Goal: Task Accomplishment & Management: Manage account settings

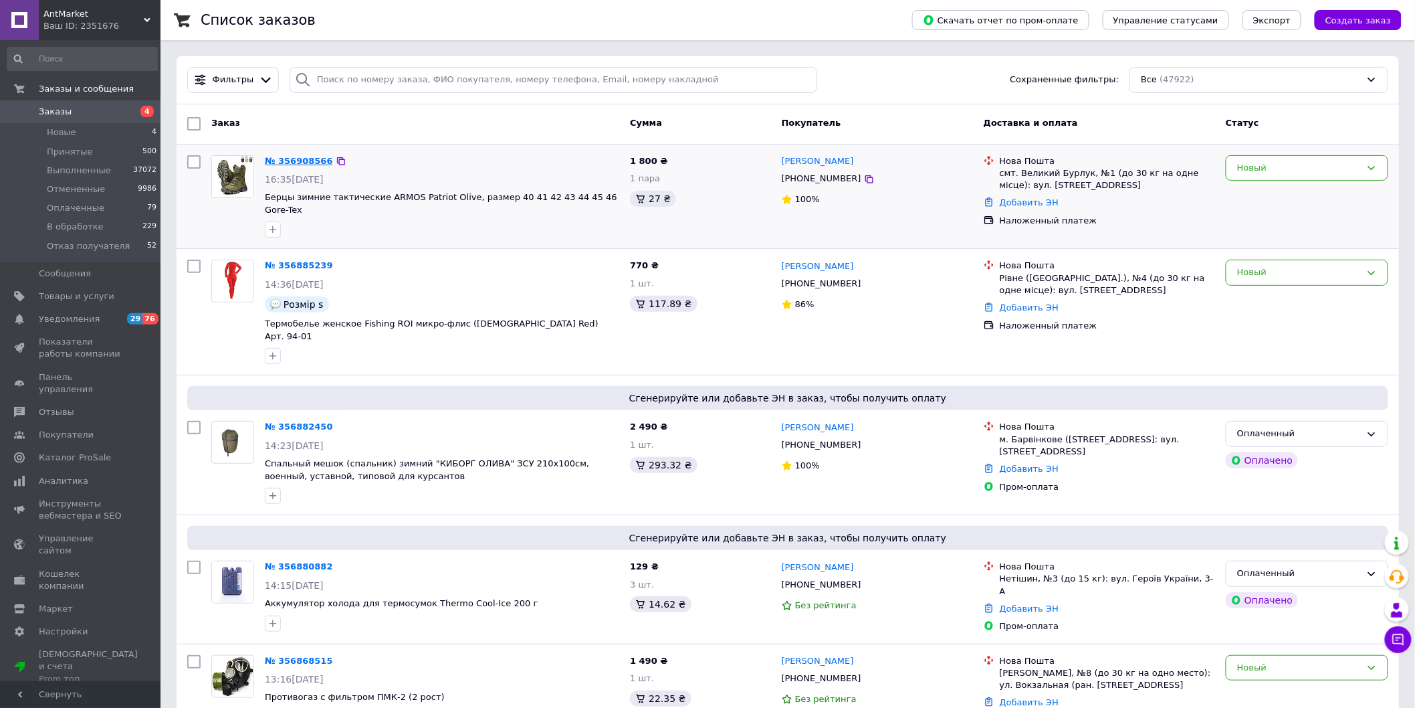
click at [295, 159] on link "№ 356908566" at bounding box center [299, 161] width 68 height 10
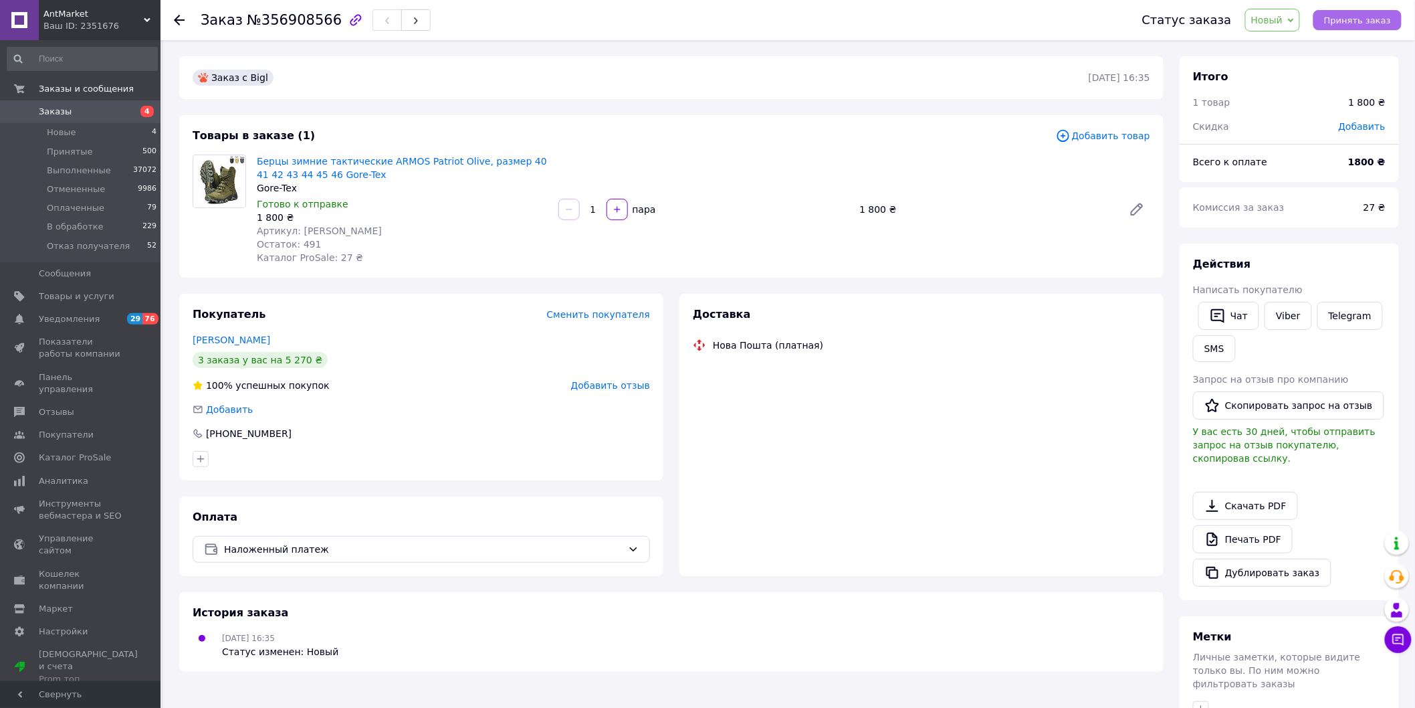
click at [1389, 16] on span "Принять заказ" at bounding box center [1357, 20] width 67 height 10
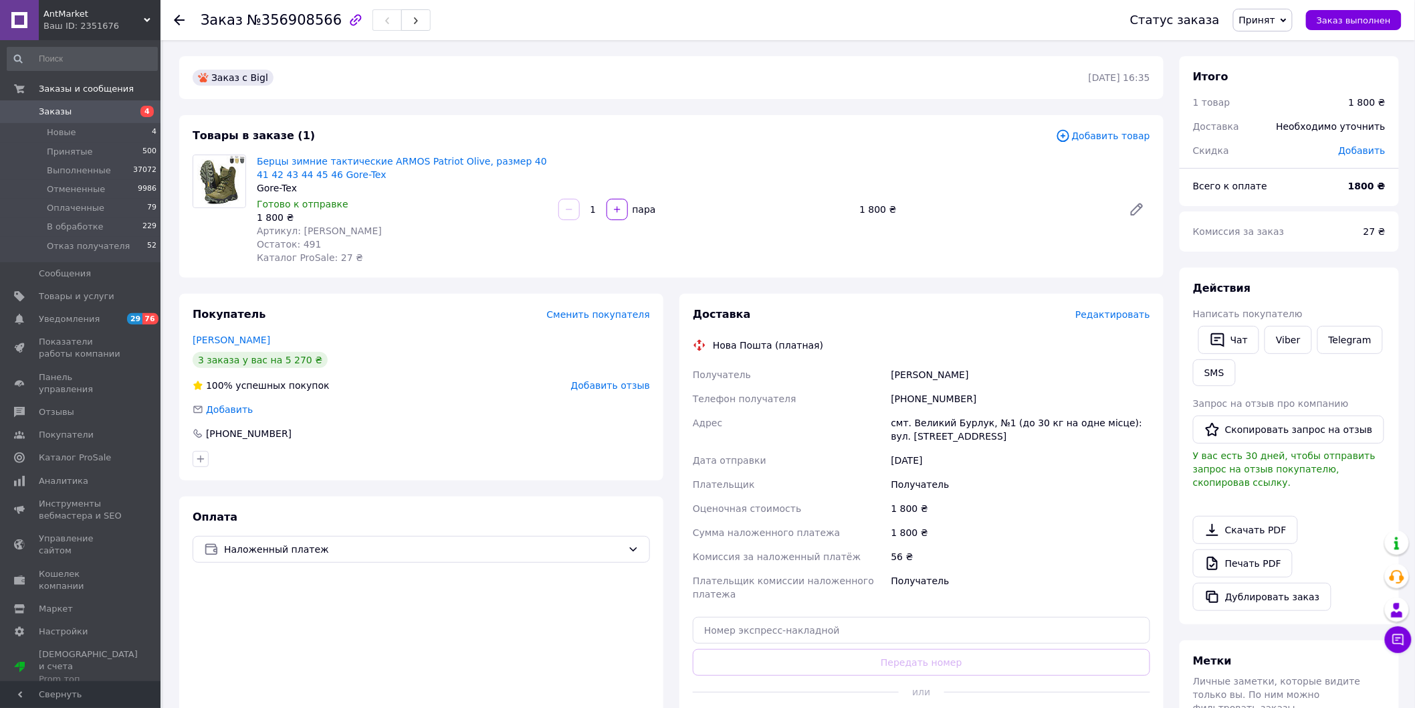
click at [1104, 319] on span "Редактировать" at bounding box center [1113, 314] width 75 height 11
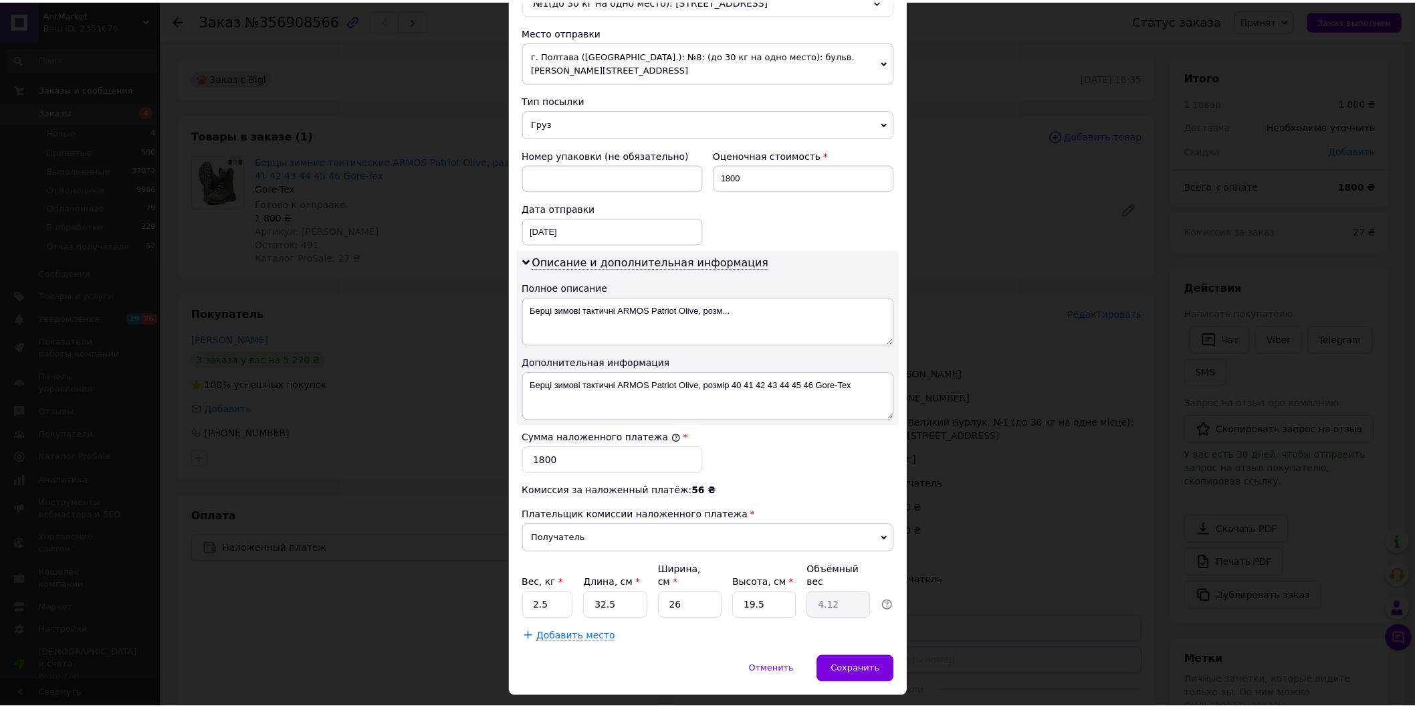
scroll to position [478, 0]
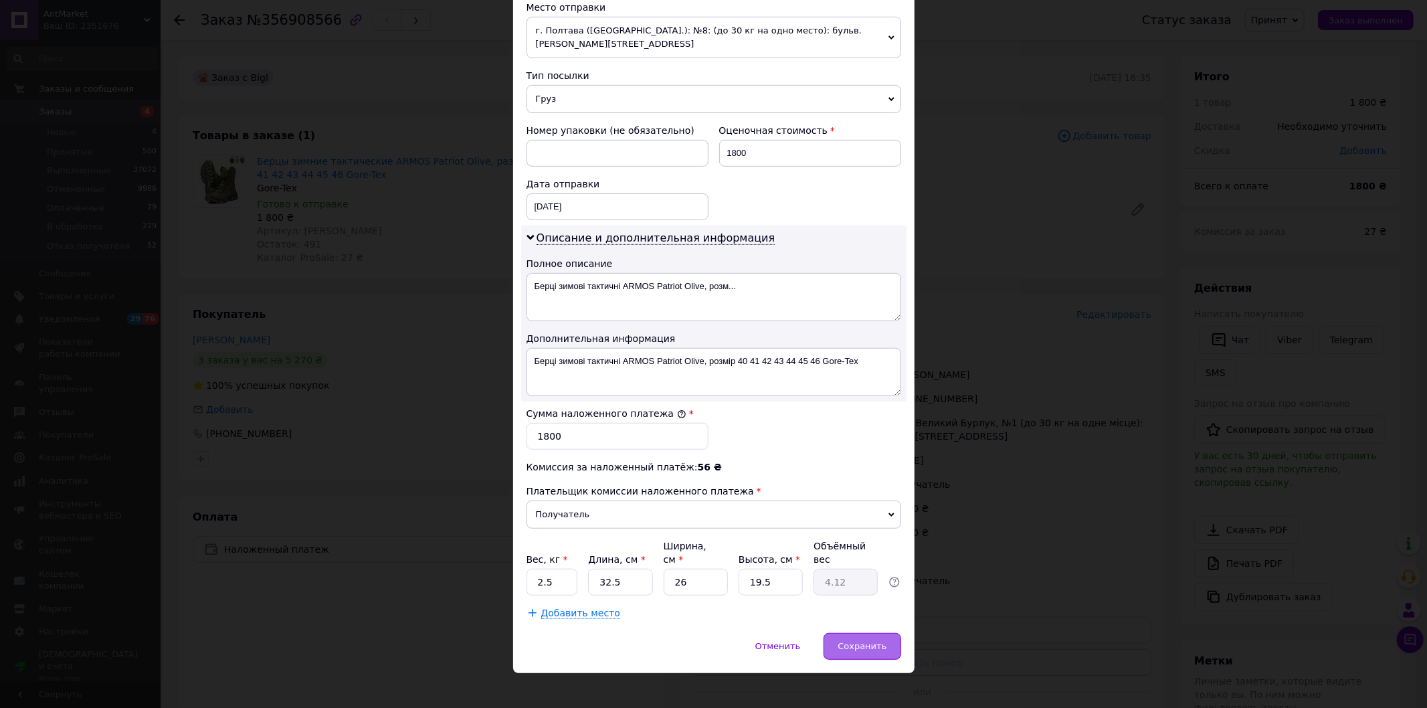
click at [874, 641] on span "Сохранить" at bounding box center [861, 646] width 49 height 10
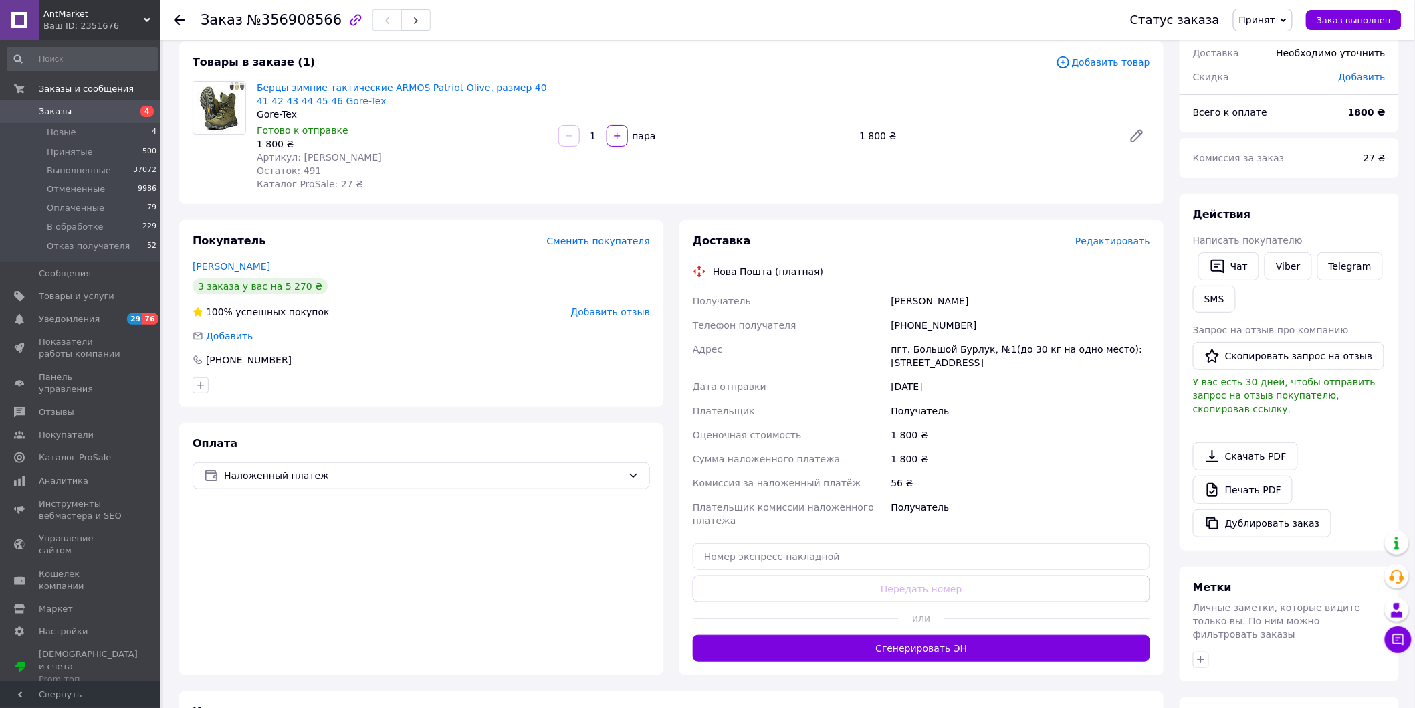
scroll to position [74, 0]
click at [975, 643] on button "Сгенерировать ЭН" at bounding box center [922, 647] width 458 height 27
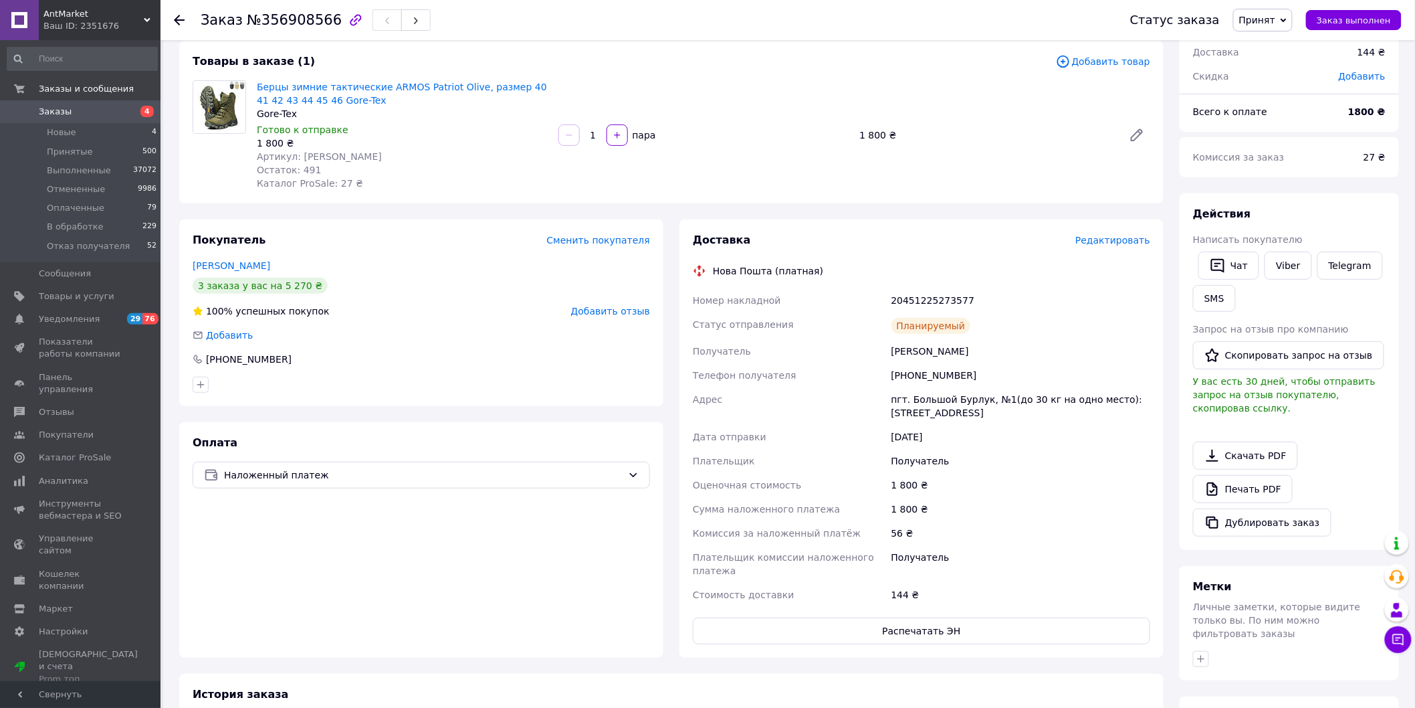
click at [56, 106] on span "Заказы" at bounding box center [55, 112] width 33 height 12
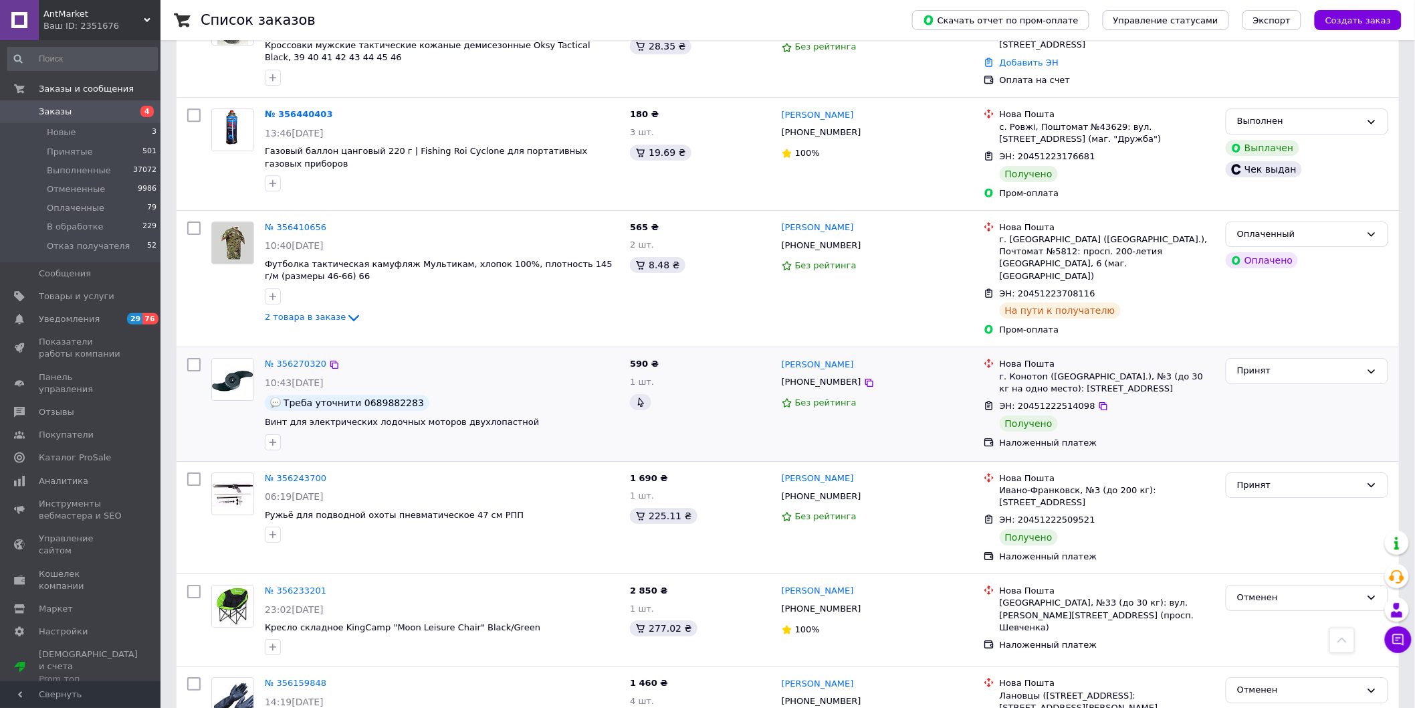
scroll to position [1709, 0]
click at [1363, 357] on div "Принят" at bounding box center [1307, 370] width 163 height 26
click at [1279, 385] on li "Выполнен" at bounding box center [1307, 397] width 161 height 25
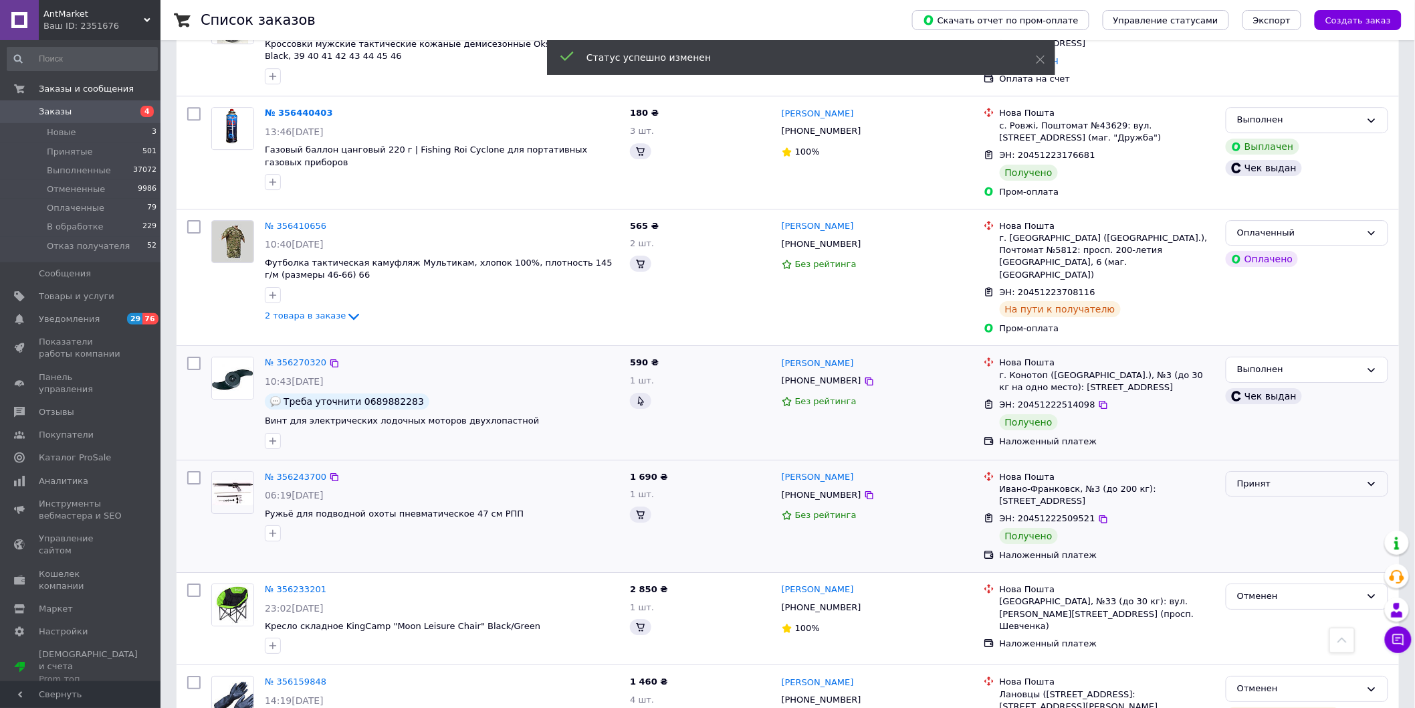
click at [1363, 471] on div "Принят" at bounding box center [1307, 484] width 163 height 26
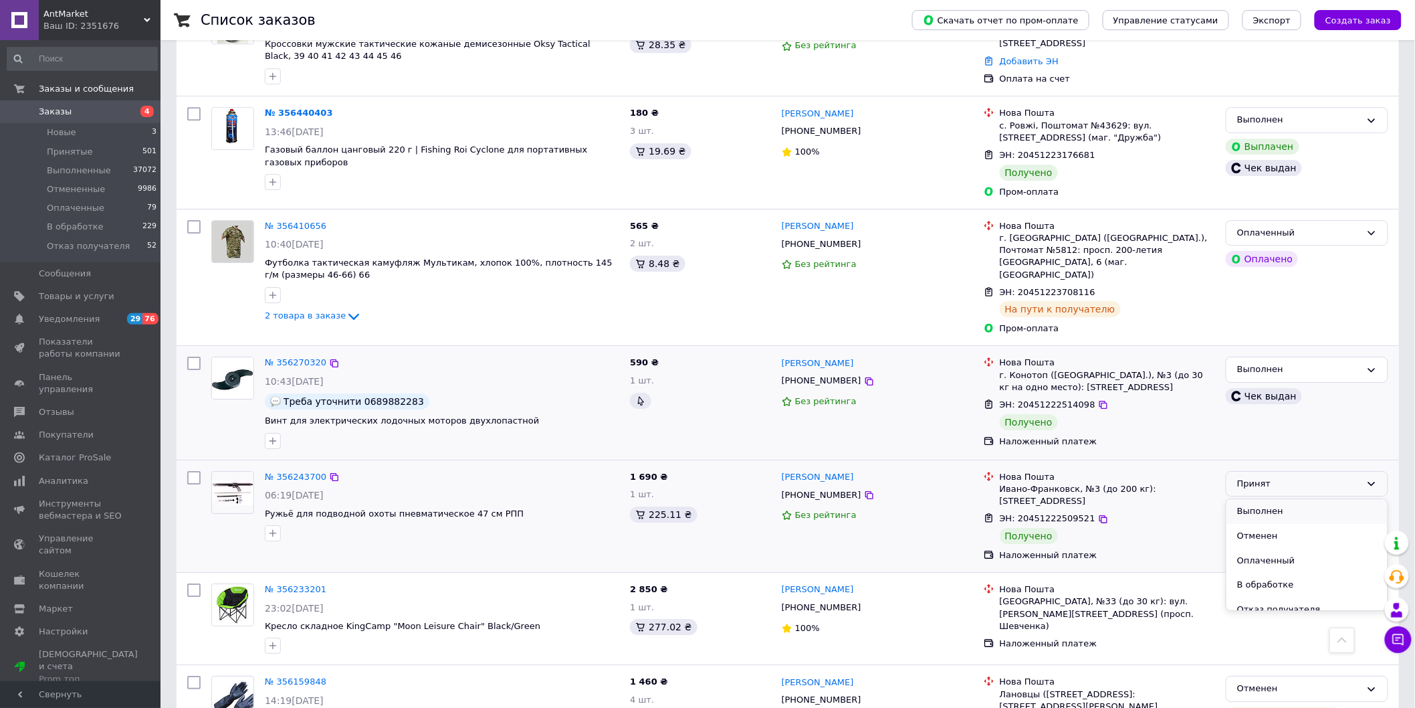
click at [1312, 499] on li "Выполнен" at bounding box center [1307, 511] width 161 height 25
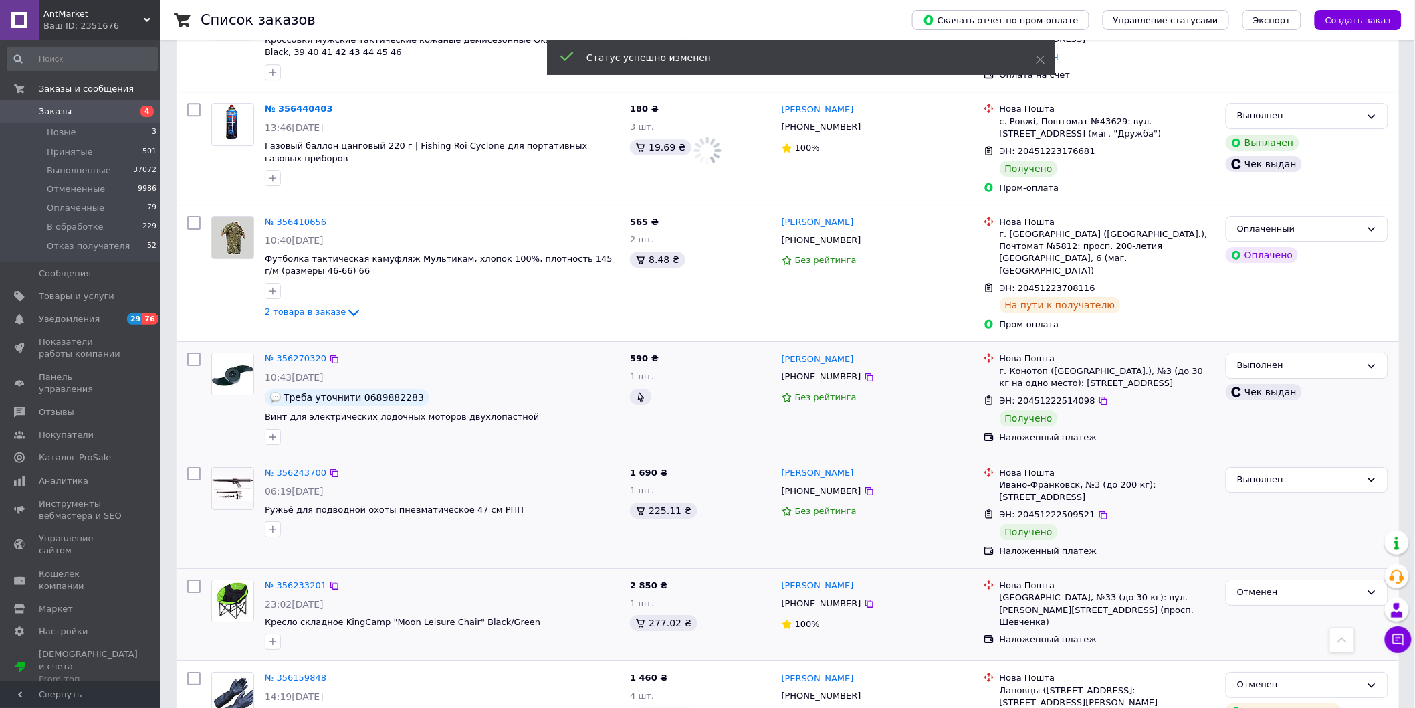
scroll to position [1758, 0]
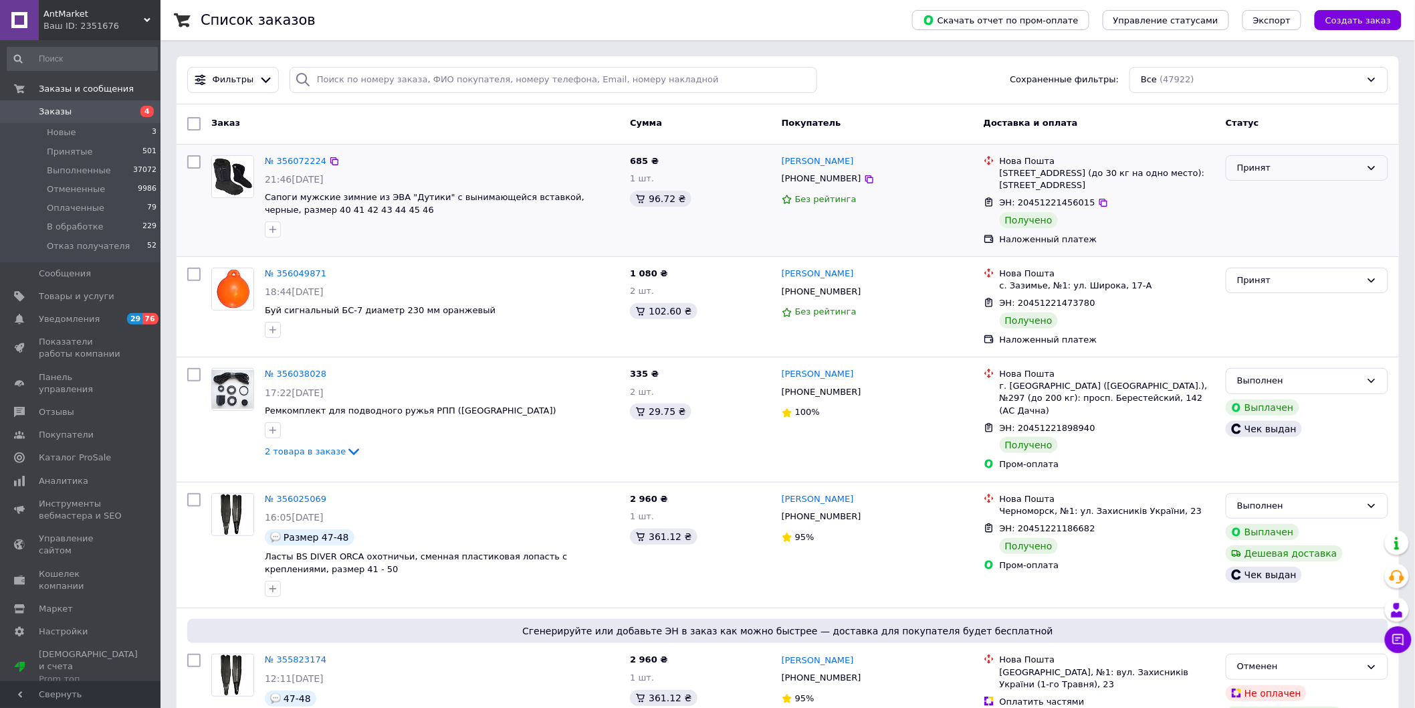
click at [1348, 172] on div "Принят" at bounding box center [1299, 168] width 124 height 14
click at [1305, 194] on li "Выполнен" at bounding box center [1307, 195] width 161 height 25
click at [1362, 279] on div "Принят" at bounding box center [1307, 281] width 163 height 26
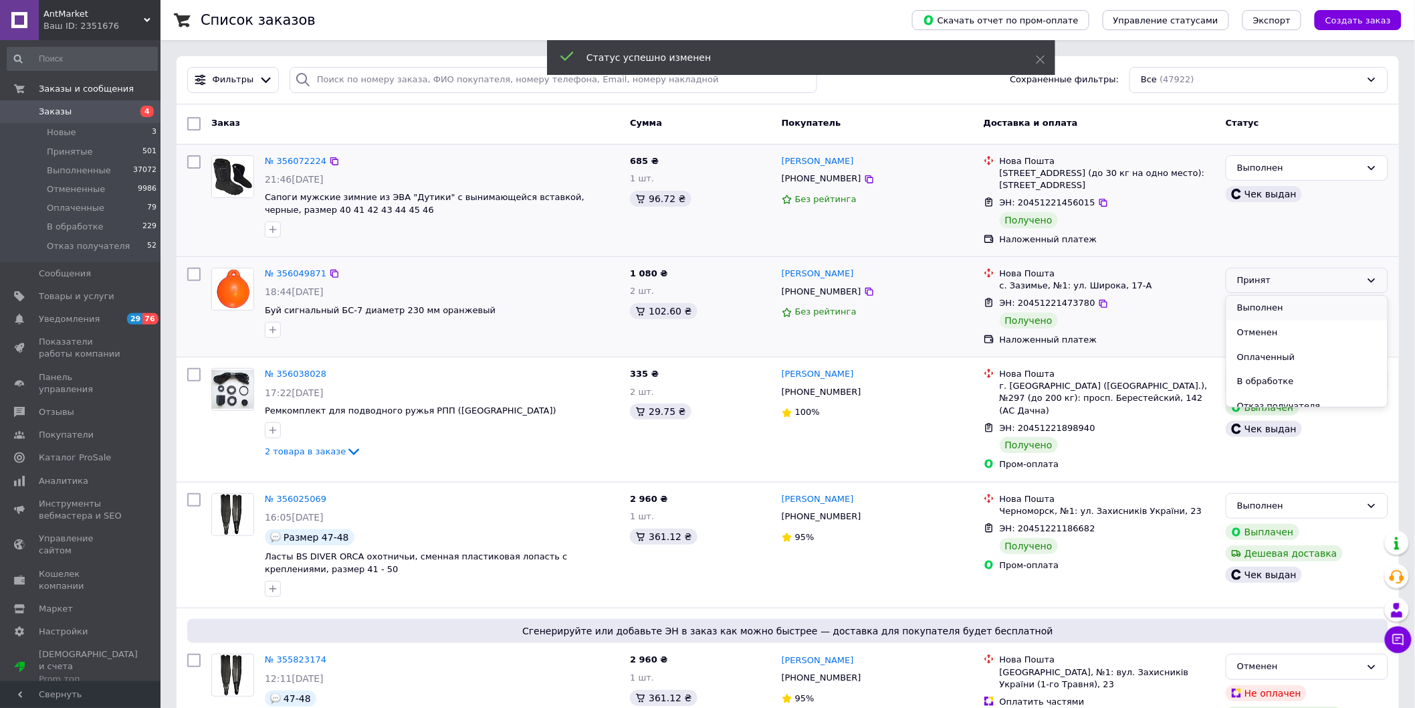
click at [1266, 304] on li "Выполнен" at bounding box center [1307, 308] width 161 height 25
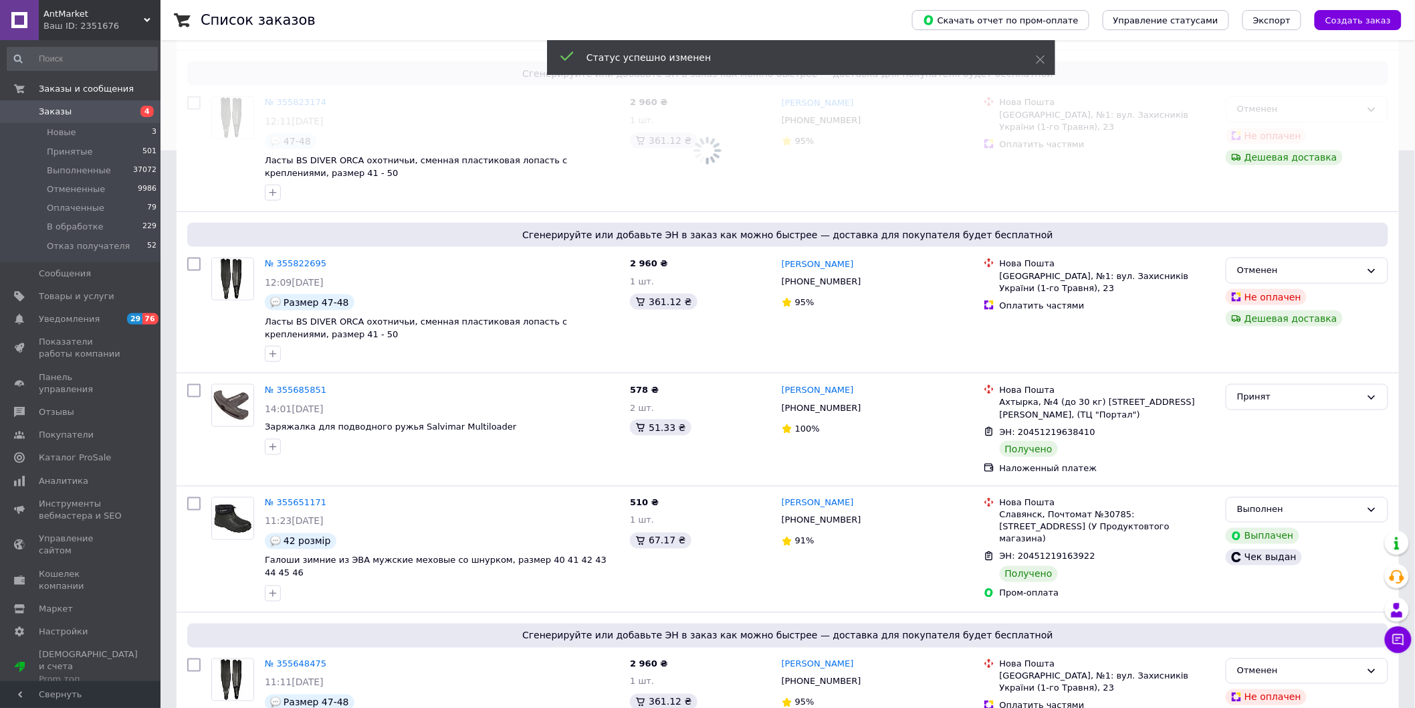
scroll to position [594, 0]
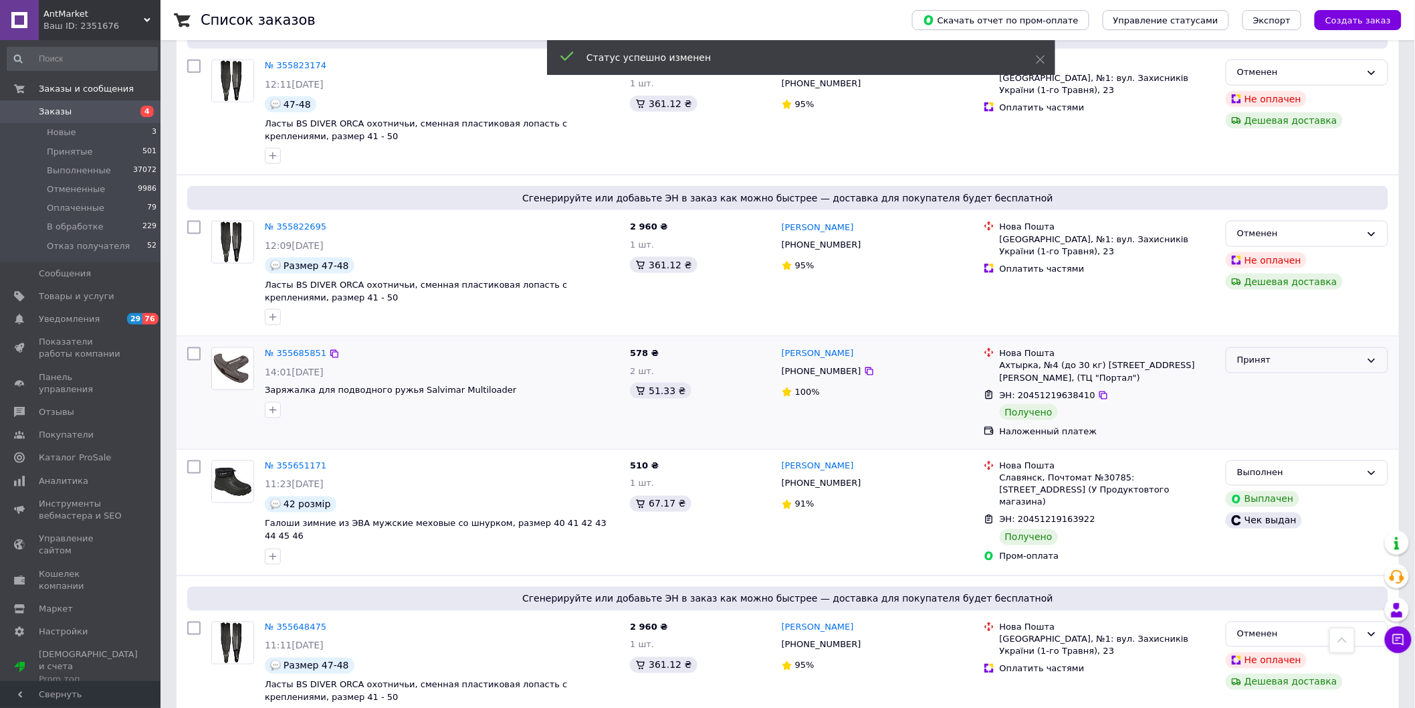
click at [1367, 355] on icon at bounding box center [1372, 360] width 11 height 11
click at [1292, 376] on li "Выполнен" at bounding box center [1307, 388] width 161 height 25
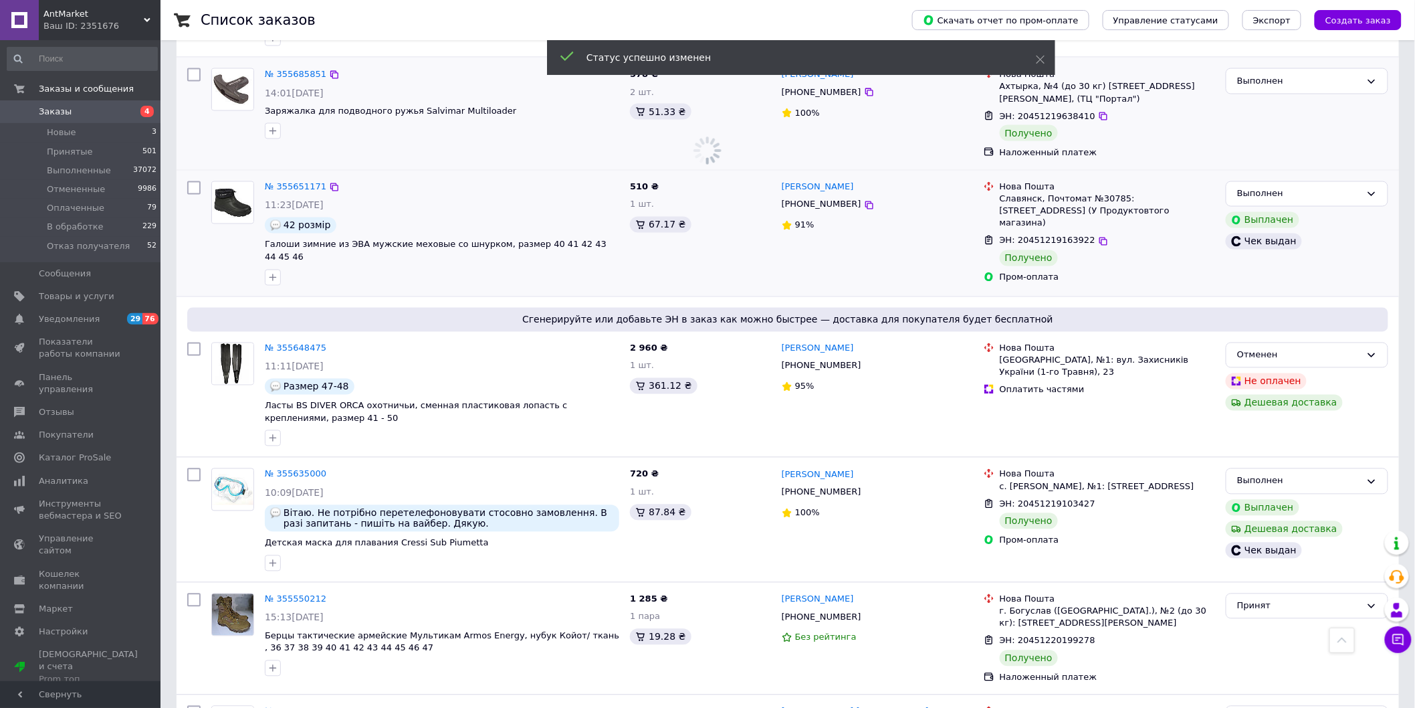
scroll to position [1114, 0]
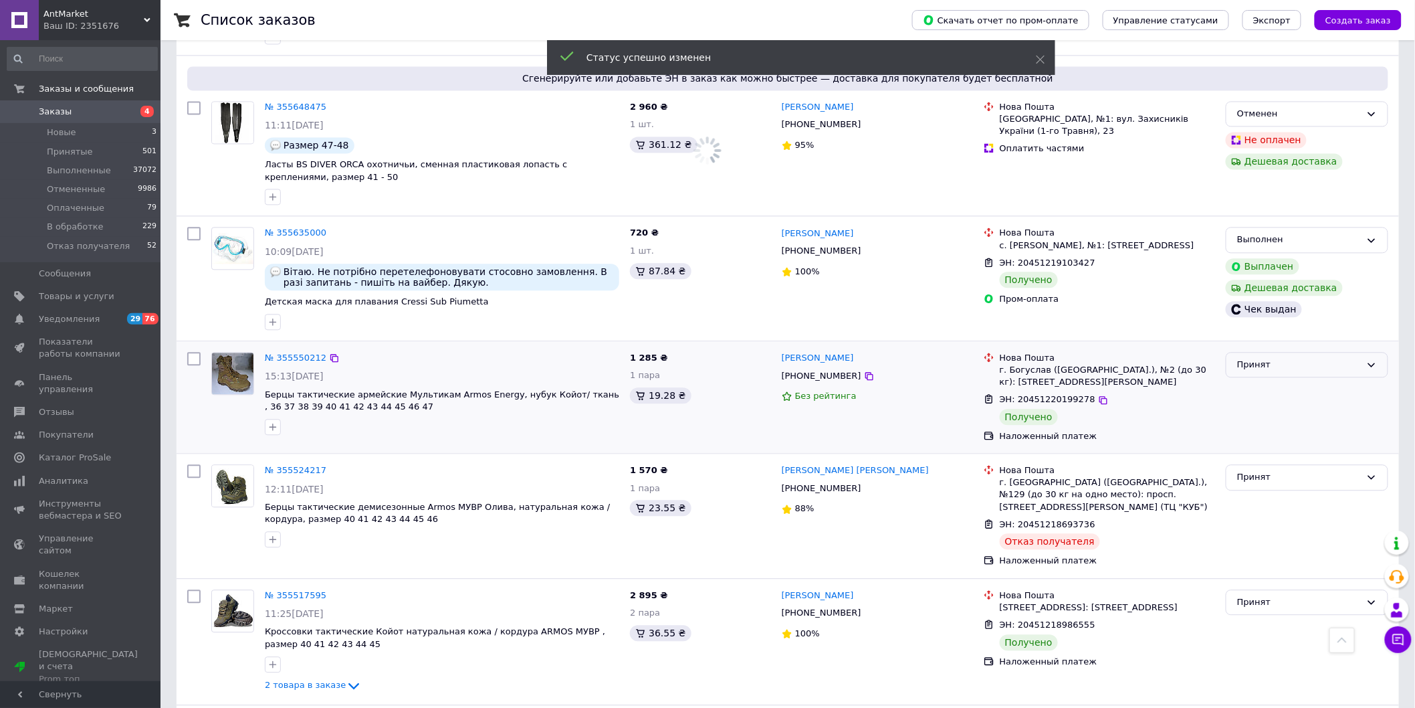
click at [1362, 352] on div "Принят" at bounding box center [1307, 365] width 163 height 26
click at [1273, 380] on li "Выполнен" at bounding box center [1307, 392] width 161 height 25
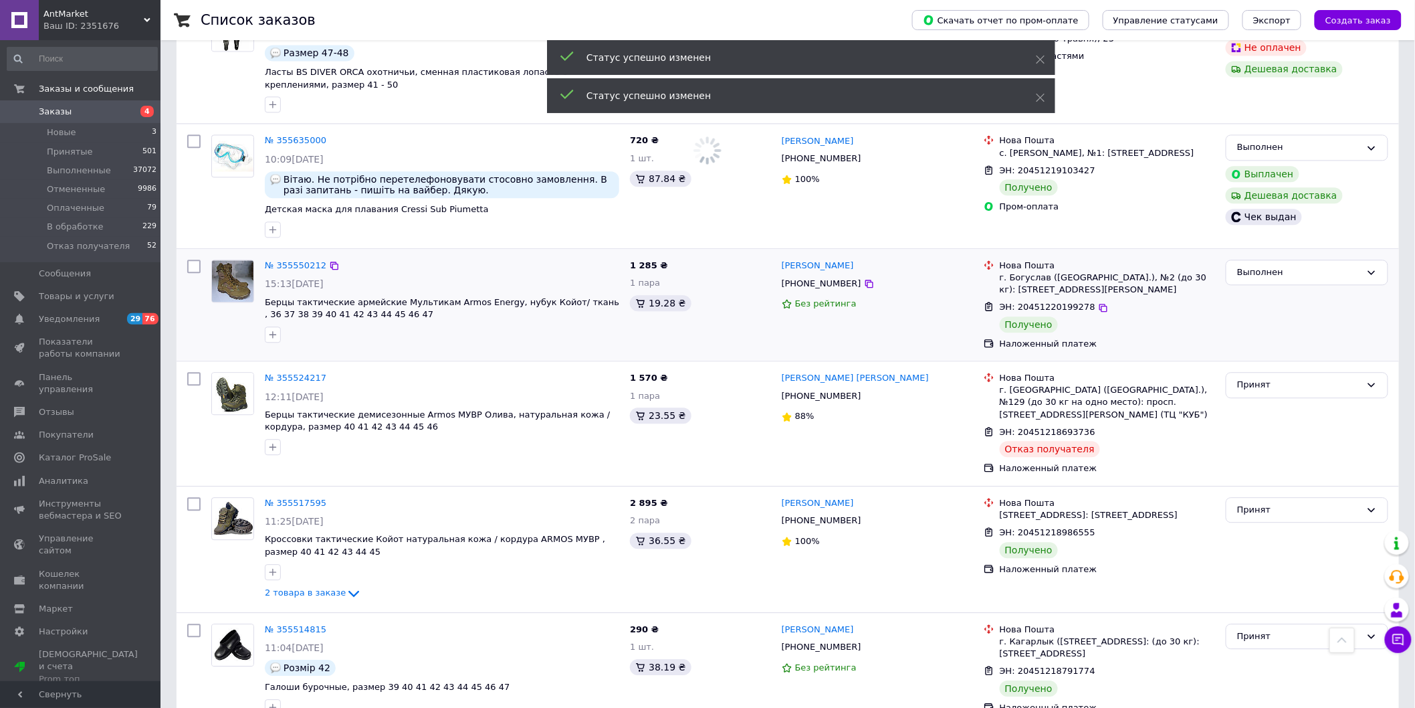
scroll to position [1263, 0]
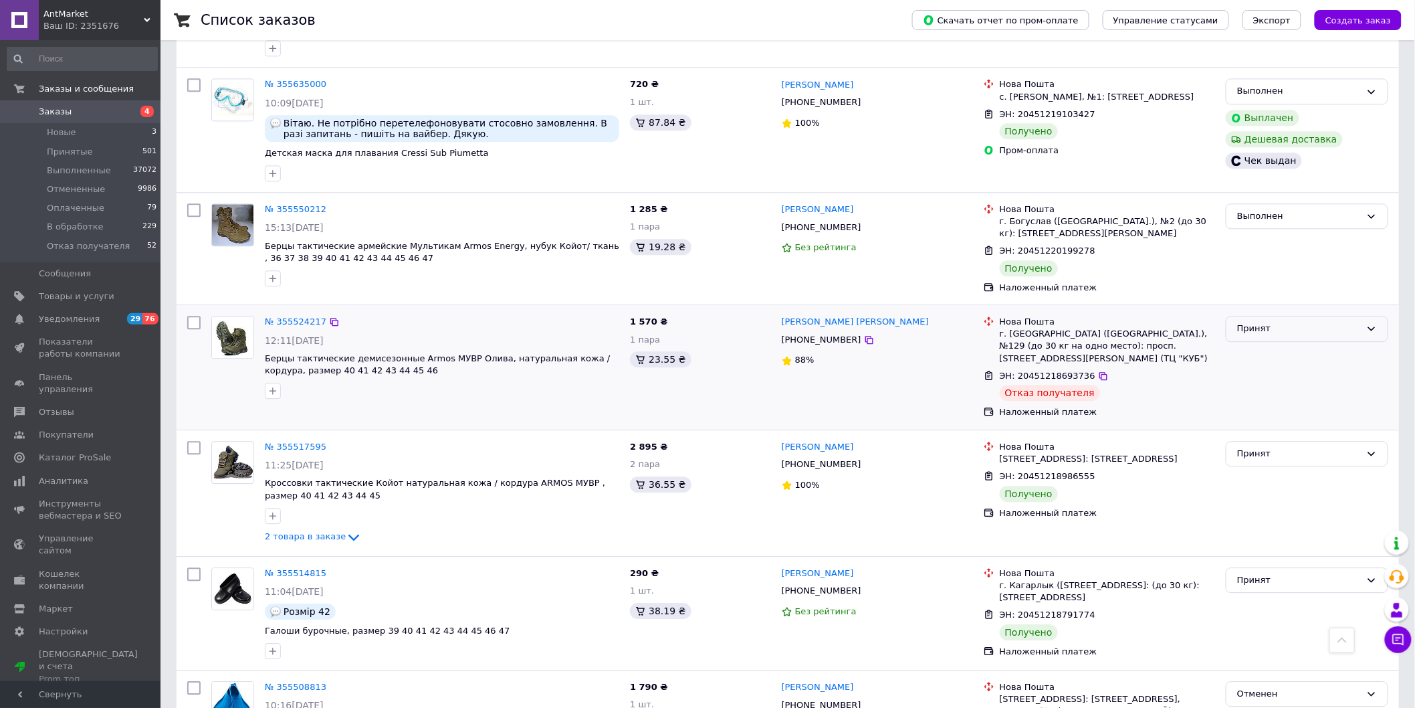
click at [1366, 316] on div "Принят" at bounding box center [1307, 329] width 163 height 26
click at [1283, 431] on li "Отказ получателя" at bounding box center [1307, 443] width 161 height 25
click at [1366, 441] on div "Принят" at bounding box center [1307, 454] width 163 height 26
click at [1321, 469] on li "Выполнен" at bounding box center [1307, 481] width 161 height 25
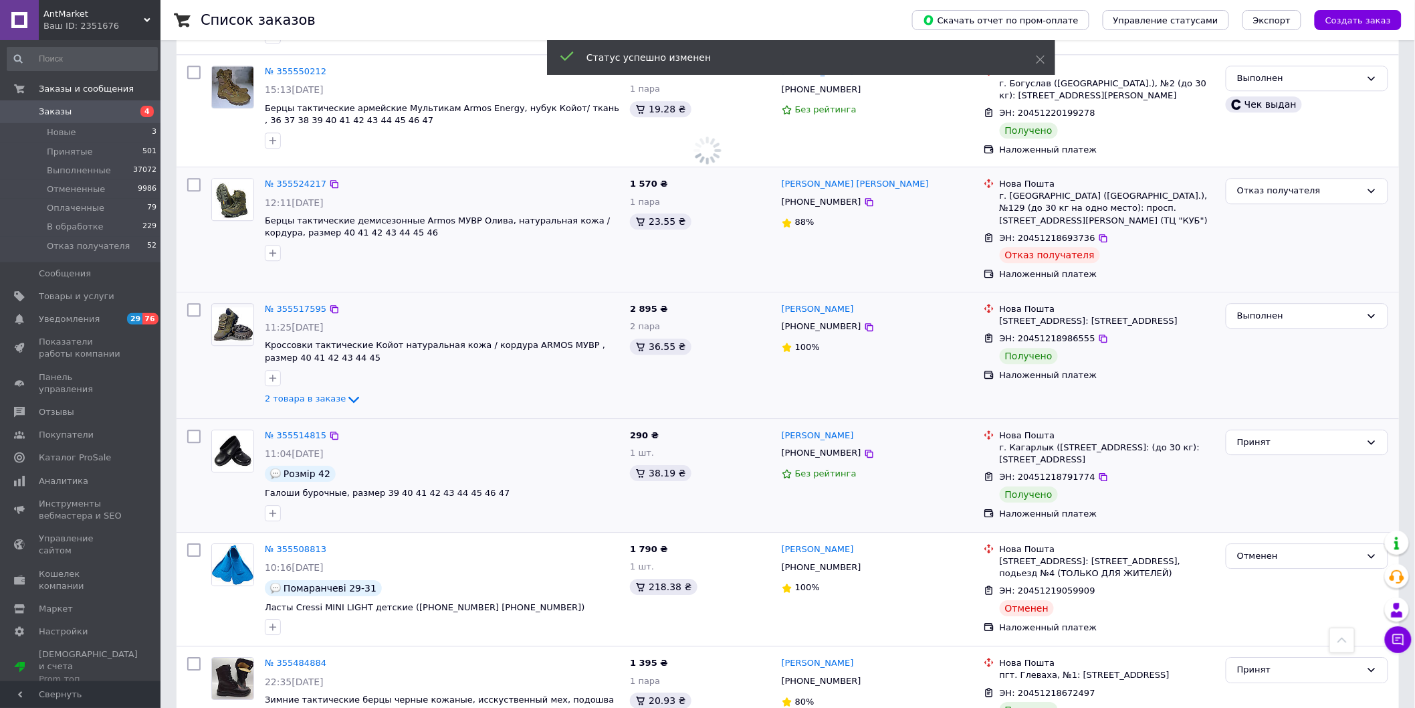
scroll to position [1412, 0]
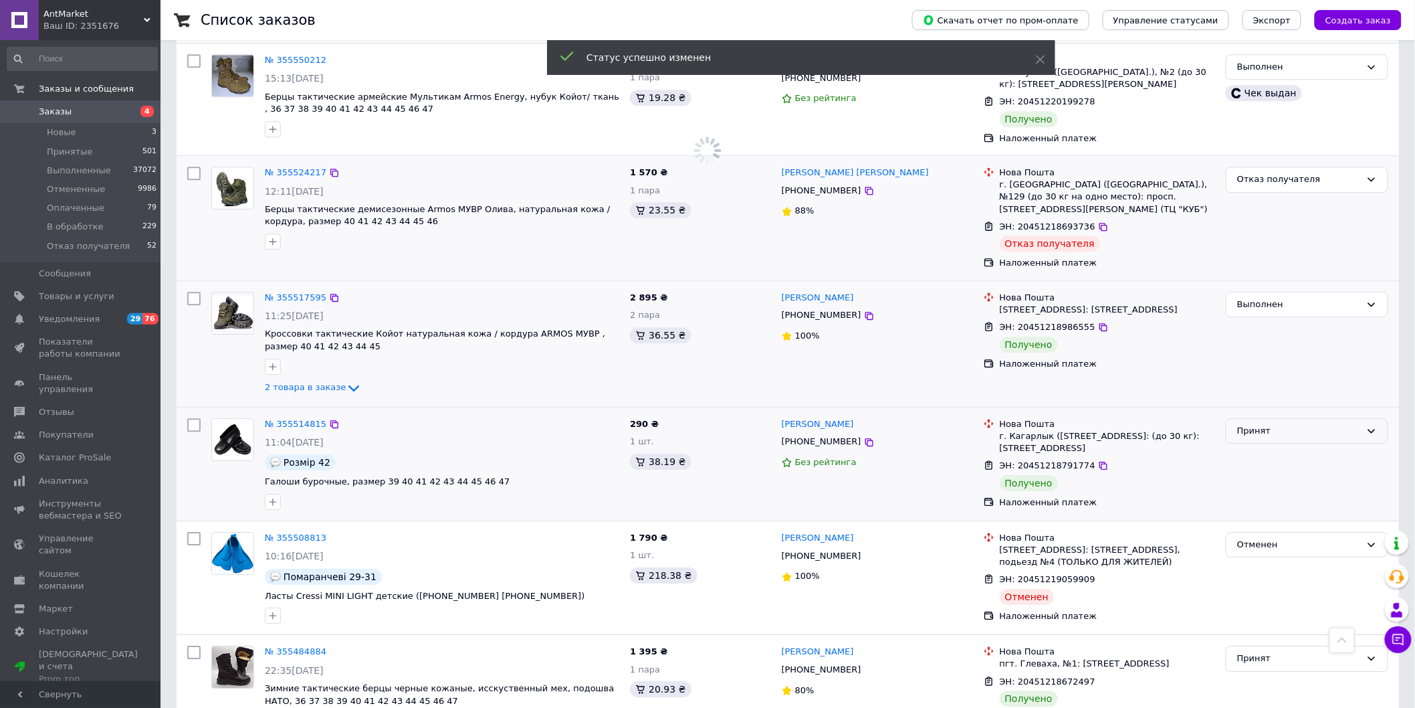
click at [1362, 418] on div "Принят" at bounding box center [1307, 431] width 163 height 26
click at [1332, 446] on li "Выполнен" at bounding box center [1307, 458] width 161 height 25
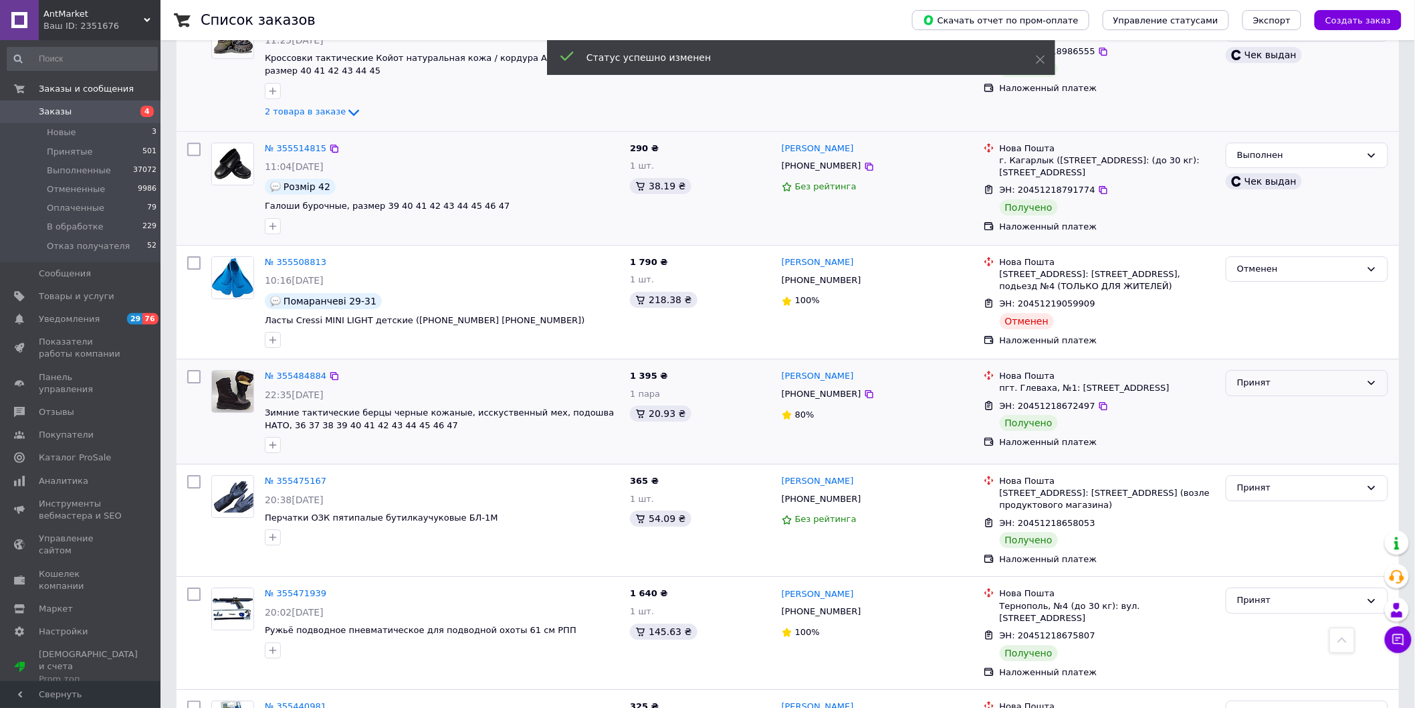
scroll to position [1709, 0]
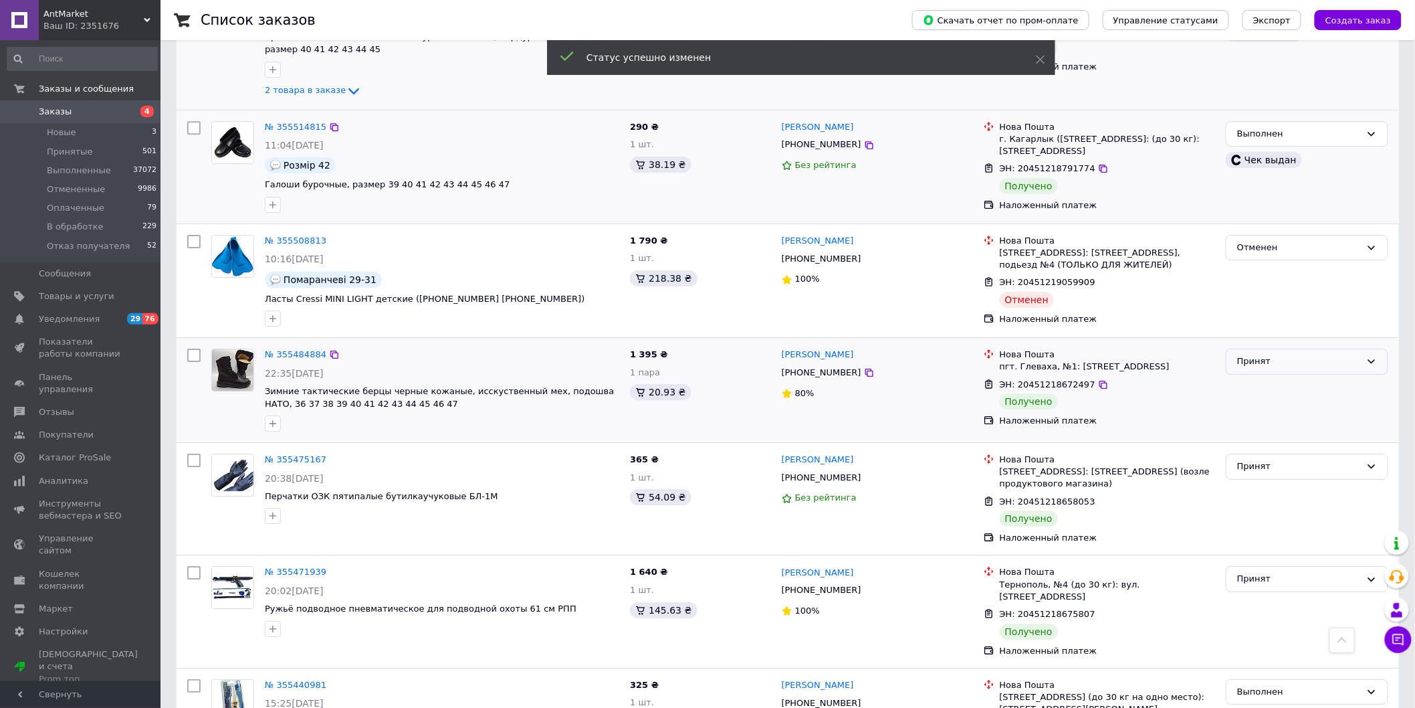
click at [1371, 356] on icon at bounding box center [1372, 361] width 11 height 11
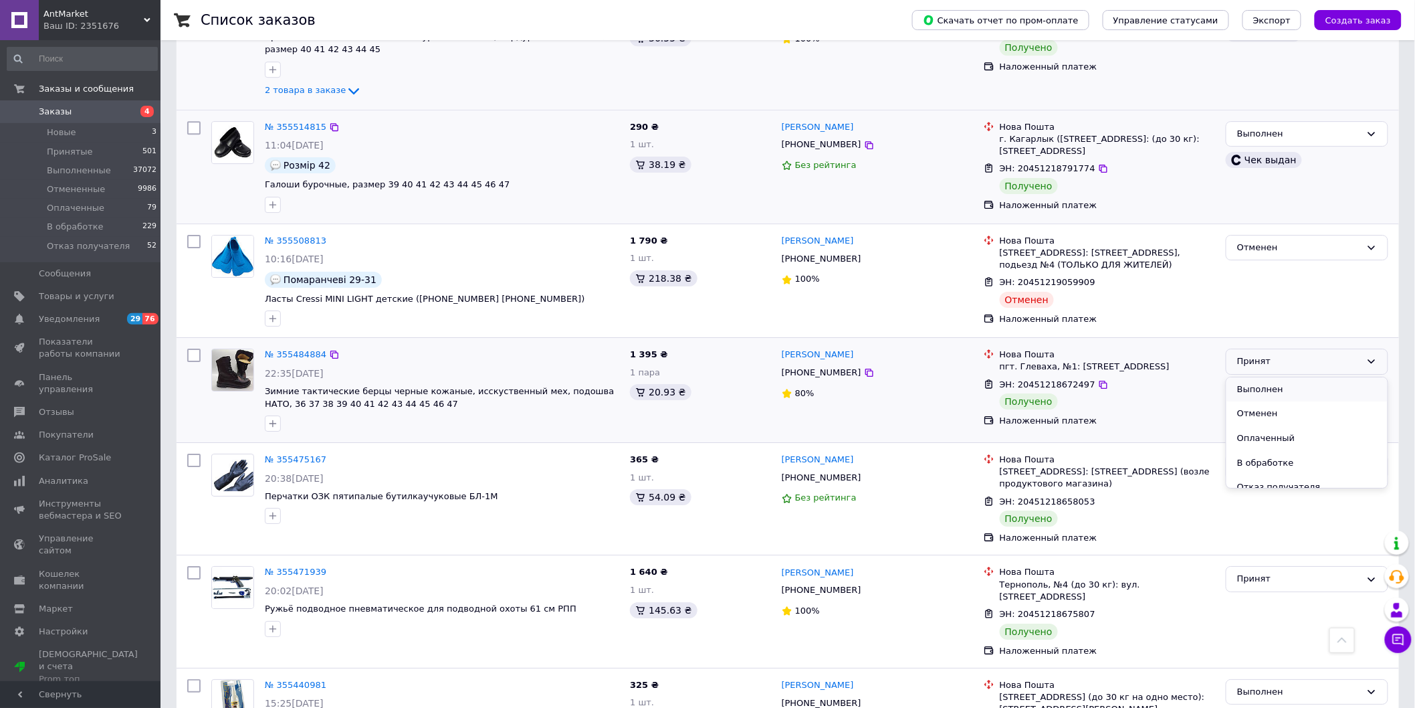
click at [1316, 377] on li "Выполнен" at bounding box center [1307, 389] width 161 height 25
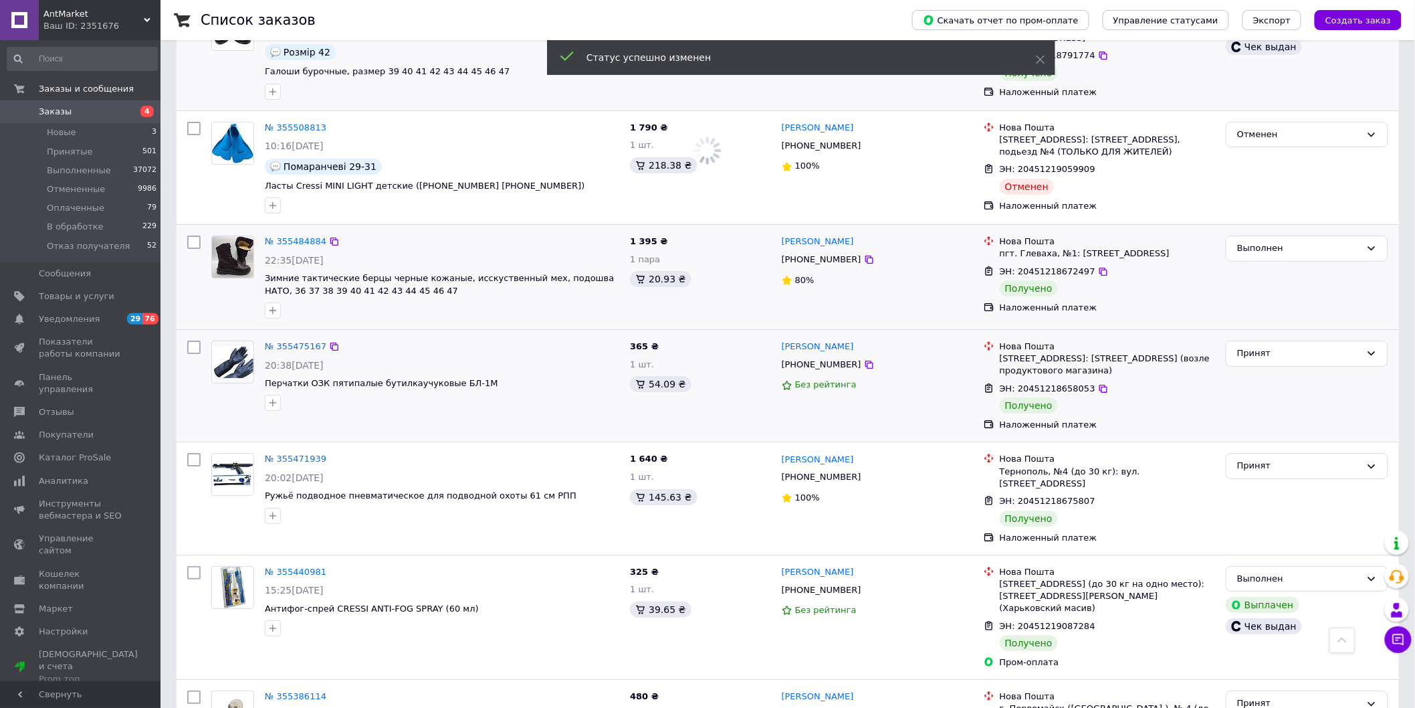
scroll to position [1857, 0]
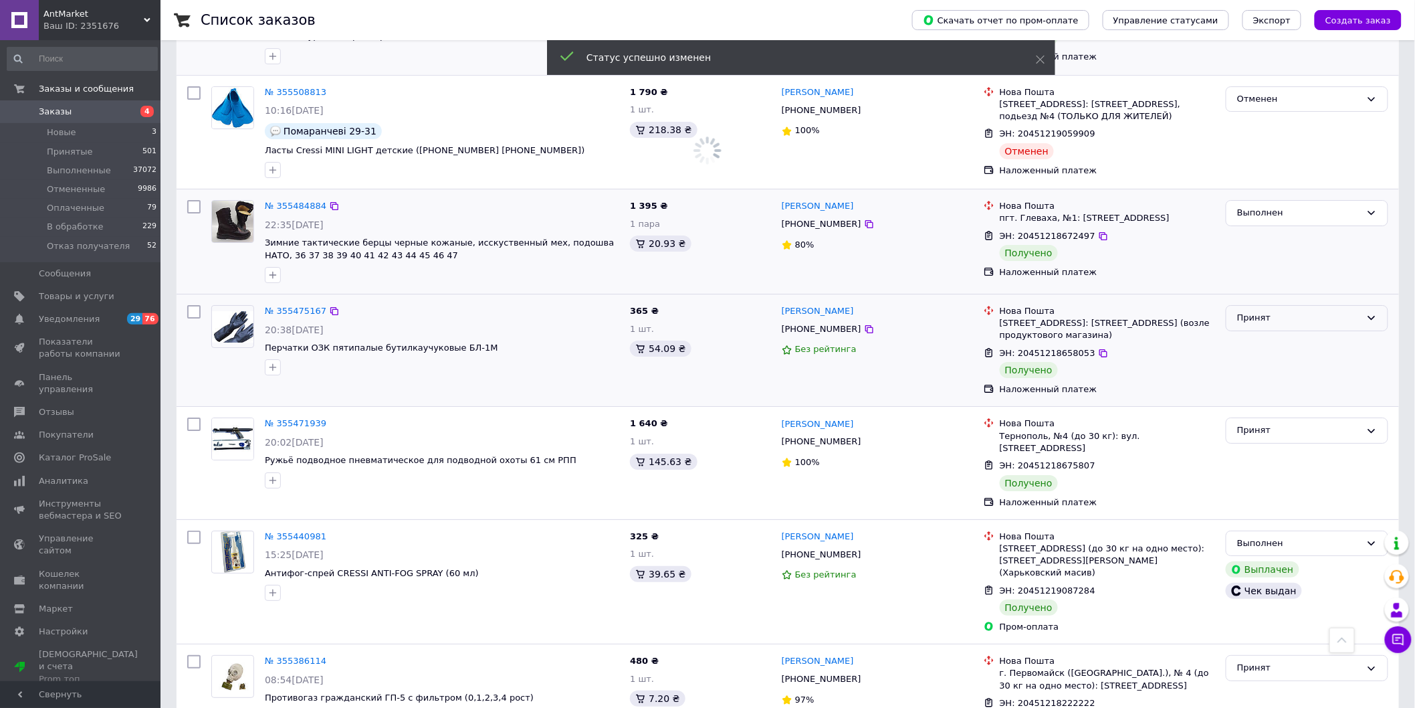
click at [1369, 312] on icon at bounding box center [1372, 317] width 11 height 11
click at [1333, 334] on li "Выполнен" at bounding box center [1307, 346] width 161 height 25
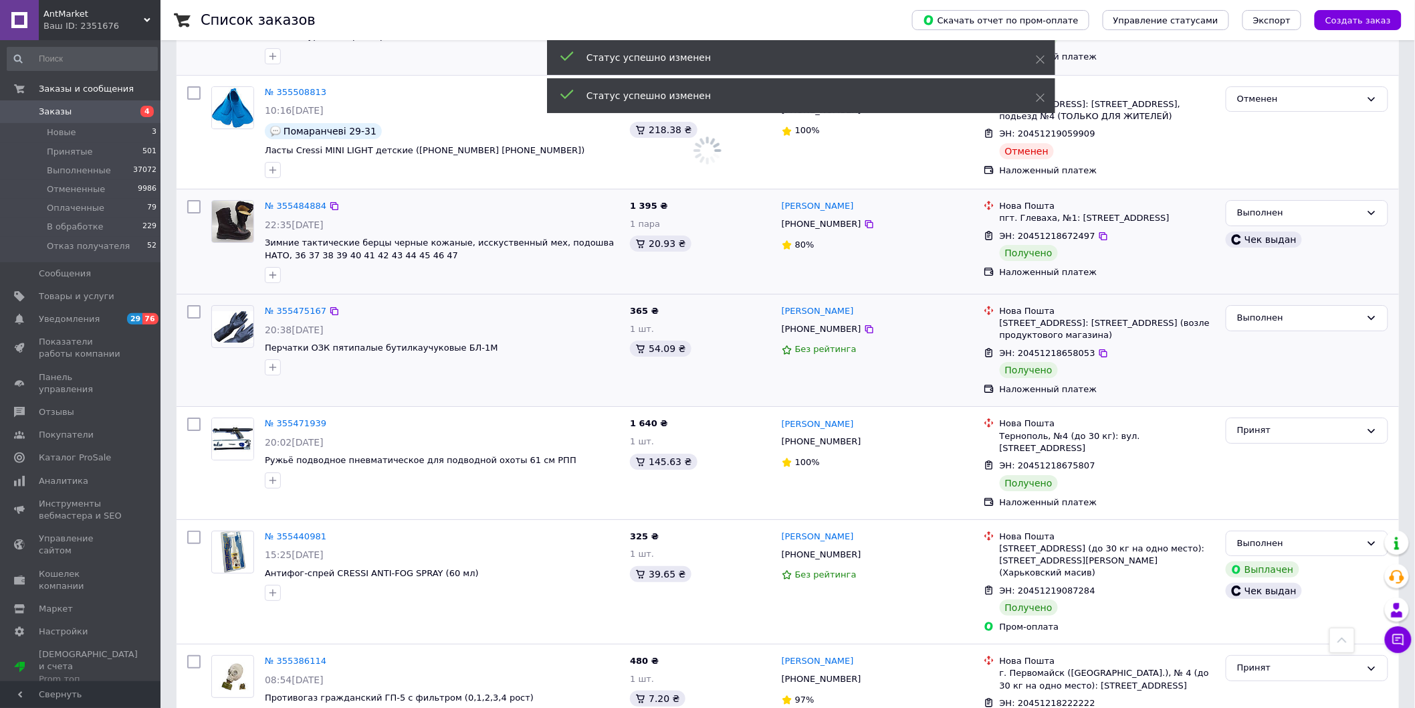
scroll to position [1902, 0]
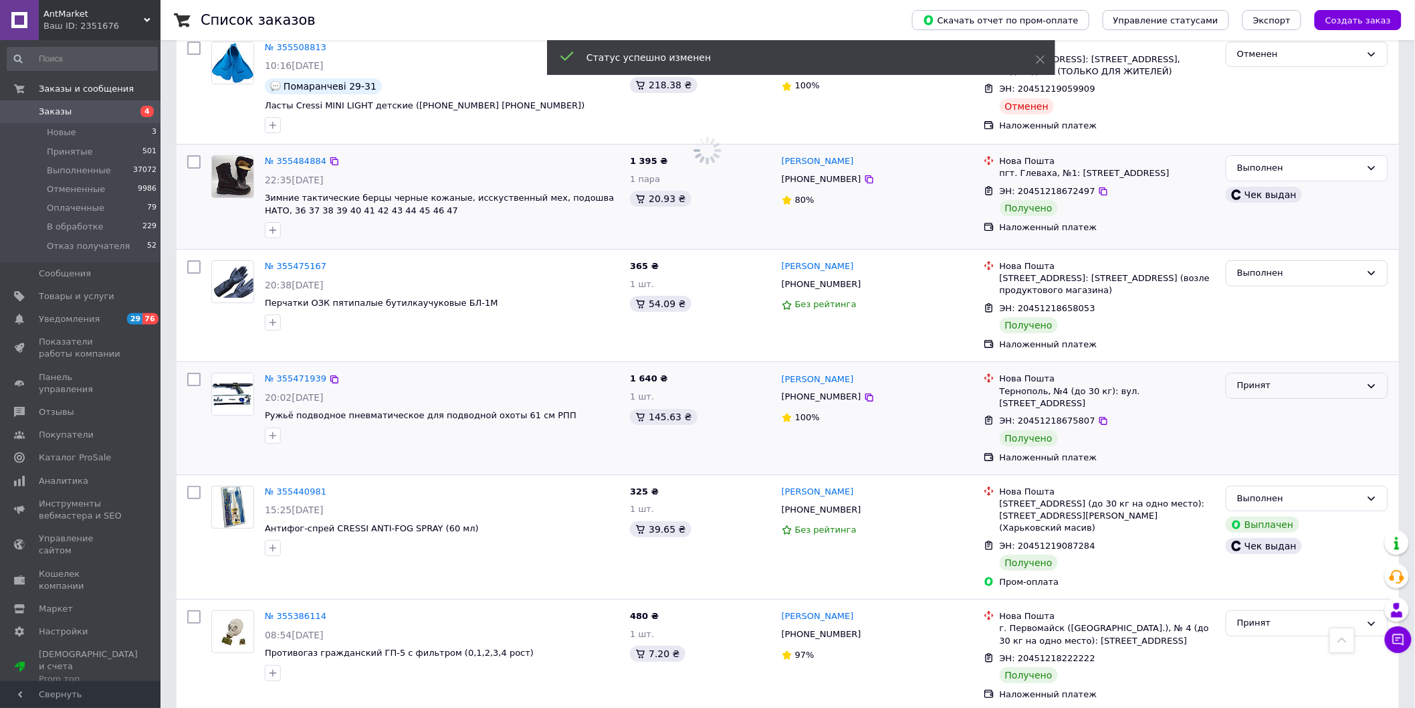
click at [1349, 373] on div "Принят" at bounding box center [1307, 386] width 163 height 26
click at [1302, 401] on li "Выполнен" at bounding box center [1307, 413] width 161 height 25
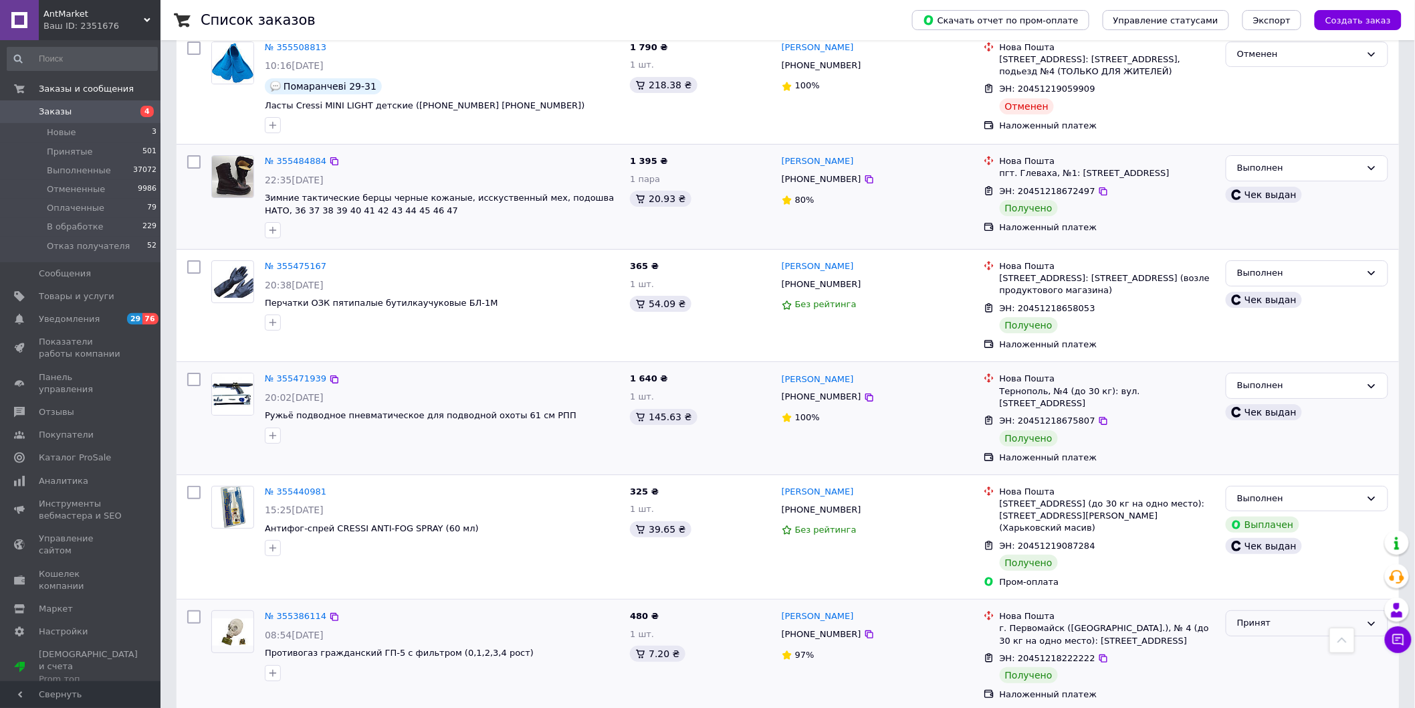
click at [1349, 610] on div "Принят" at bounding box center [1307, 623] width 163 height 26
click at [1255, 639] on li "Выполнен" at bounding box center [1307, 651] width 161 height 25
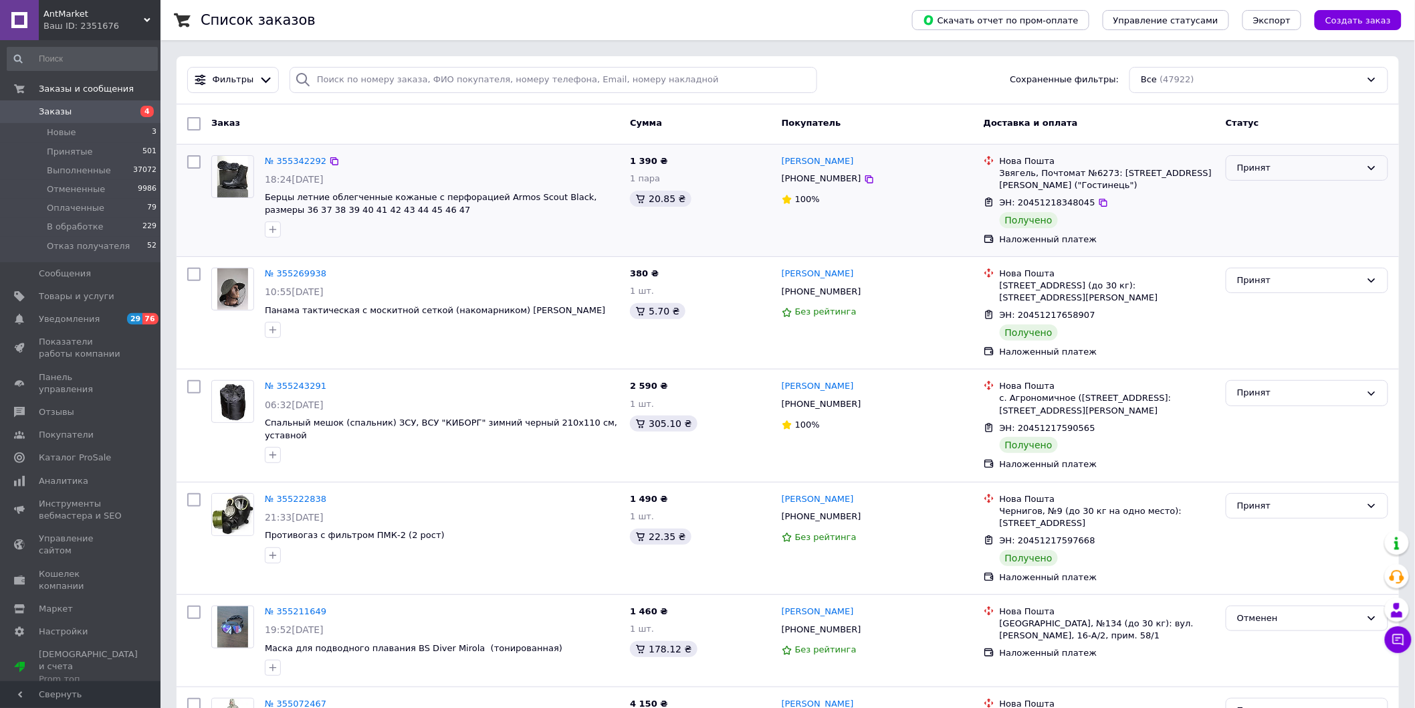
click at [1367, 171] on icon at bounding box center [1372, 168] width 11 height 11
click at [1282, 187] on li "Выполнен" at bounding box center [1307, 195] width 161 height 25
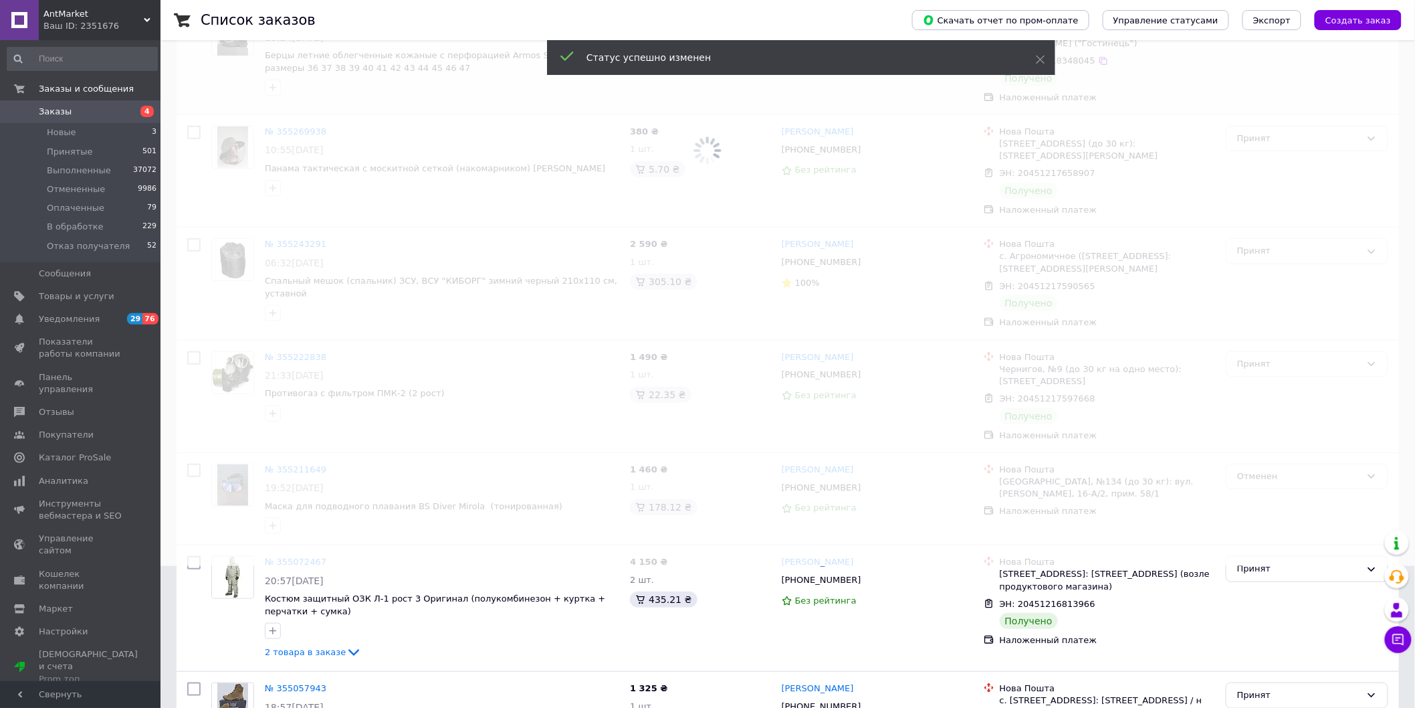
scroll to position [148, 0]
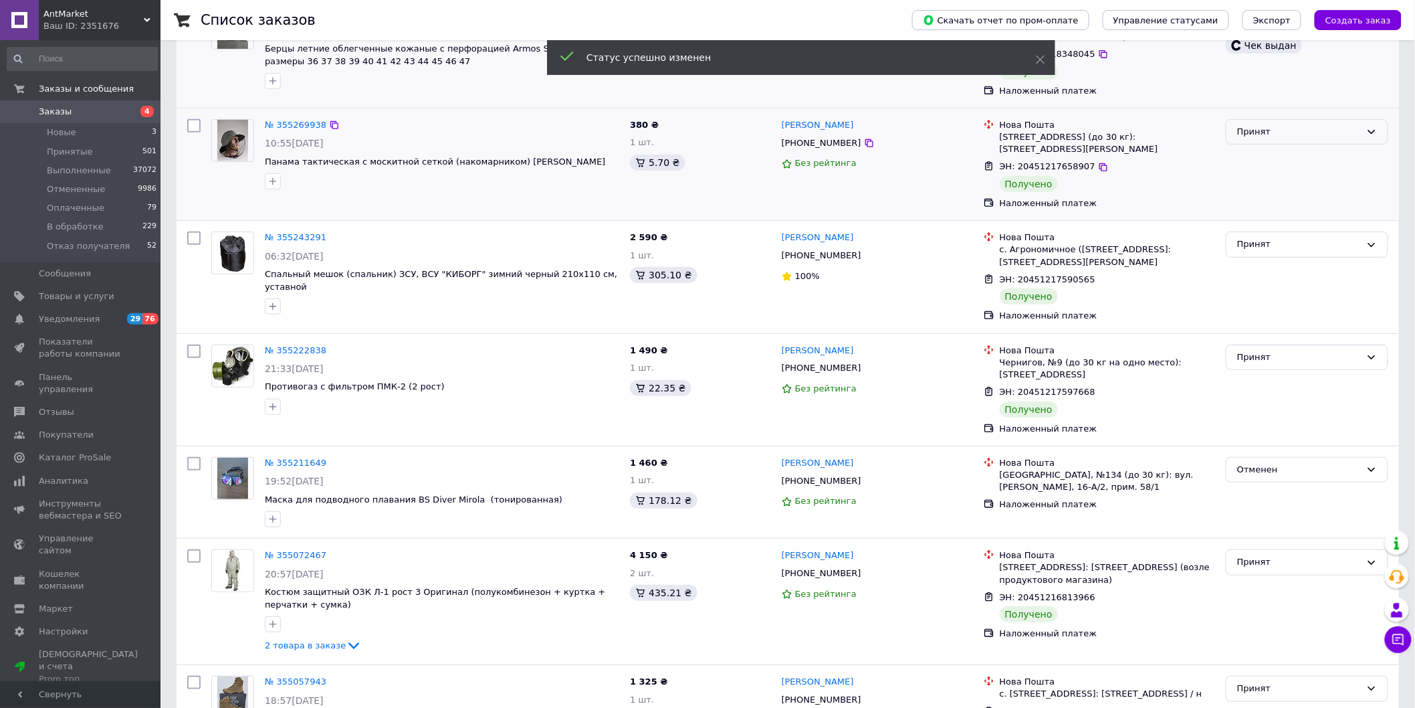
click at [1365, 138] on div "Принят" at bounding box center [1307, 132] width 163 height 26
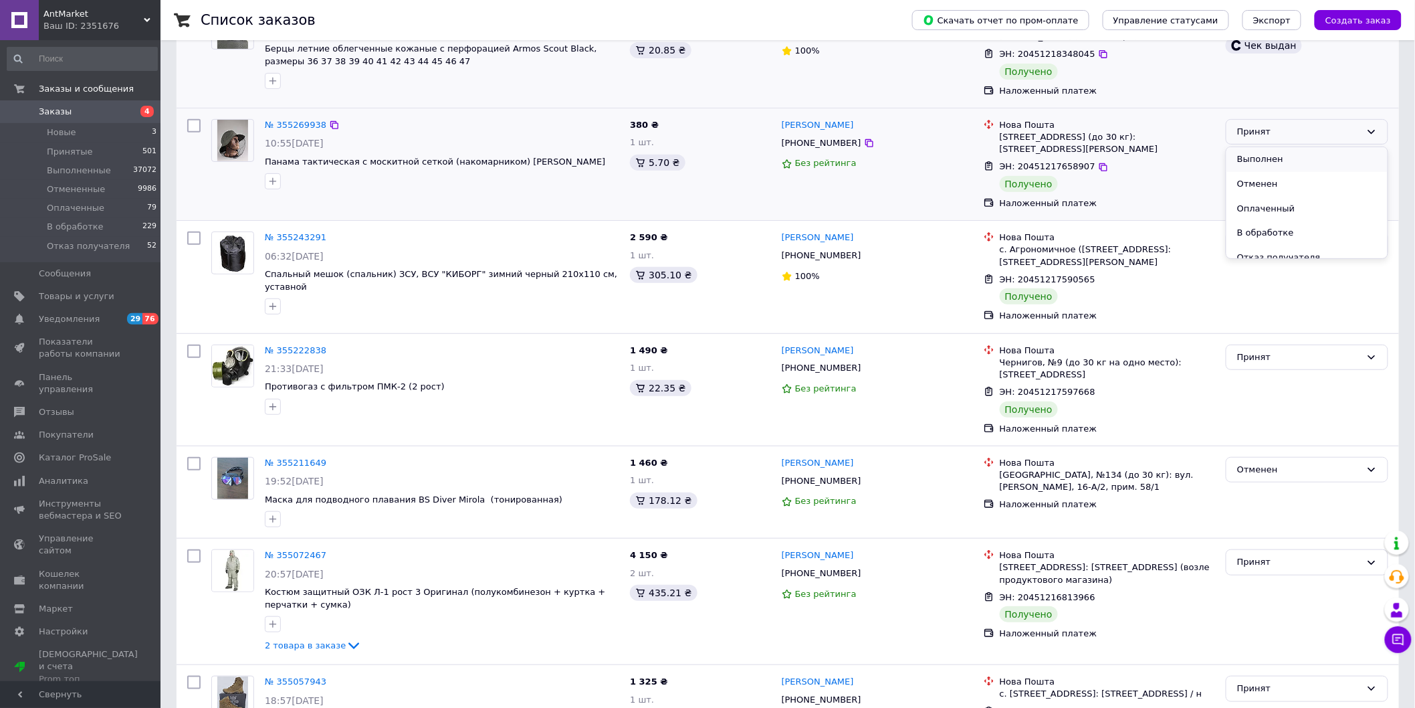
click at [1332, 155] on li "Выполнен" at bounding box center [1307, 159] width 161 height 25
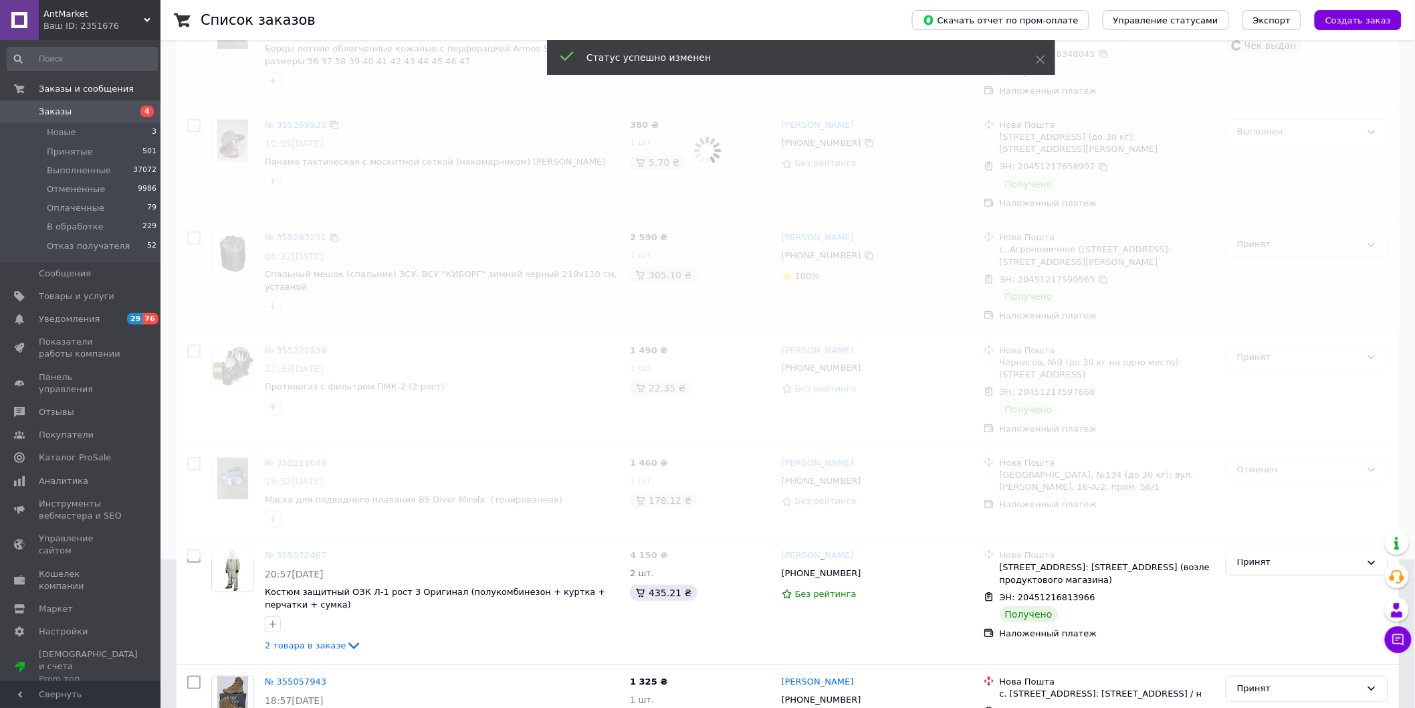
click at [1359, 245] on span at bounding box center [707, 206] width 1415 height 708
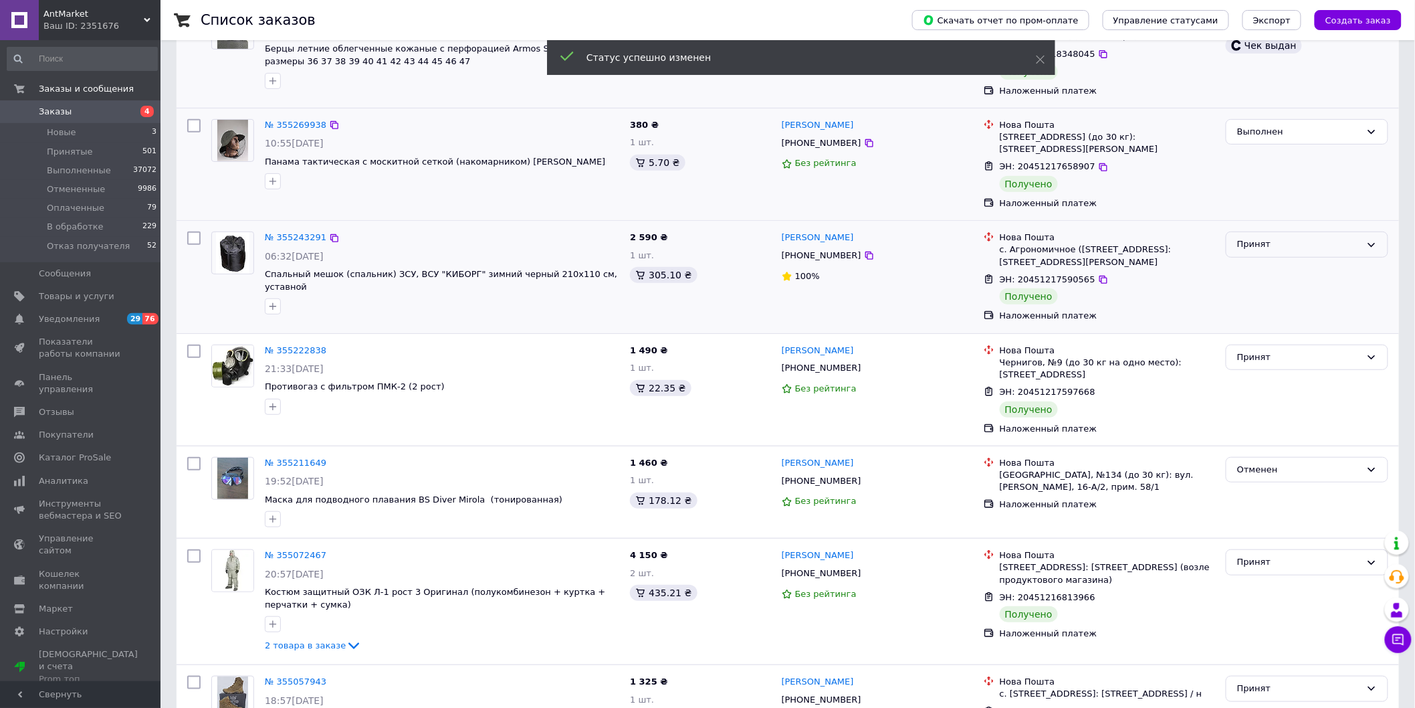
click at [1358, 246] on div "Принят" at bounding box center [1299, 244] width 124 height 14
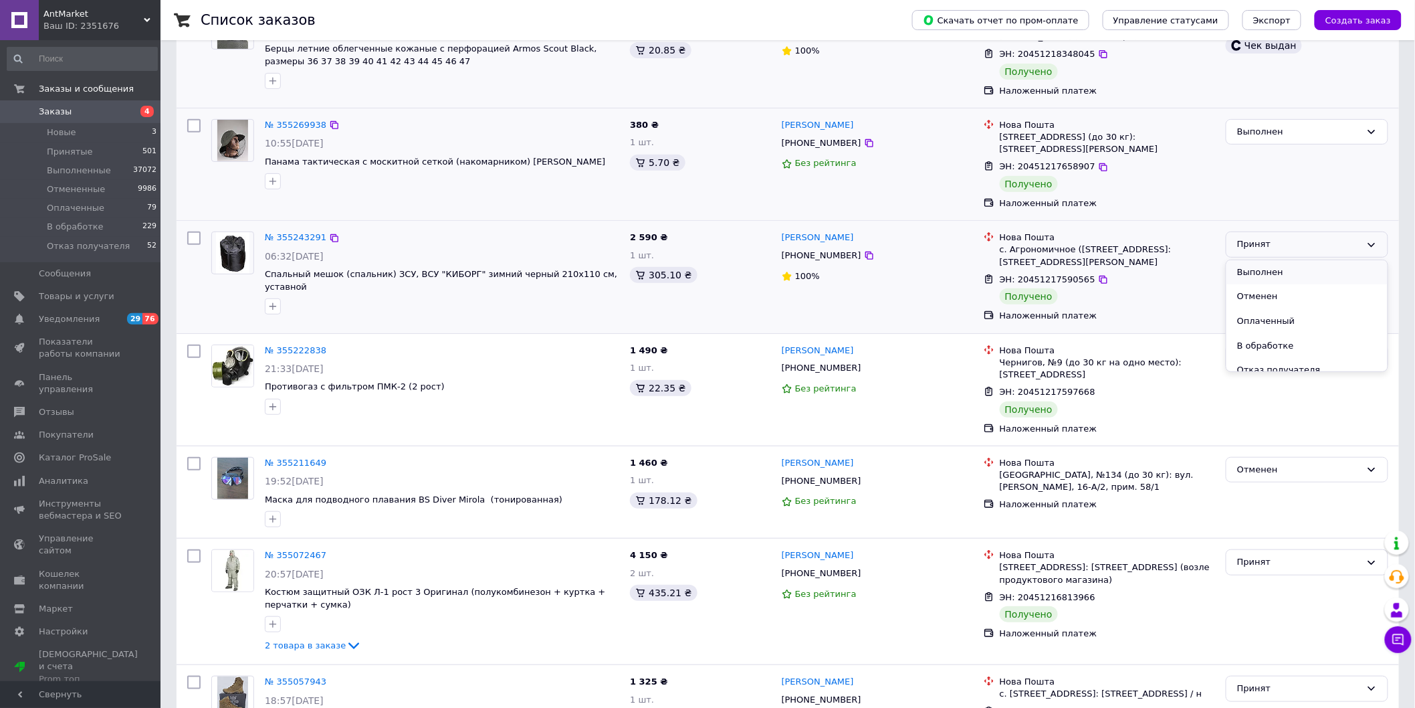
click at [1305, 274] on li "Выполнен" at bounding box center [1307, 272] width 161 height 25
click at [1352, 359] on div "Принят" at bounding box center [1299, 357] width 124 height 14
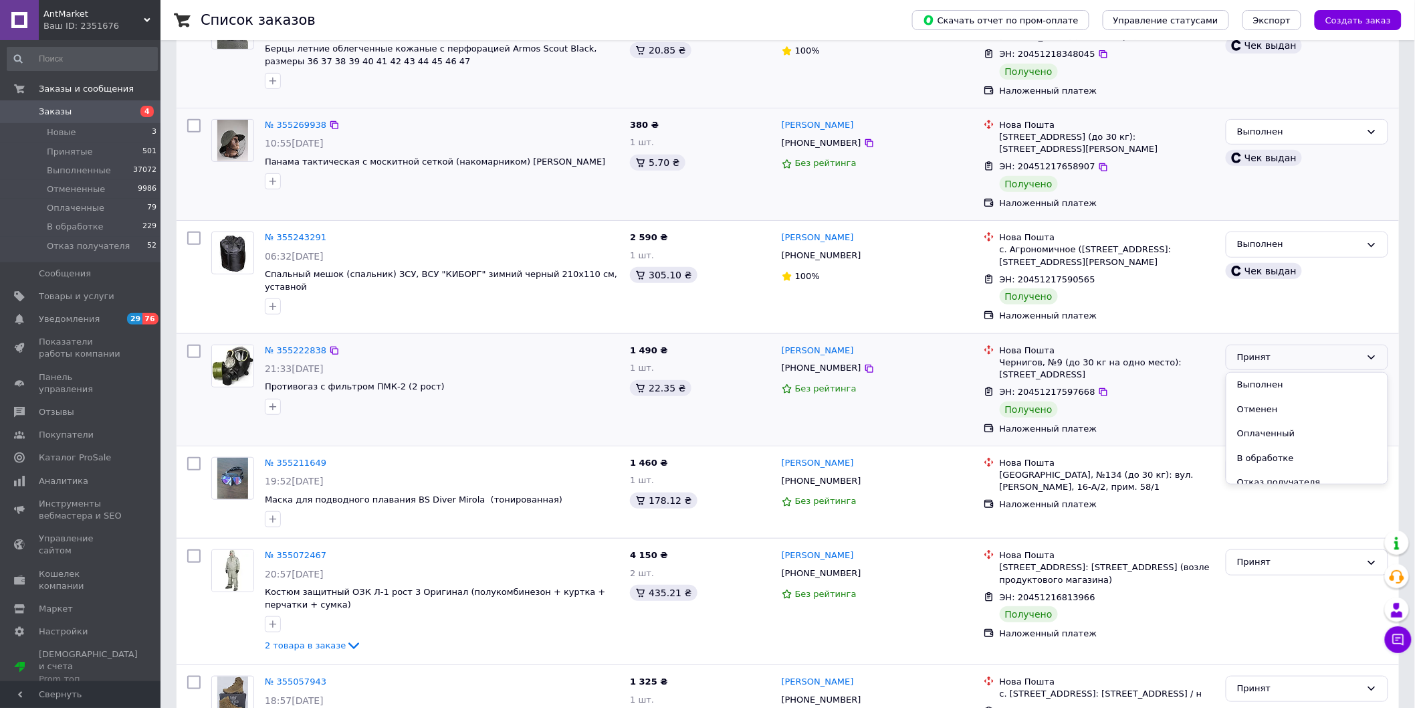
click at [1314, 373] on li "Выполнен" at bounding box center [1307, 385] width 161 height 25
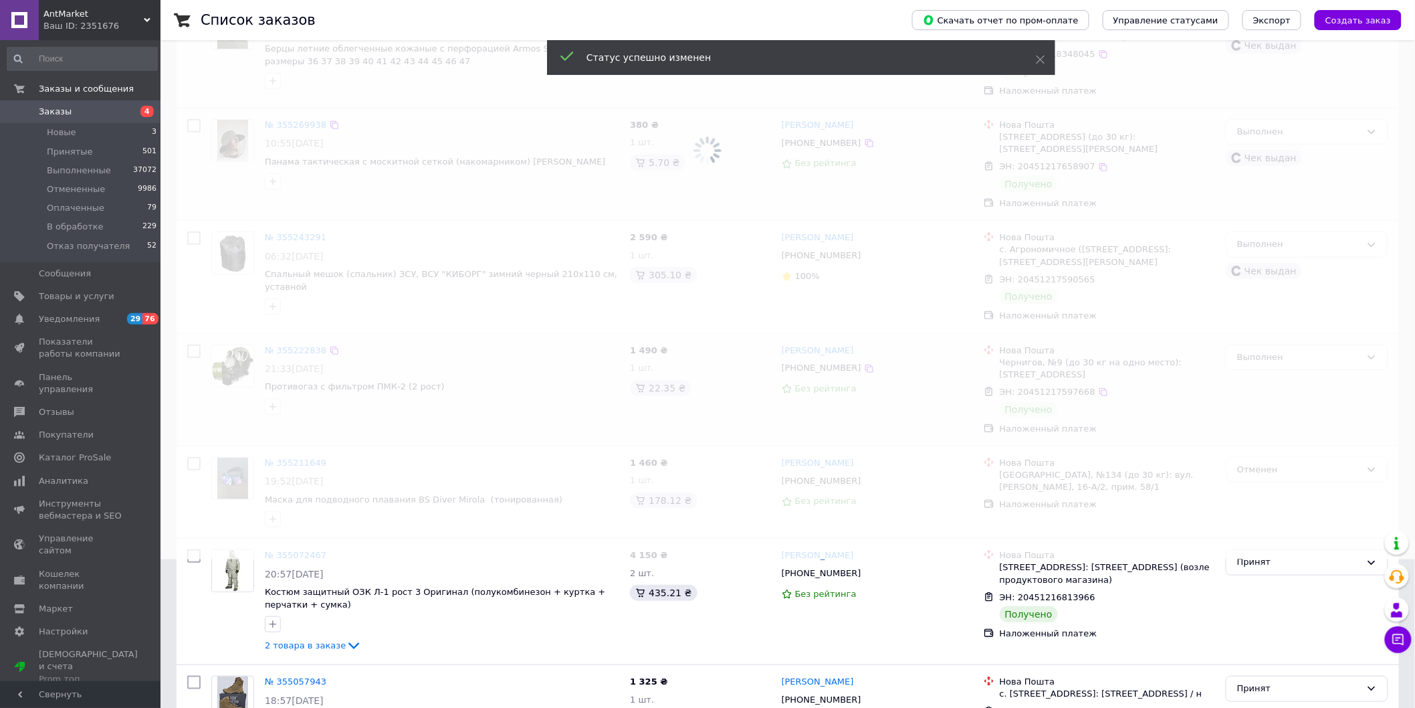
scroll to position [297, 0]
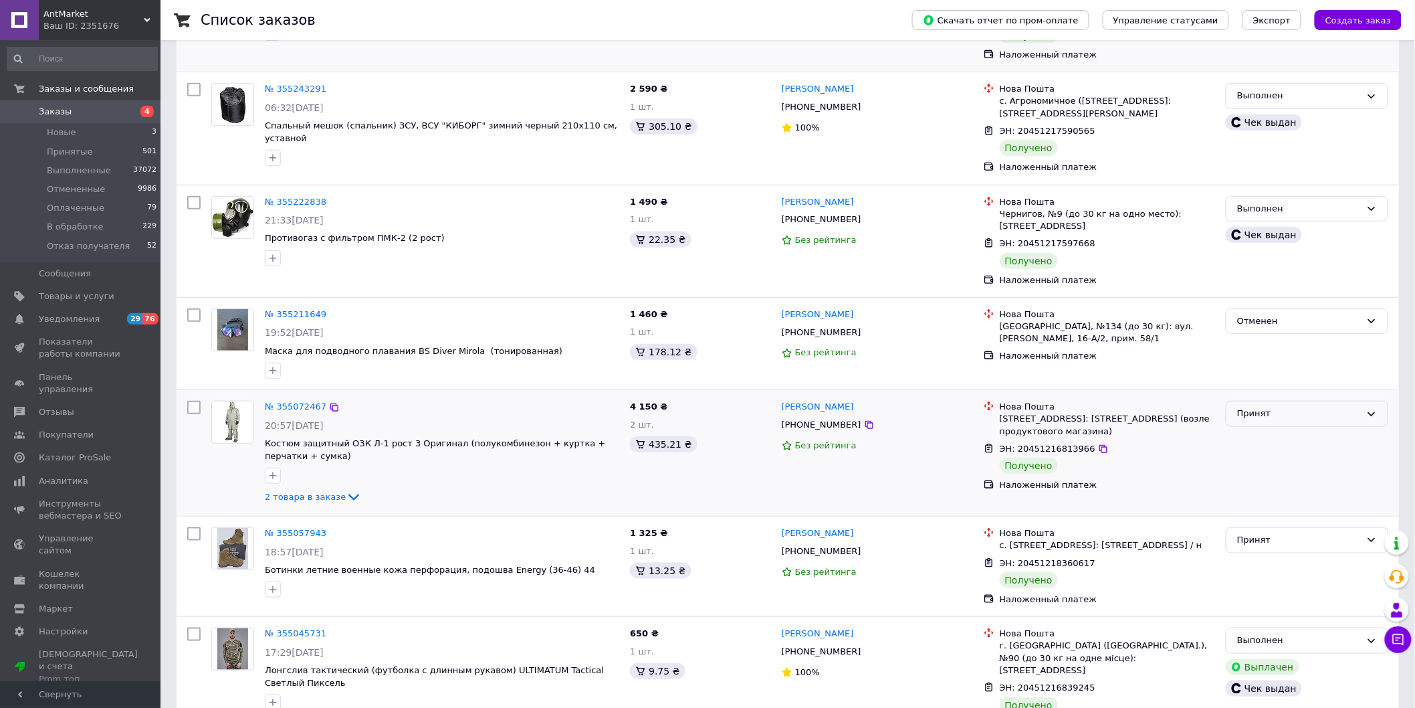
click at [1343, 410] on div "Принят" at bounding box center [1299, 414] width 124 height 14
click at [1303, 435] on li "Выполнен" at bounding box center [1307, 441] width 161 height 25
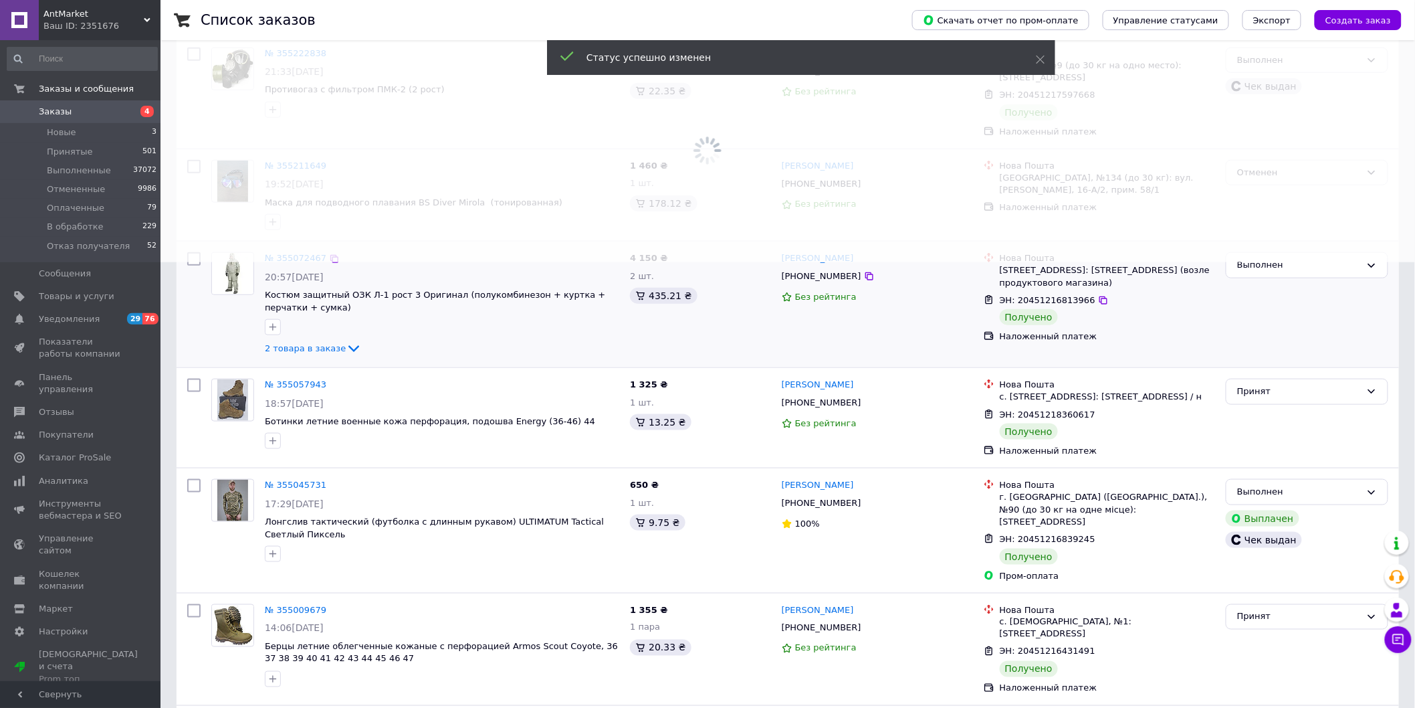
scroll to position [520, 0]
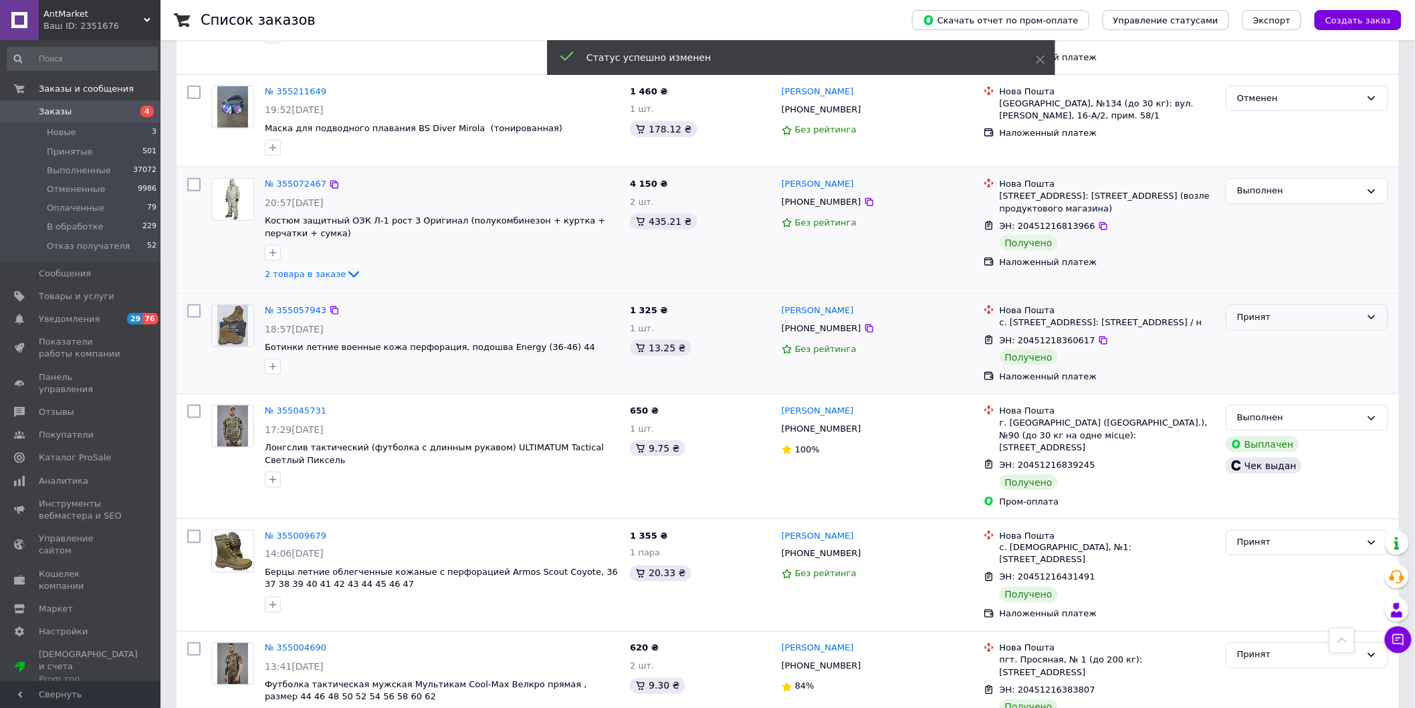
click at [1356, 324] on div "Принят" at bounding box center [1307, 317] width 163 height 26
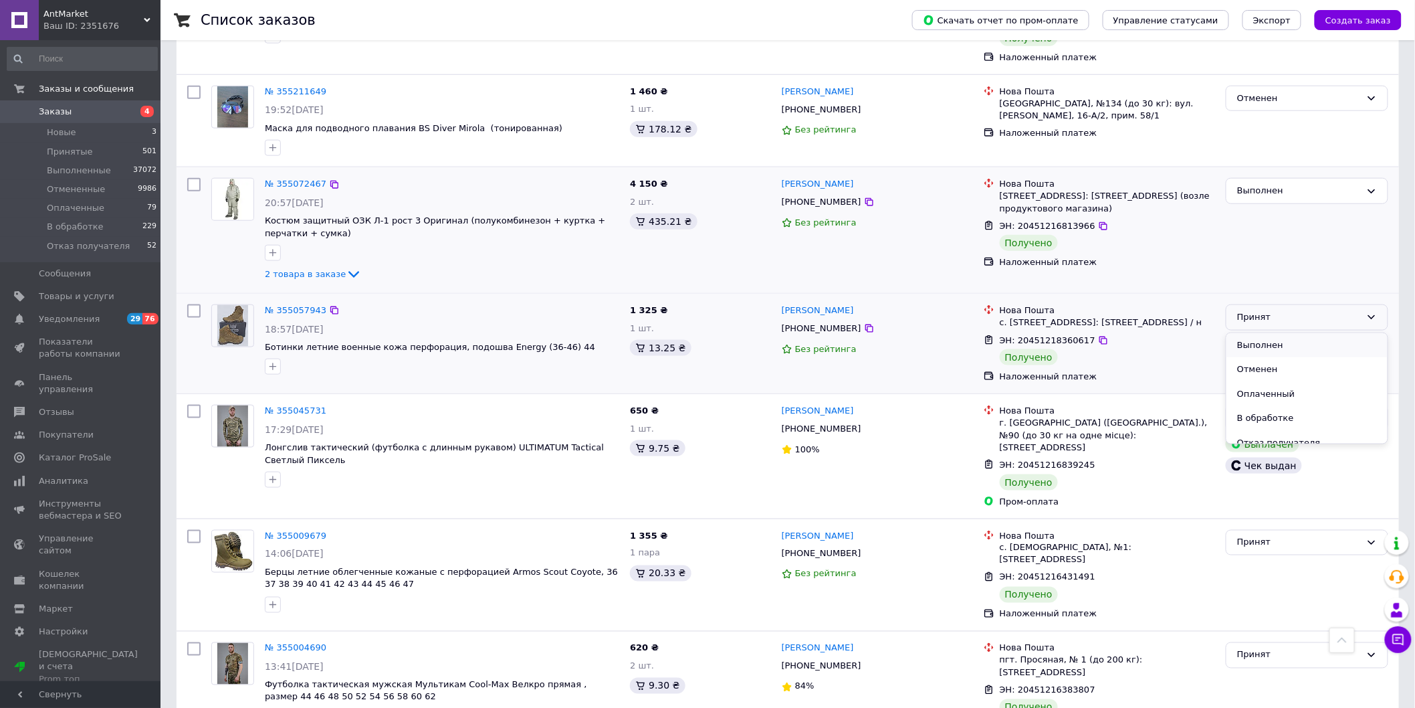
click at [1308, 348] on li "Выполнен" at bounding box center [1307, 345] width 161 height 25
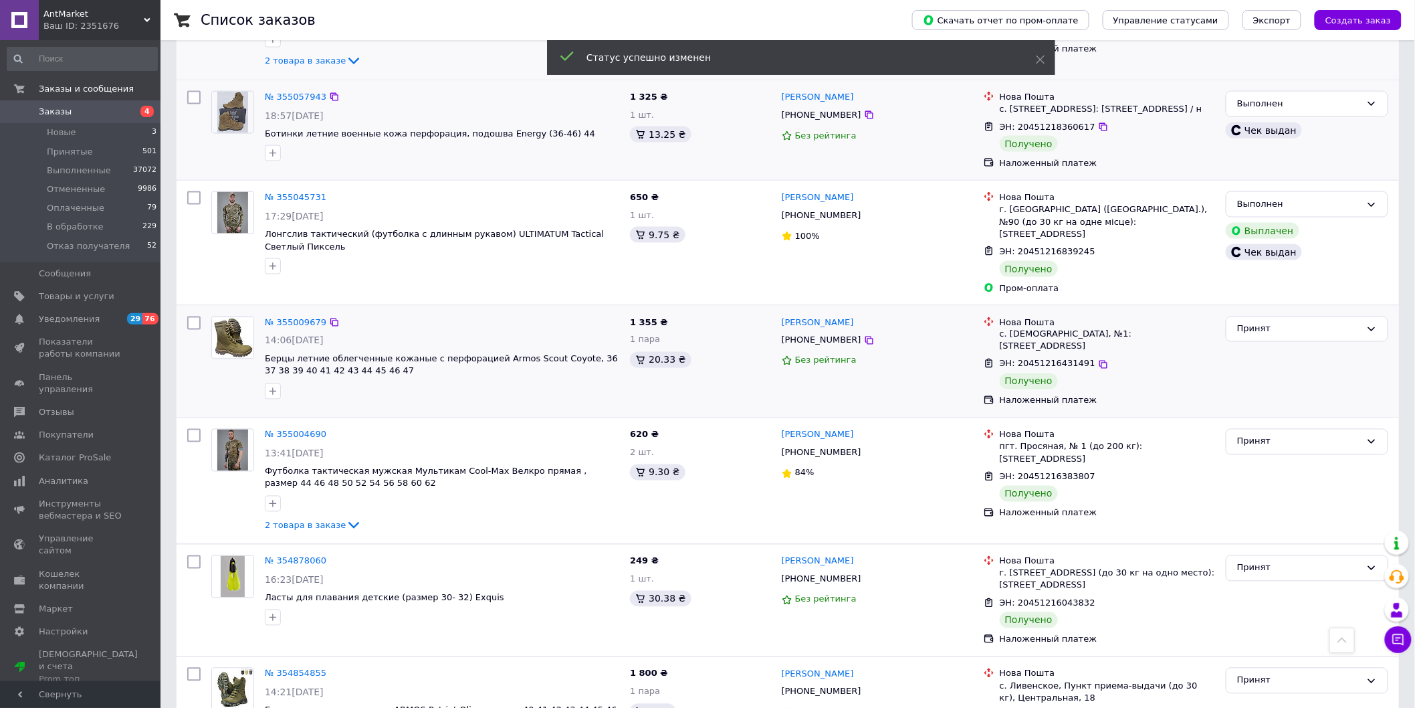
scroll to position [743, 0]
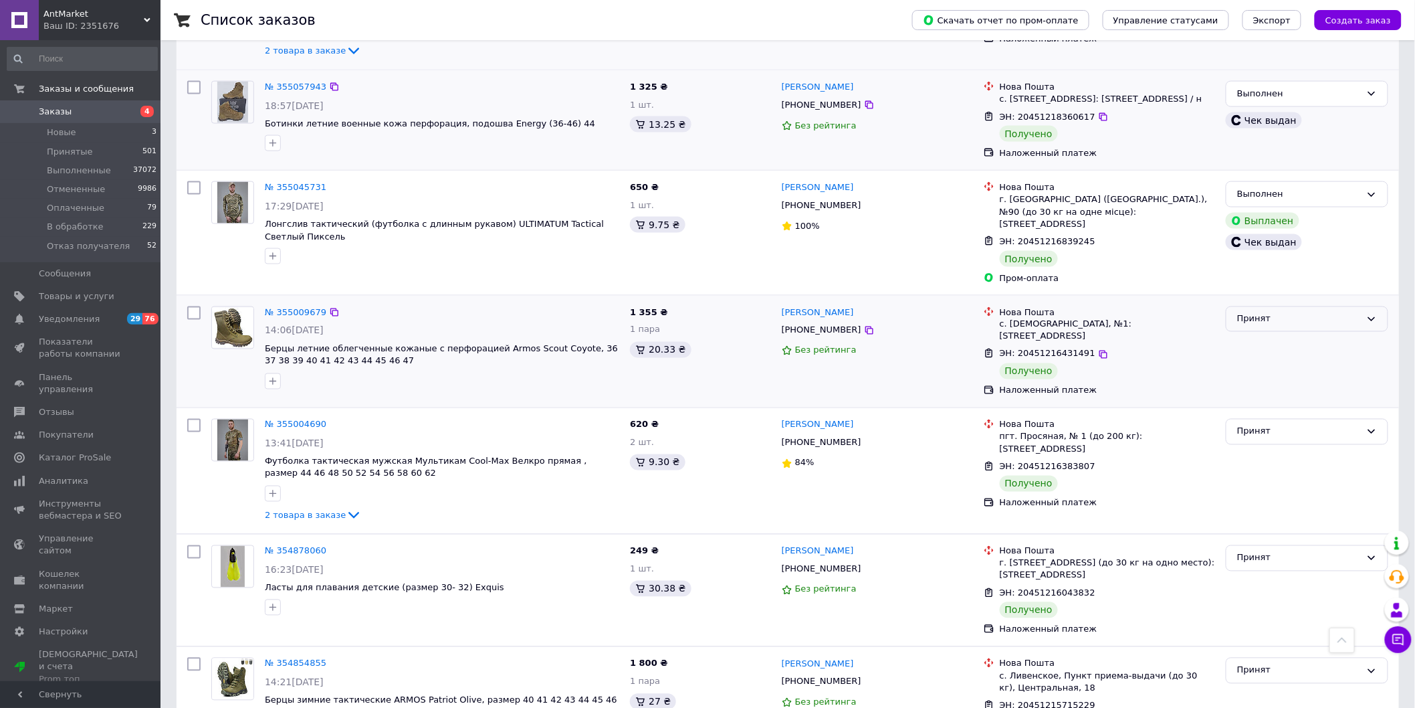
click at [1344, 312] on div "Принят" at bounding box center [1299, 319] width 124 height 14
click at [1311, 334] on li "Выполнен" at bounding box center [1307, 346] width 161 height 25
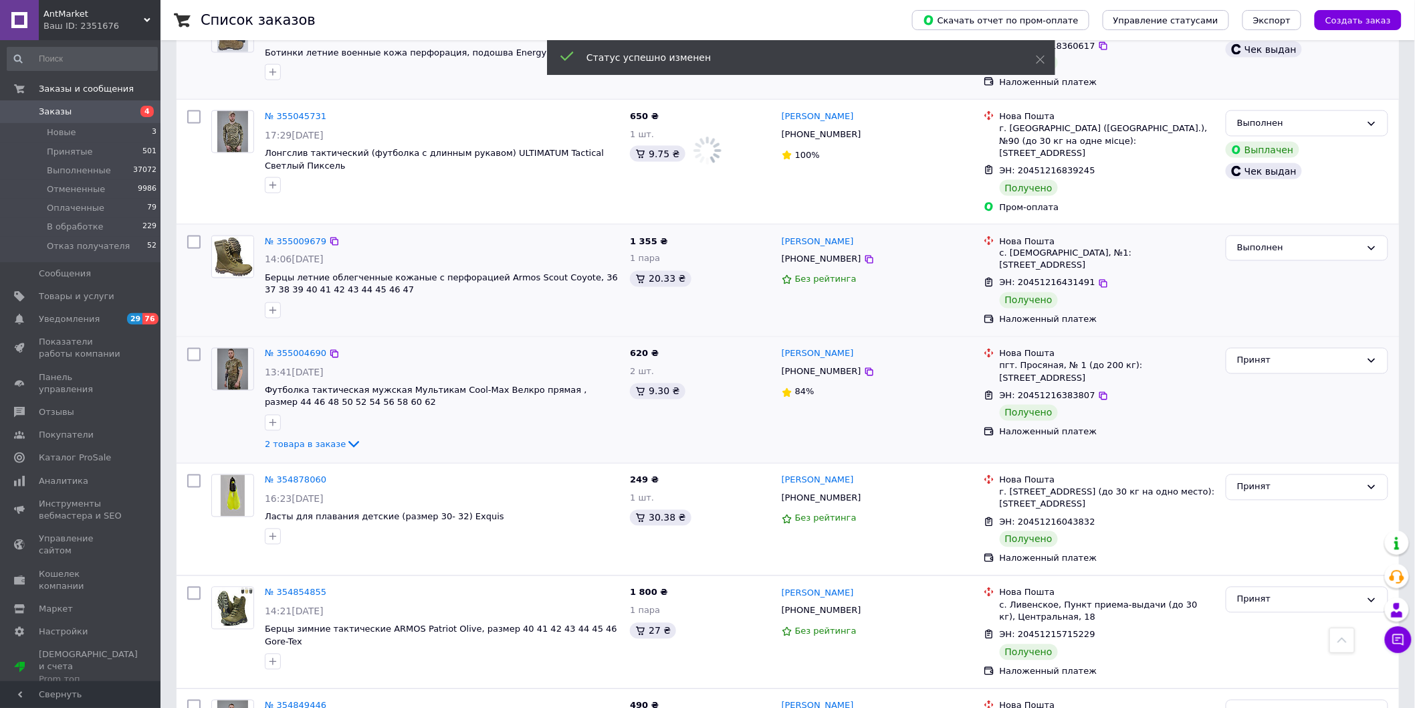
scroll to position [892, 0]
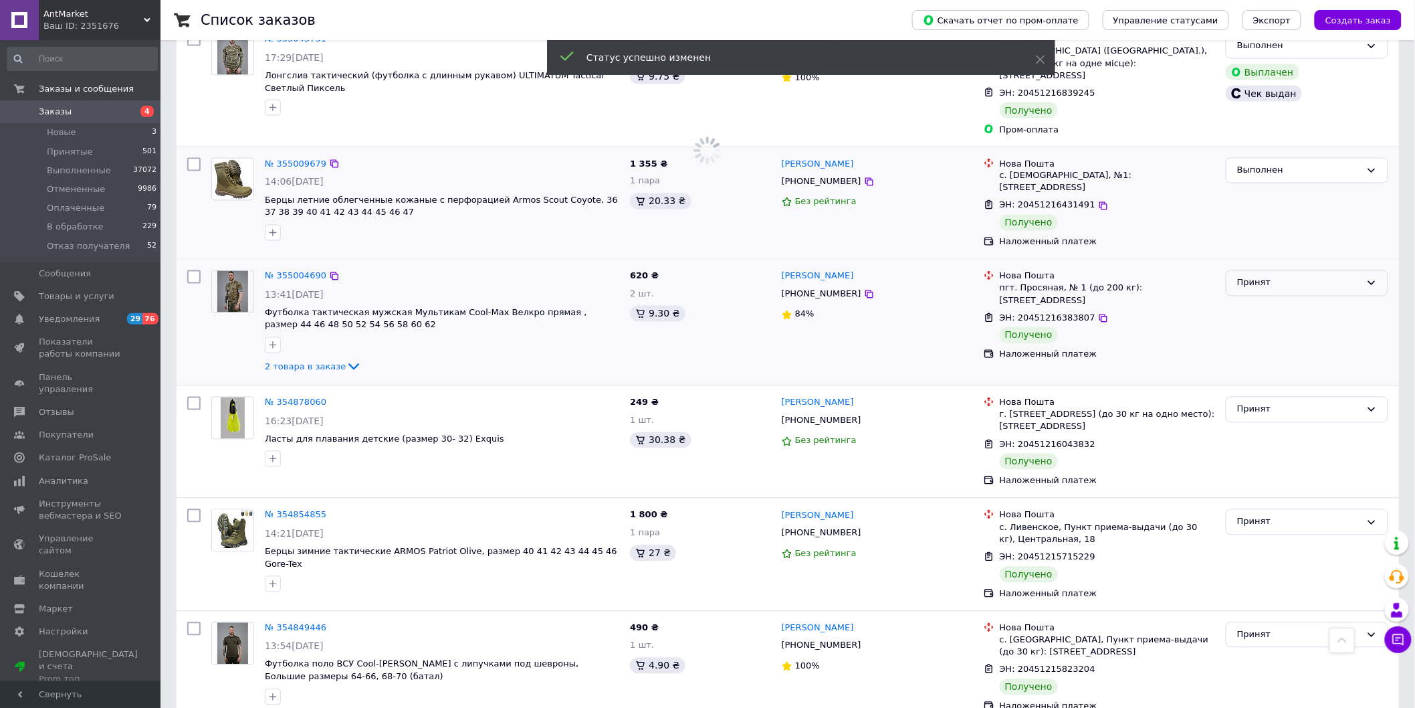
click at [1363, 270] on div "Принят" at bounding box center [1307, 283] width 163 height 26
click at [1326, 299] on li "Выполнен" at bounding box center [1307, 311] width 161 height 25
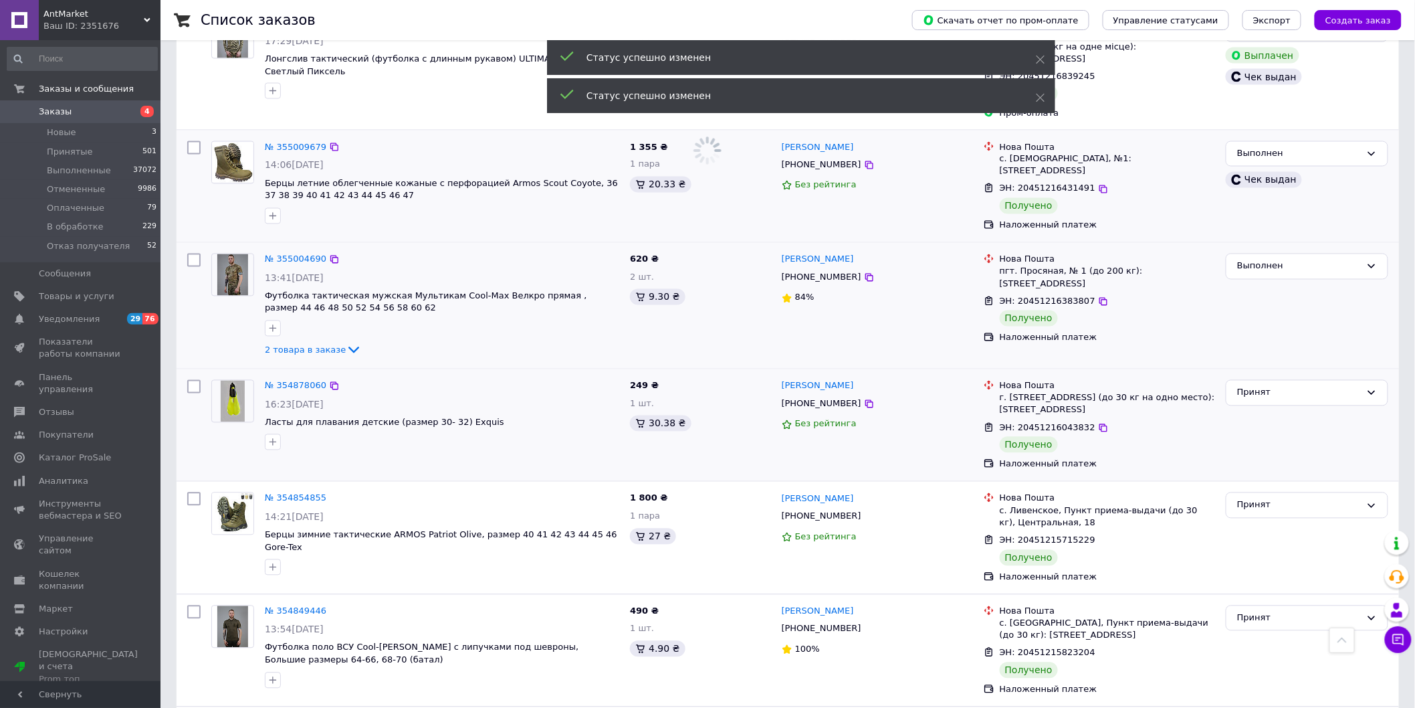
scroll to position [1040, 0]
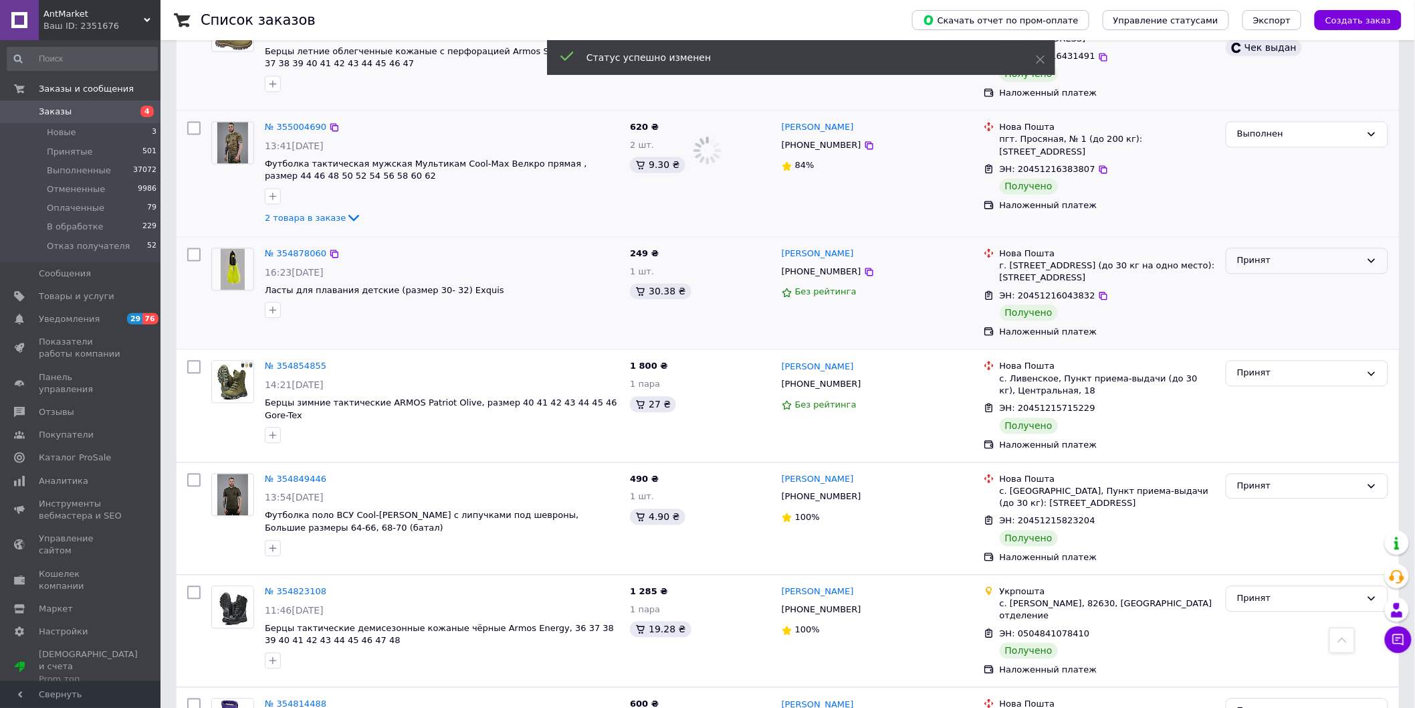
click at [1369, 256] on icon at bounding box center [1372, 261] width 11 height 11
click at [1350, 277] on li "Выполнен" at bounding box center [1307, 289] width 161 height 25
click at [1367, 369] on icon at bounding box center [1372, 374] width 11 height 11
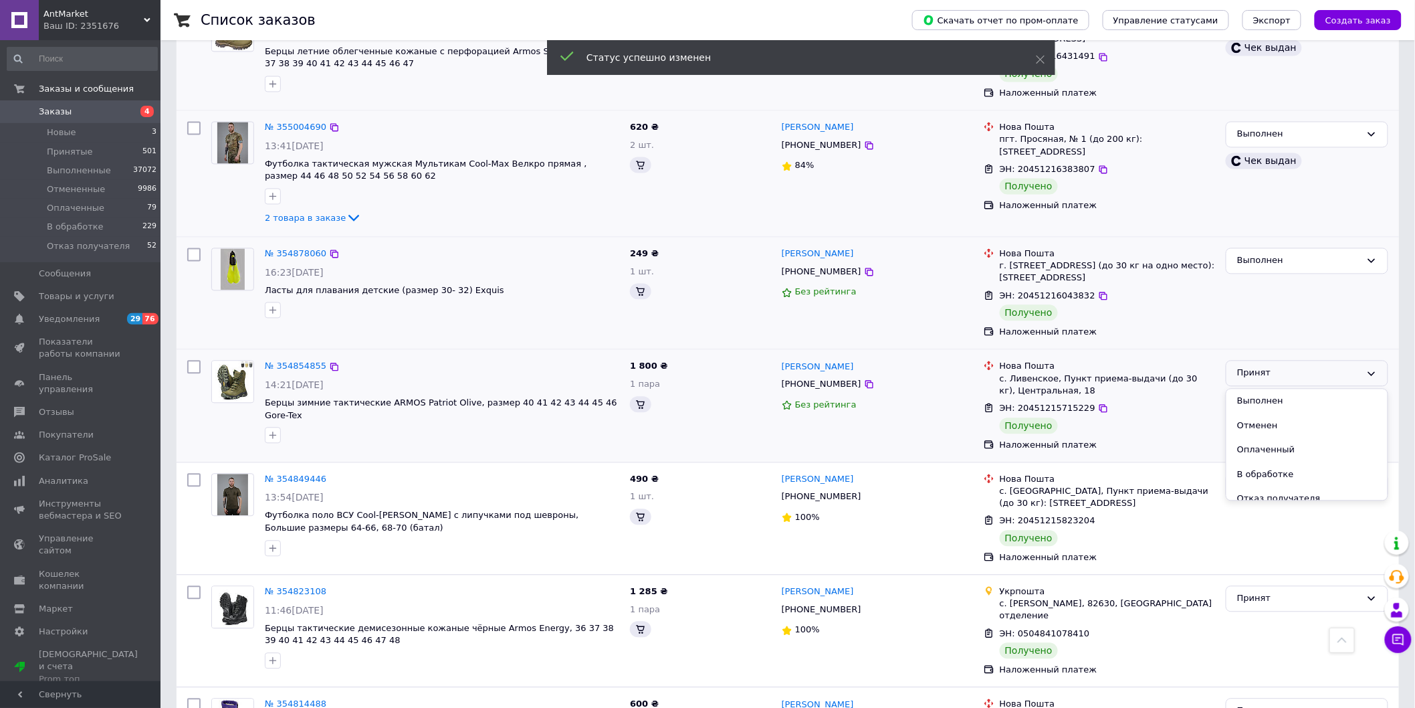
click at [1348, 389] on li "Выполнен" at bounding box center [1307, 401] width 161 height 25
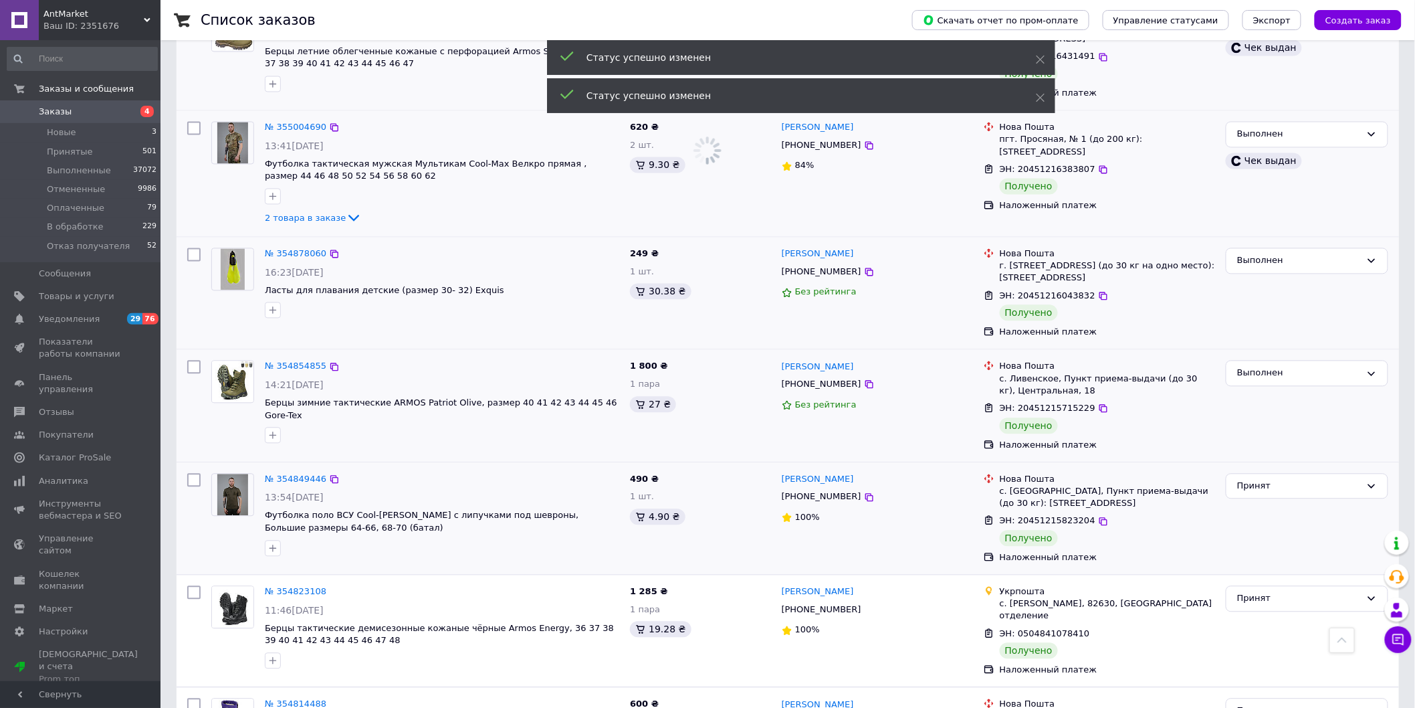
scroll to position [1189, 0]
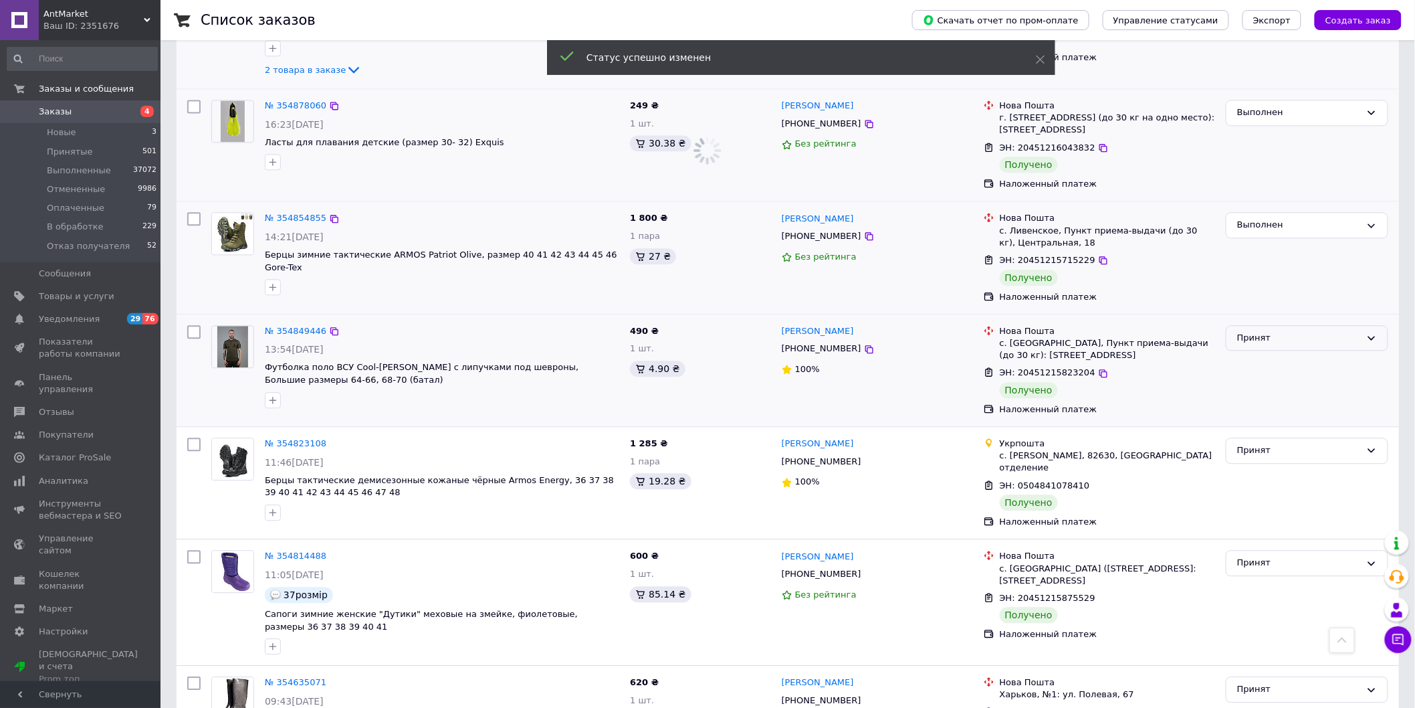
click at [1362, 325] on div "Принят" at bounding box center [1307, 338] width 163 height 26
click at [1346, 353] on li "Выполнен" at bounding box center [1307, 365] width 161 height 25
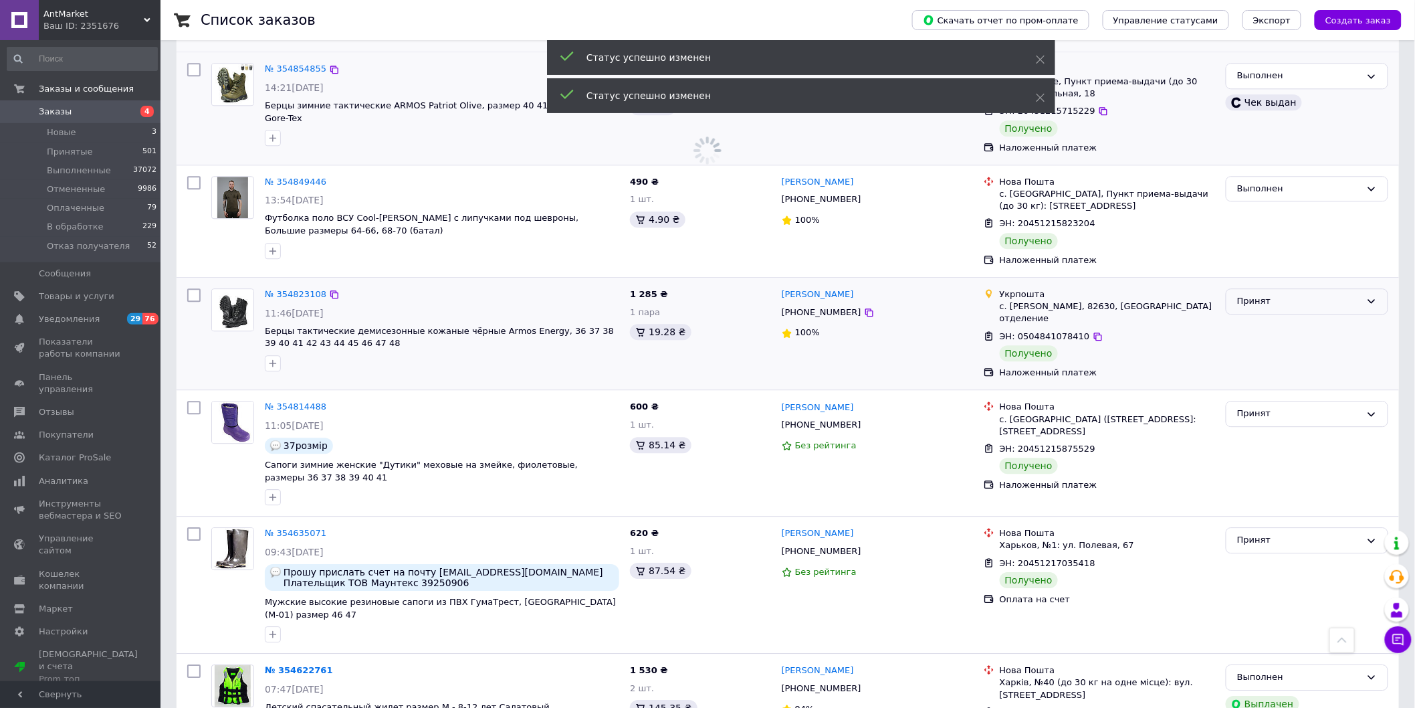
click at [1361, 294] on div "Принят" at bounding box center [1299, 301] width 124 height 14
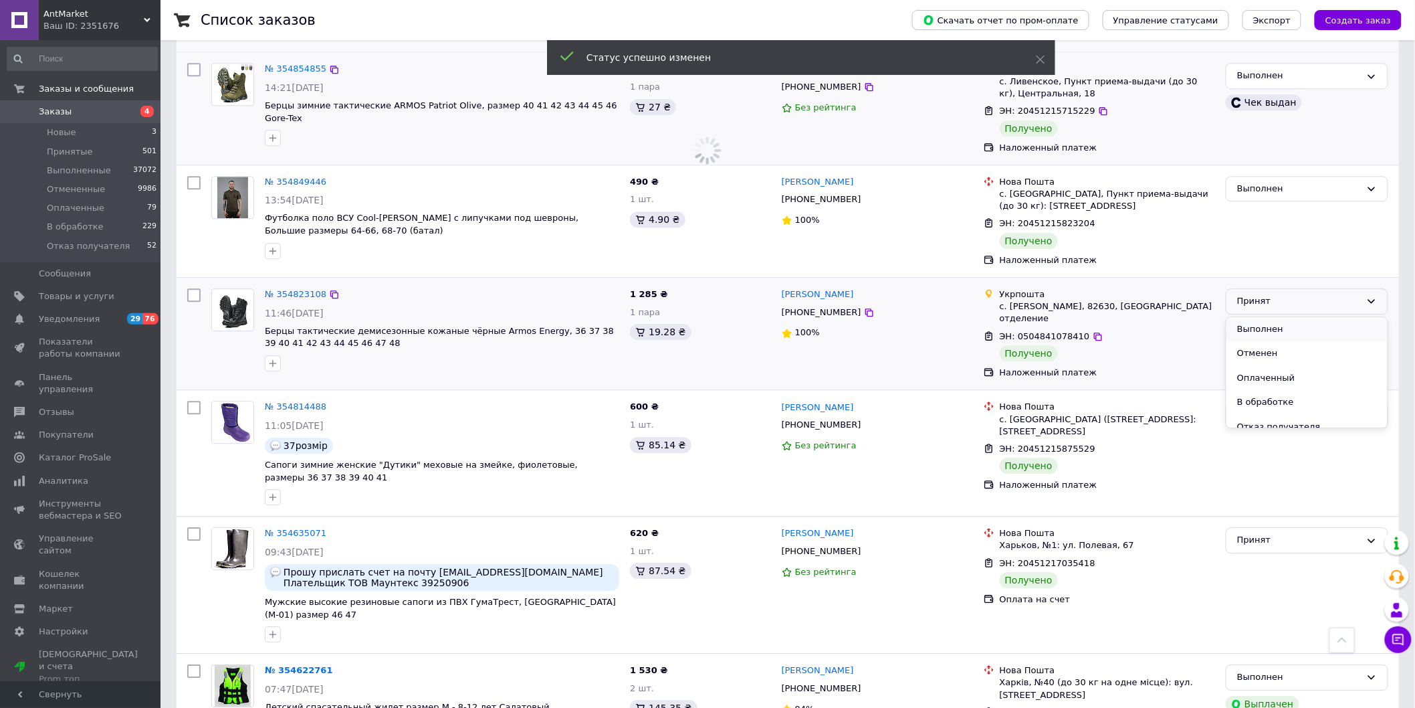
click at [1348, 317] on li "Выполнен" at bounding box center [1307, 329] width 161 height 25
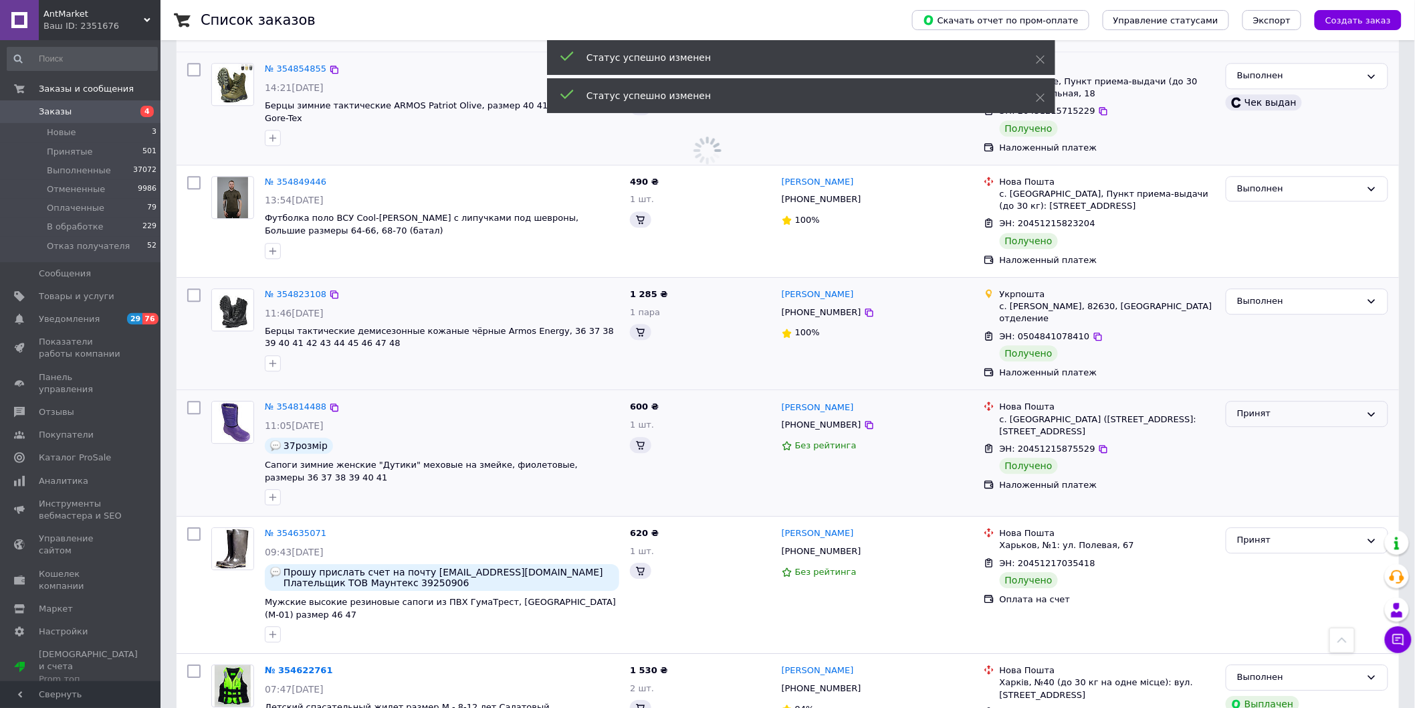
click at [1367, 409] on icon at bounding box center [1372, 414] width 11 height 11
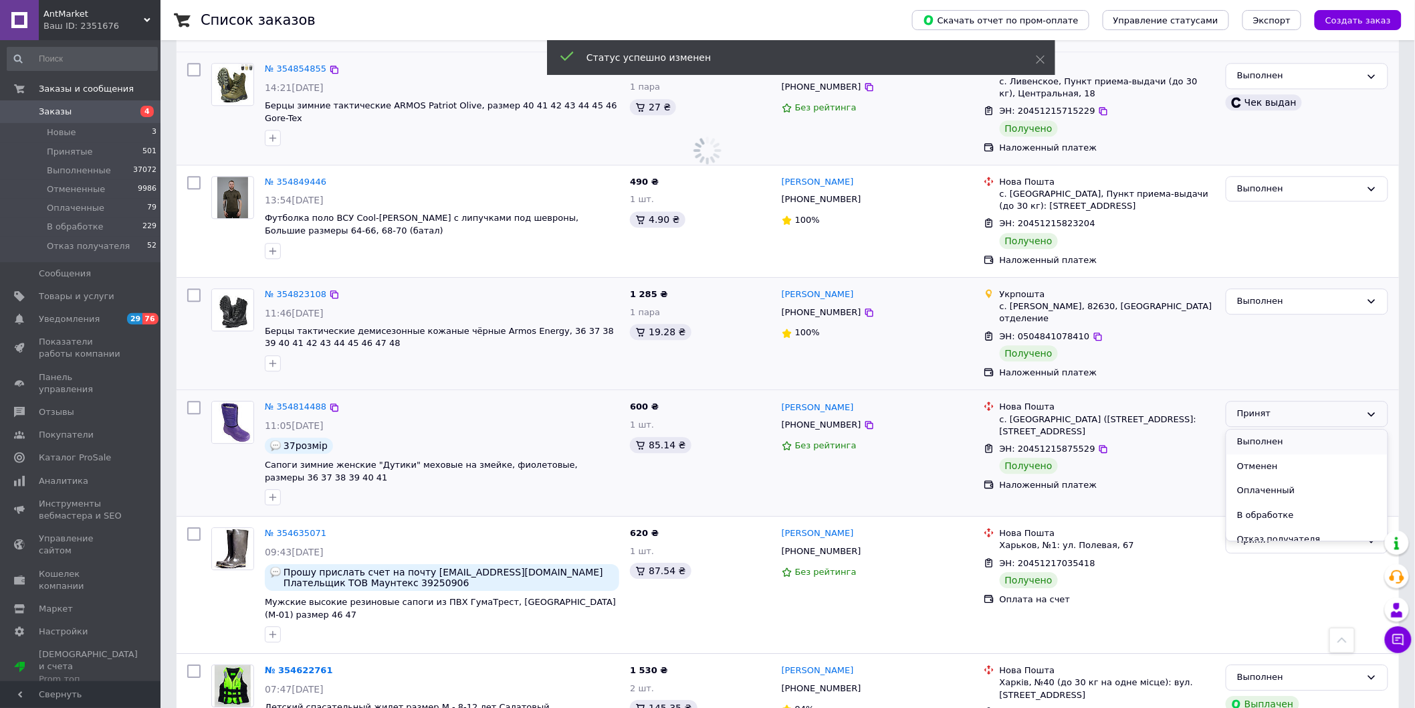
click at [1342, 429] on li "Выполнен" at bounding box center [1307, 441] width 161 height 25
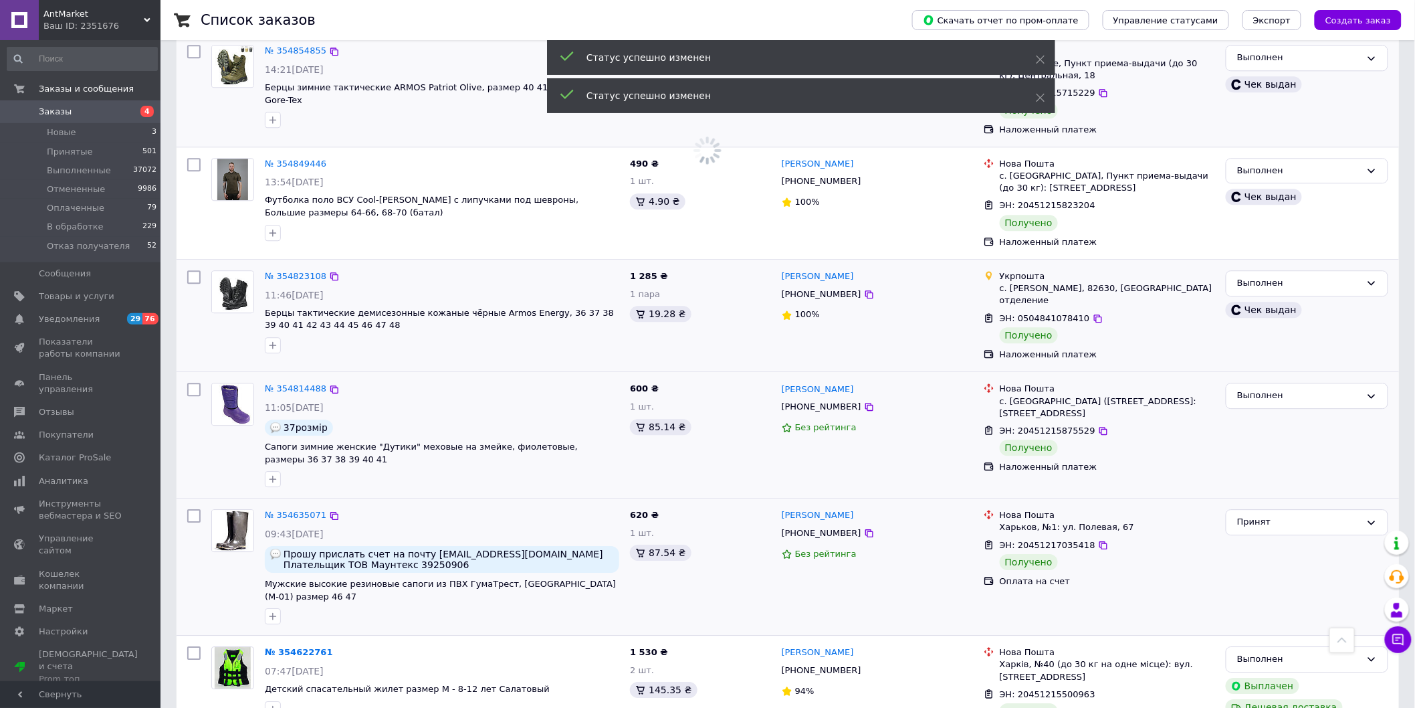
scroll to position [1486, 0]
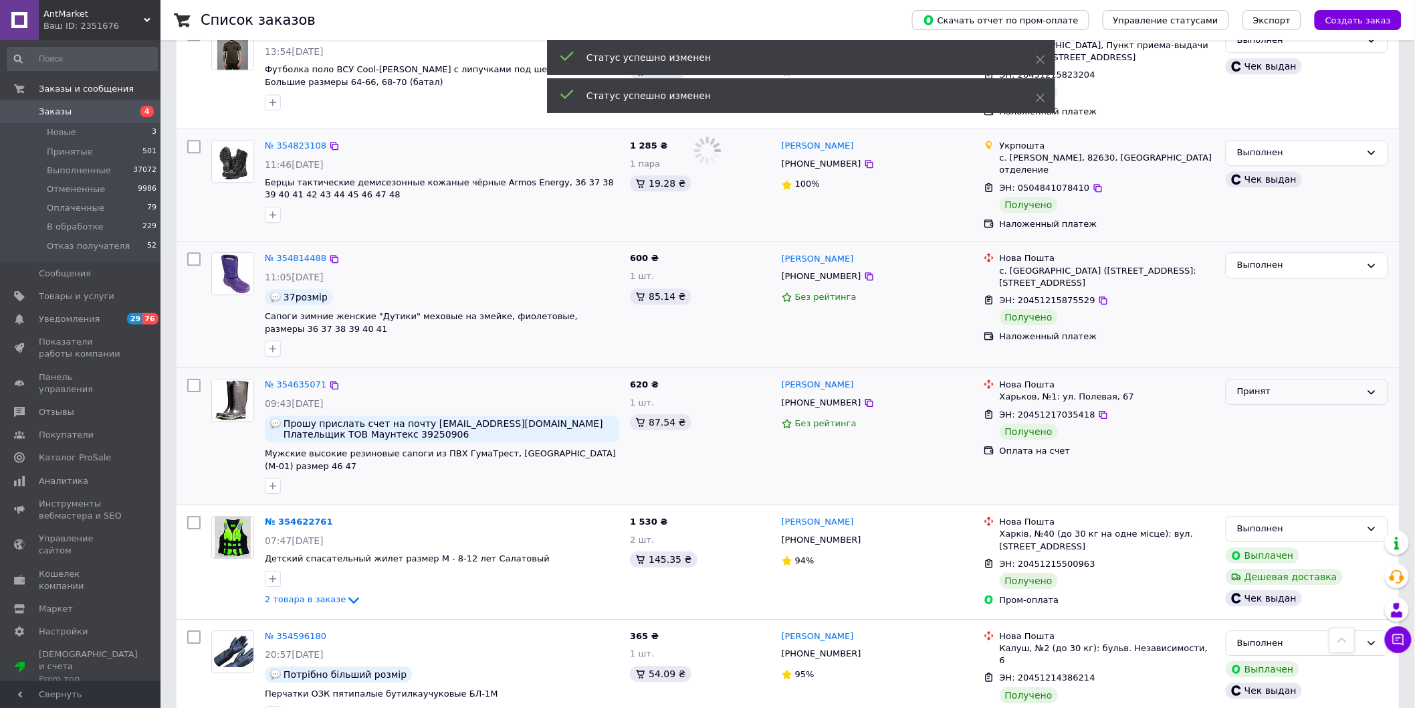
click at [1375, 387] on icon at bounding box center [1372, 392] width 11 height 11
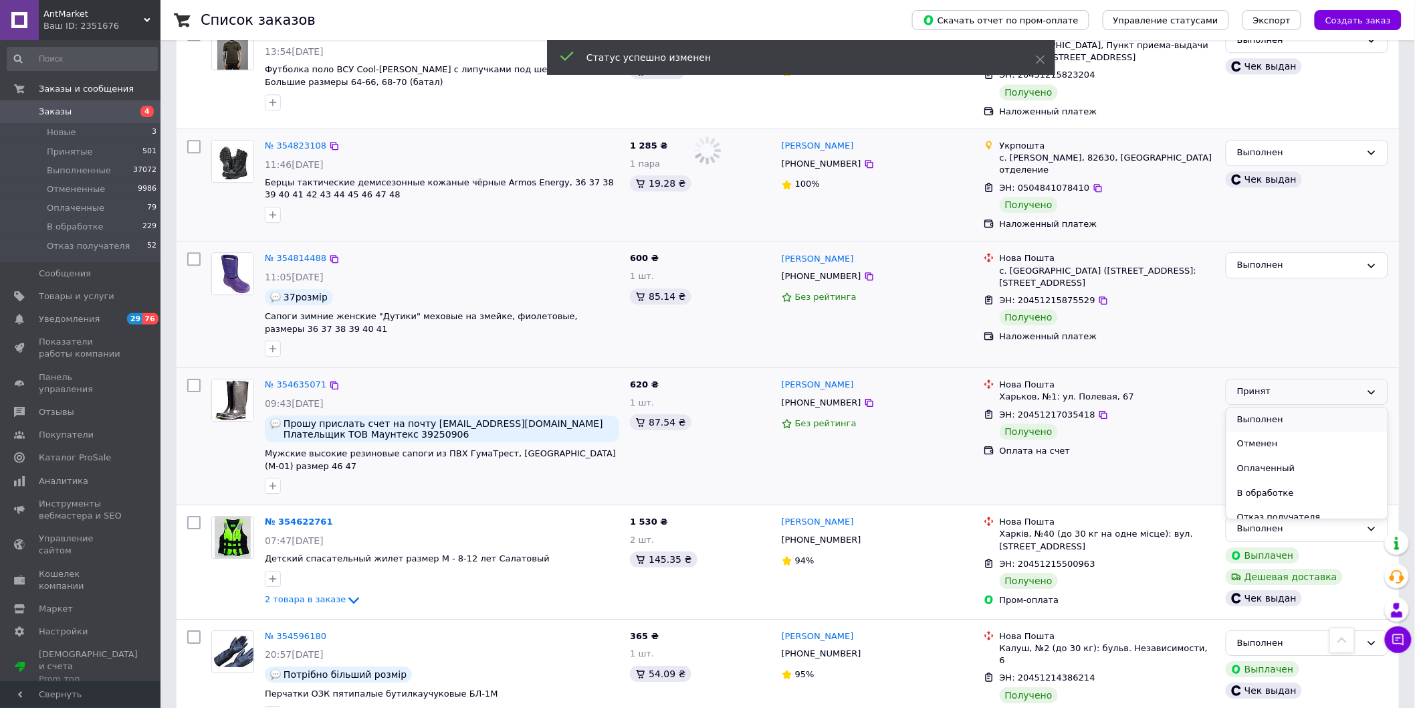
click at [1351, 407] on li "Выполнен" at bounding box center [1307, 419] width 161 height 25
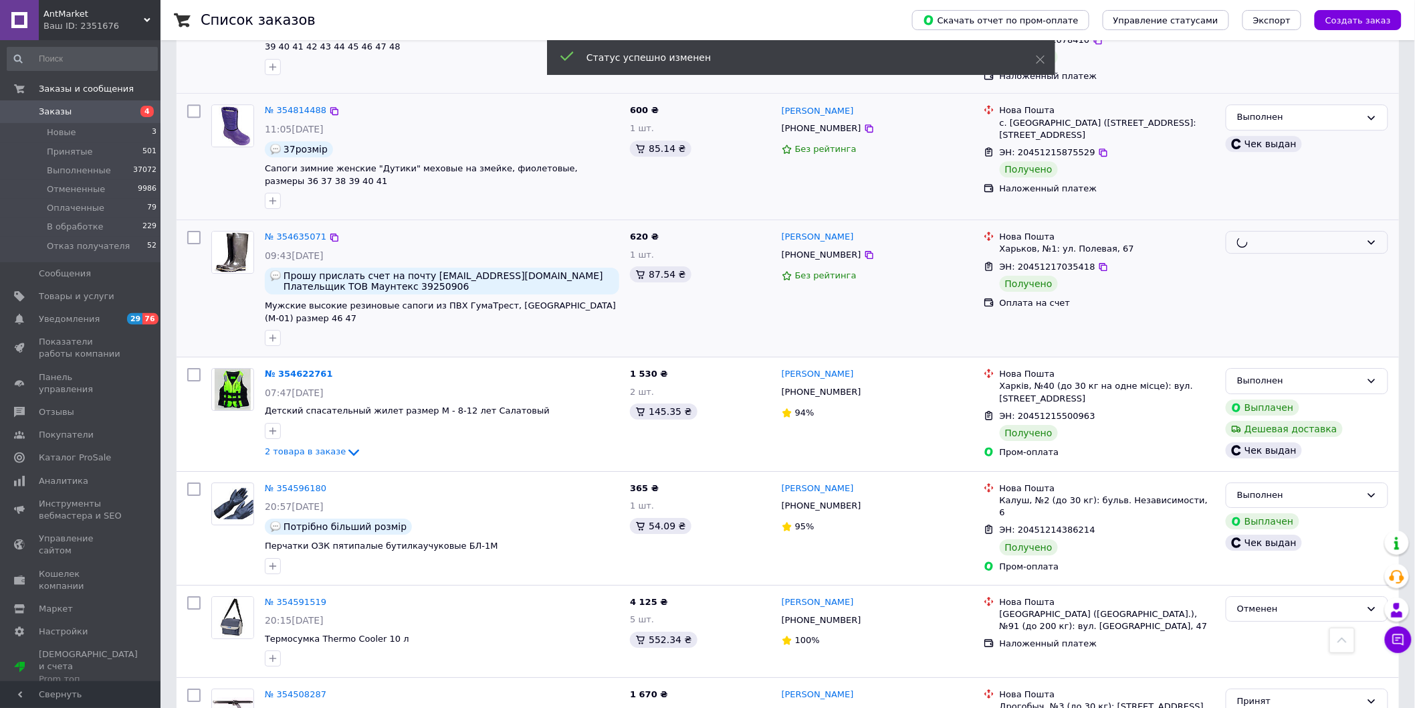
scroll to position [1721, 0]
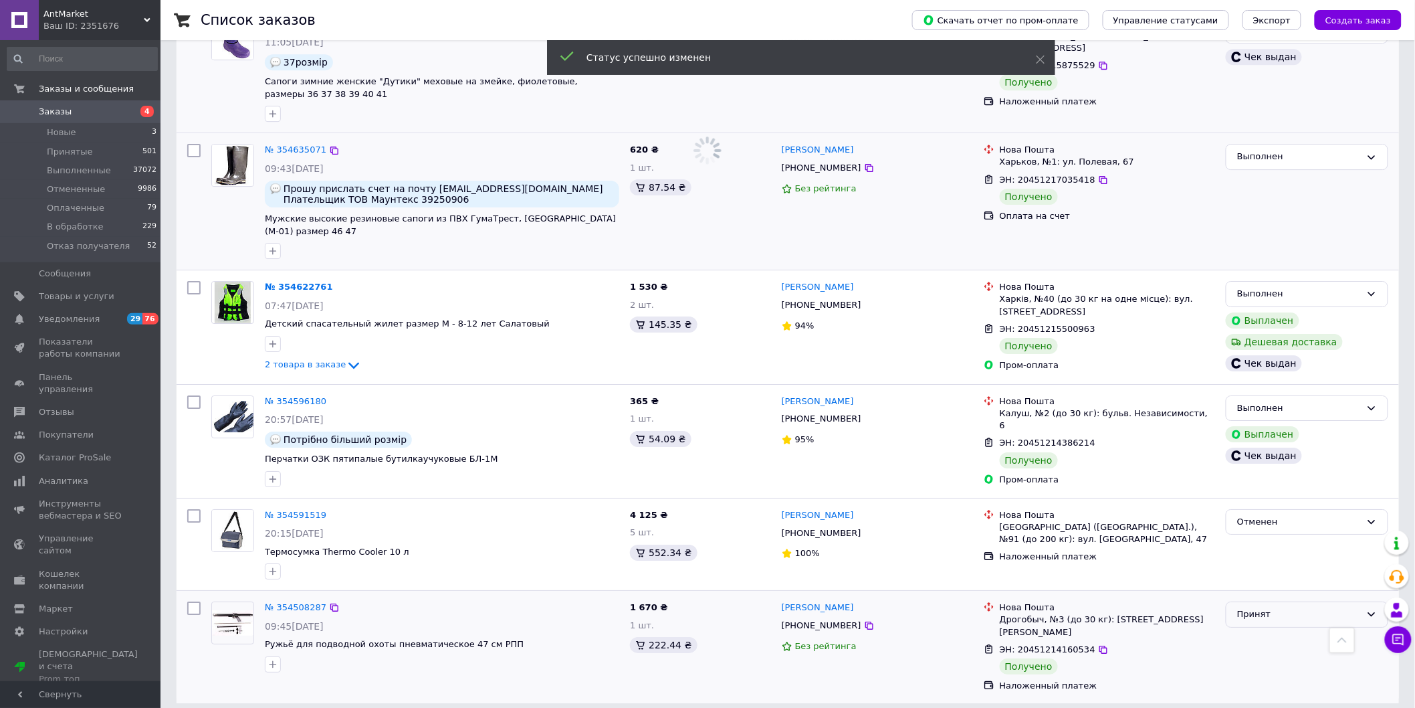
click at [1371, 609] on icon at bounding box center [1372, 614] width 11 height 11
click at [1328, 630] on li "Выполнен" at bounding box center [1307, 642] width 161 height 25
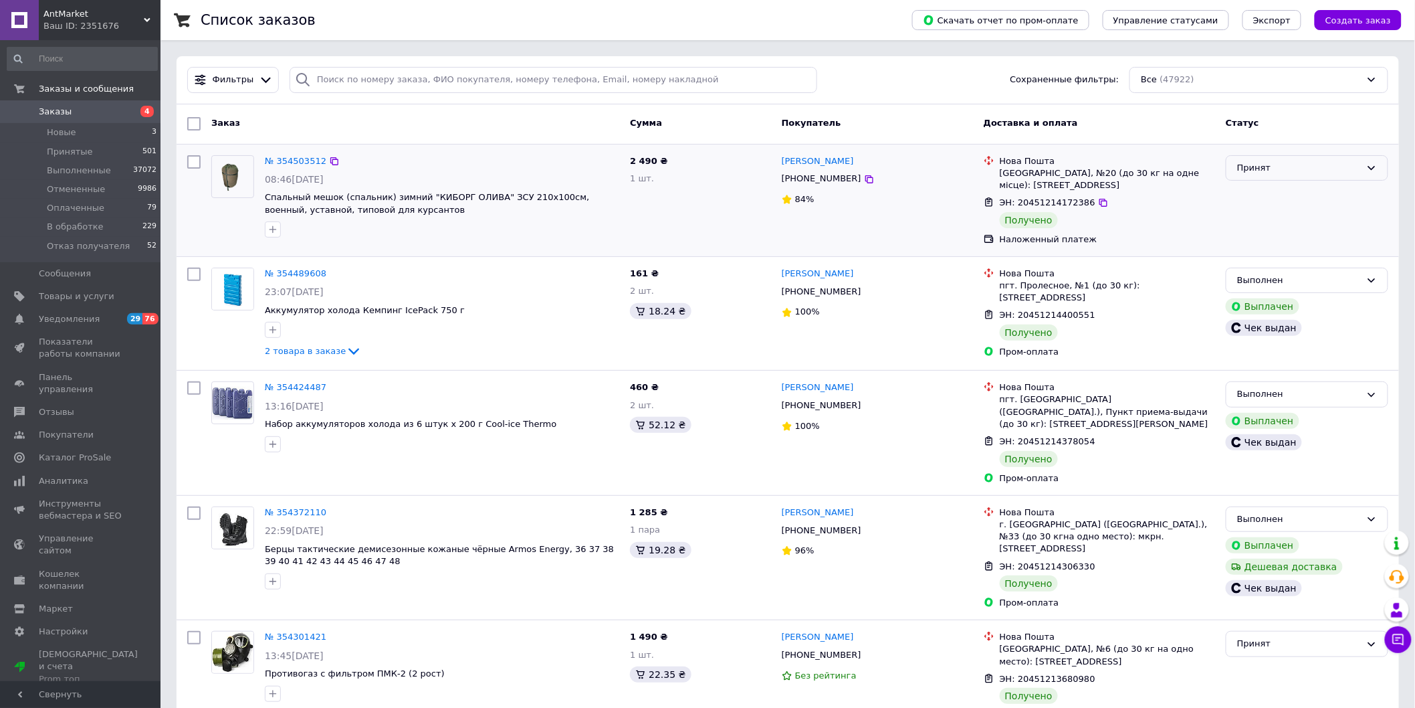
click at [1360, 171] on div "Принят" at bounding box center [1299, 168] width 124 height 14
click at [1299, 201] on li "Выполнен" at bounding box center [1307, 195] width 161 height 25
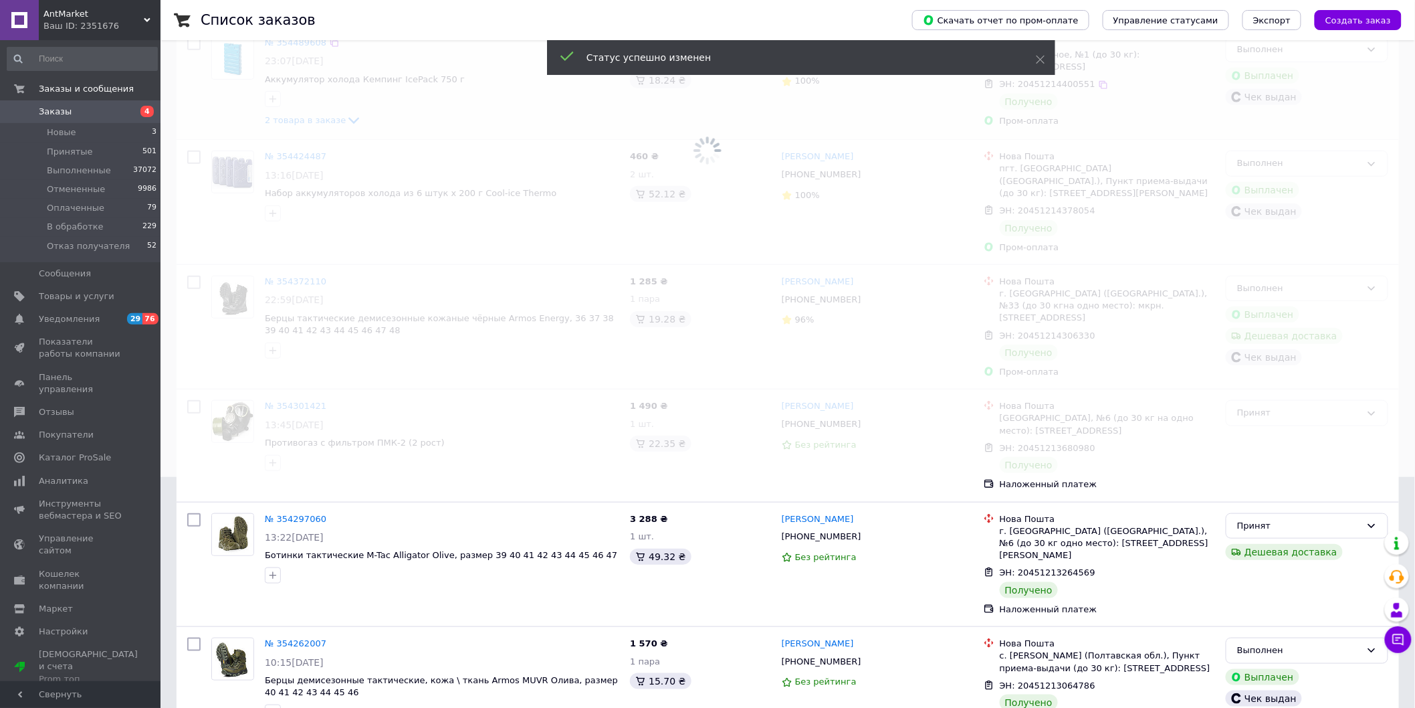
scroll to position [297, 0]
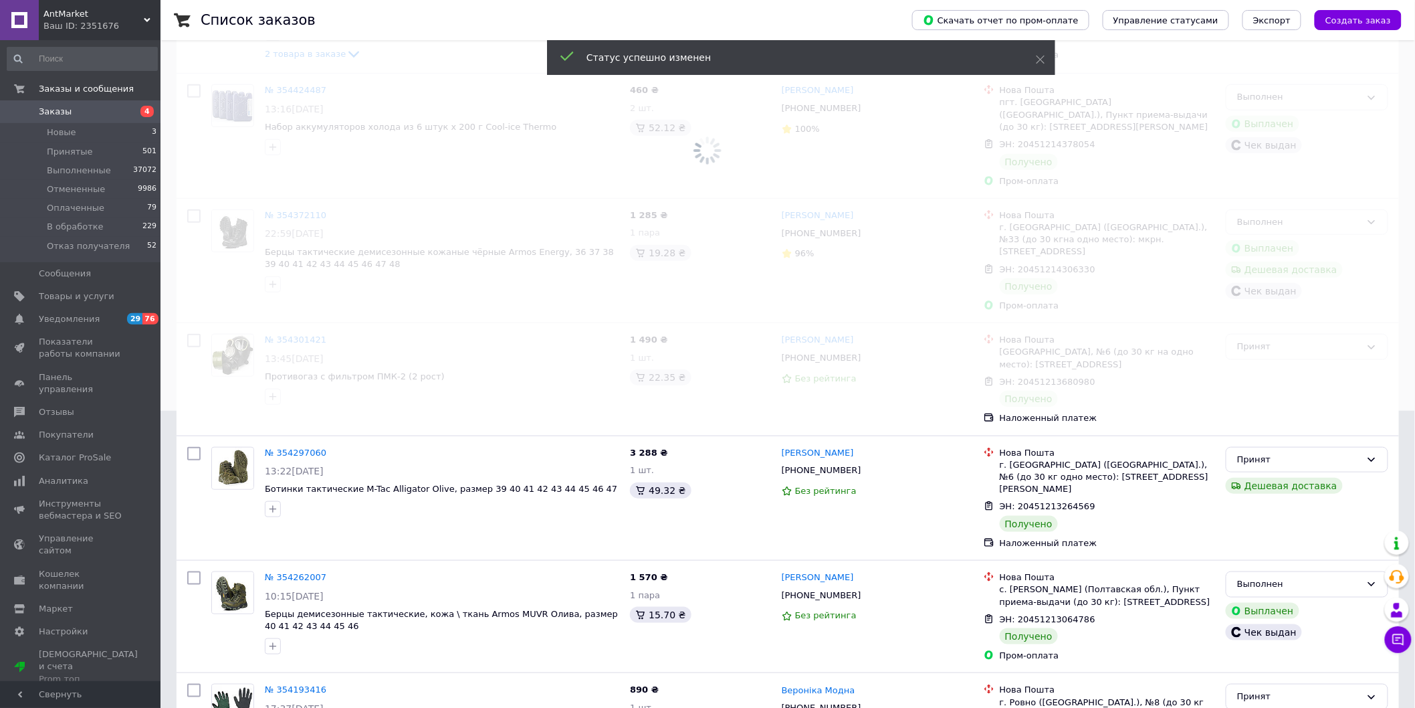
click at [1342, 324] on span at bounding box center [707, 57] width 1415 height 708
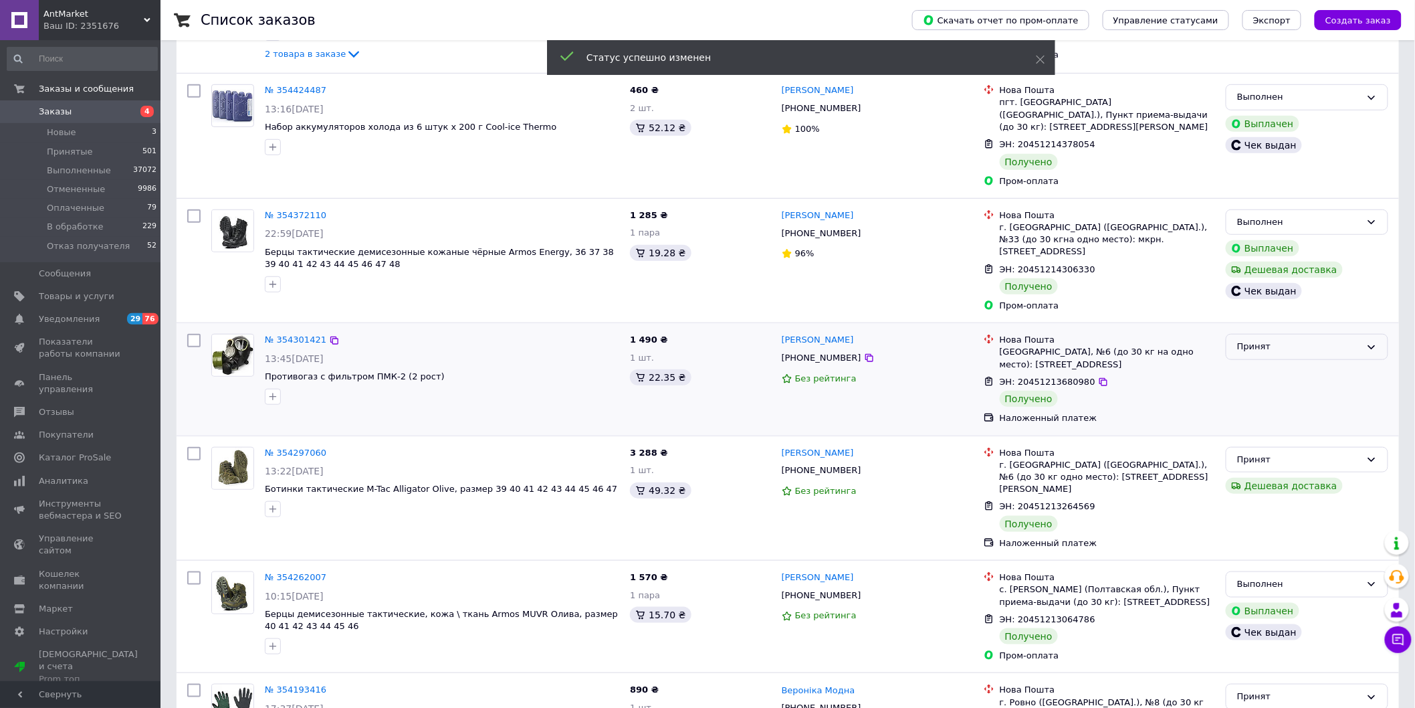
click at [1332, 340] on div "Принят" at bounding box center [1299, 347] width 124 height 14
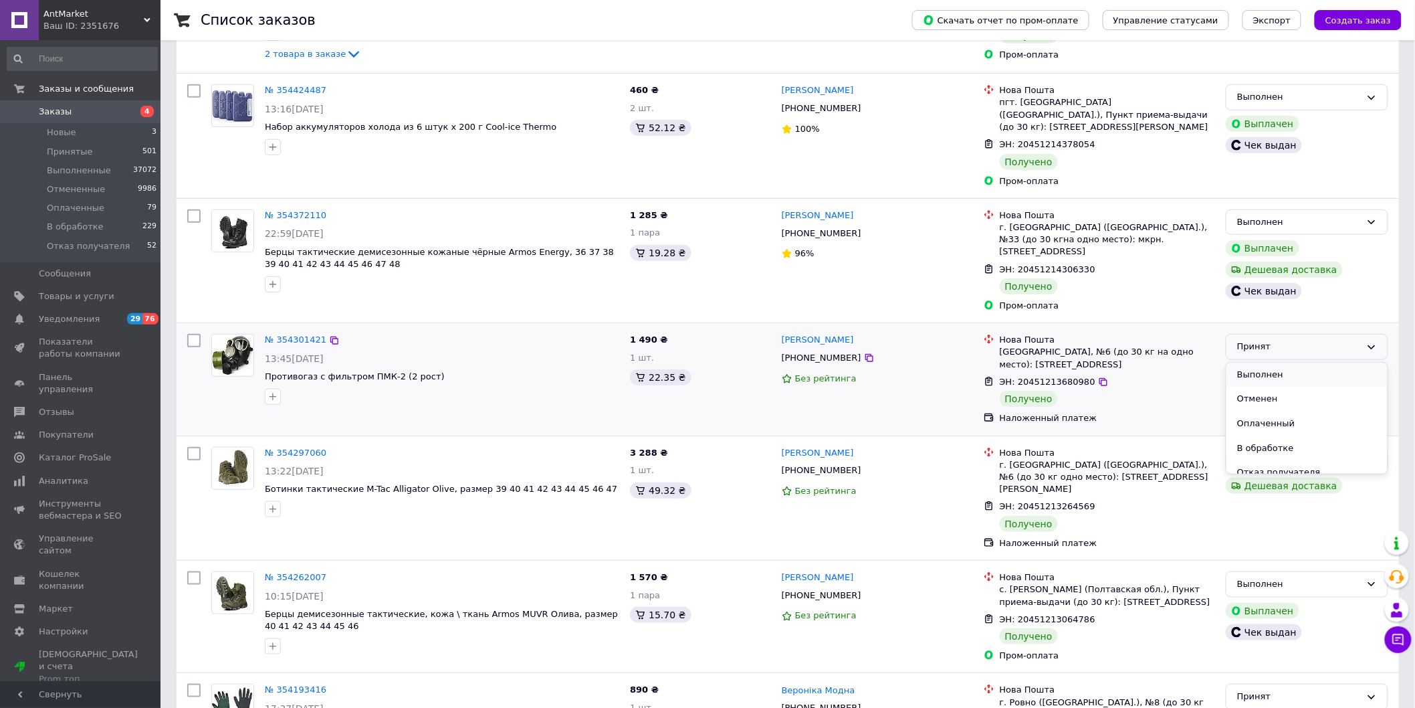
click at [1296, 363] on li "Выполнен" at bounding box center [1307, 375] width 161 height 25
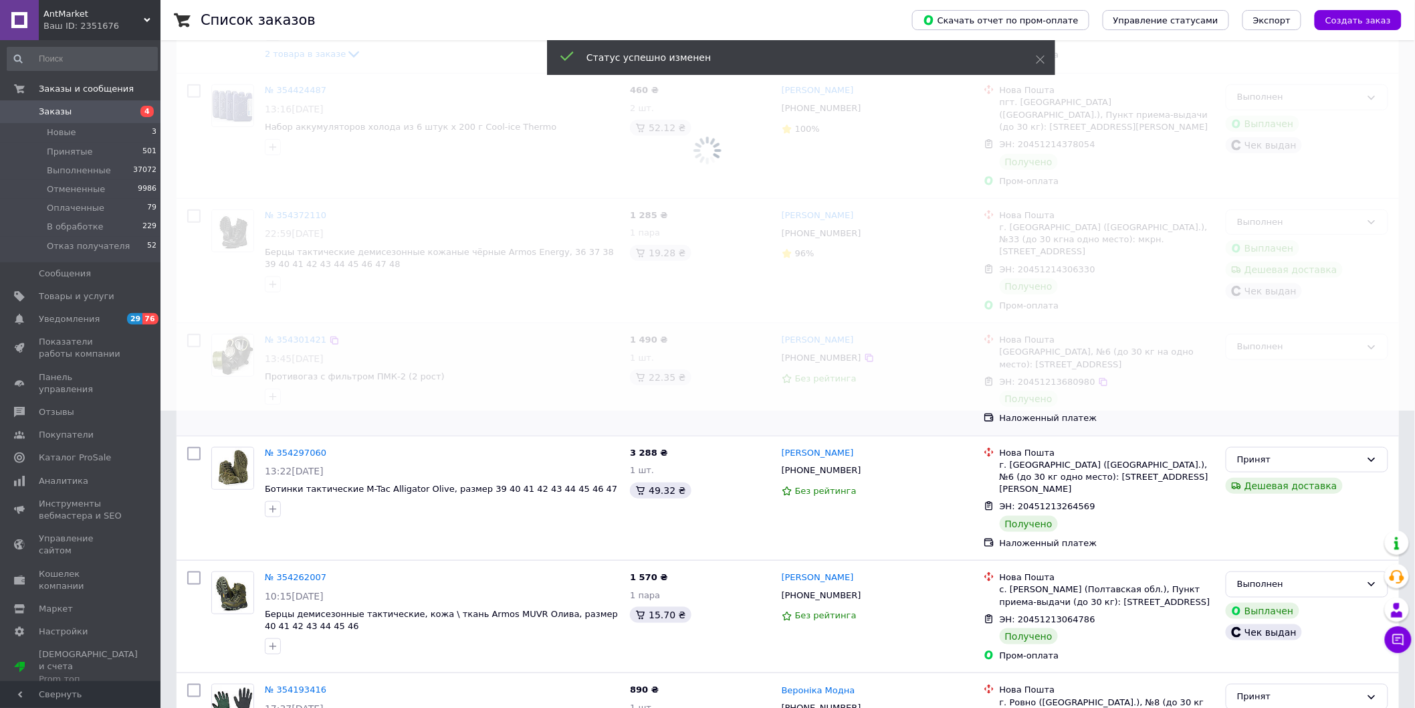
scroll to position [594, 0]
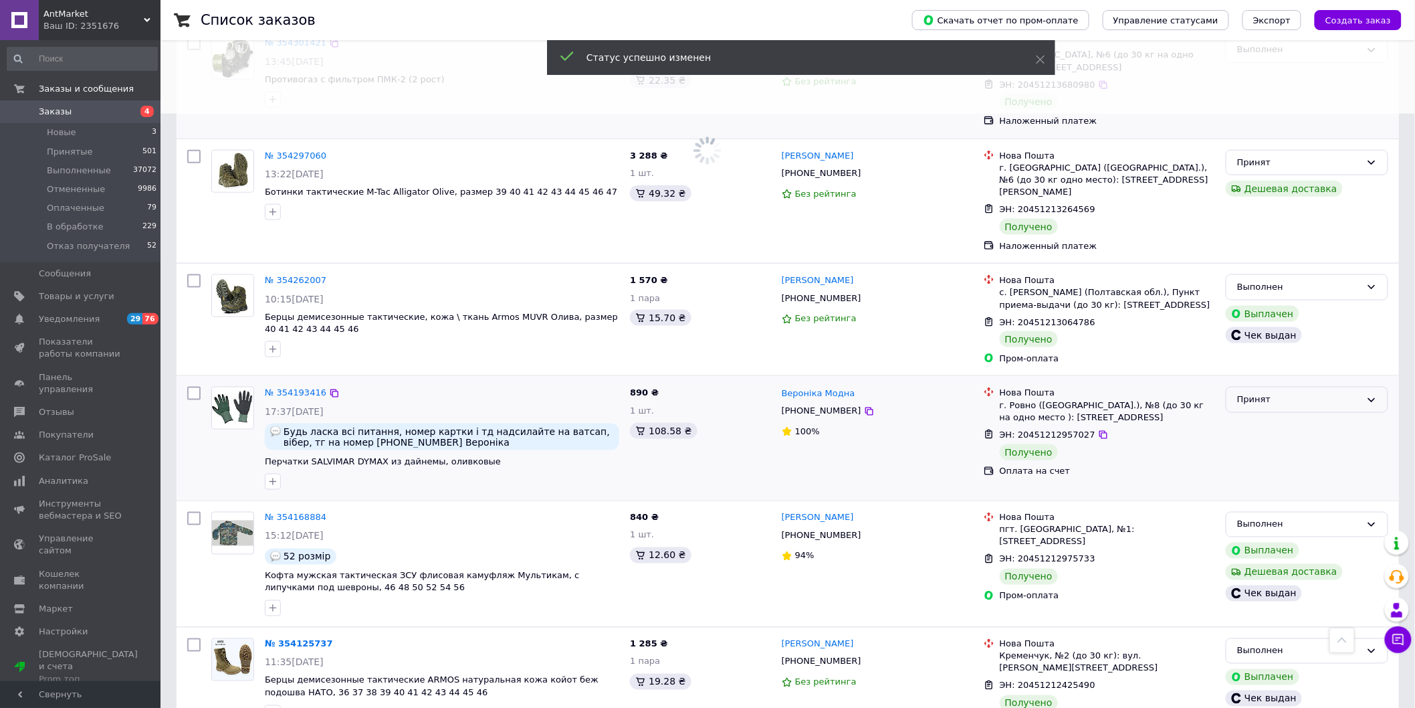
click at [1346, 393] on div "Принят" at bounding box center [1299, 400] width 124 height 14
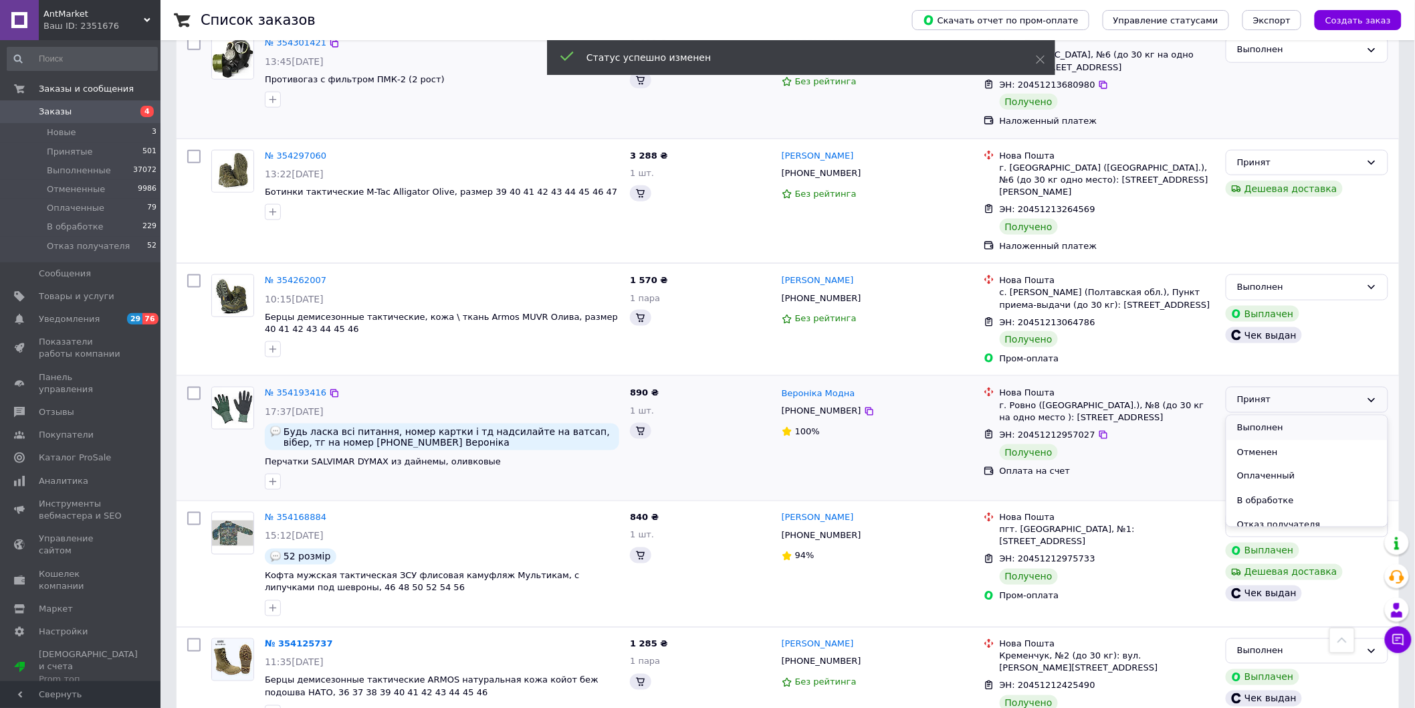
click at [1316, 415] on li "Выполнен" at bounding box center [1307, 427] width 161 height 25
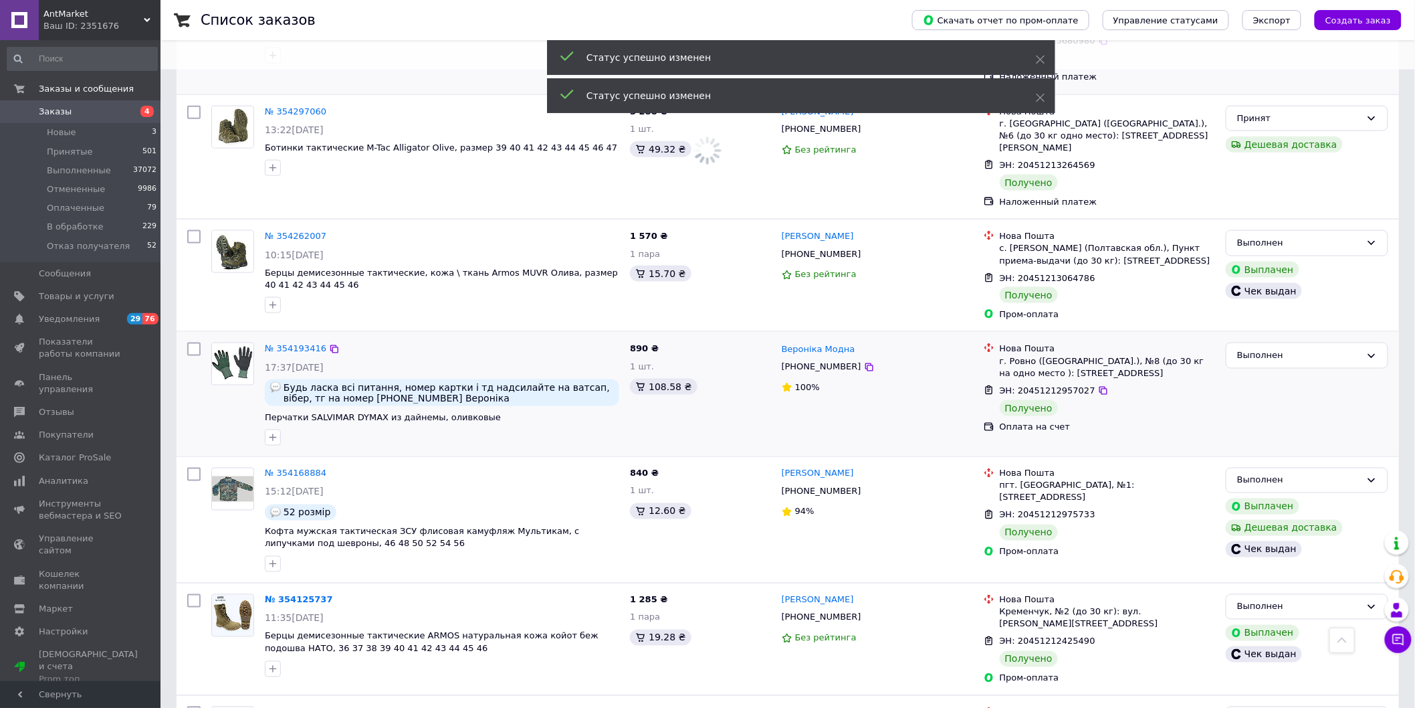
scroll to position [892, 0]
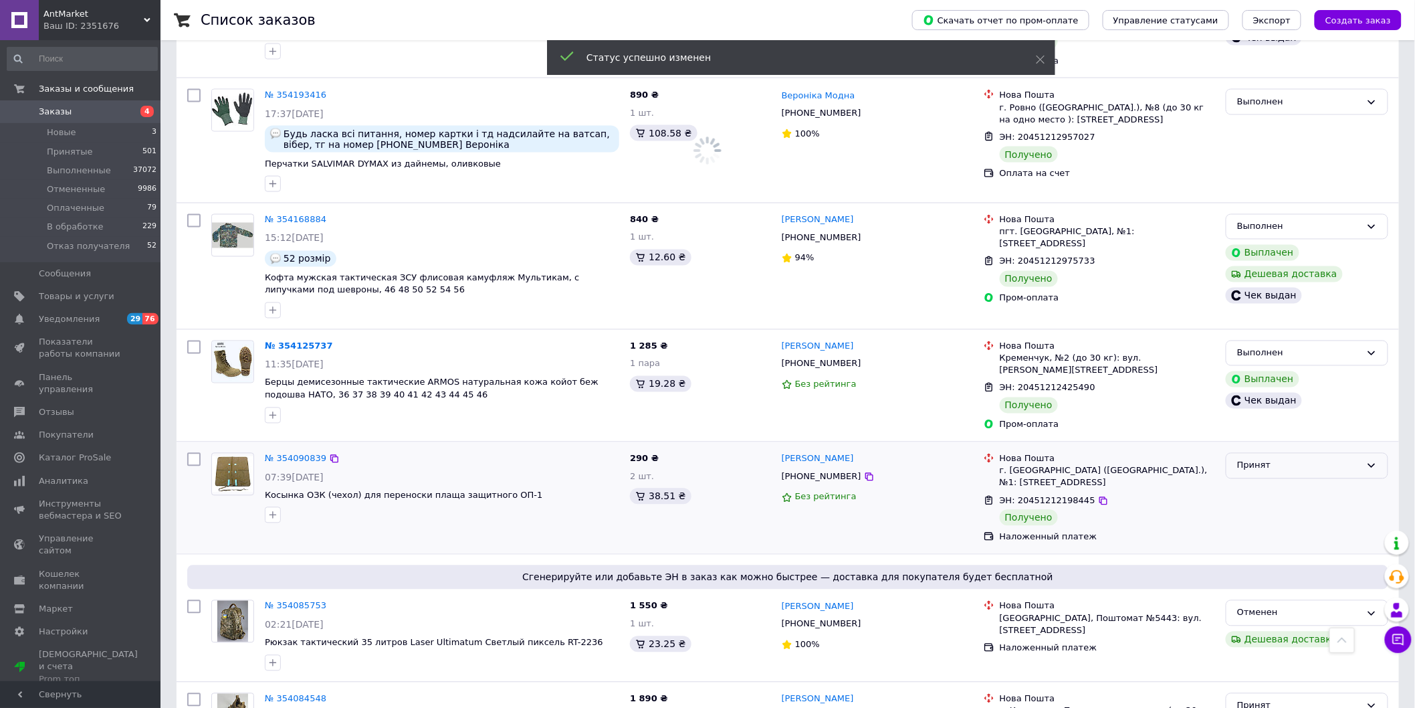
click at [1342, 459] on div "Принят" at bounding box center [1299, 466] width 124 height 14
click at [1306, 482] on li "Выполнен" at bounding box center [1307, 494] width 161 height 25
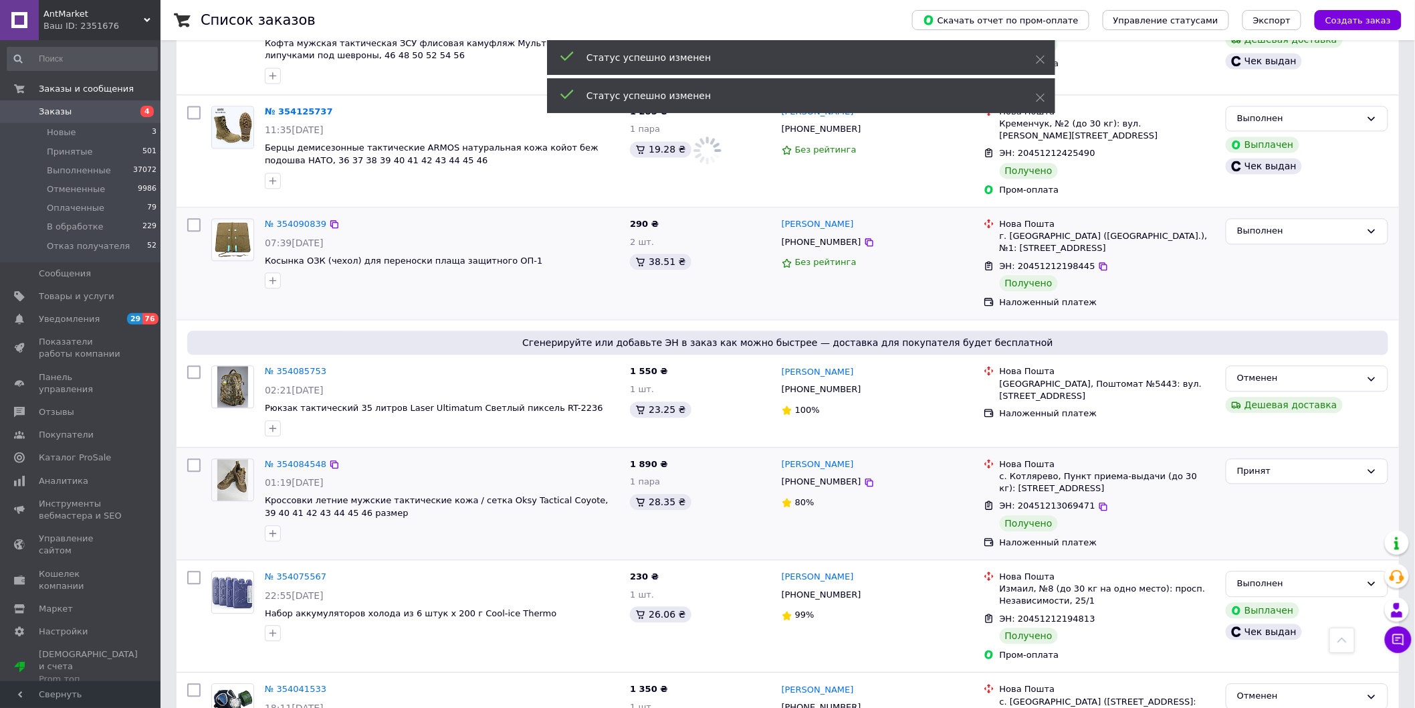
scroll to position [1189, 0]
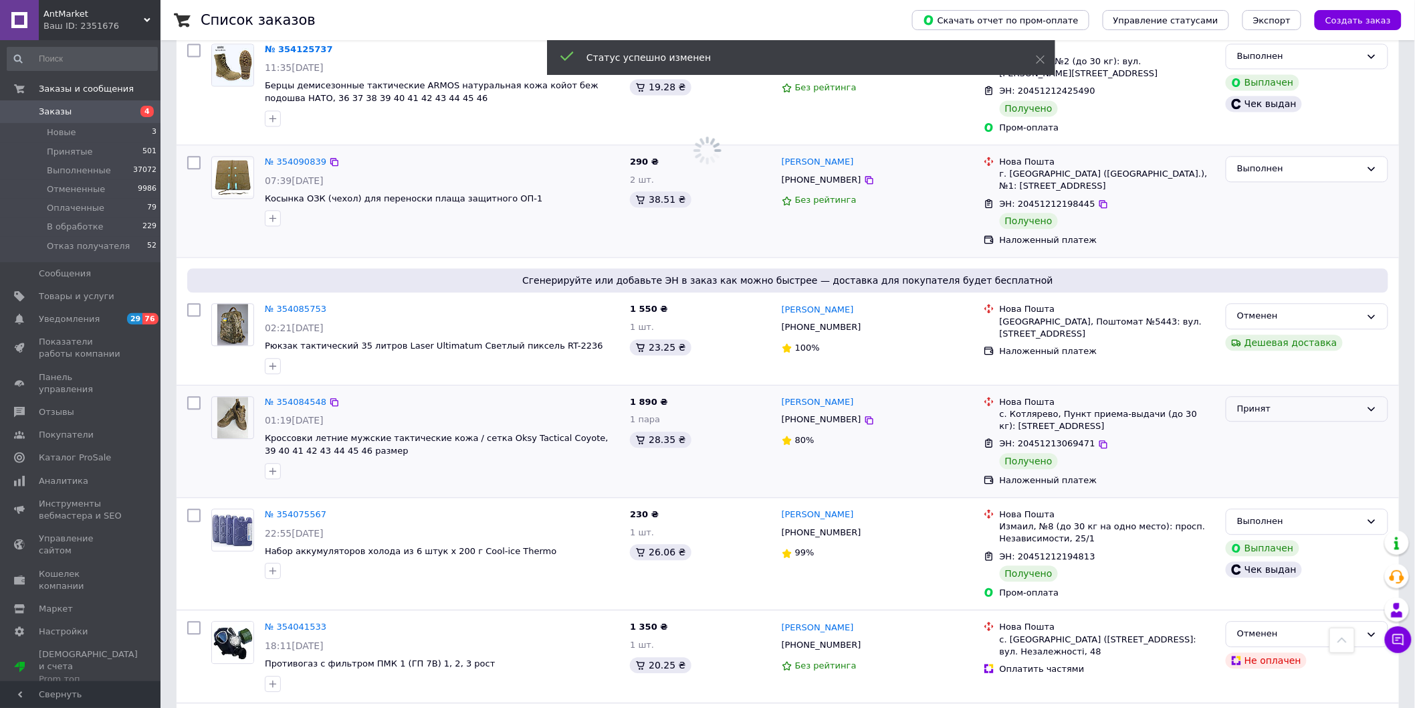
click at [1360, 402] on div "Принят" at bounding box center [1299, 409] width 124 height 14
click at [1314, 424] on li "Выполнен" at bounding box center [1307, 436] width 161 height 25
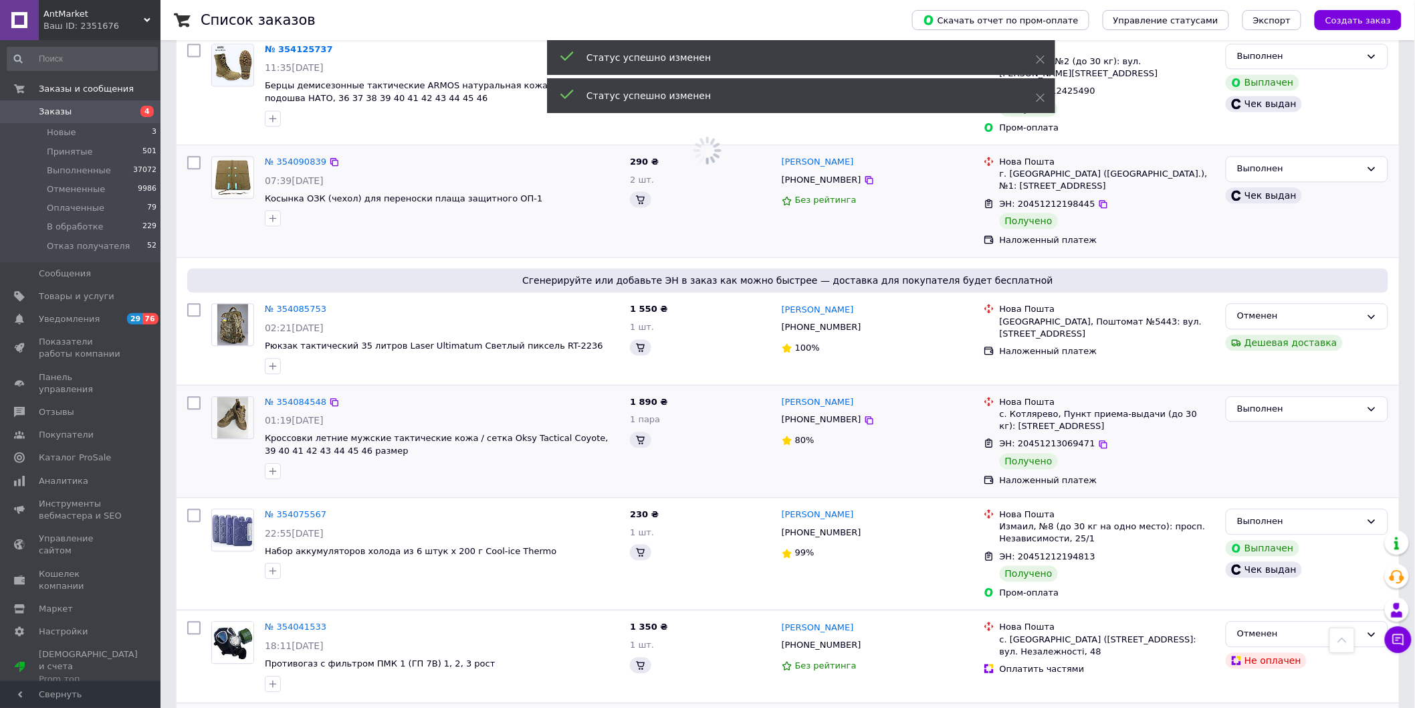
scroll to position [1412, 0]
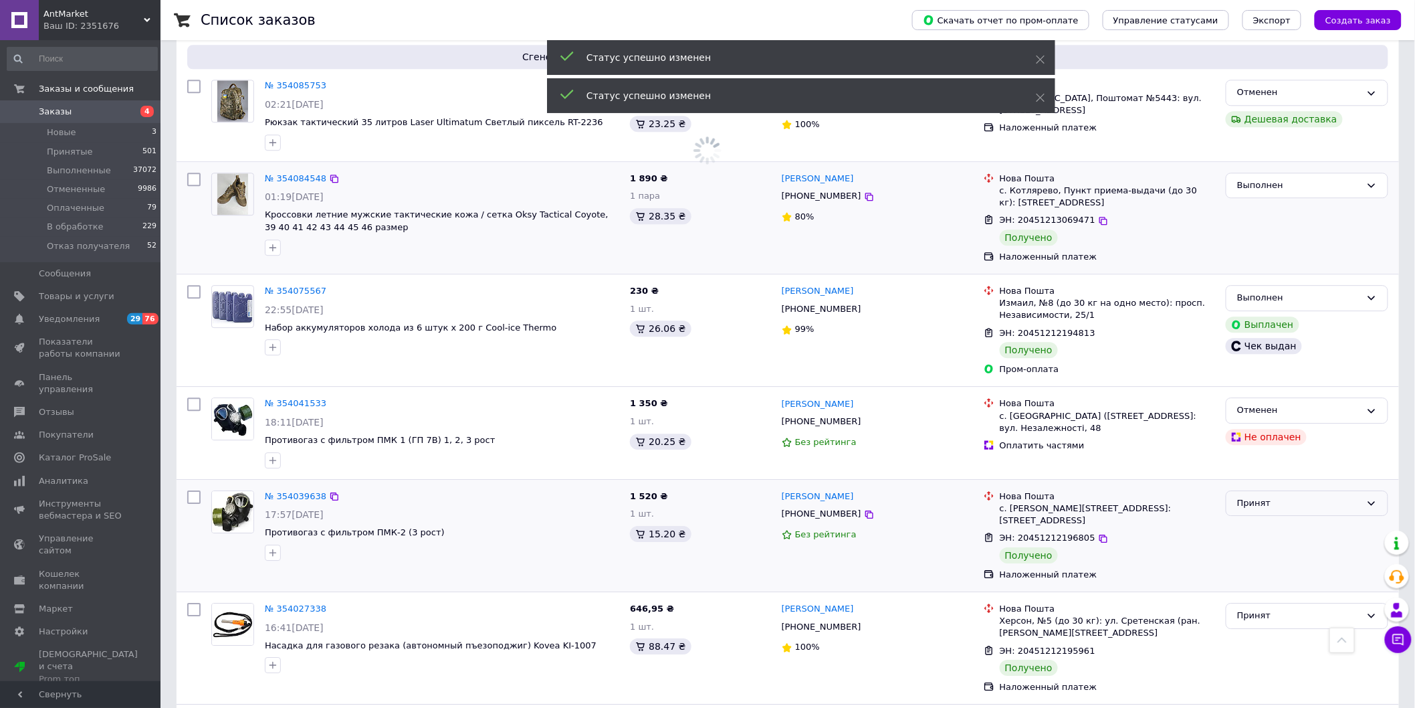
click at [1344, 490] on div "Принят" at bounding box center [1307, 503] width 163 height 26
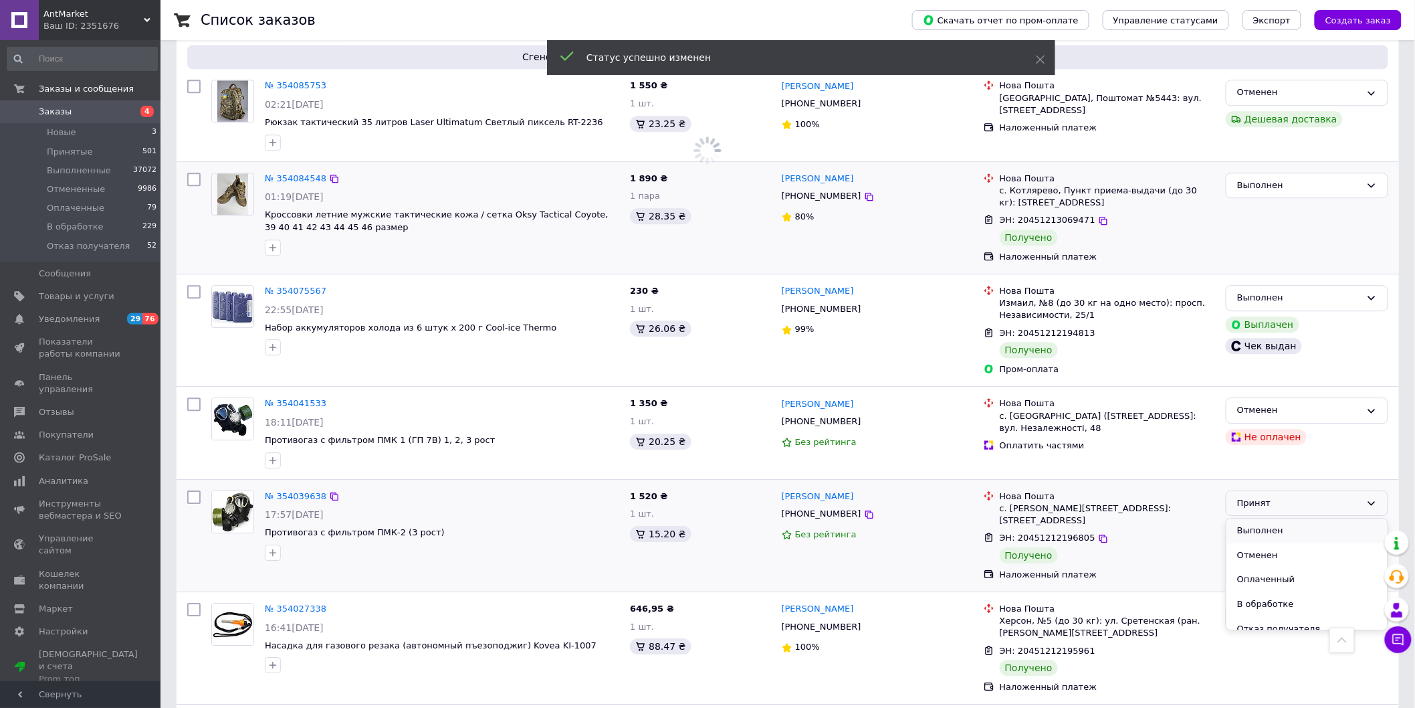
click at [1294, 518] on li "Выполнен" at bounding box center [1307, 530] width 161 height 25
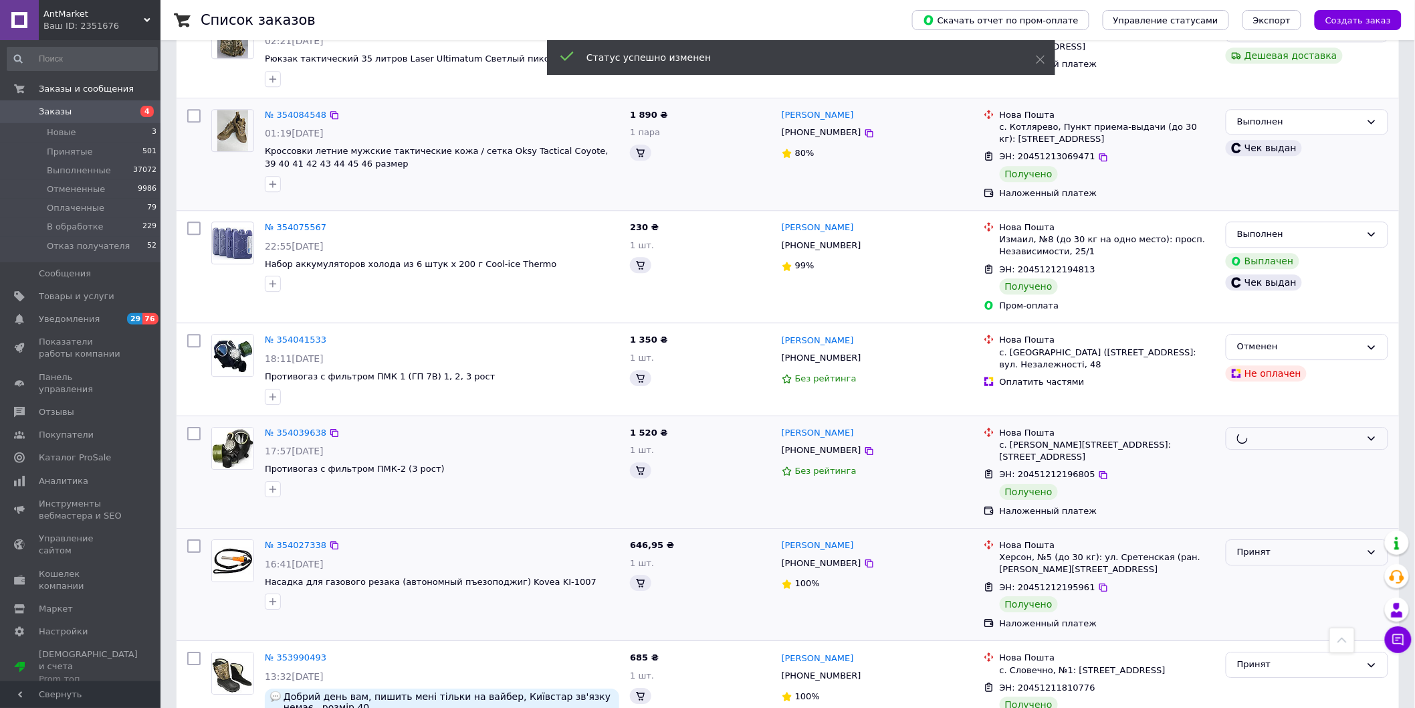
click at [1339, 545] on div "Принят" at bounding box center [1299, 552] width 124 height 14
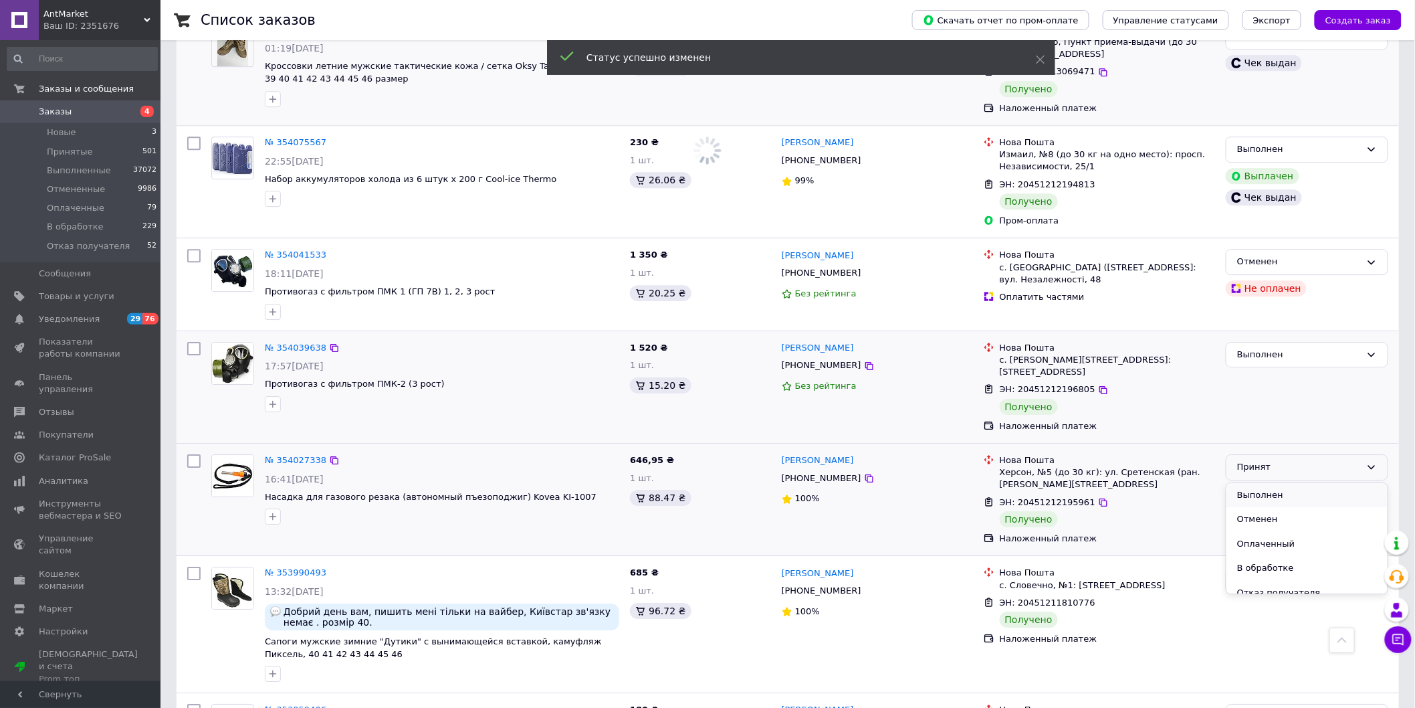
click at [1296, 483] on li "Выполнен" at bounding box center [1307, 495] width 161 height 25
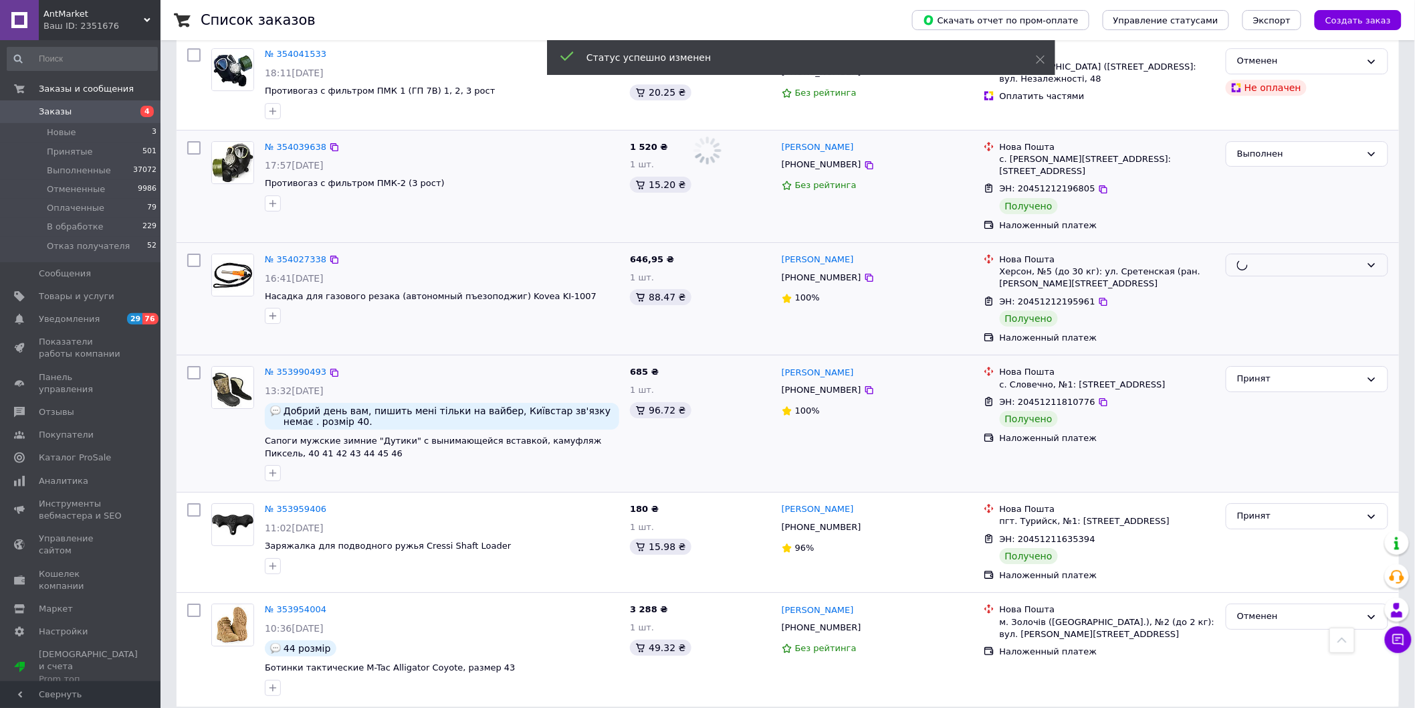
scroll to position [1769, 0]
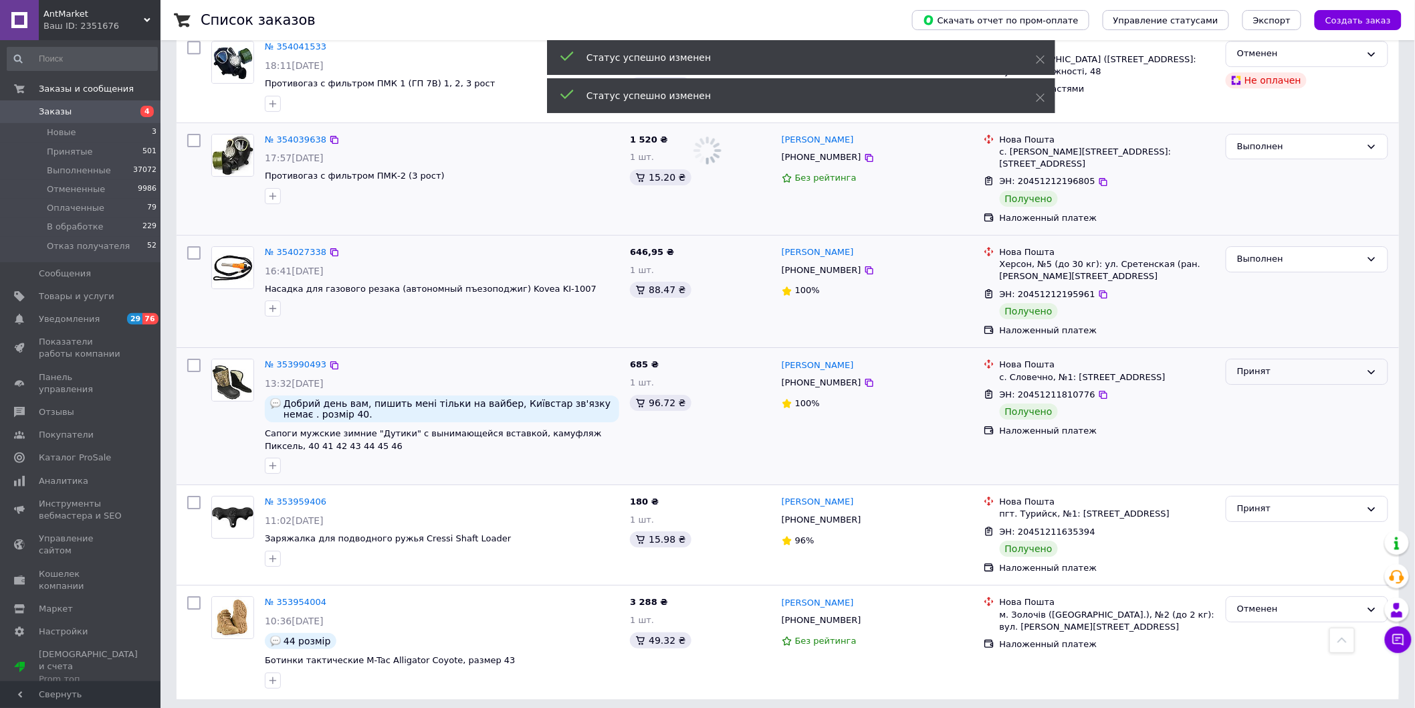
click at [1350, 365] on div "Принят" at bounding box center [1299, 372] width 124 height 14
click at [1289, 387] on li "Выполнен" at bounding box center [1307, 399] width 161 height 25
click at [1341, 502] on div "Принят" at bounding box center [1299, 509] width 124 height 14
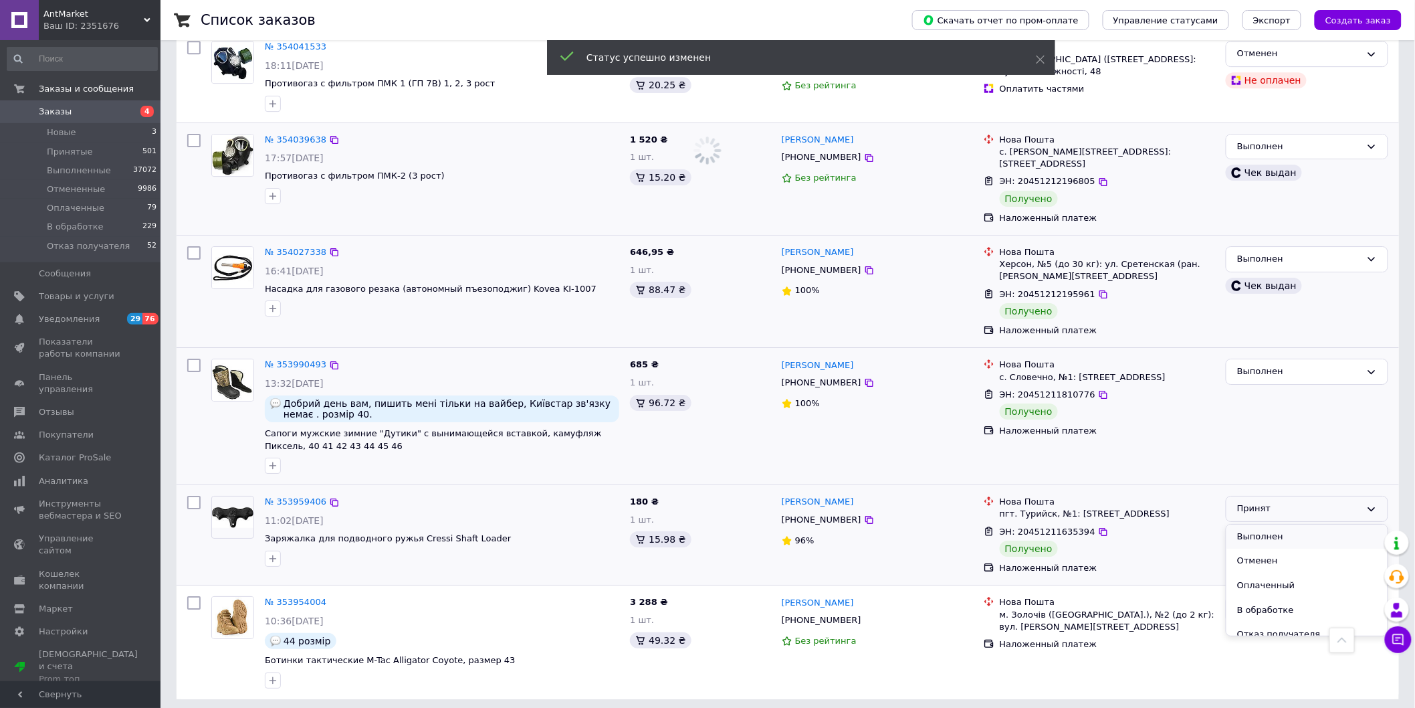
click at [1296, 524] on li "Выполнен" at bounding box center [1307, 536] width 161 height 25
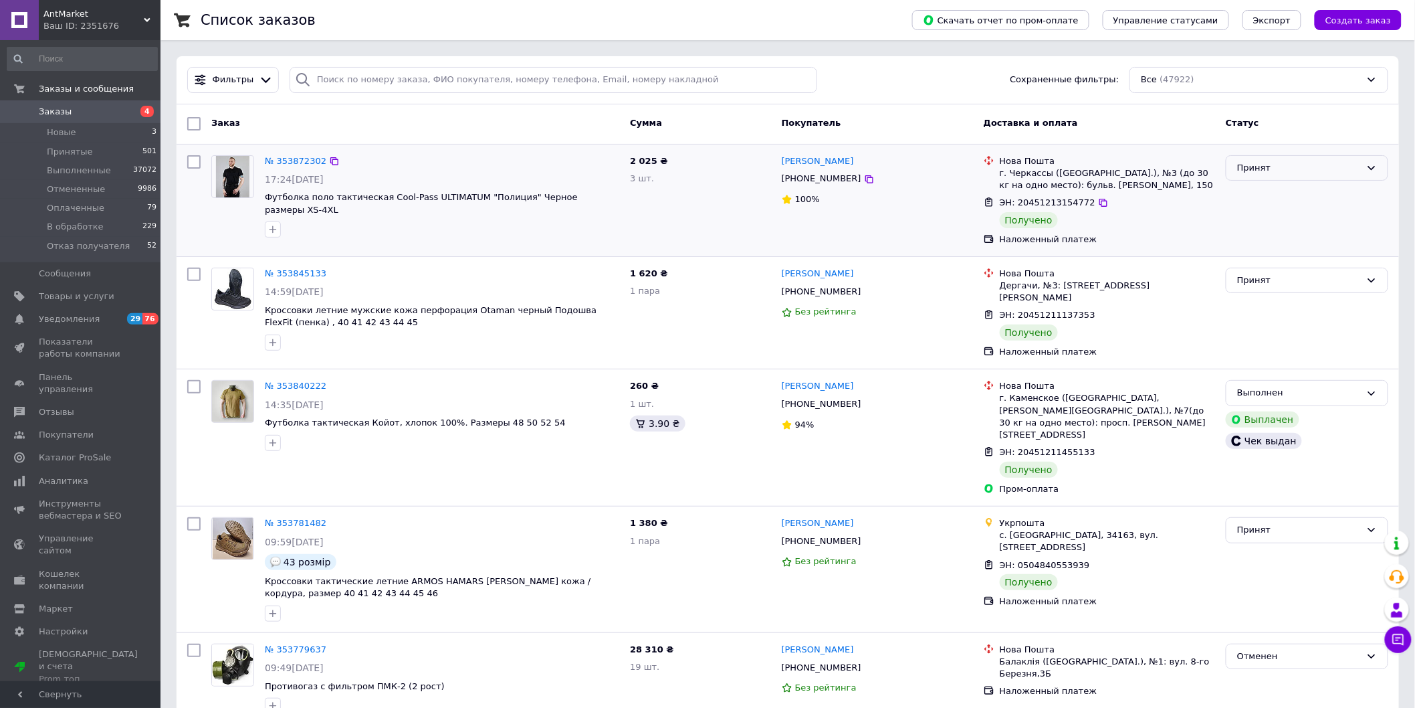
click at [1348, 165] on div "Принят" at bounding box center [1299, 168] width 124 height 14
click at [1312, 197] on li "Выполнен" at bounding box center [1307, 195] width 161 height 25
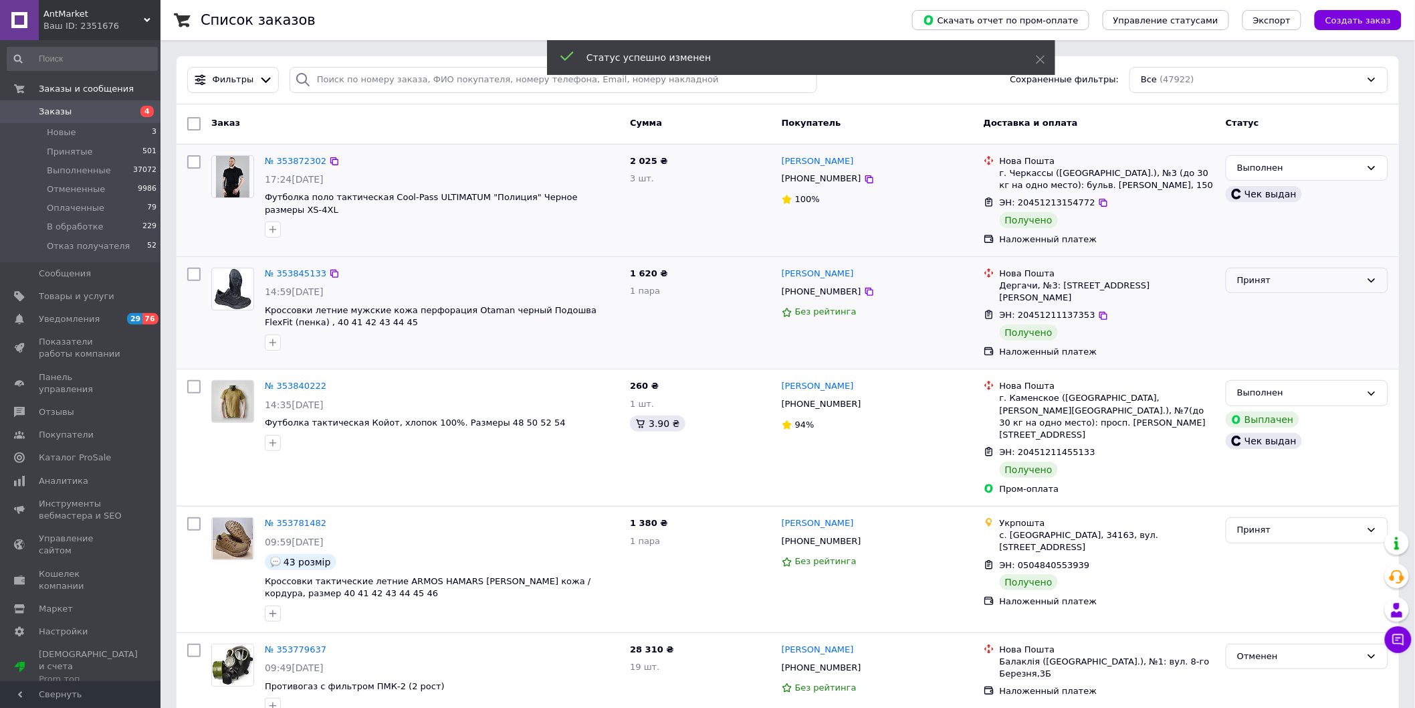
click at [1354, 286] on div "Принят" at bounding box center [1299, 281] width 124 height 14
click at [1305, 308] on li "Выполнен" at bounding box center [1307, 308] width 161 height 25
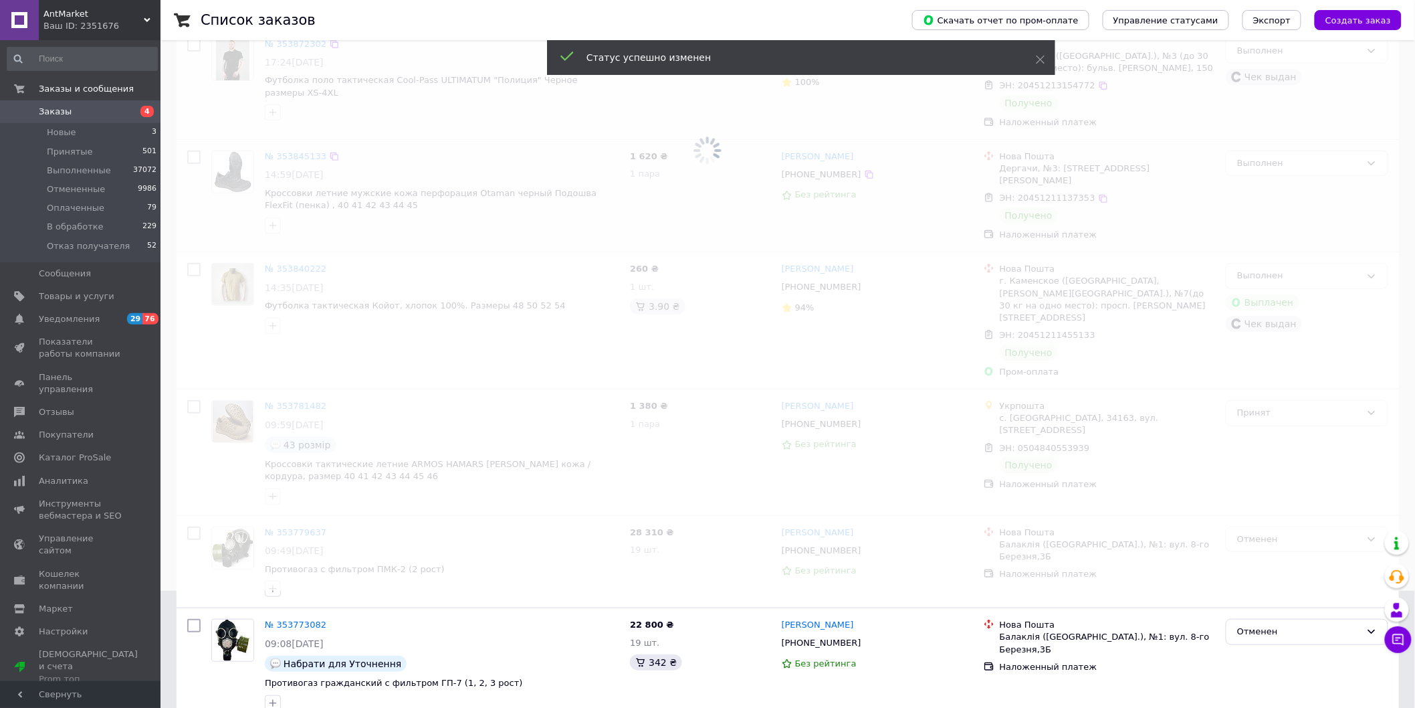
scroll to position [223, 0]
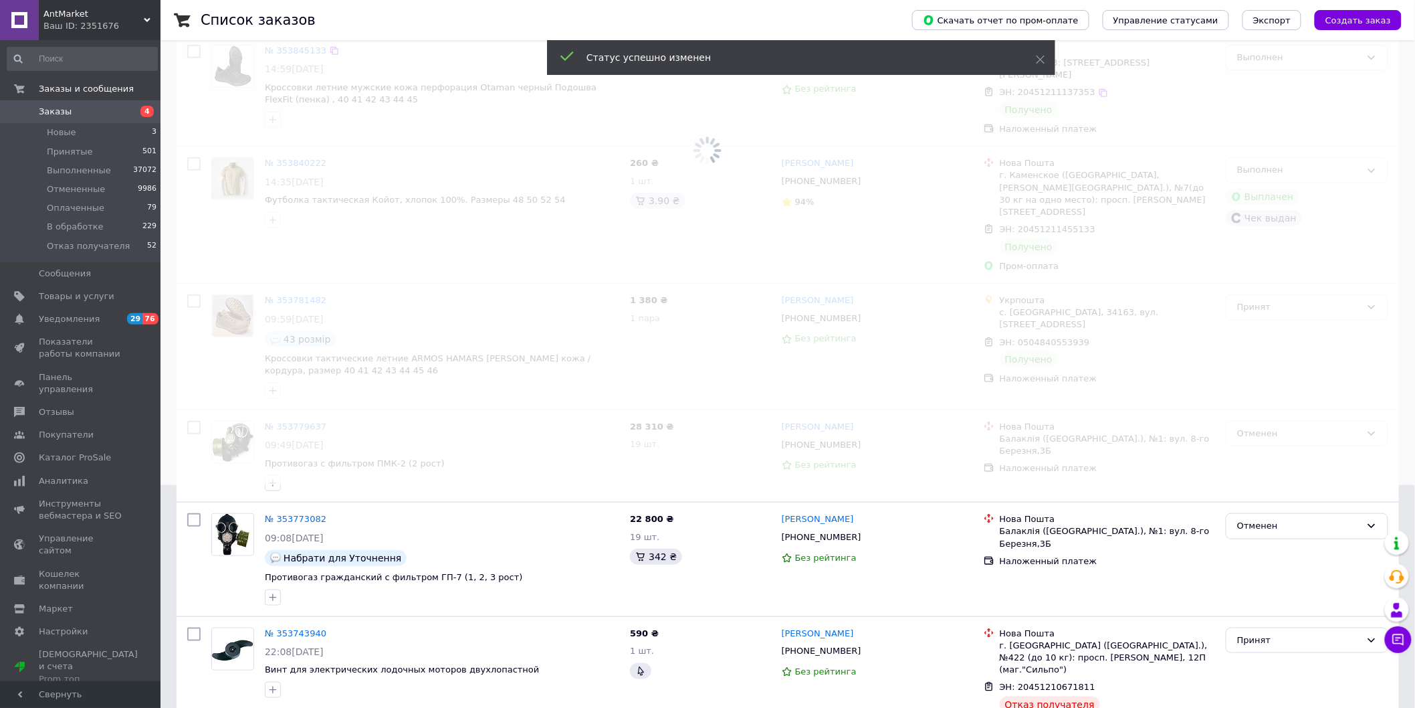
click at [1341, 294] on span at bounding box center [707, 131] width 1415 height 708
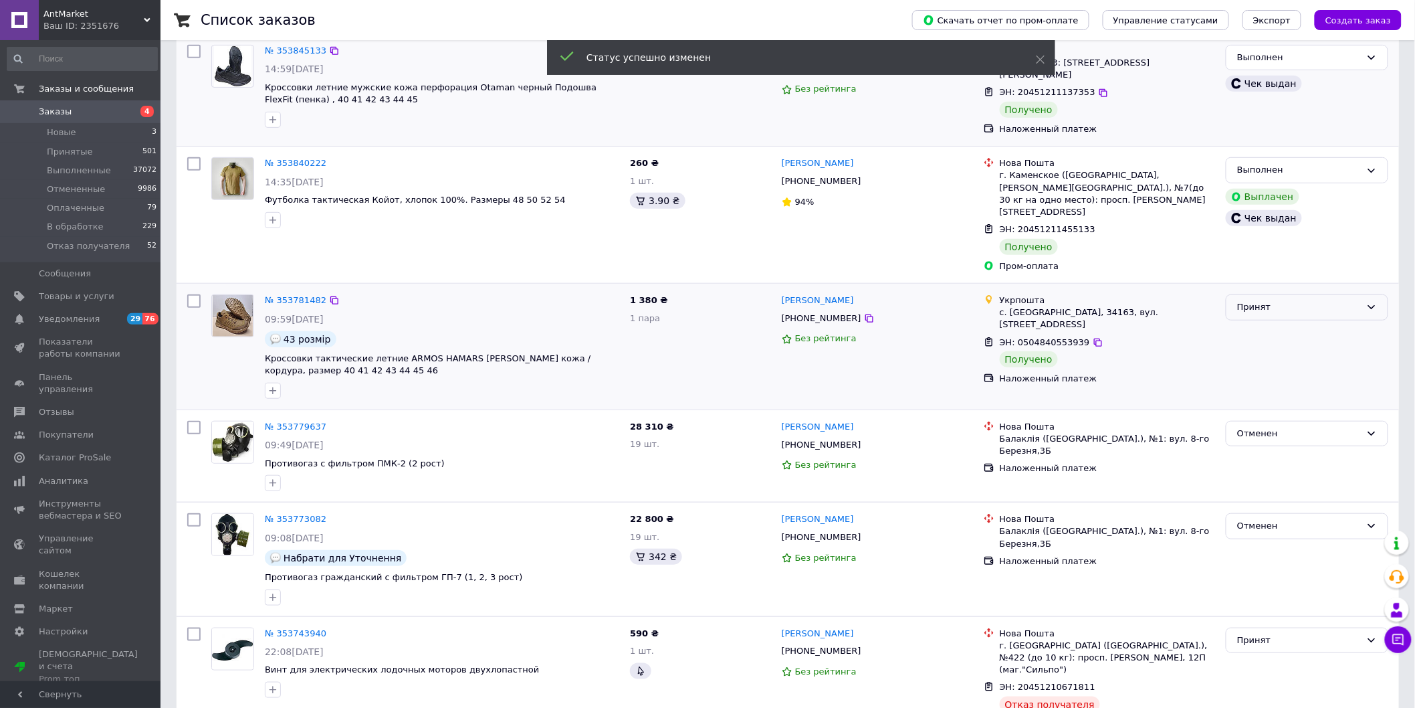
click at [1381, 294] on div "Принят" at bounding box center [1307, 307] width 163 height 26
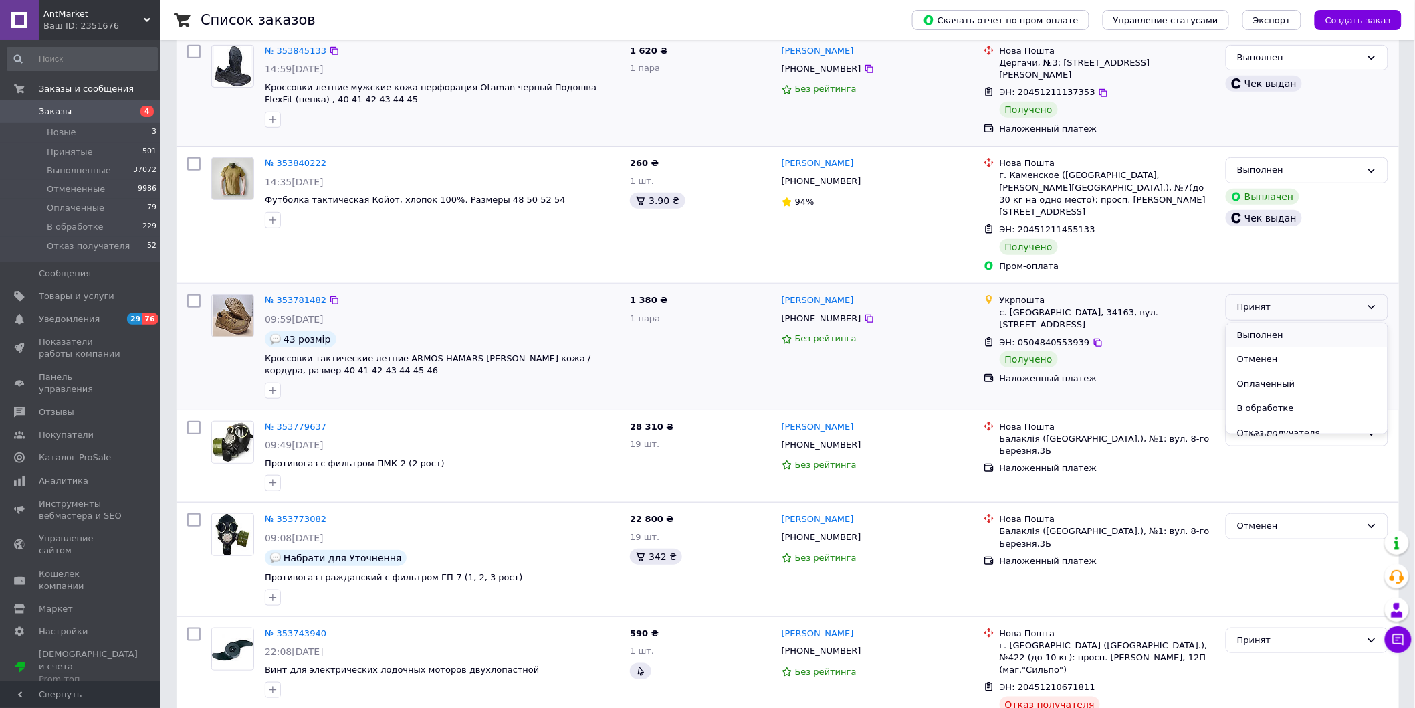
click at [1306, 323] on li "Выполнен" at bounding box center [1307, 335] width 161 height 25
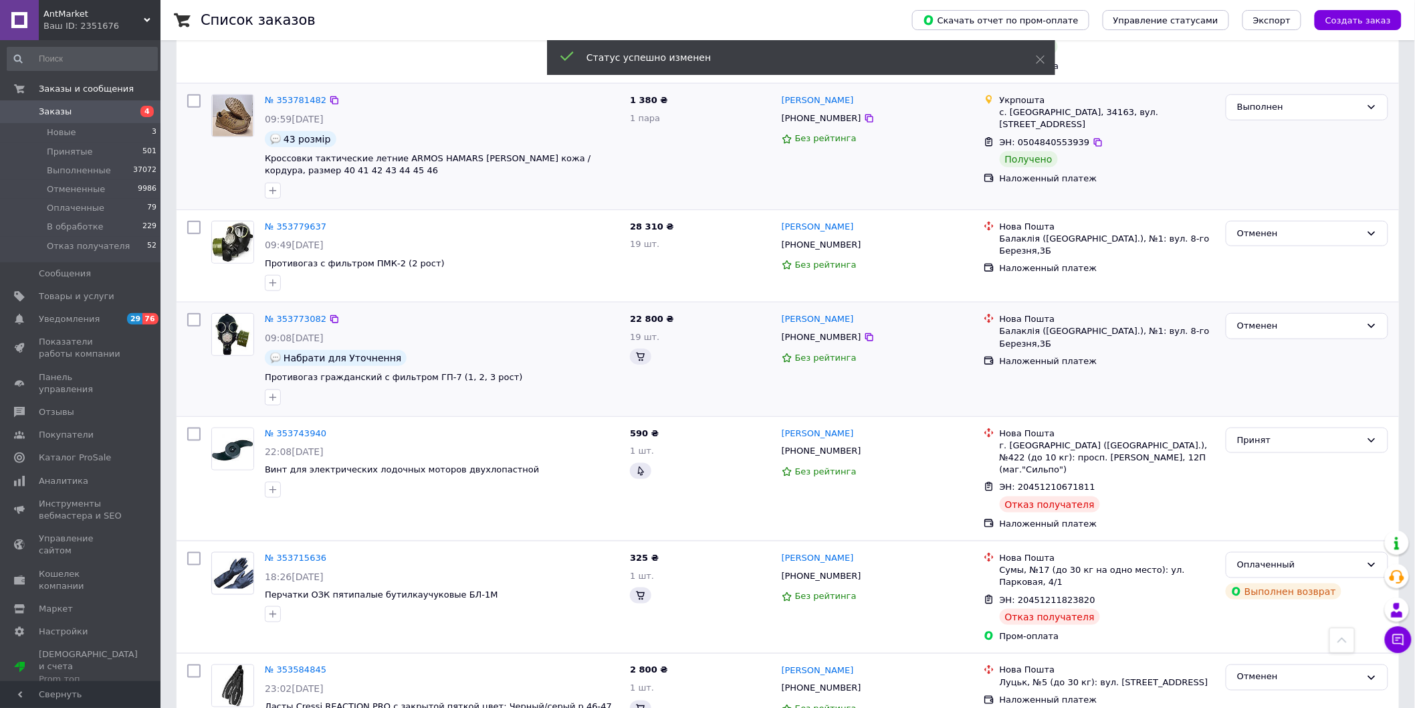
scroll to position [445, 0]
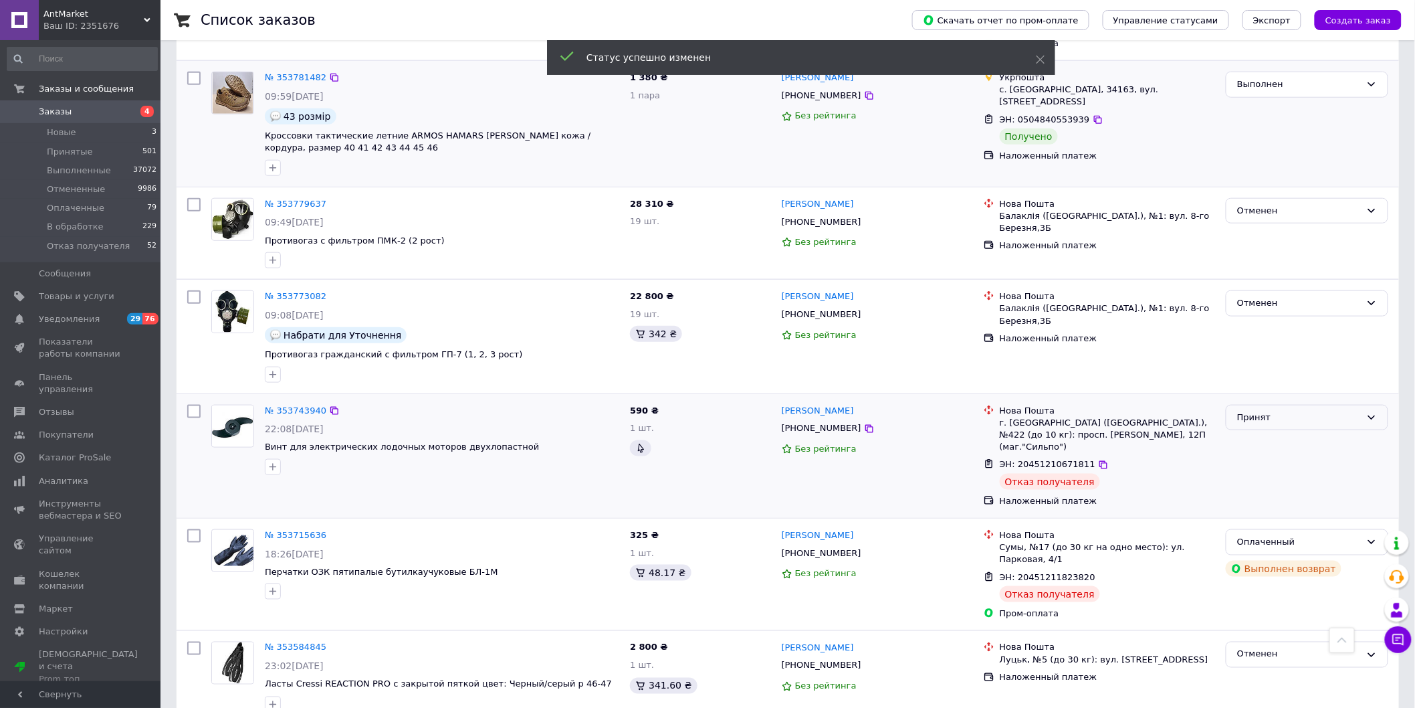
click at [1372, 412] on icon at bounding box center [1372, 417] width 11 height 11
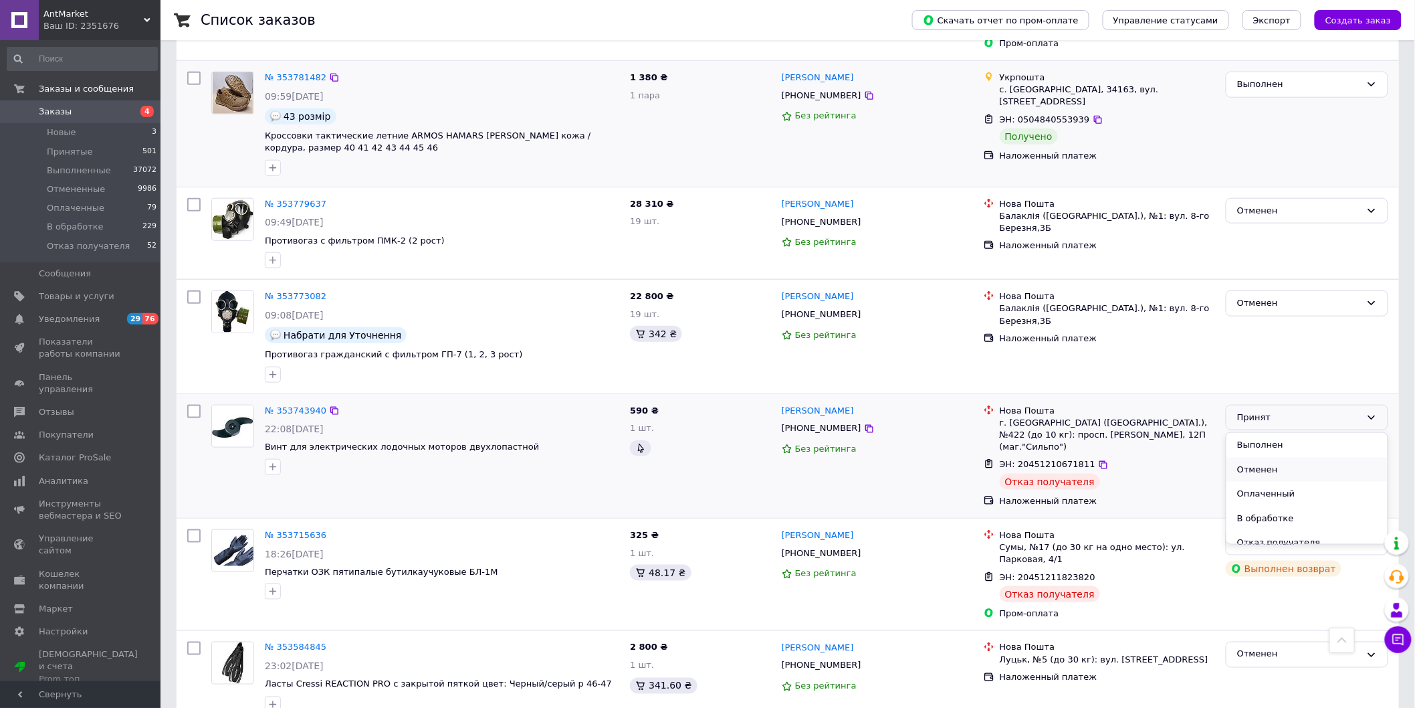
click at [1292, 458] on li "Отменен" at bounding box center [1307, 470] width 161 height 25
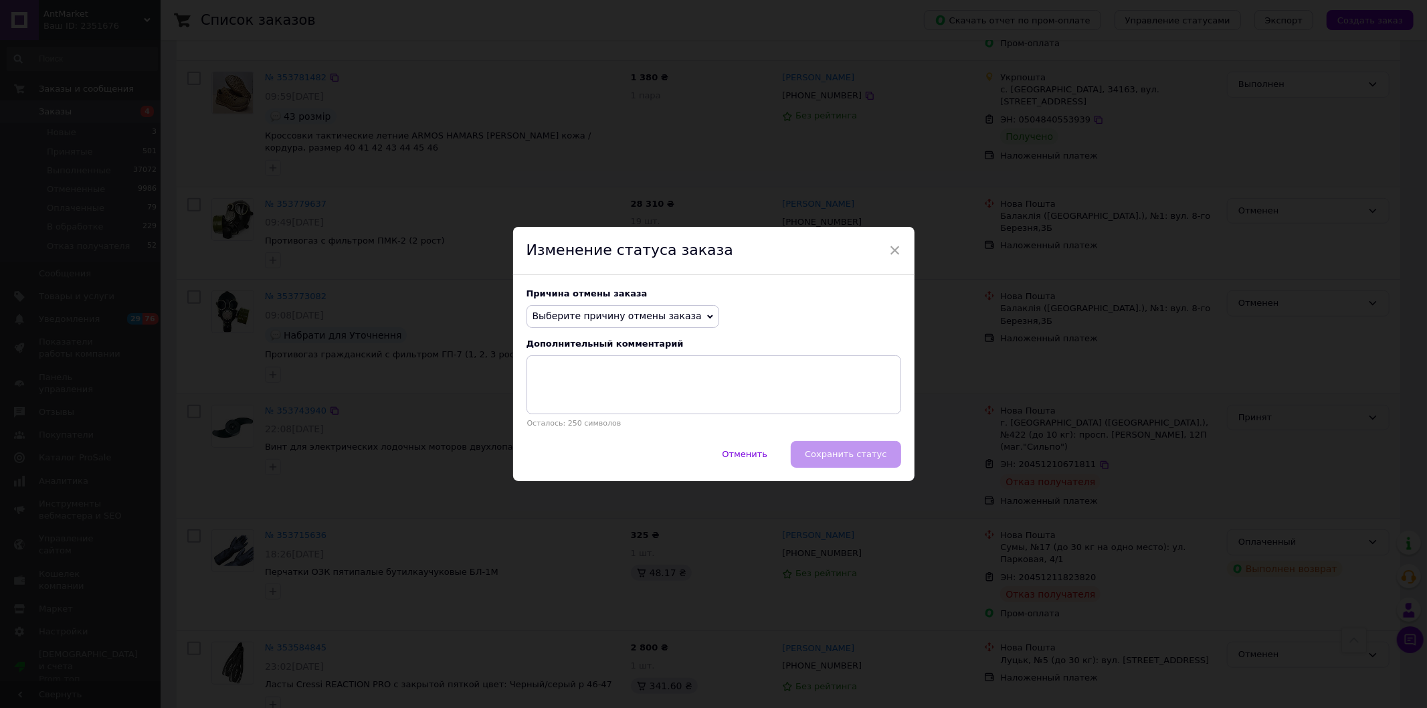
click at [830, 117] on div "× Изменение статуса заказа Причина отмены заказа Выберите причину отмены заказа…" at bounding box center [713, 354] width 1427 height 708
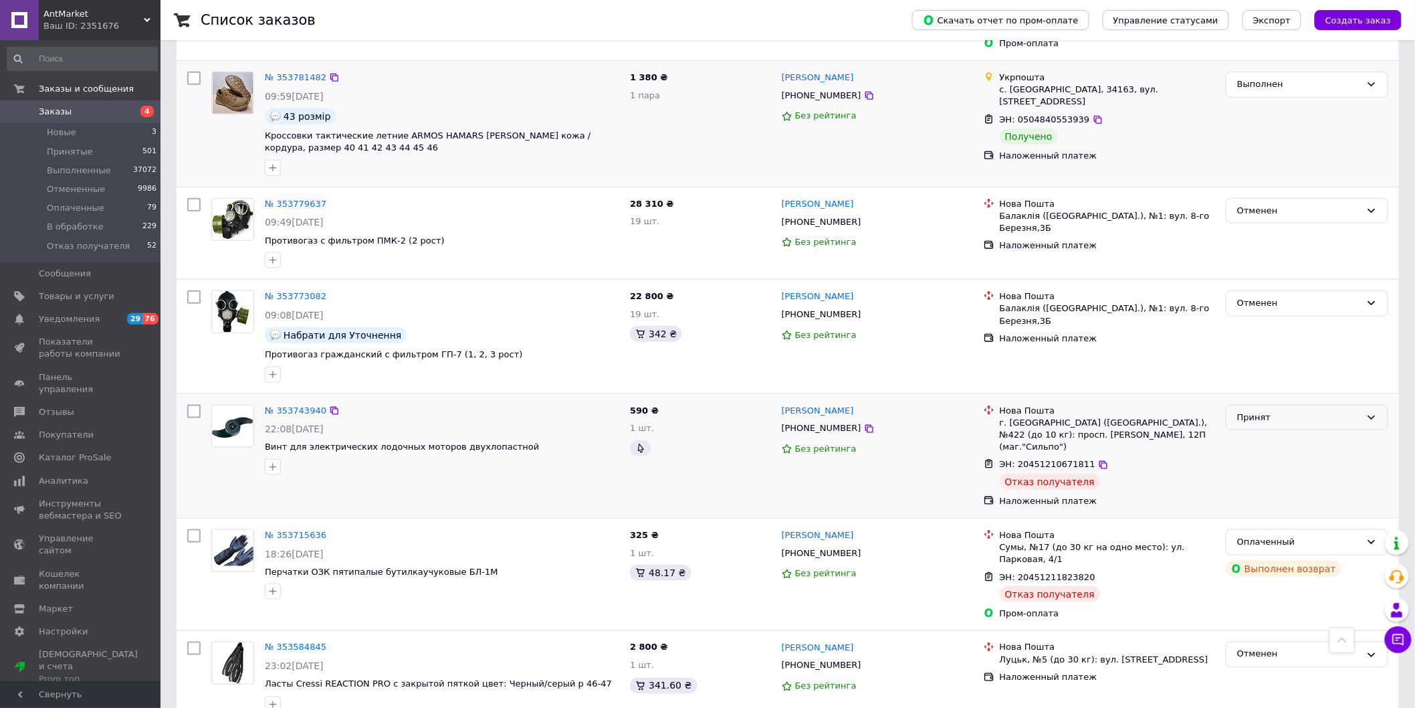
click at [1360, 411] on div "Принят" at bounding box center [1299, 418] width 124 height 14
click at [1296, 520] on li "Отказ получателя" at bounding box center [1307, 532] width 161 height 25
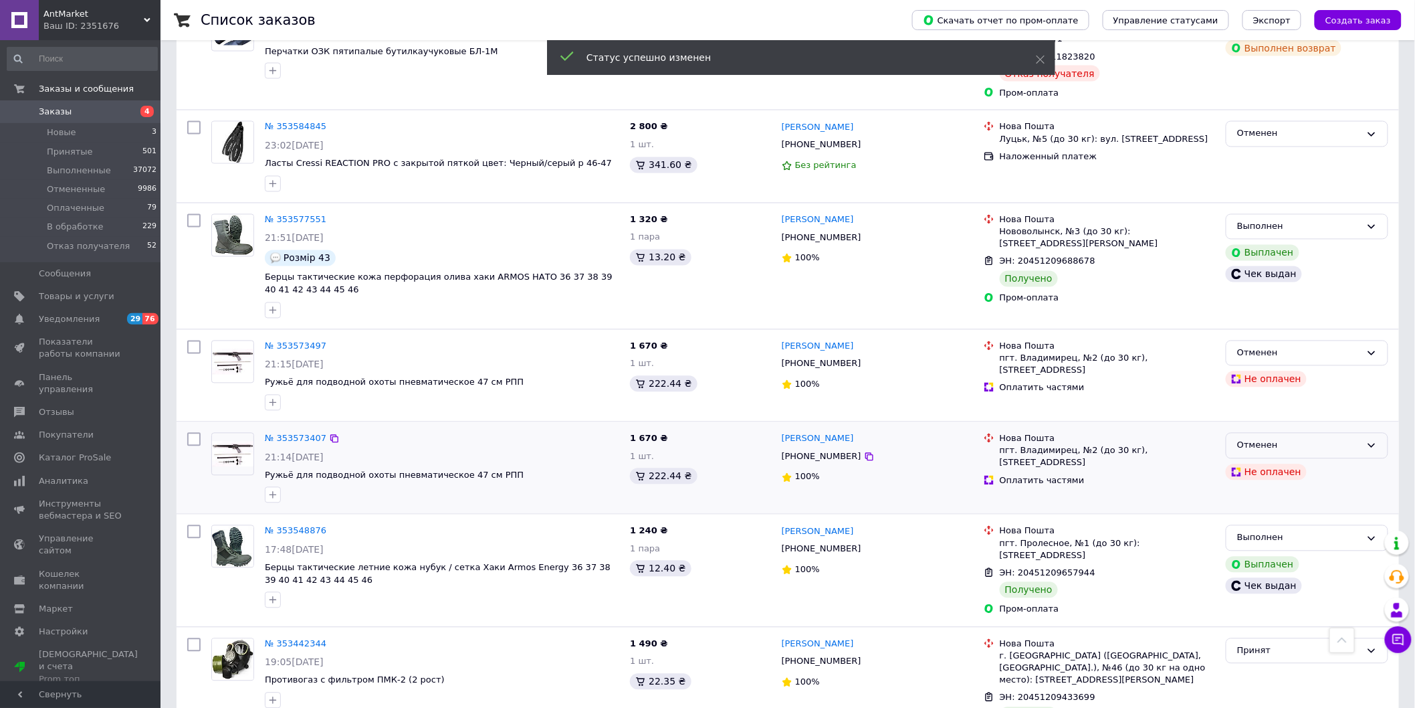
scroll to position [1263, 0]
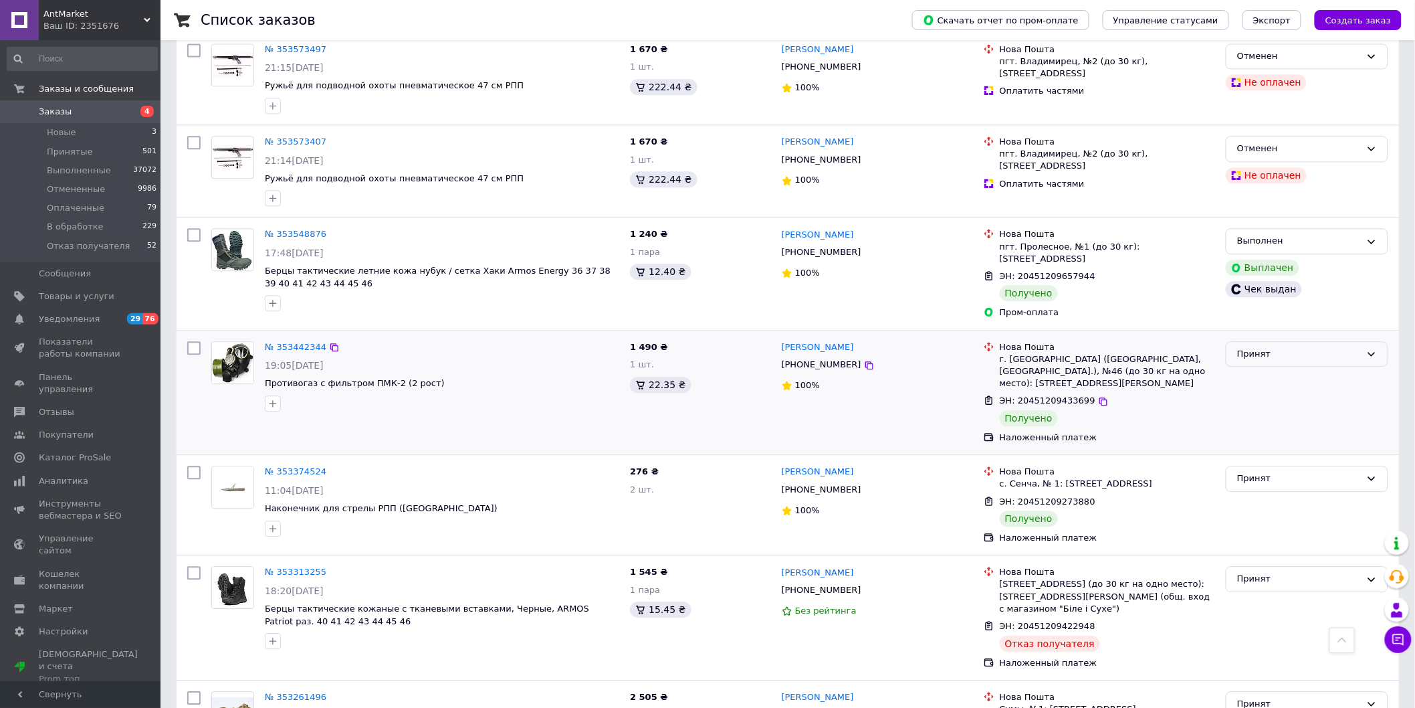
click at [1367, 348] on icon at bounding box center [1372, 353] width 11 height 11
click at [1321, 369] on li "Выполнен" at bounding box center [1307, 381] width 161 height 25
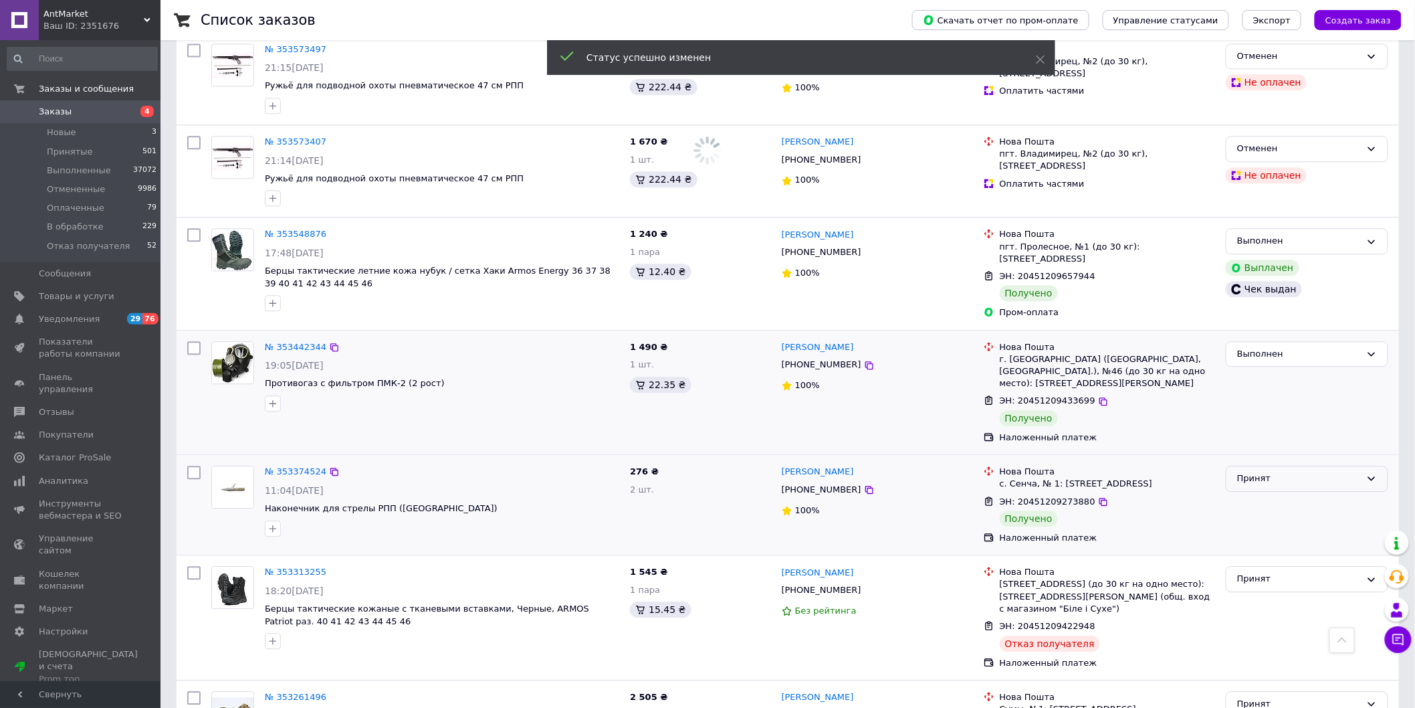
click at [1354, 466] on div "Принят" at bounding box center [1307, 479] width 163 height 26
click at [1301, 494] on li "Выполнен" at bounding box center [1307, 506] width 161 height 25
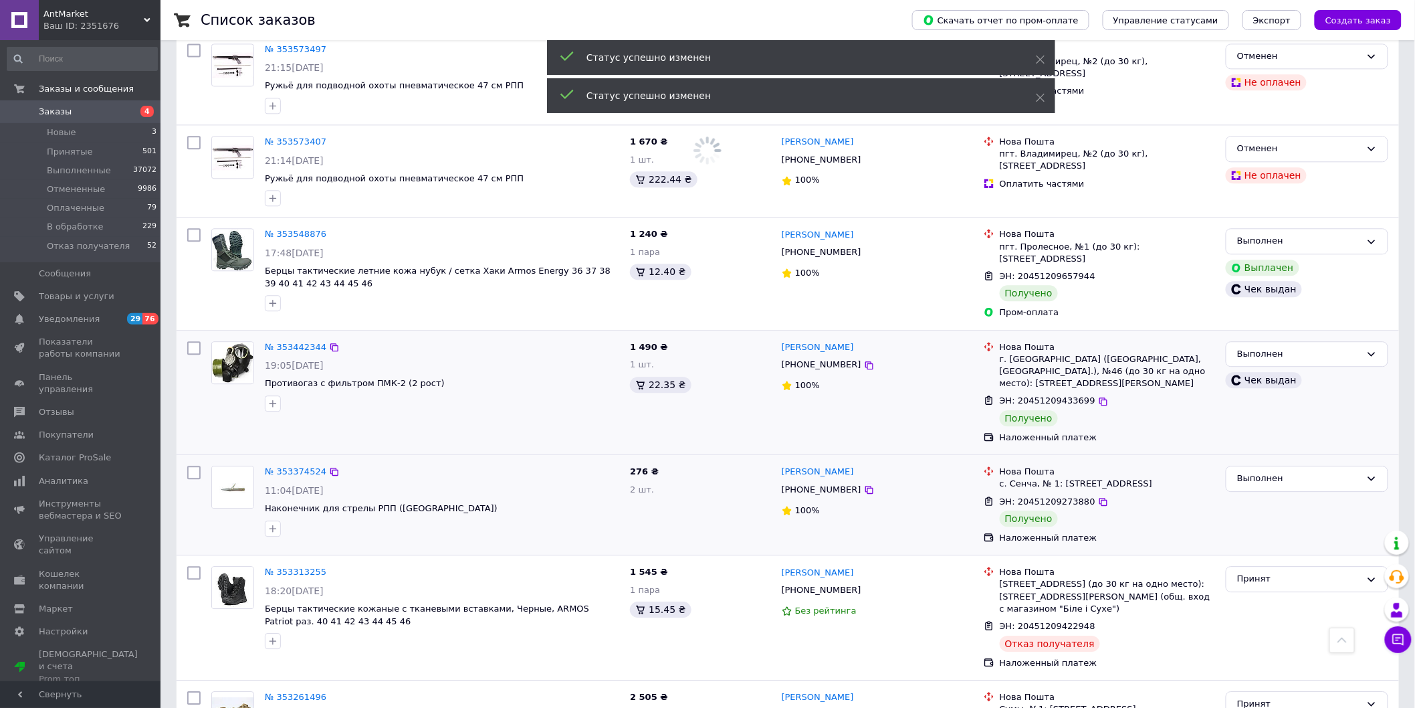
scroll to position [1412, 0]
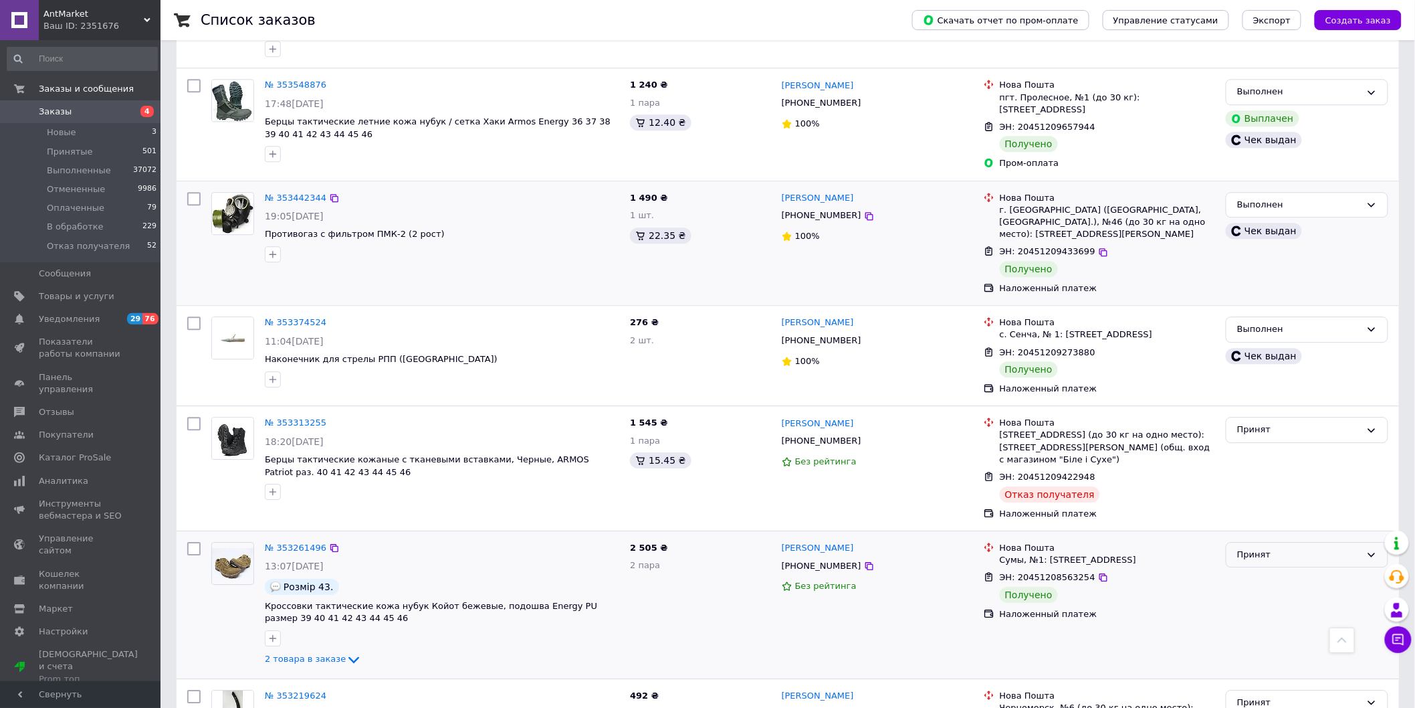
click at [1362, 542] on div "Принят" at bounding box center [1307, 555] width 163 height 26
click at [1290, 570] on li "Выполнен" at bounding box center [1307, 582] width 161 height 25
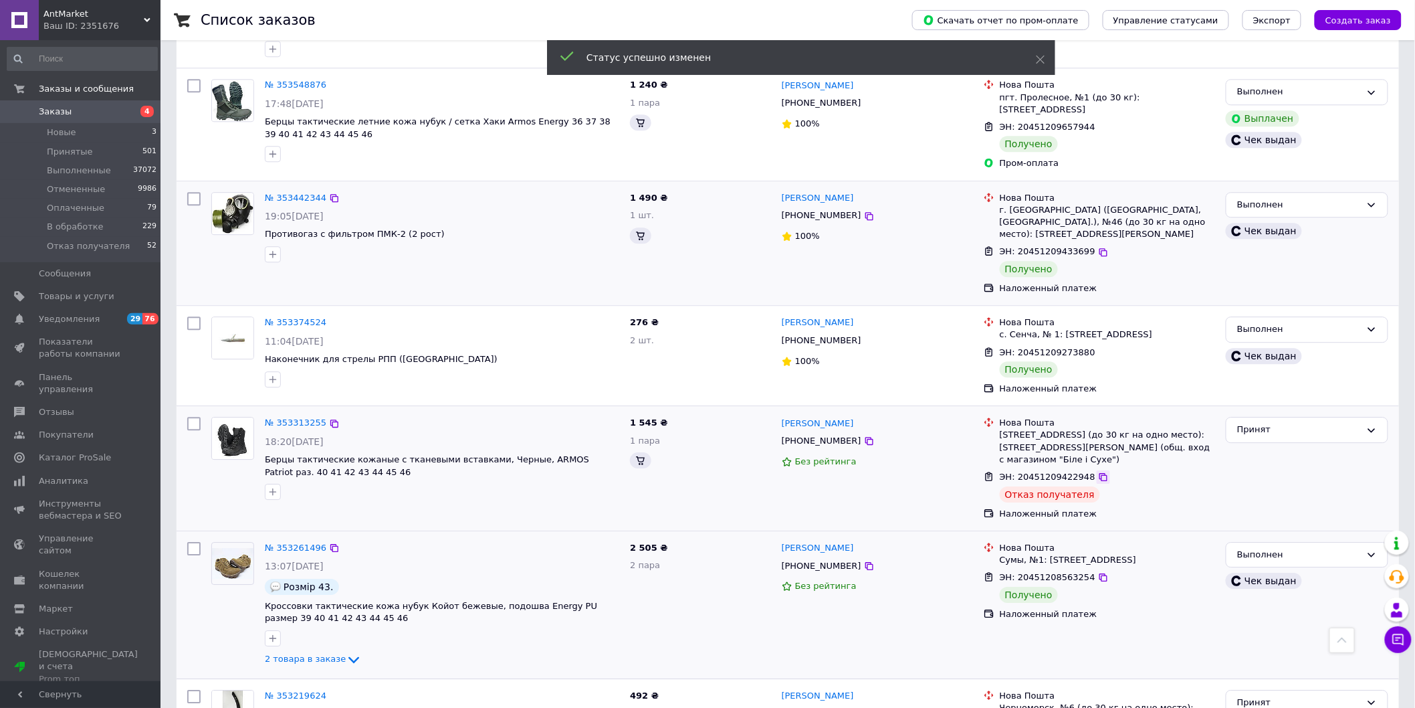
click at [1098, 472] on icon at bounding box center [1103, 477] width 11 height 11
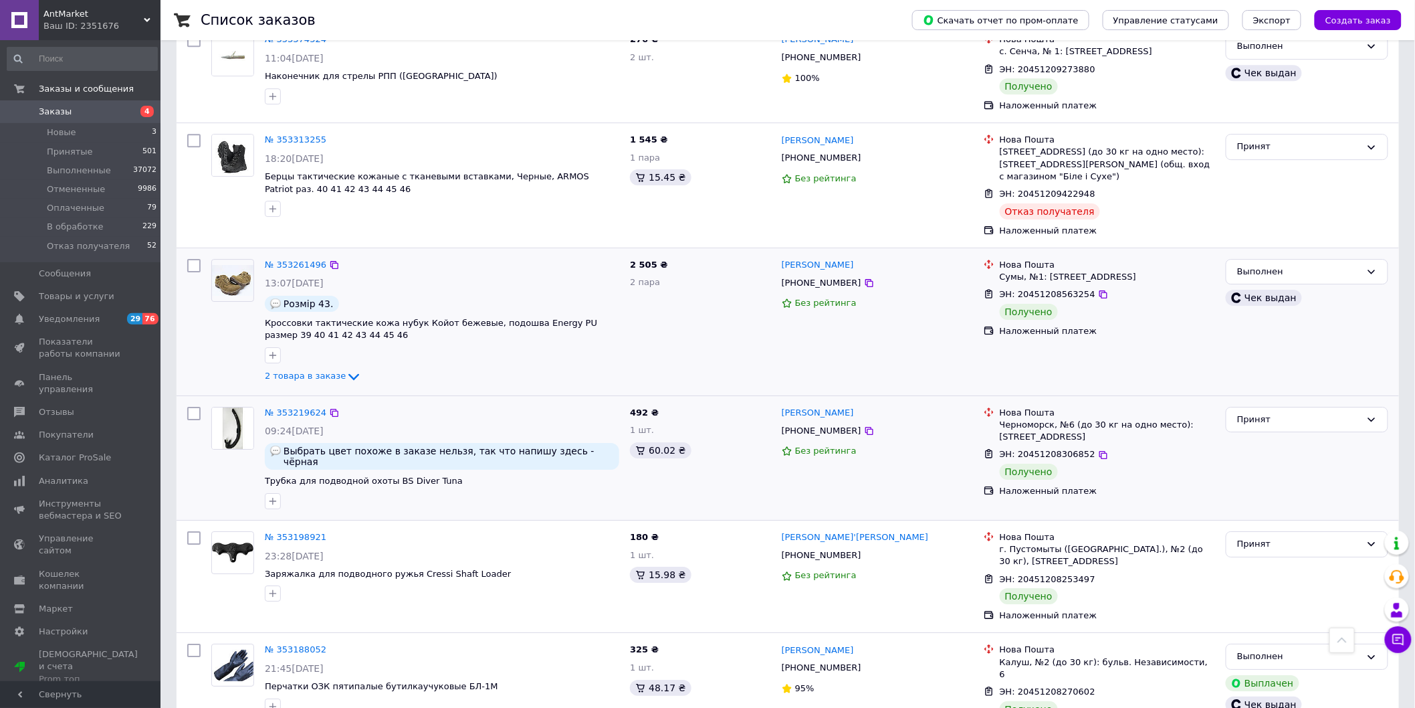
scroll to position [1709, 0]
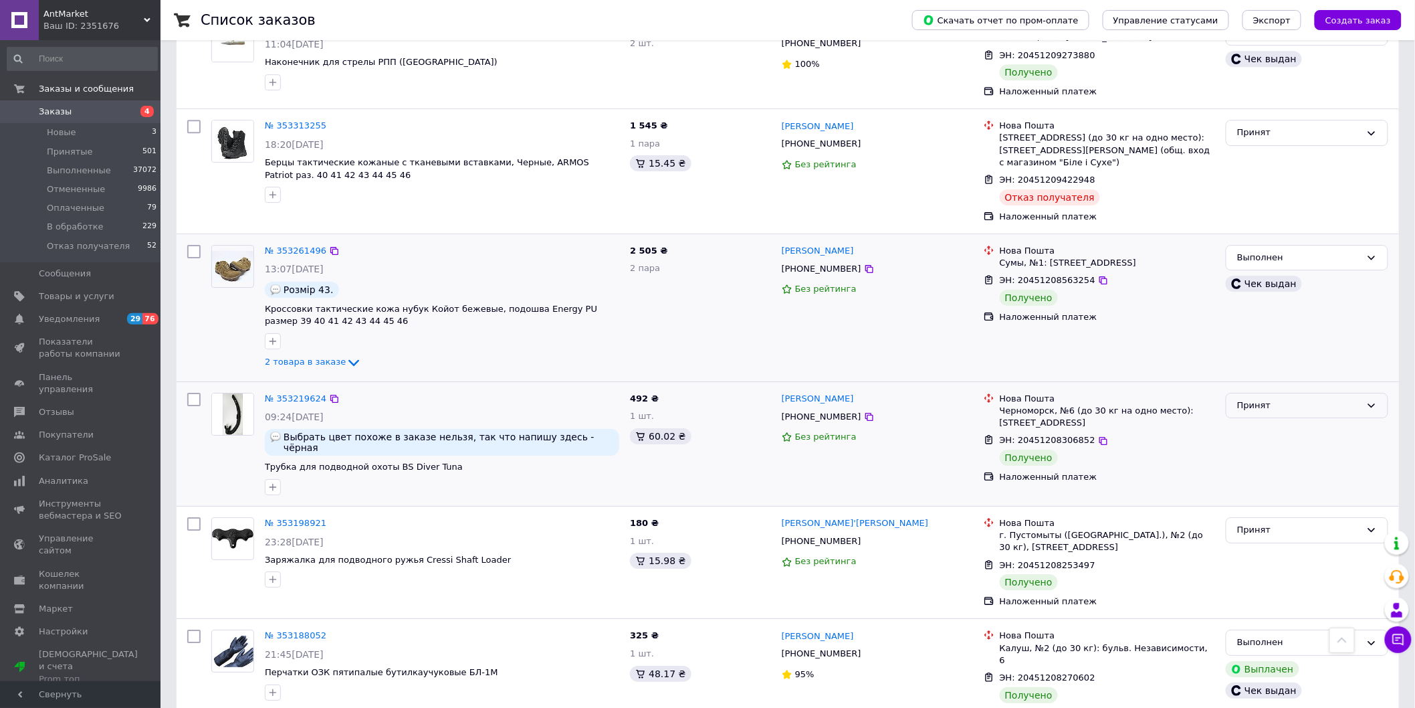
click at [1368, 400] on icon at bounding box center [1372, 405] width 11 height 11
click at [1295, 421] on li "Выполнен" at bounding box center [1307, 433] width 161 height 25
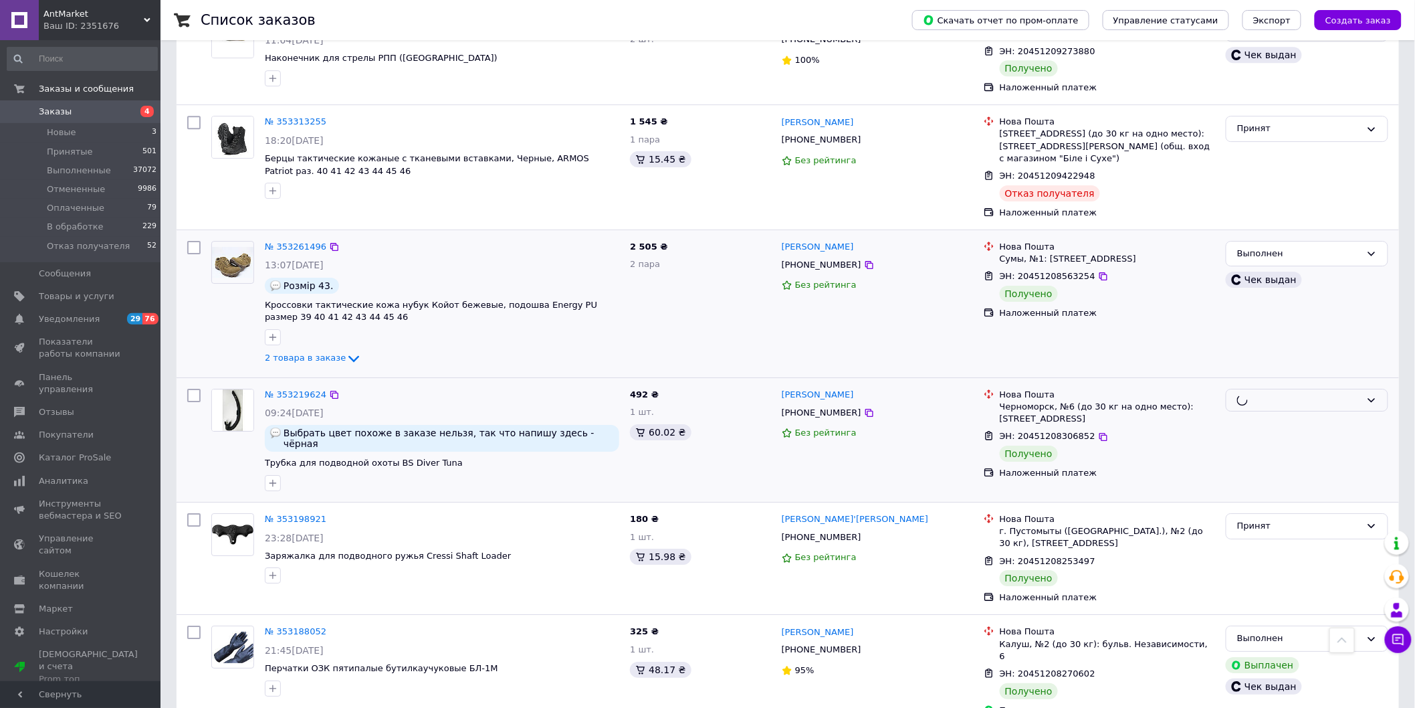
scroll to position [1714, 0]
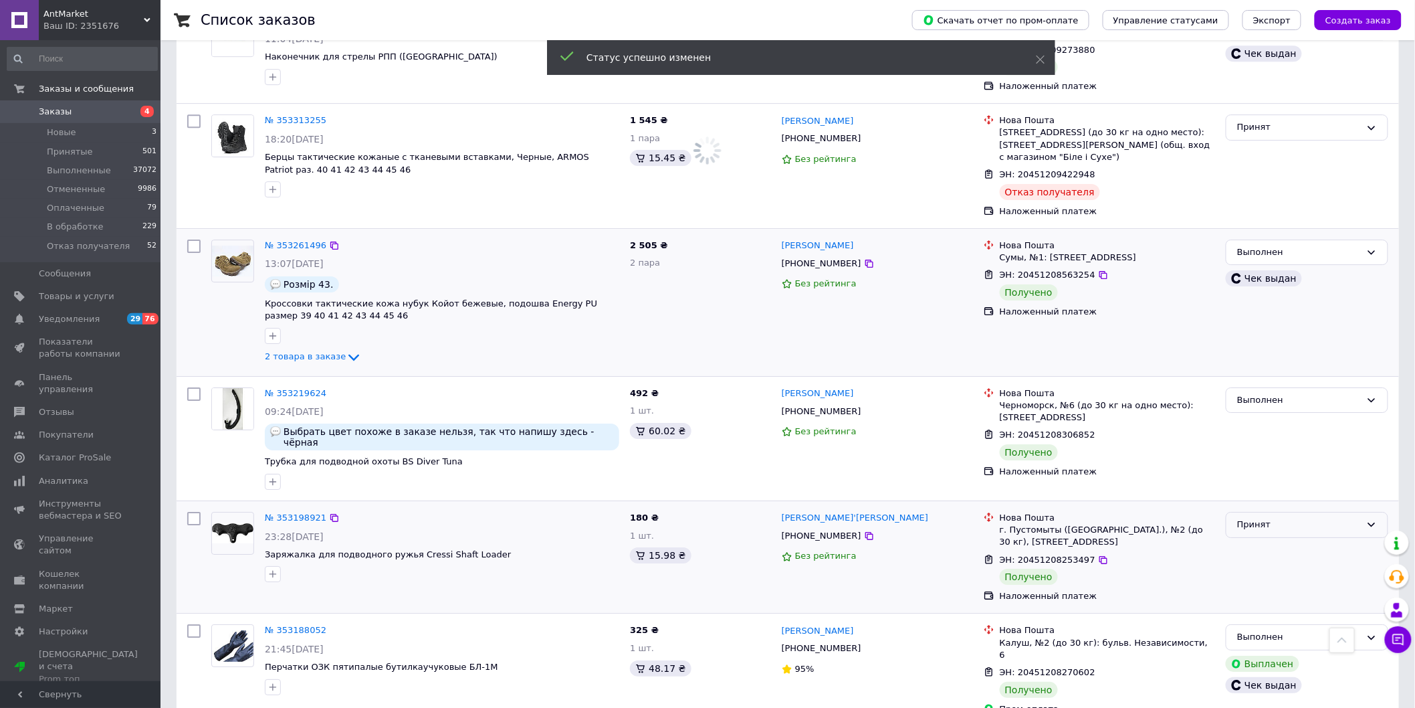
click at [1373, 522] on icon at bounding box center [1372, 524] width 7 height 4
click at [1299, 540] on li "Выполнен" at bounding box center [1307, 552] width 161 height 25
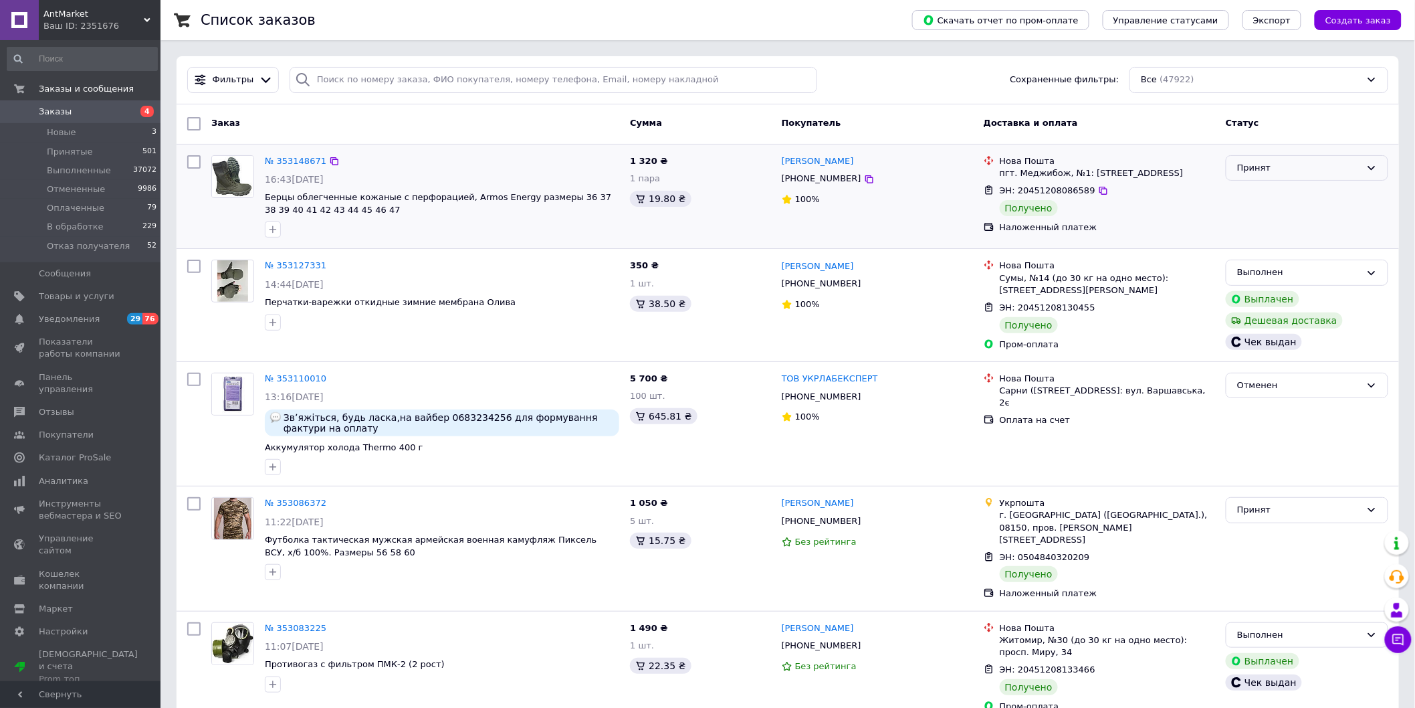
click at [1356, 159] on div "Принят" at bounding box center [1307, 168] width 163 height 26
click at [1280, 197] on li "Выполнен" at bounding box center [1307, 195] width 161 height 25
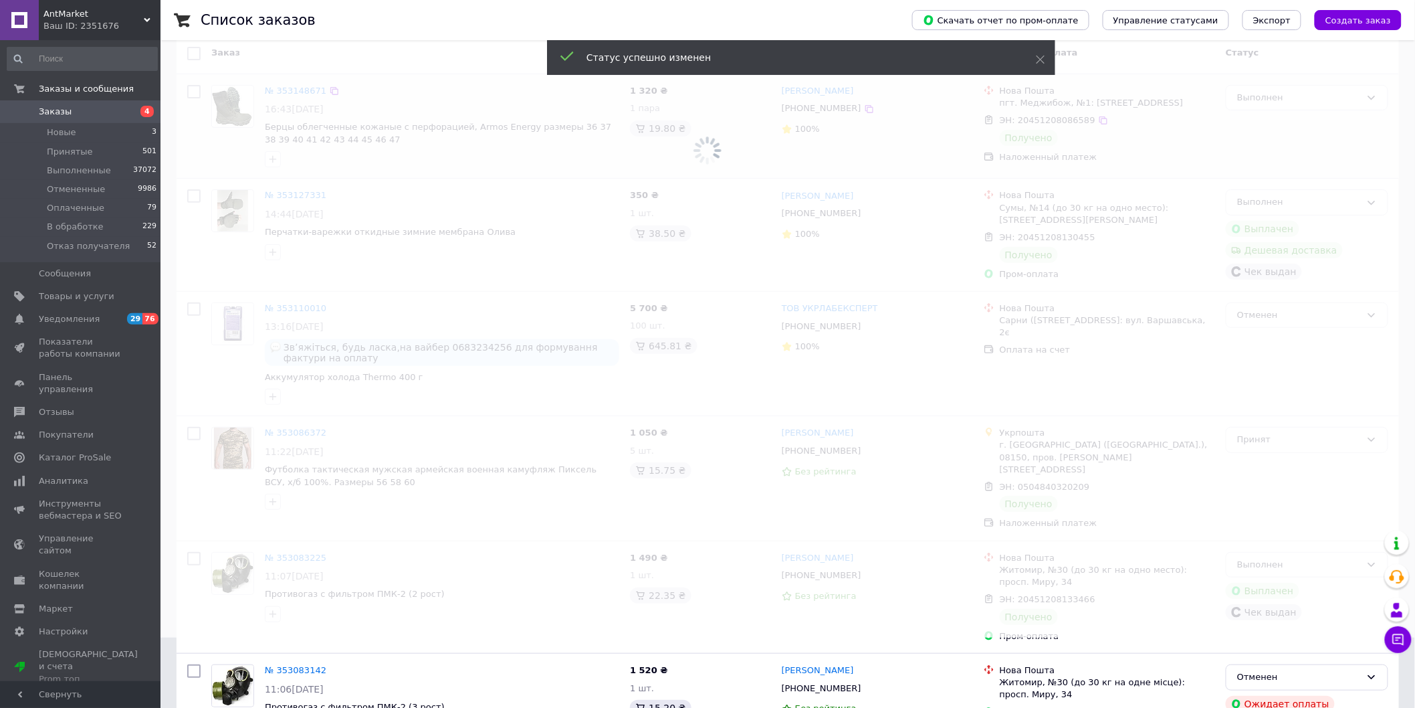
scroll to position [148, 0]
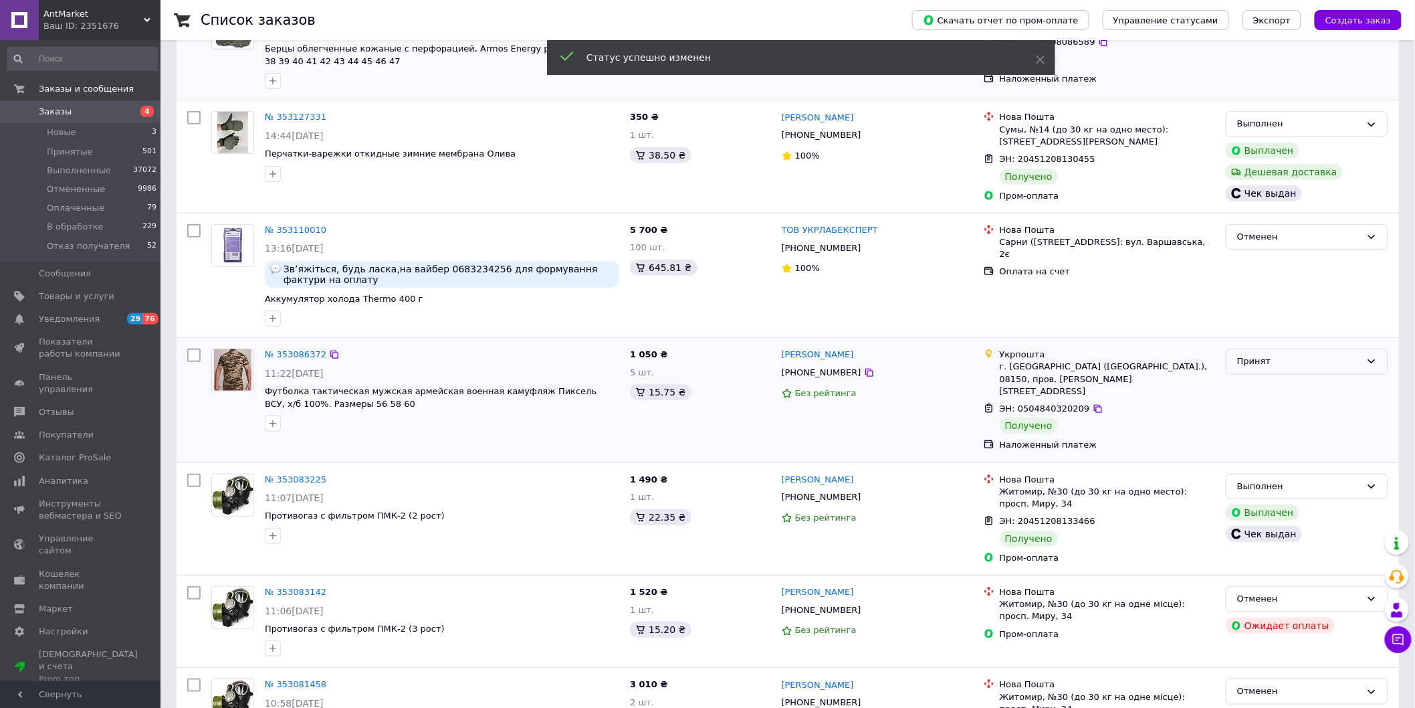
click at [1341, 364] on div "Принят" at bounding box center [1299, 362] width 124 height 14
click at [1285, 389] on li "Выполнен" at bounding box center [1307, 389] width 161 height 25
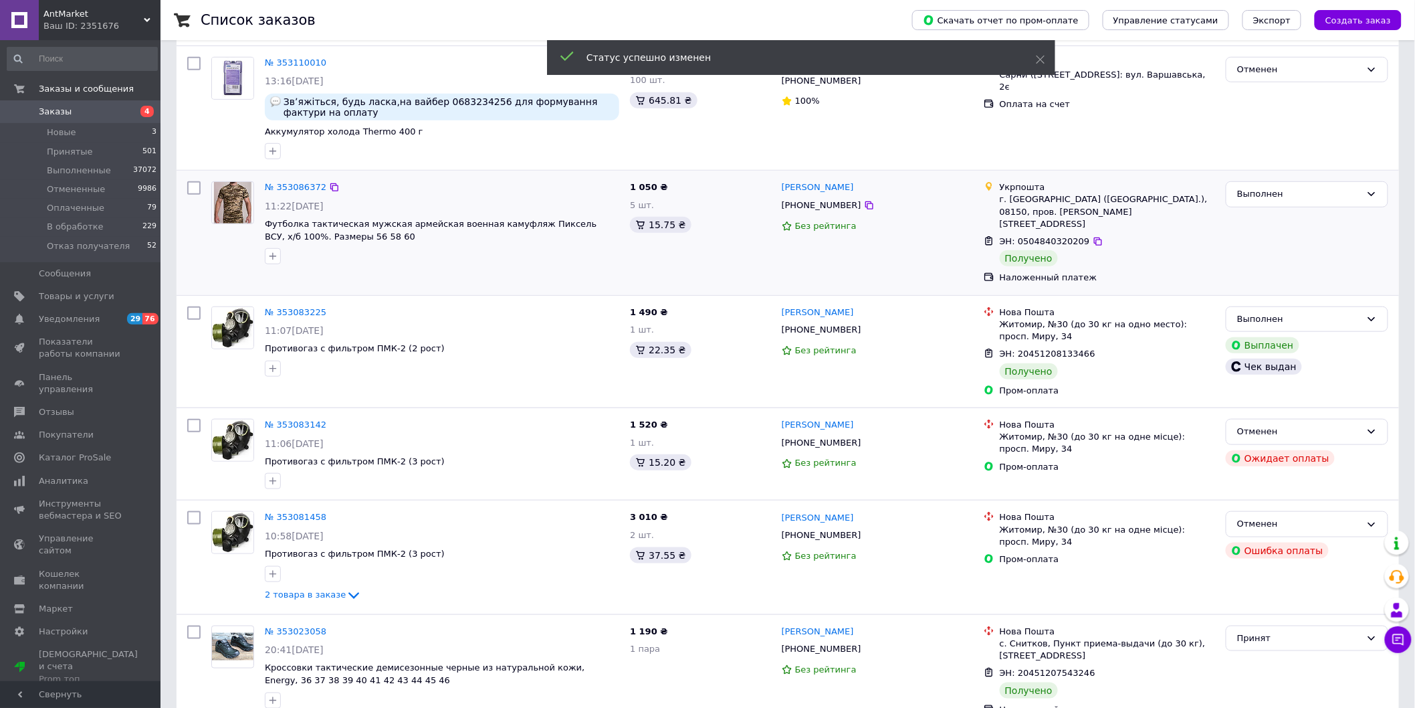
scroll to position [520, 0]
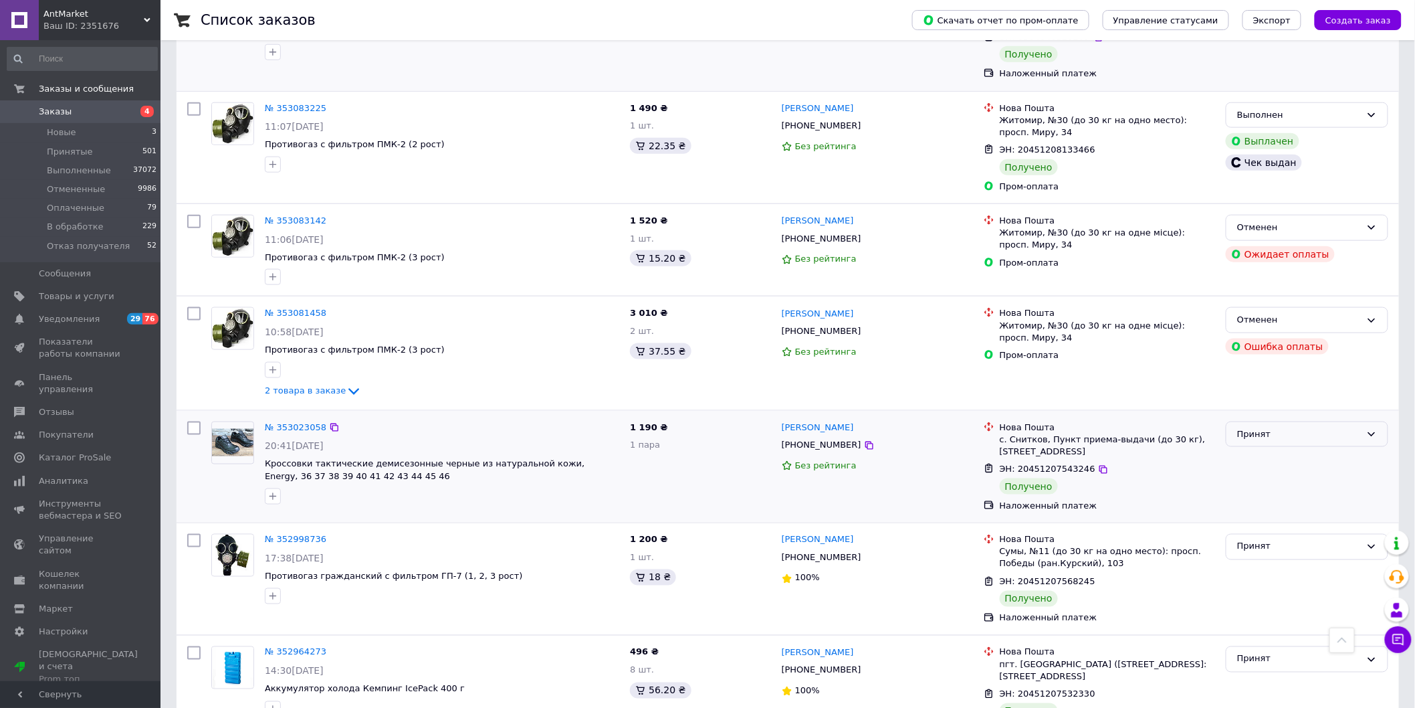
click at [1342, 427] on div "Принят" at bounding box center [1299, 434] width 124 height 14
click at [1308, 449] on li "Выполнен" at bounding box center [1307, 461] width 161 height 25
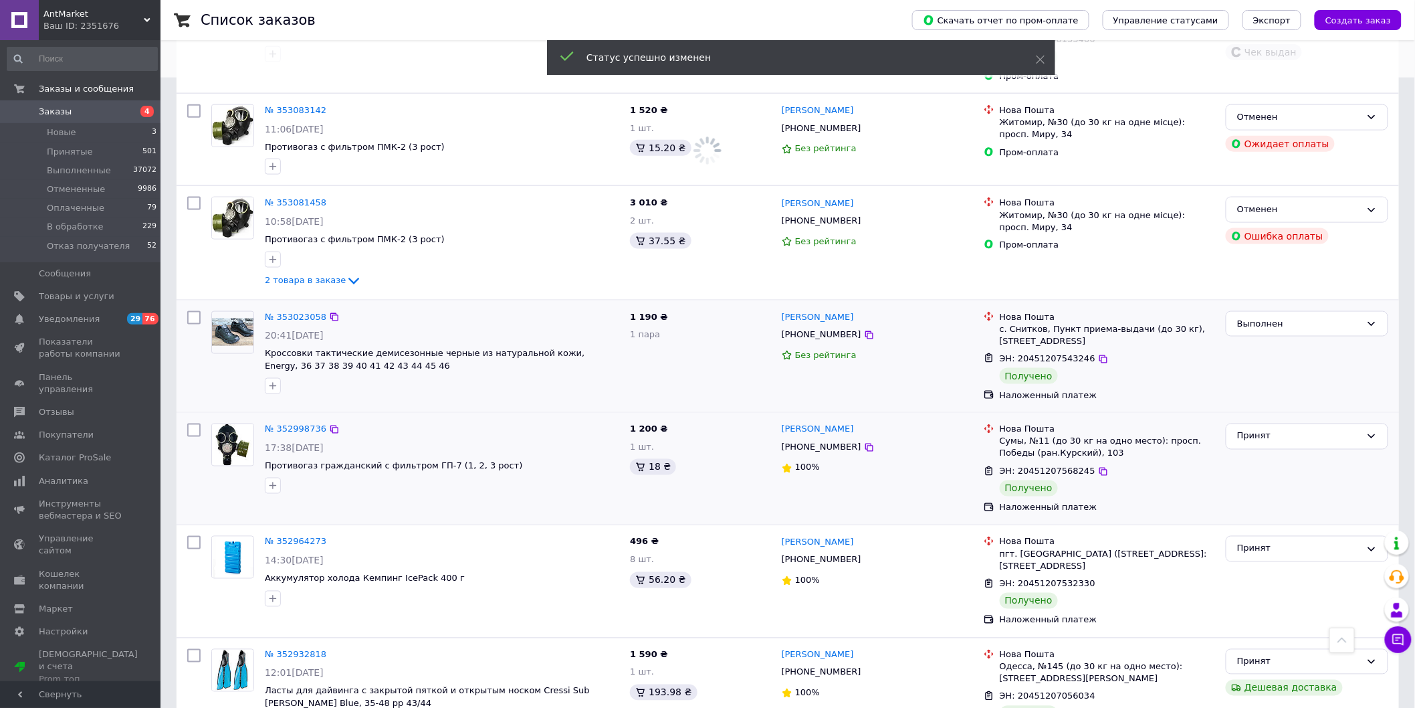
scroll to position [743, 0]
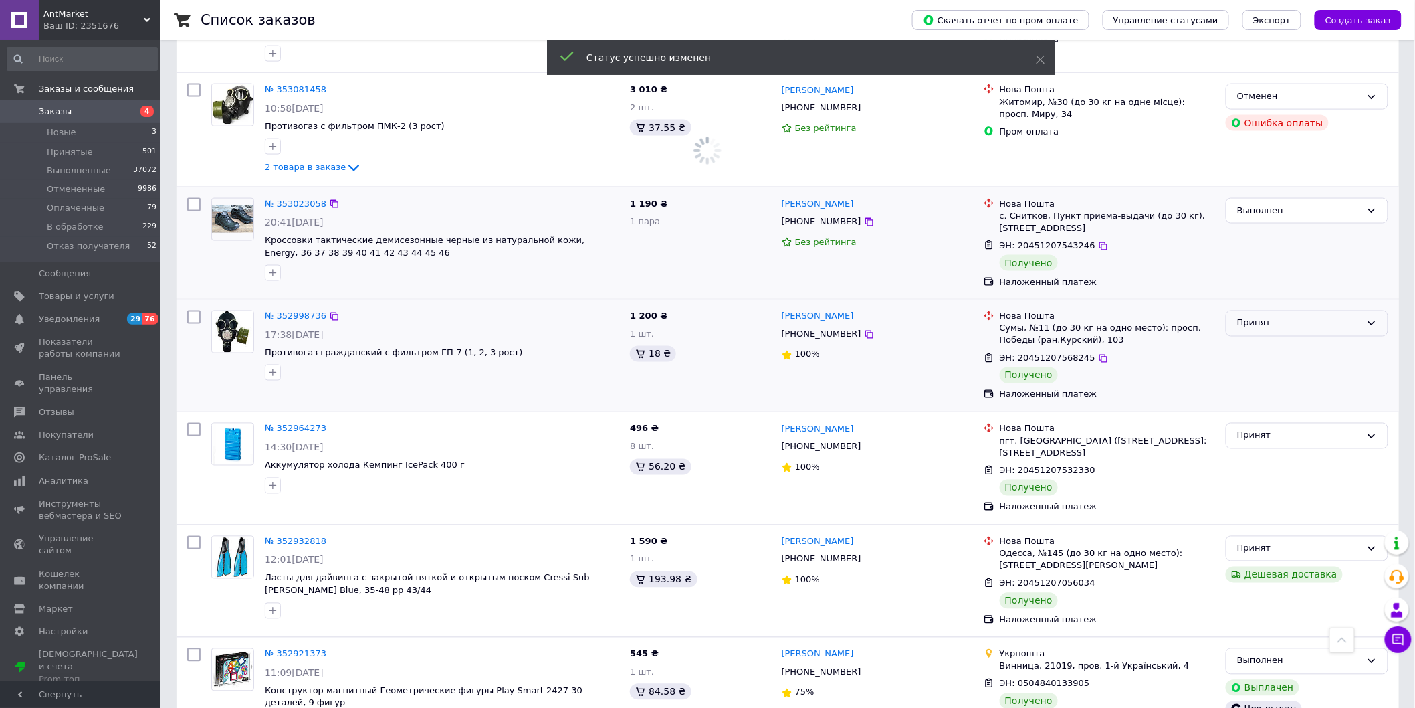
click at [1375, 318] on icon at bounding box center [1372, 323] width 11 height 11
click at [1329, 342] on li "Выполнен" at bounding box center [1307, 351] width 161 height 25
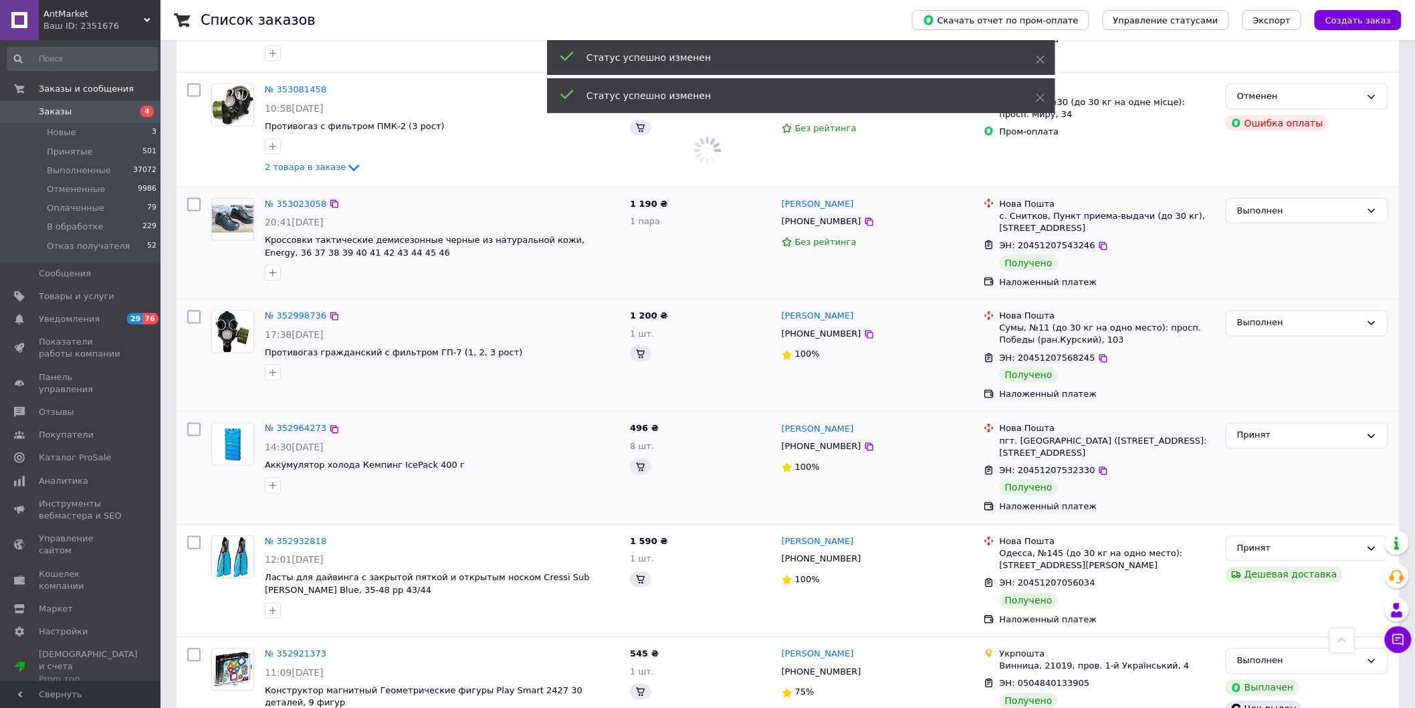
scroll to position [892, 0]
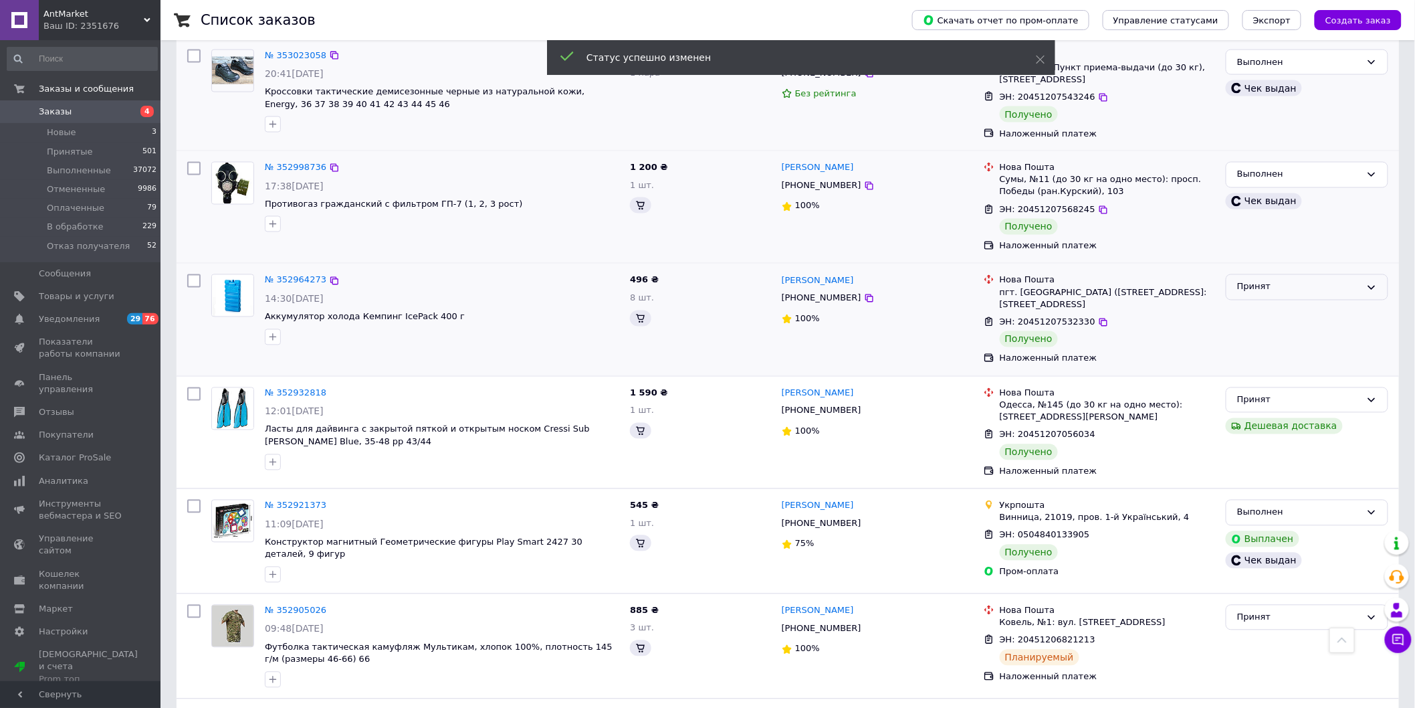
click at [1361, 280] on div "Принят" at bounding box center [1299, 287] width 124 height 14
click at [1308, 304] on li "Выполнен" at bounding box center [1307, 315] width 161 height 25
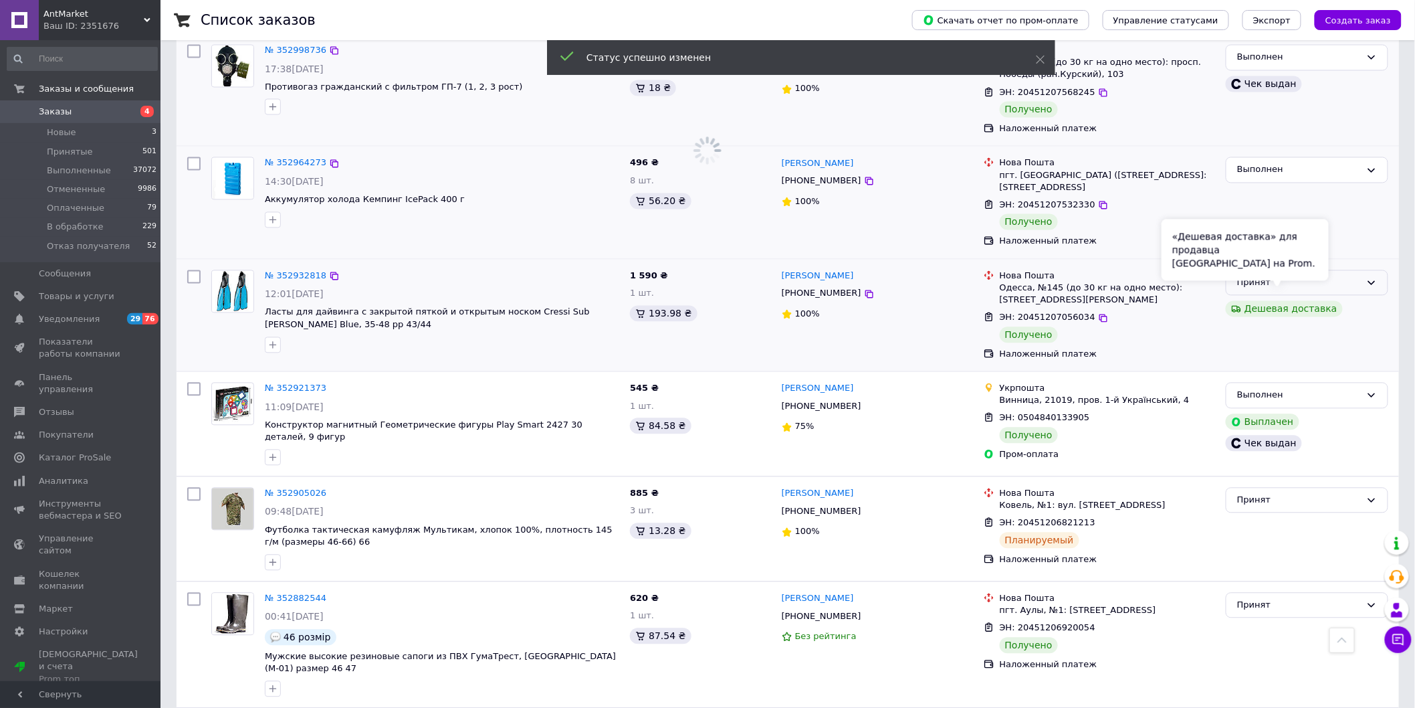
scroll to position [1040, 0]
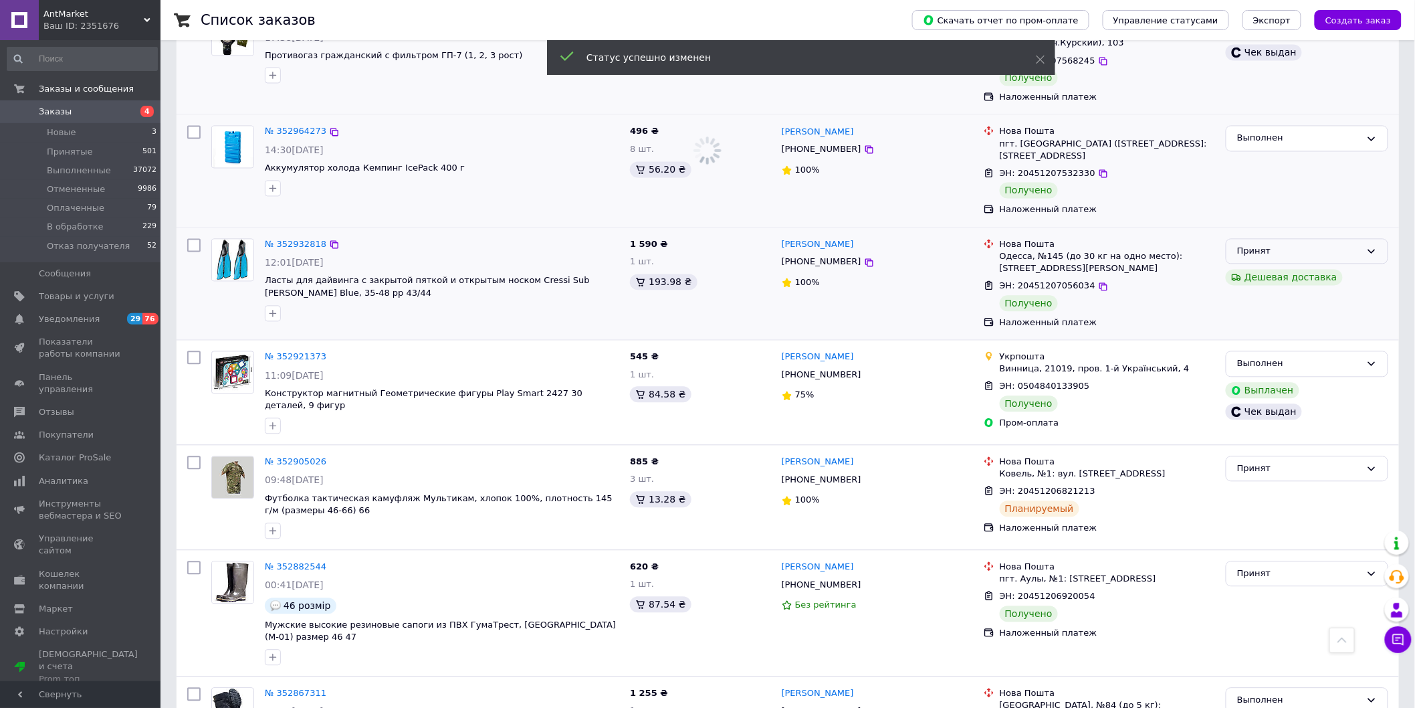
click at [1353, 248] on div "Принят" at bounding box center [1307, 252] width 163 height 26
click at [1287, 267] on li "Выполнен" at bounding box center [1307, 279] width 161 height 25
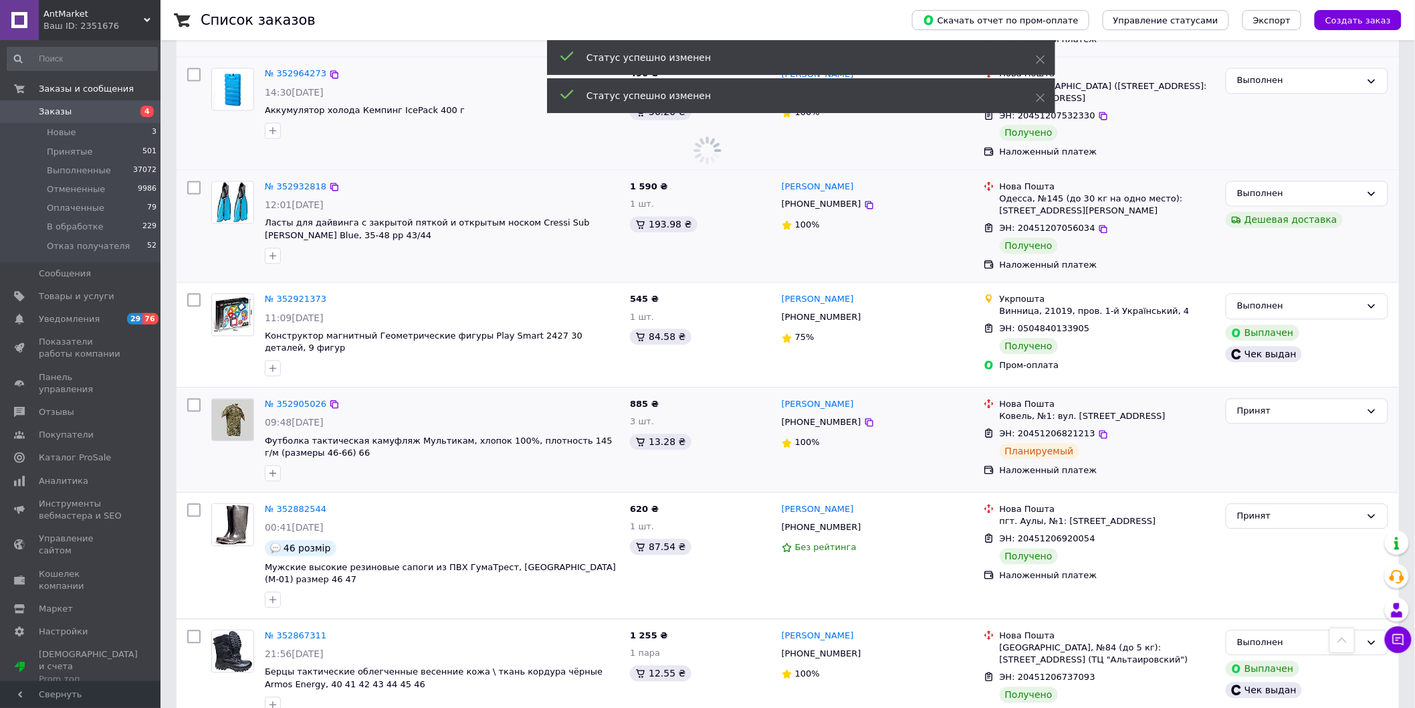
scroll to position [1189, 0]
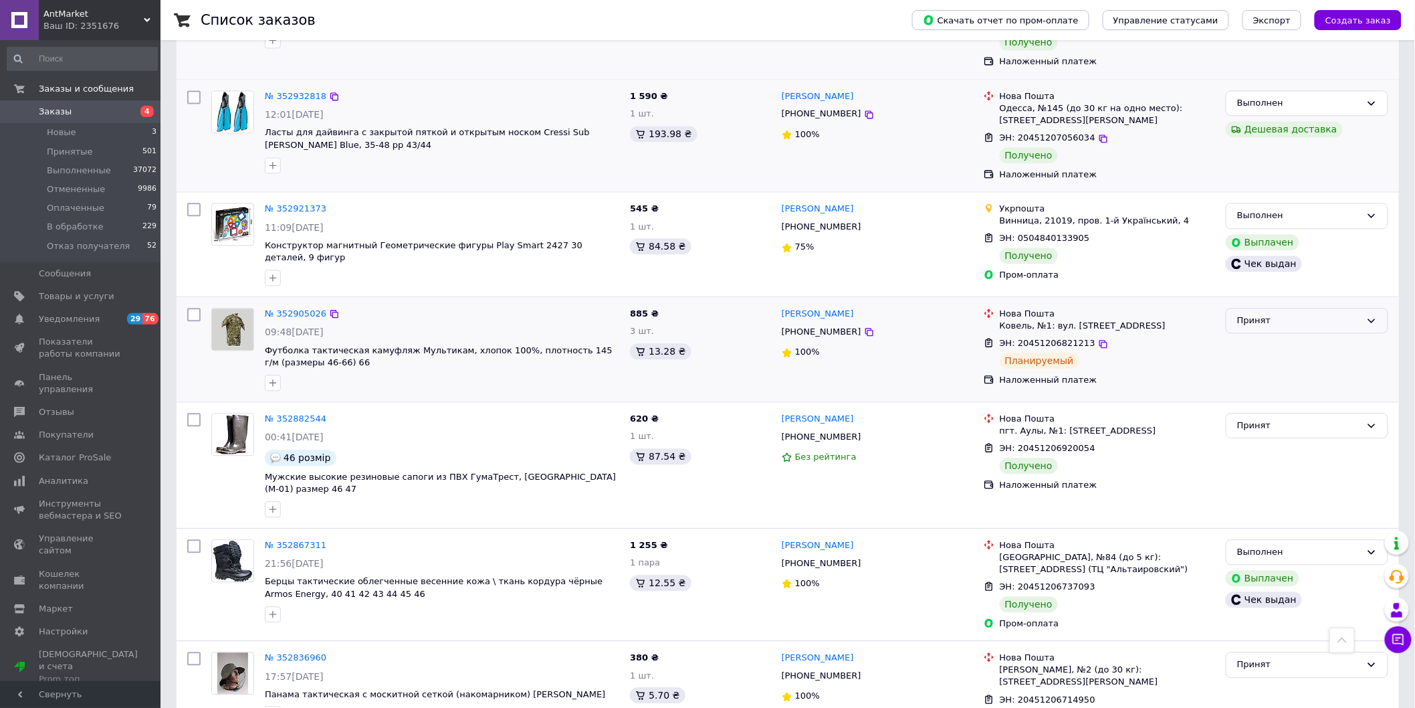
click at [1373, 308] on div "Принят" at bounding box center [1307, 321] width 163 height 26
click at [1243, 336] on li "Выполнен" at bounding box center [1307, 348] width 161 height 25
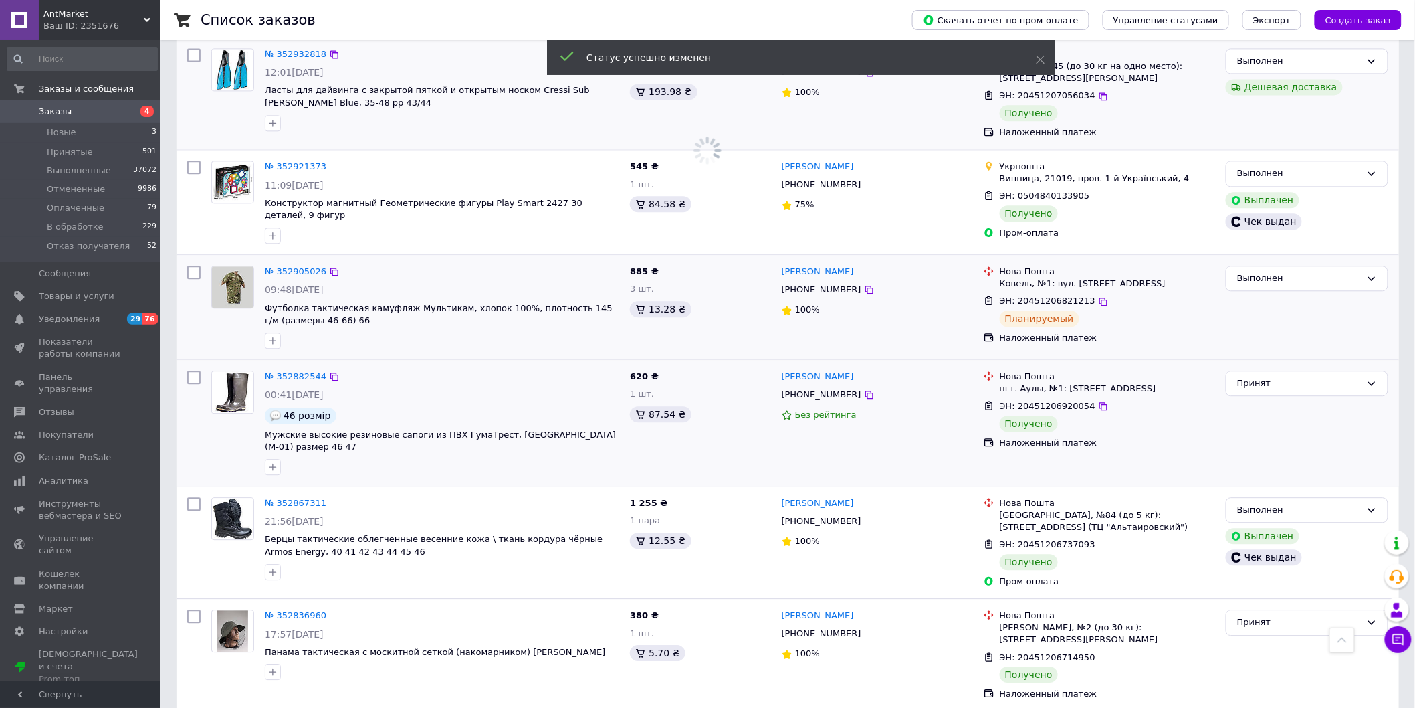
scroll to position [1338, 0]
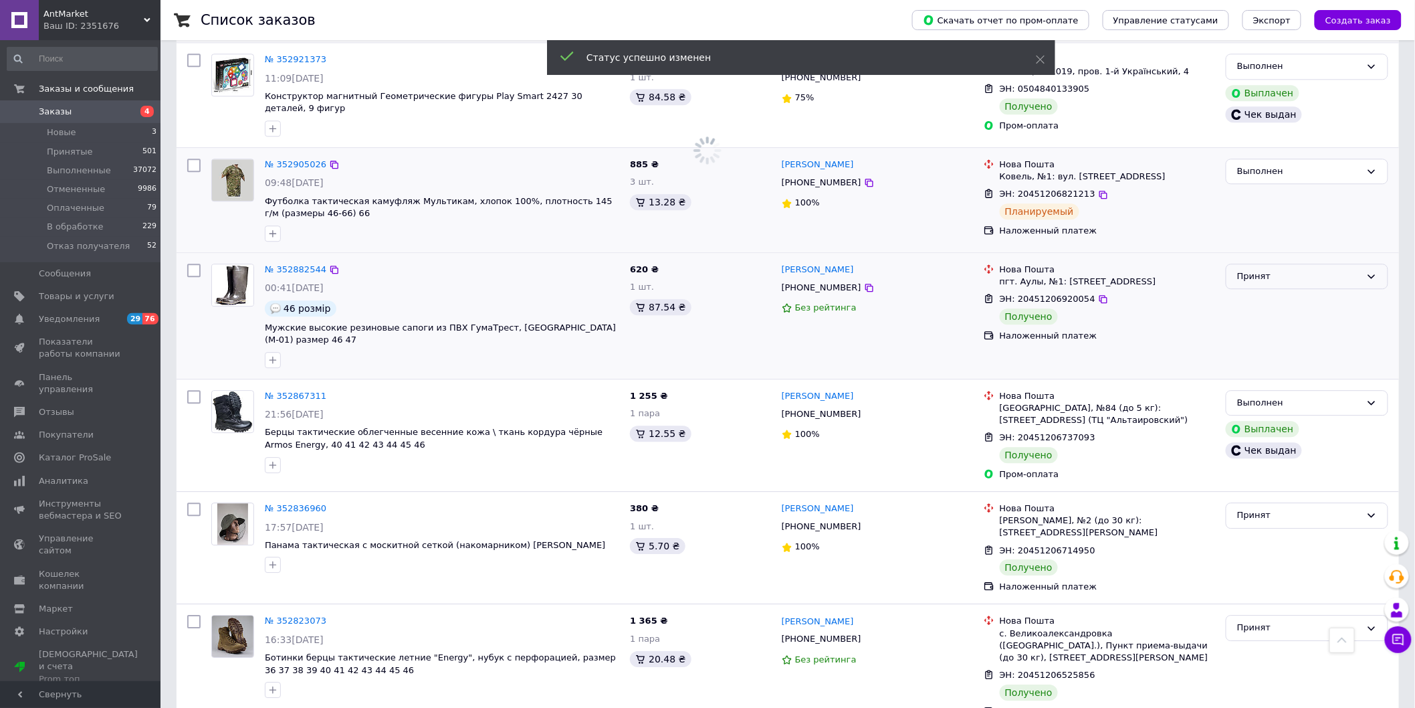
click at [1369, 271] on icon at bounding box center [1372, 276] width 11 height 11
click at [1334, 292] on li "Выполнен" at bounding box center [1307, 304] width 161 height 25
click at [1352, 508] on div "Принят" at bounding box center [1299, 515] width 124 height 14
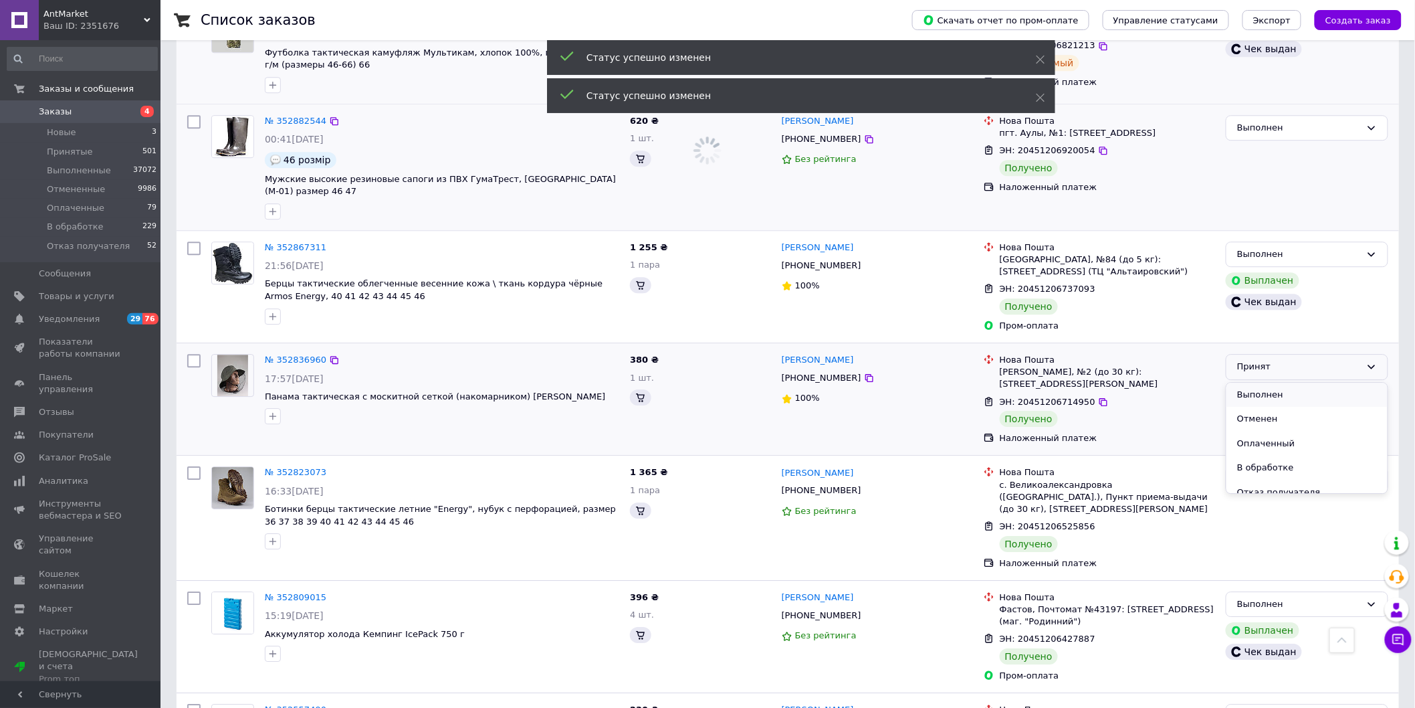
click at [1300, 383] on li "Выполнен" at bounding box center [1307, 395] width 161 height 25
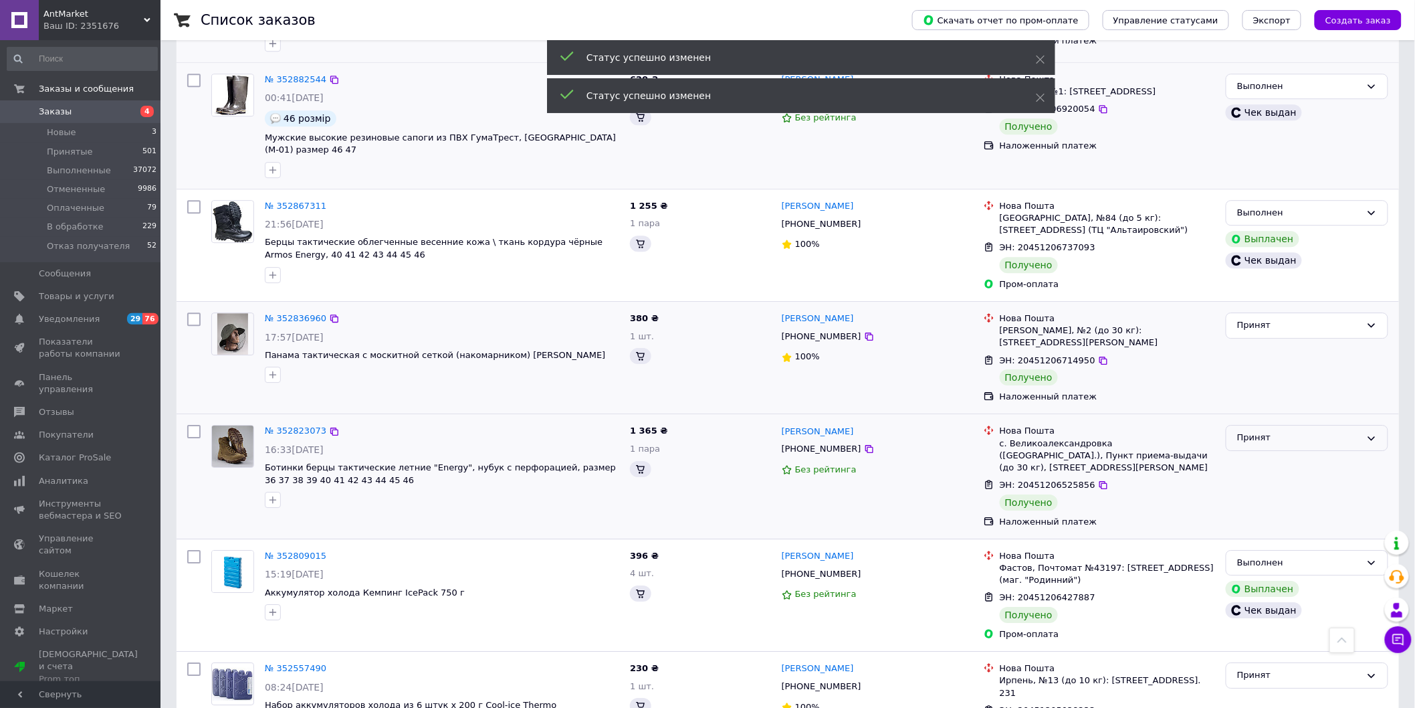
scroll to position [1635, 0]
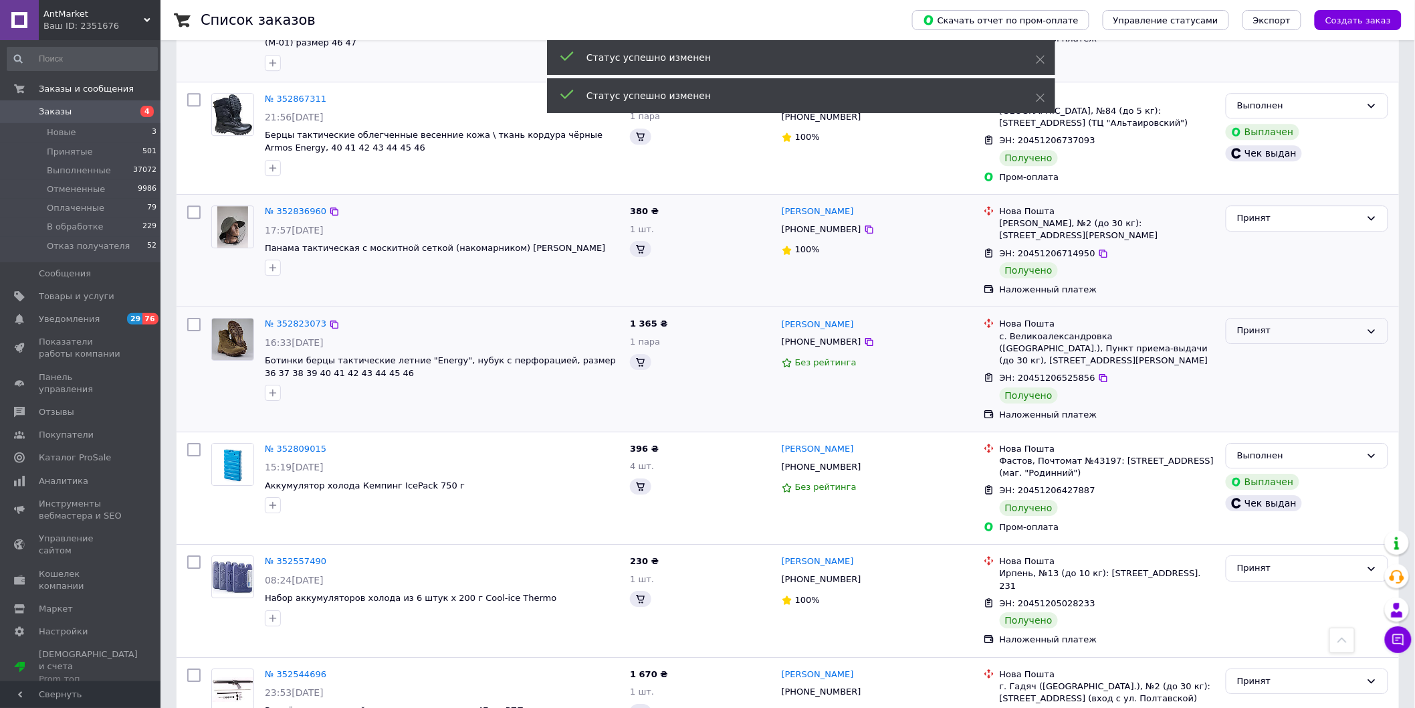
click at [1360, 324] on div "Принят" at bounding box center [1299, 331] width 124 height 14
click at [1292, 346] on li "Выполнен" at bounding box center [1307, 358] width 161 height 25
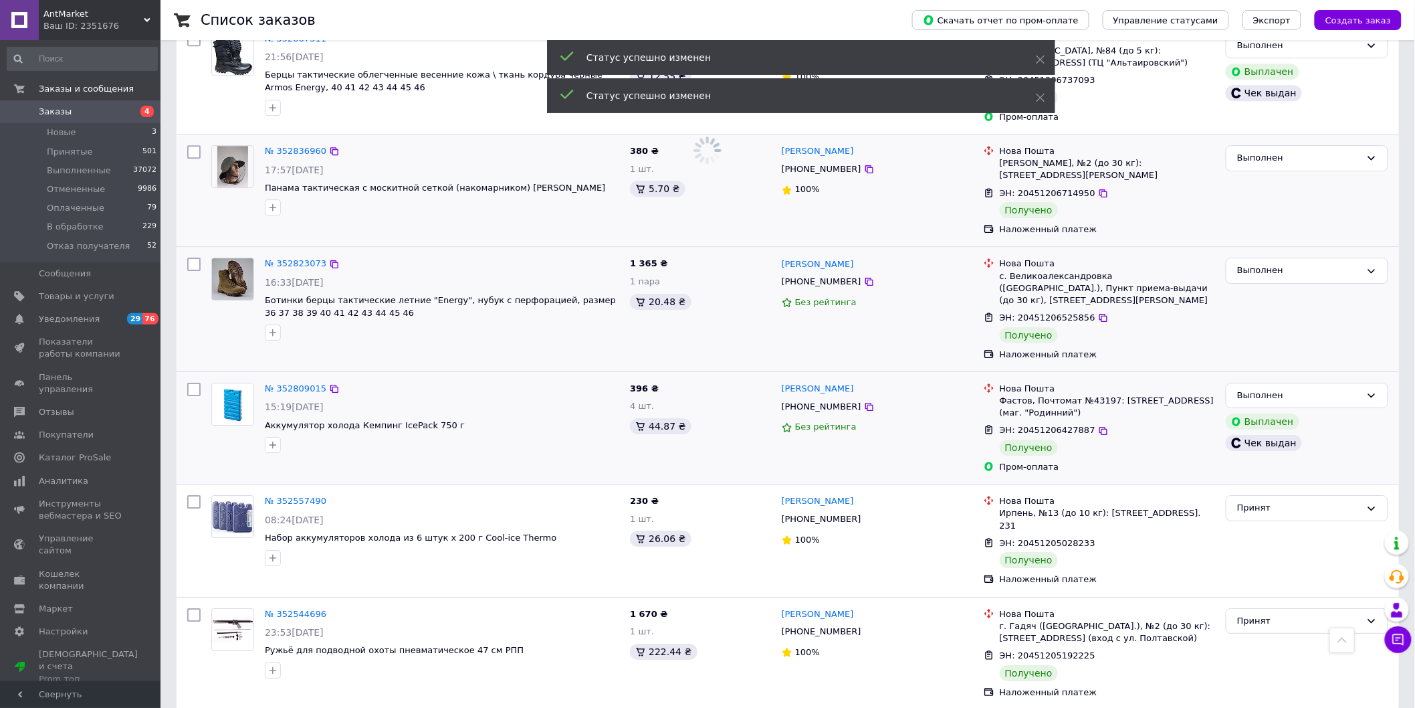
scroll to position [1700, 0]
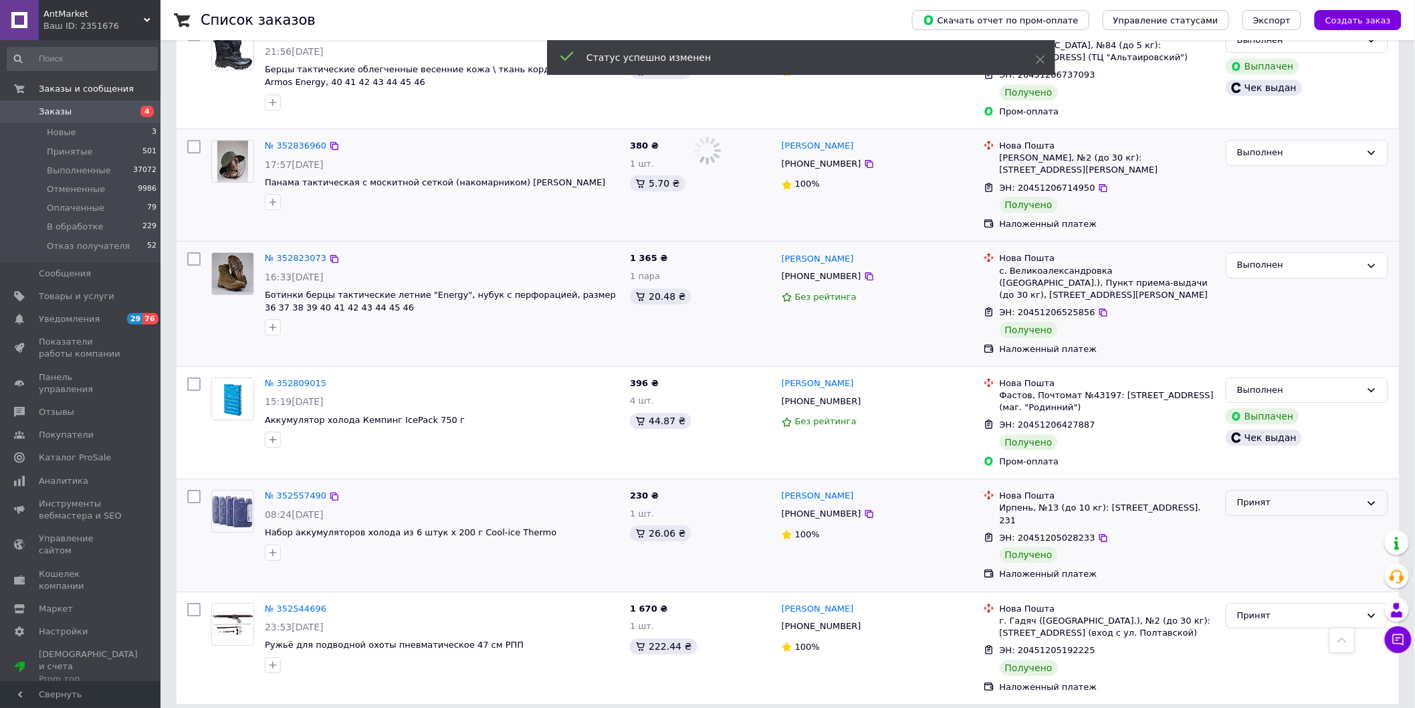
click at [1361, 496] on div "Принят" at bounding box center [1299, 503] width 124 height 14
click at [1289, 518] on li "Выполнен" at bounding box center [1307, 530] width 161 height 25
click at [1361, 609] on div "Принят" at bounding box center [1299, 616] width 124 height 14
click at [1282, 631] on li "Выполнен" at bounding box center [1307, 643] width 161 height 25
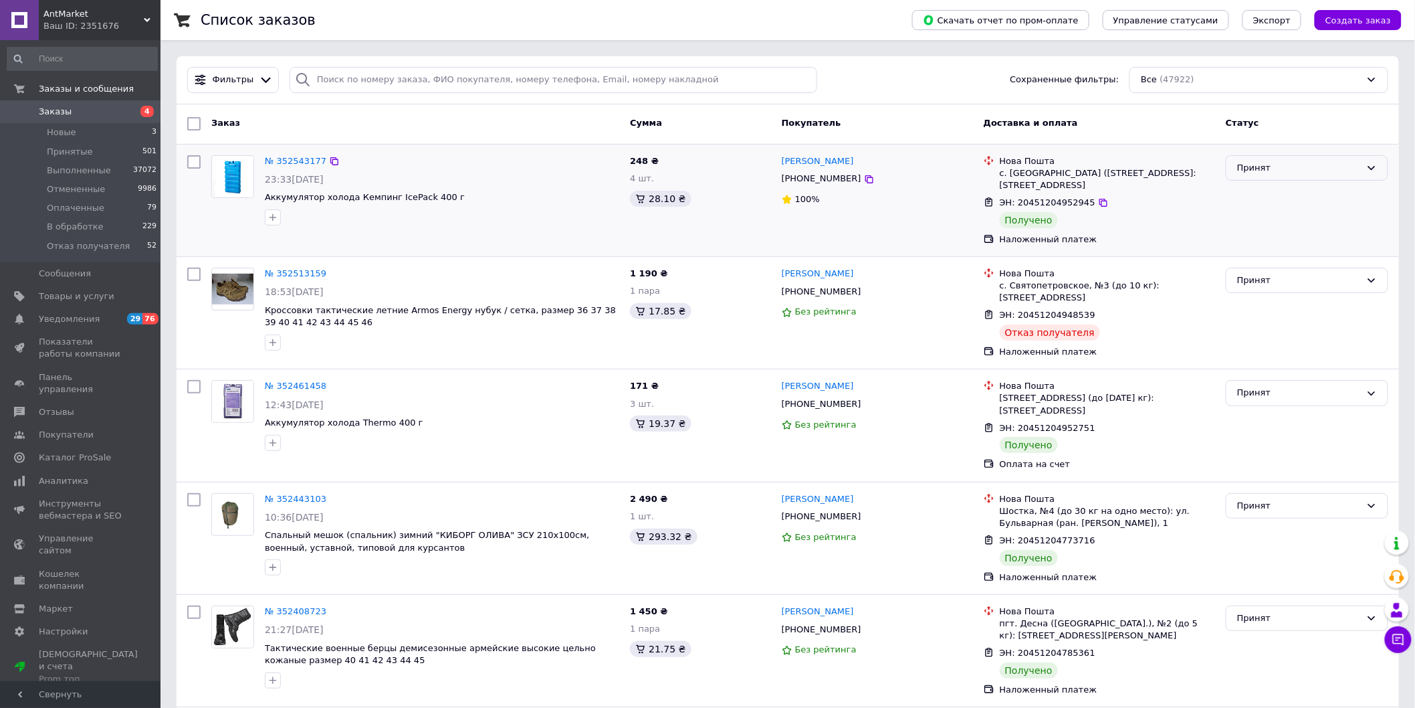
click at [1373, 171] on icon at bounding box center [1372, 168] width 11 height 11
click at [1316, 197] on li "Выполнен" at bounding box center [1307, 195] width 161 height 25
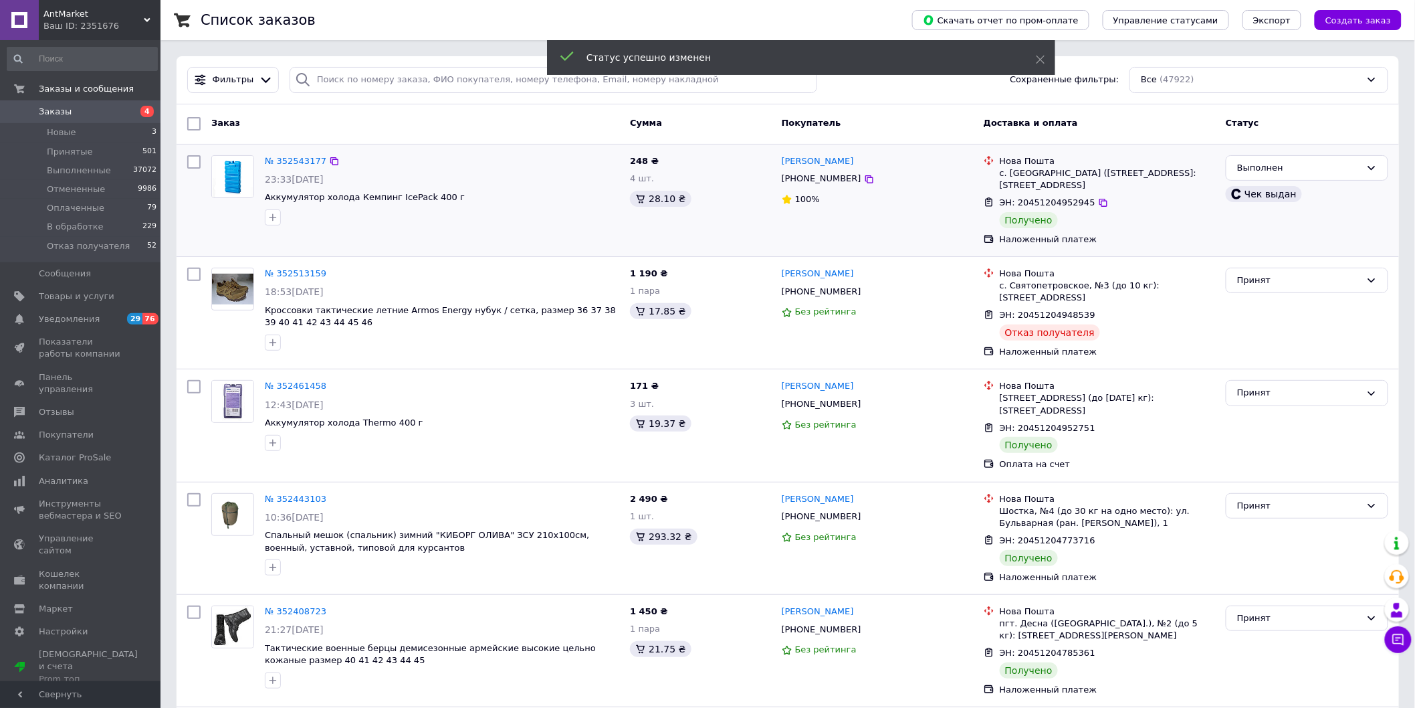
click at [1346, 282] on div "Принят" at bounding box center [1299, 281] width 124 height 14
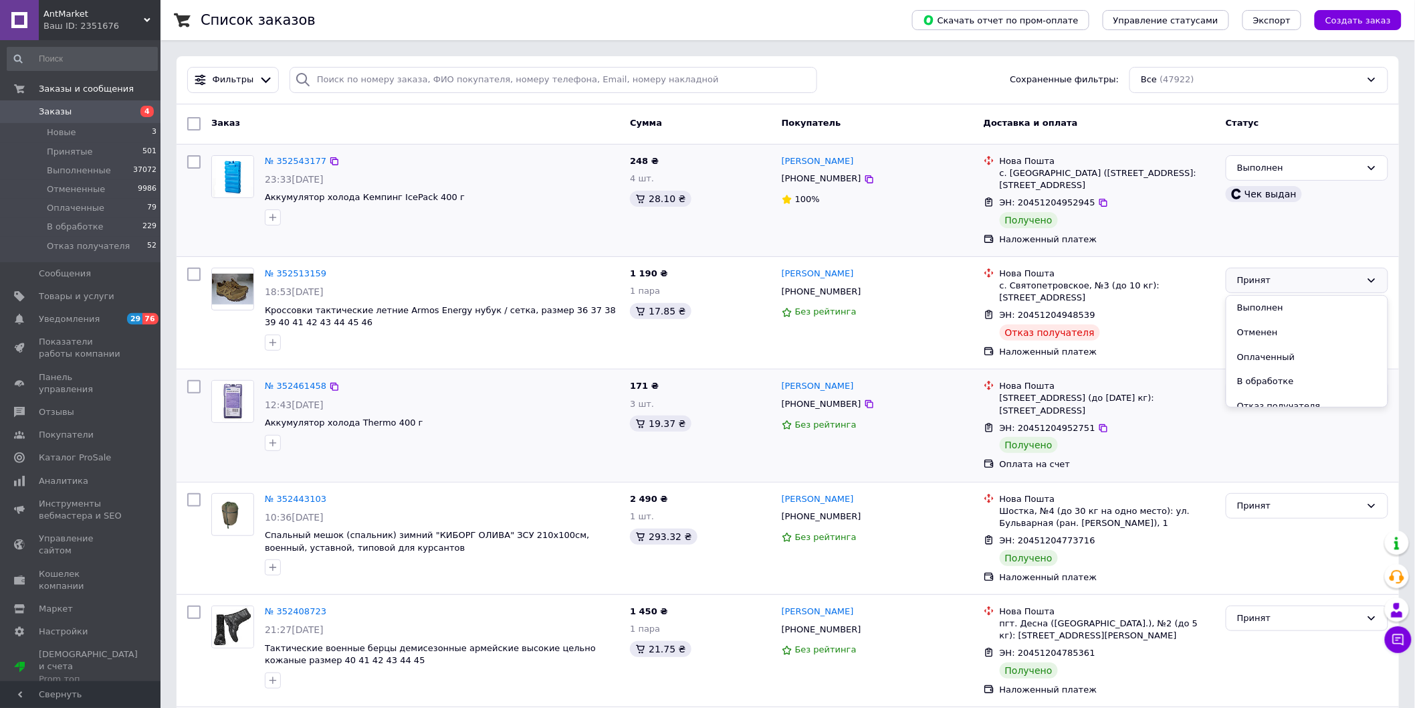
click at [1323, 408] on div "Принят" at bounding box center [1307, 425] width 173 height 101
click at [1355, 275] on div "Принят" at bounding box center [1299, 281] width 124 height 14
click at [1318, 399] on li "Отказ получателя" at bounding box center [1307, 406] width 161 height 25
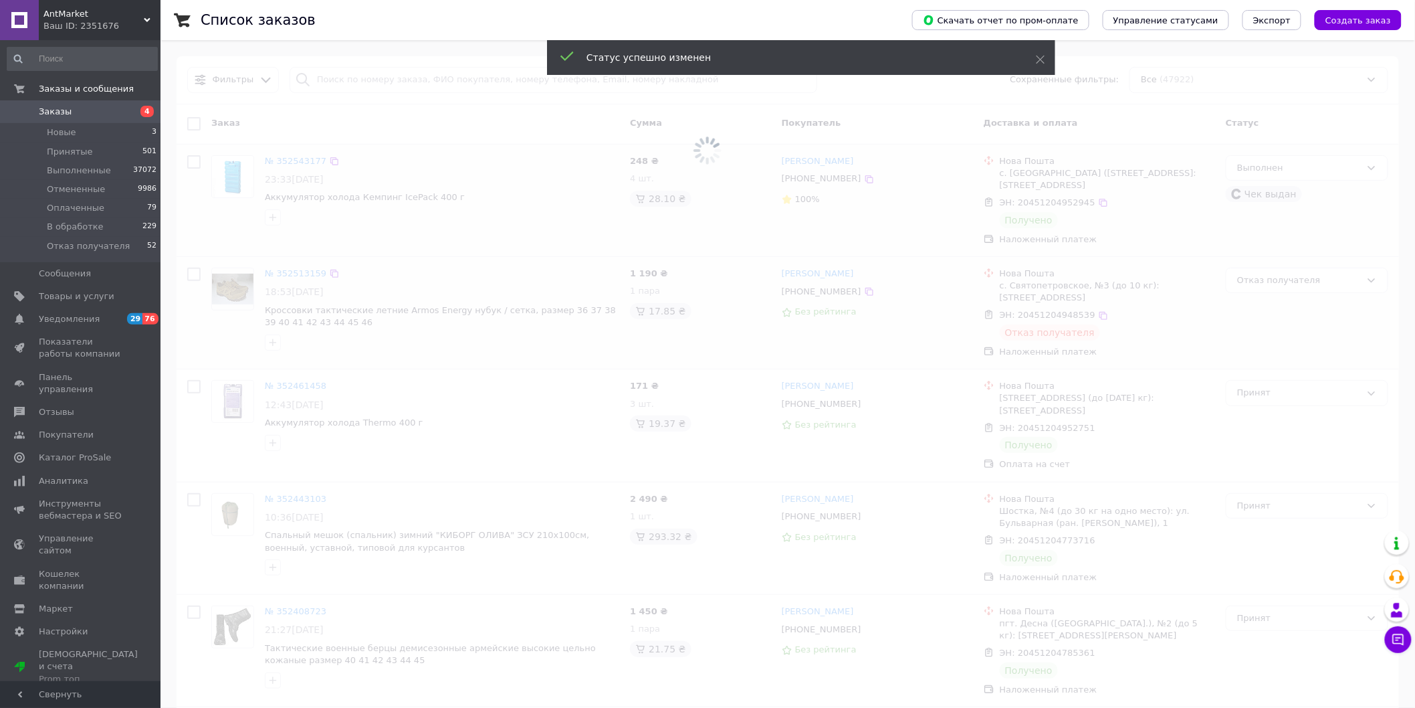
scroll to position [148, 0]
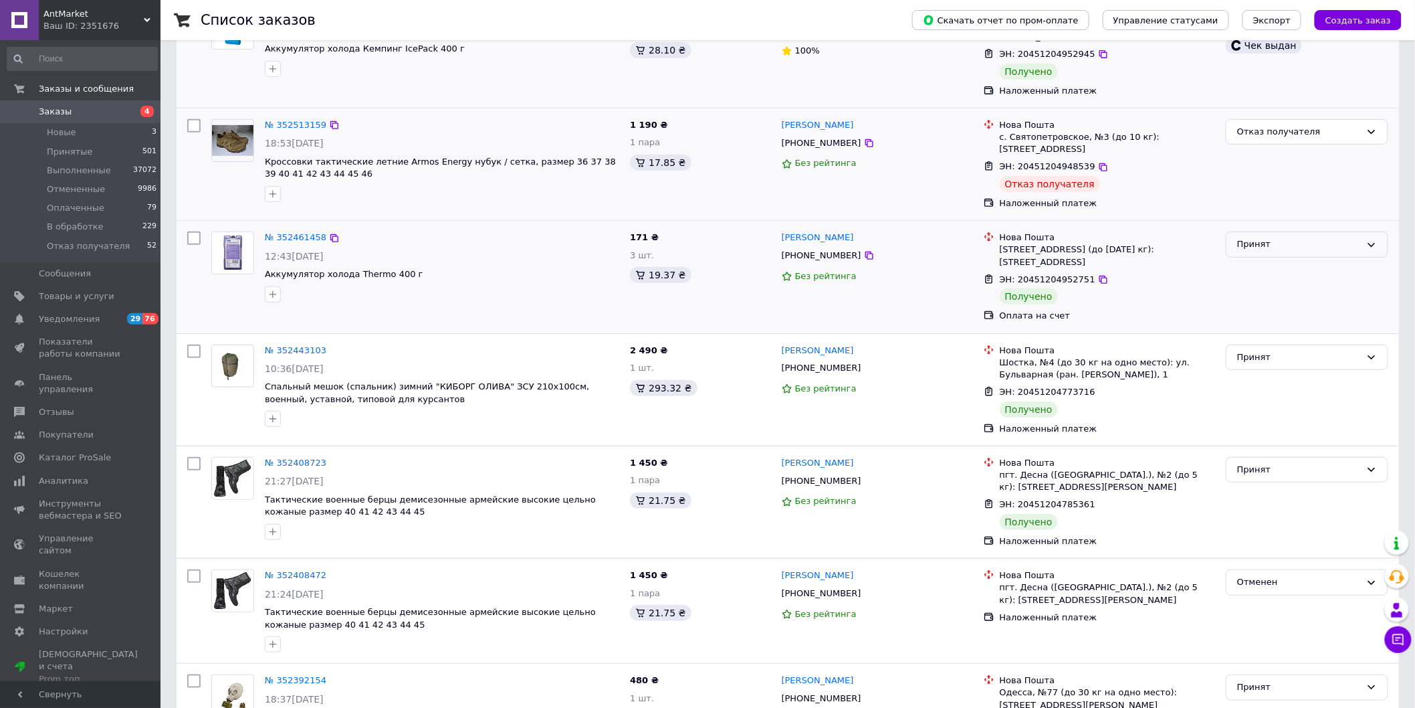
click at [1346, 246] on div "Принят" at bounding box center [1299, 244] width 124 height 14
click at [1311, 266] on li "Выполнен" at bounding box center [1307, 272] width 161 height 25
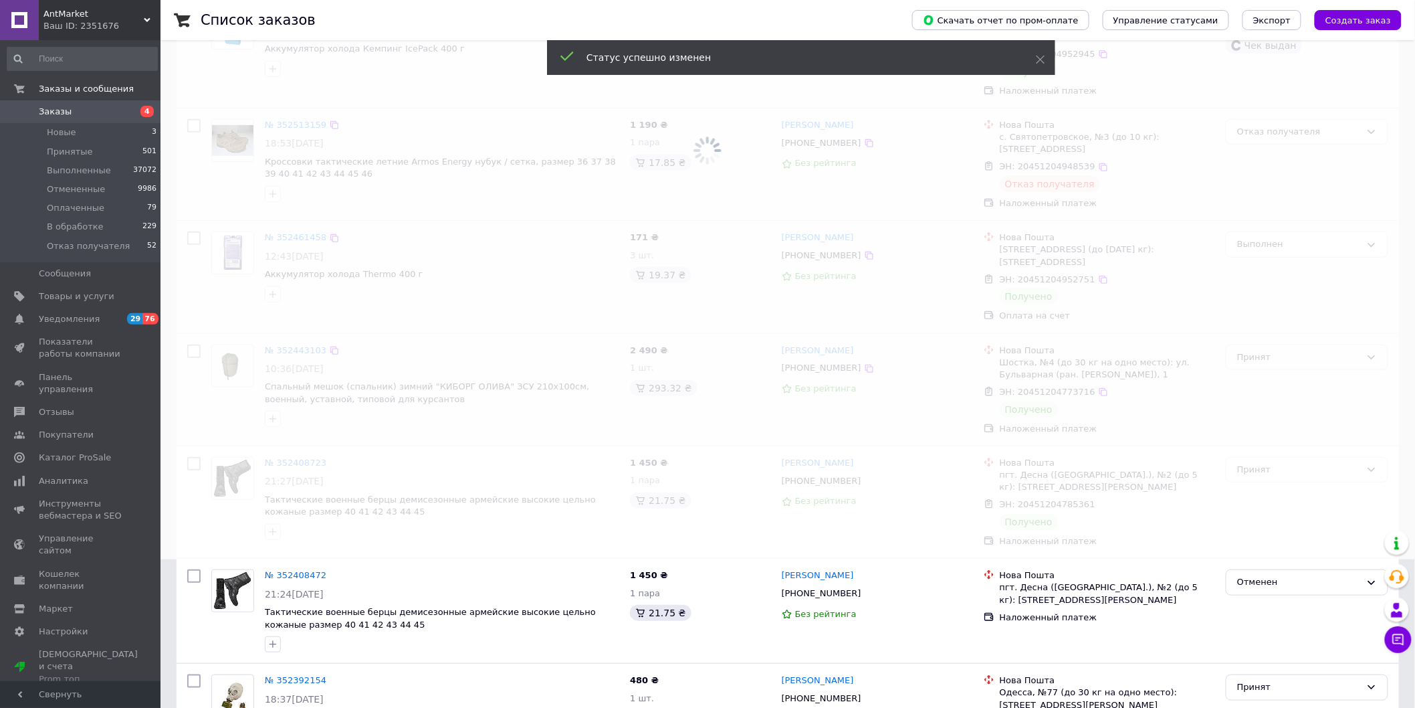
click at [1349, 363] on span at bounding box center [707, 206] width 1415 height 708
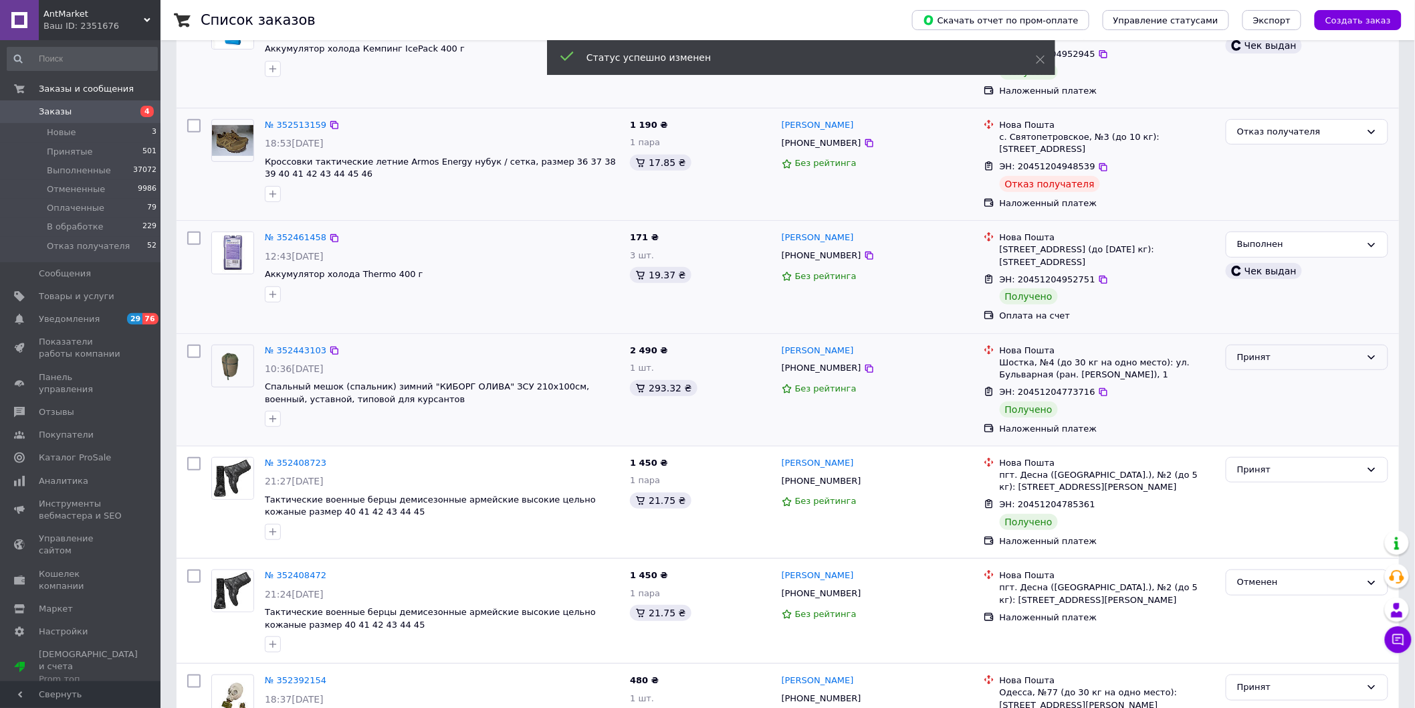
click at [1349, 362] on div "Принят" at bounding box center [1299, 357] width 124 height 14
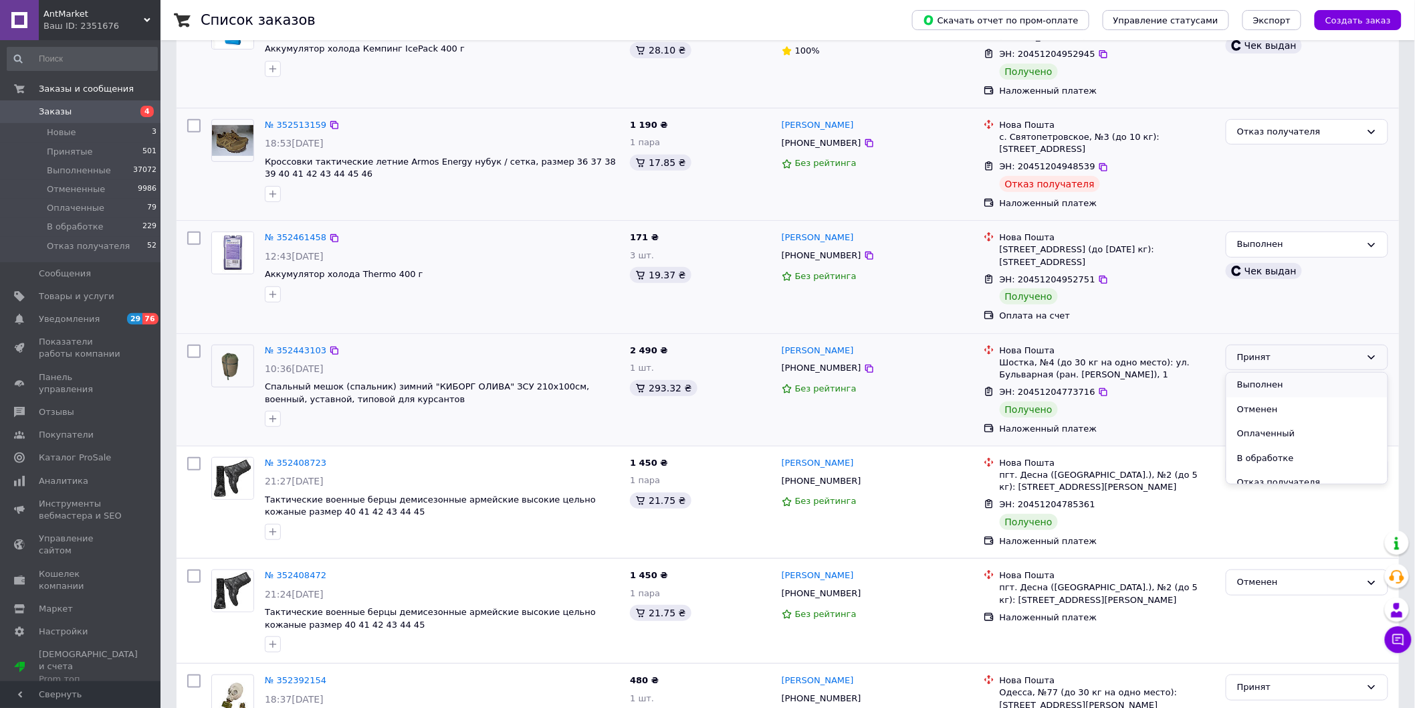
click at [1286, 396] on li "Выполнен" at bounding box center [1307, 385] width 161 height 25
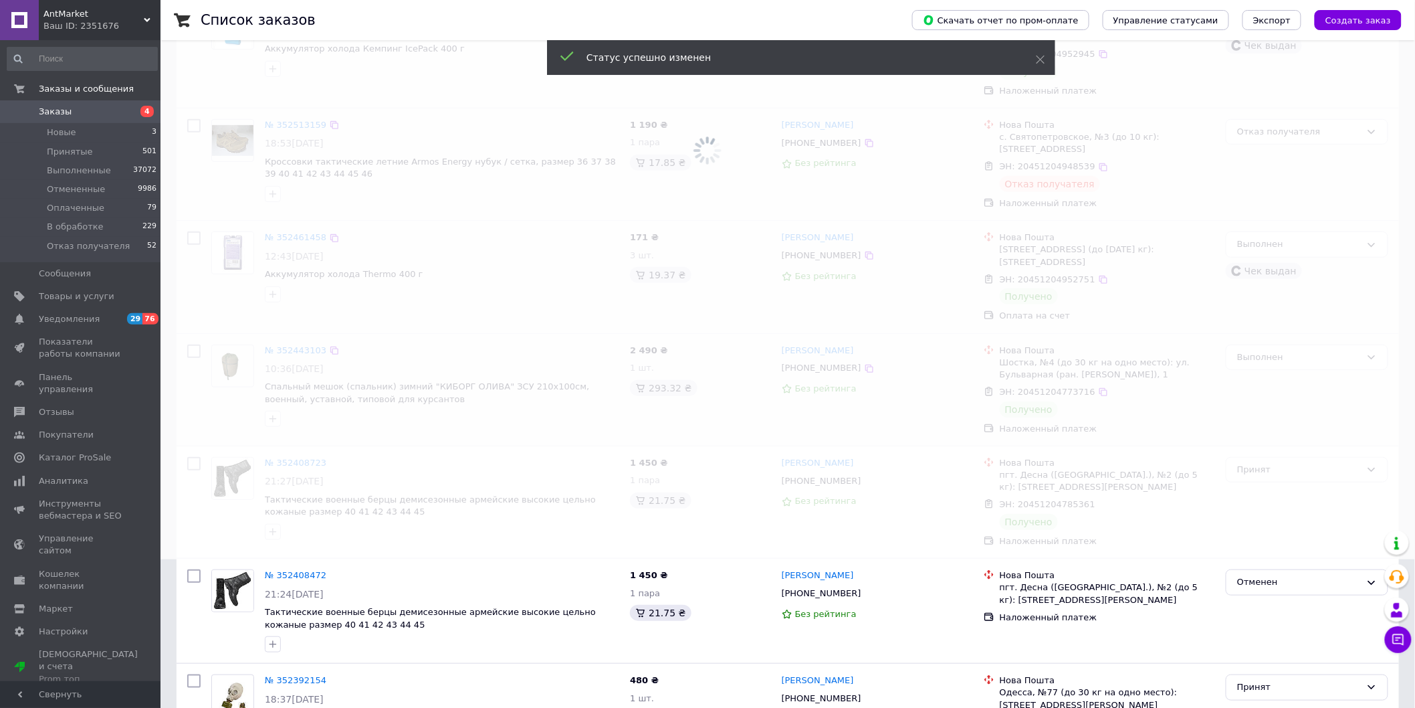
scroll to position [297, 0]
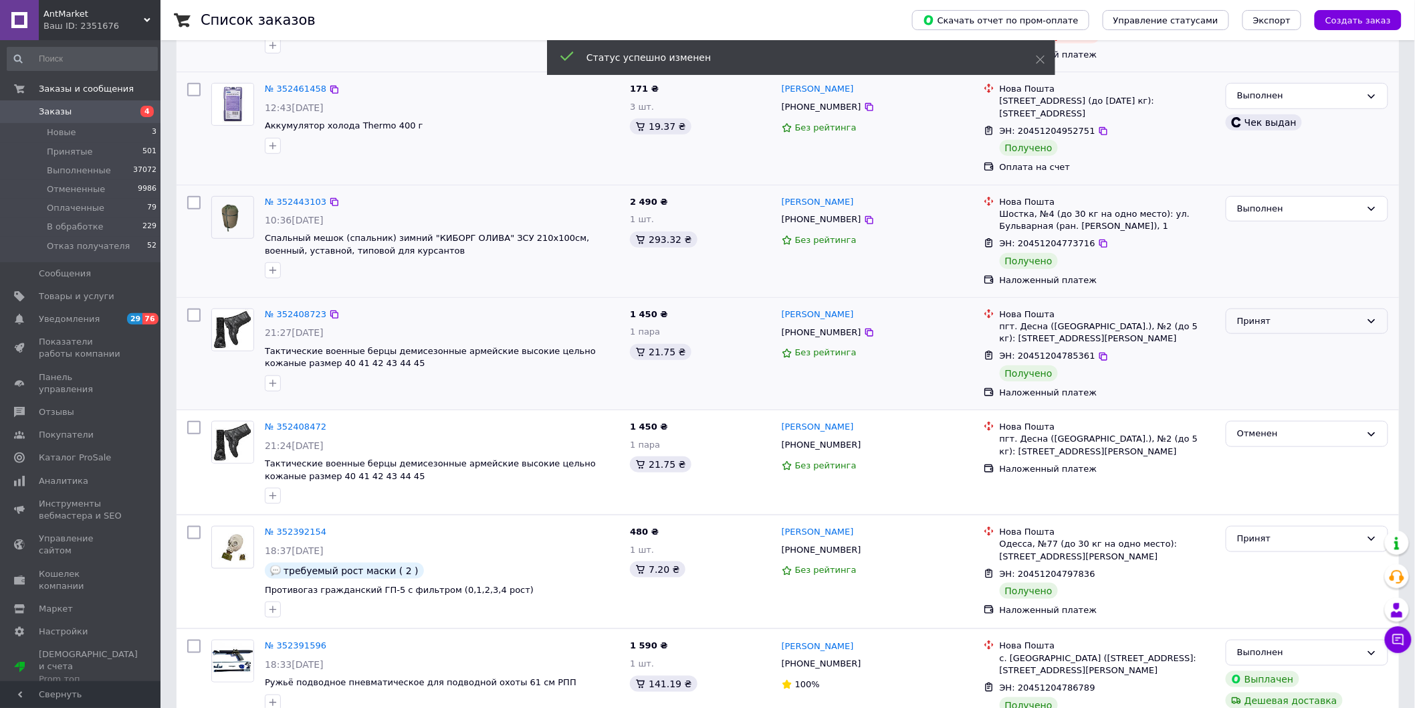
click at [1354, 322] on div "Принят" at bounding box center [1299, 321] width 124 height 14
click at [1304, 343] on li "Выполнен" at bounding box center [1307, 348] width 161 height 25
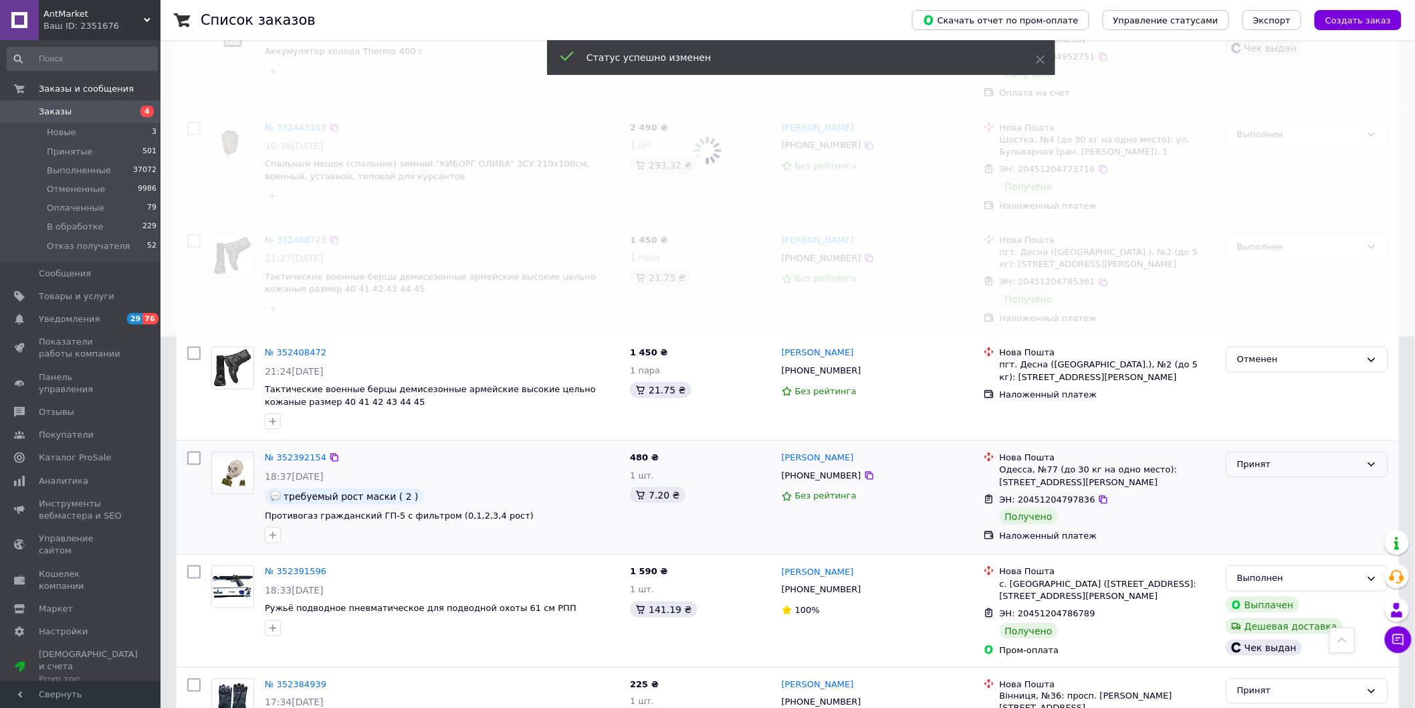
scroll to position [445, 0]
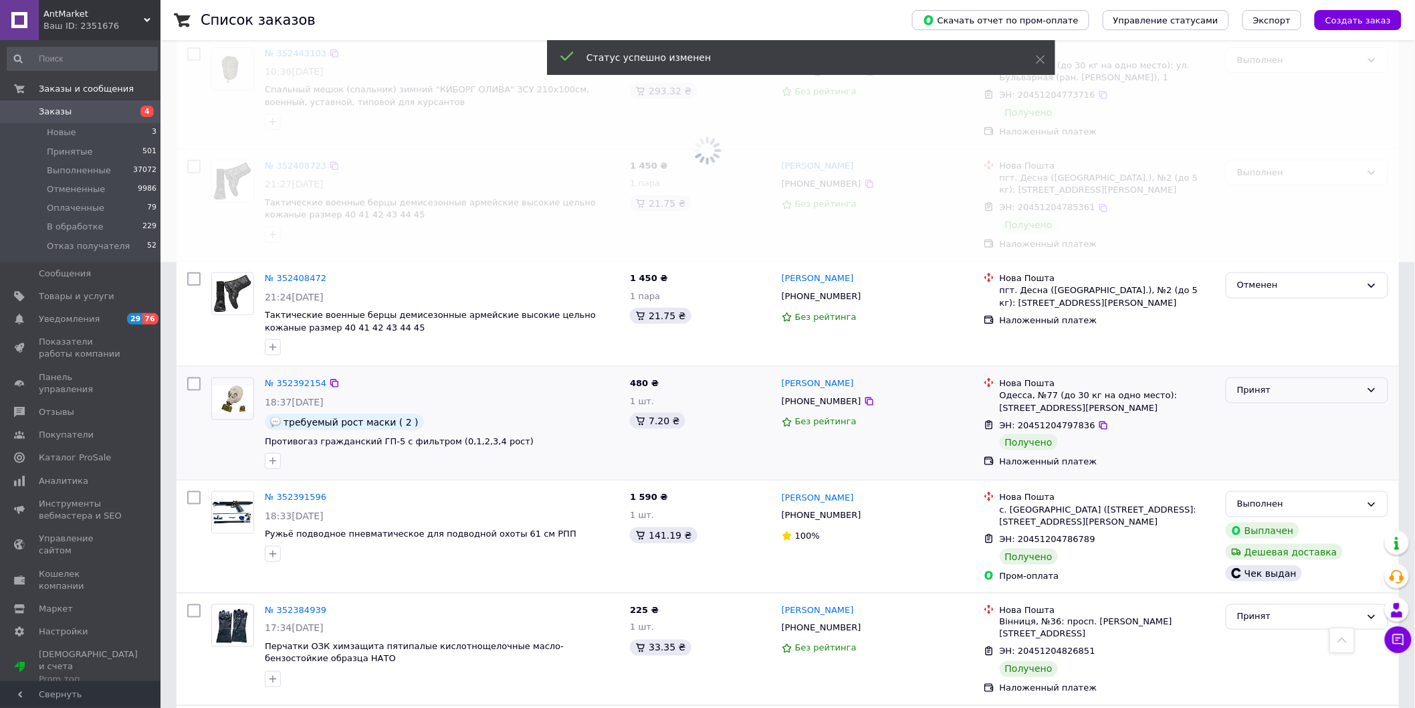
click at [1367, 388] on icon at bounding box center [1372, 390] width 11 height 11
click at [1309, 411] on li "Выполнен" at bounding box center [1307, 418] width 161 height 25
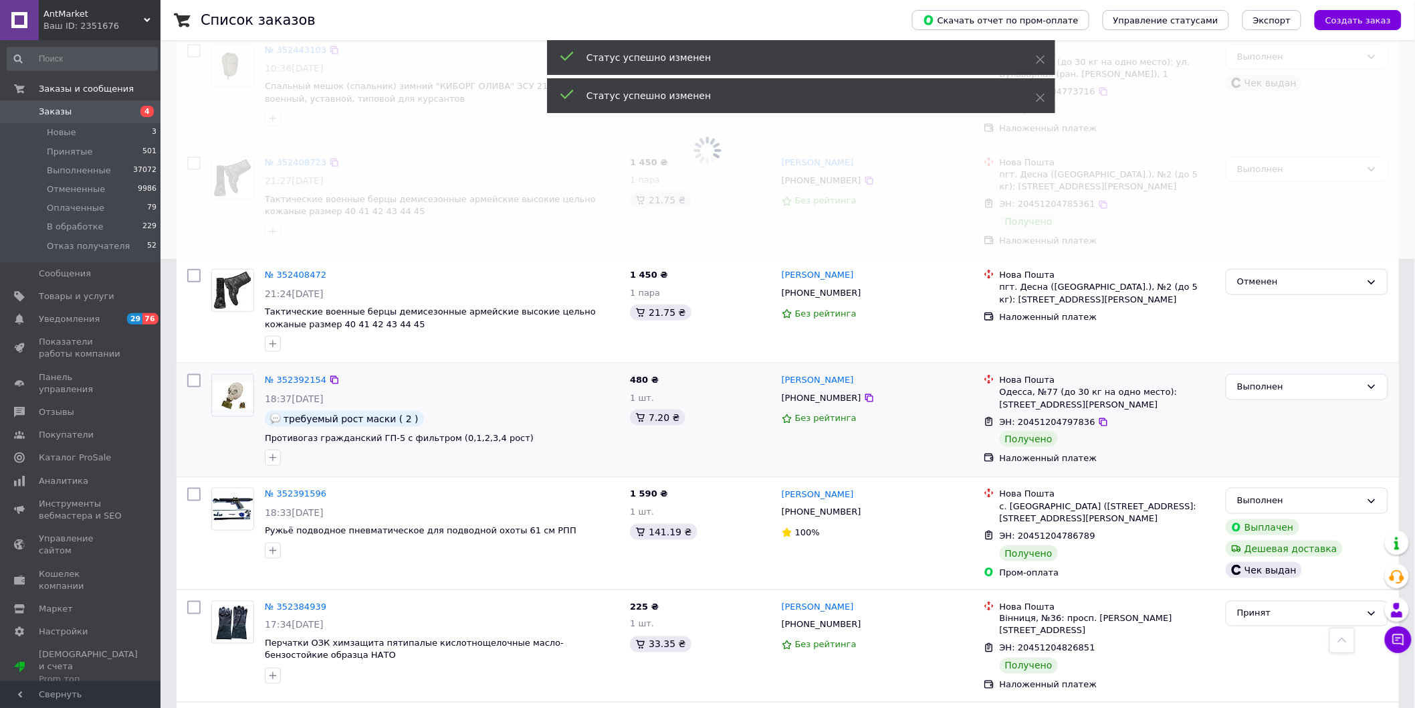
scroll to position [669, 0]
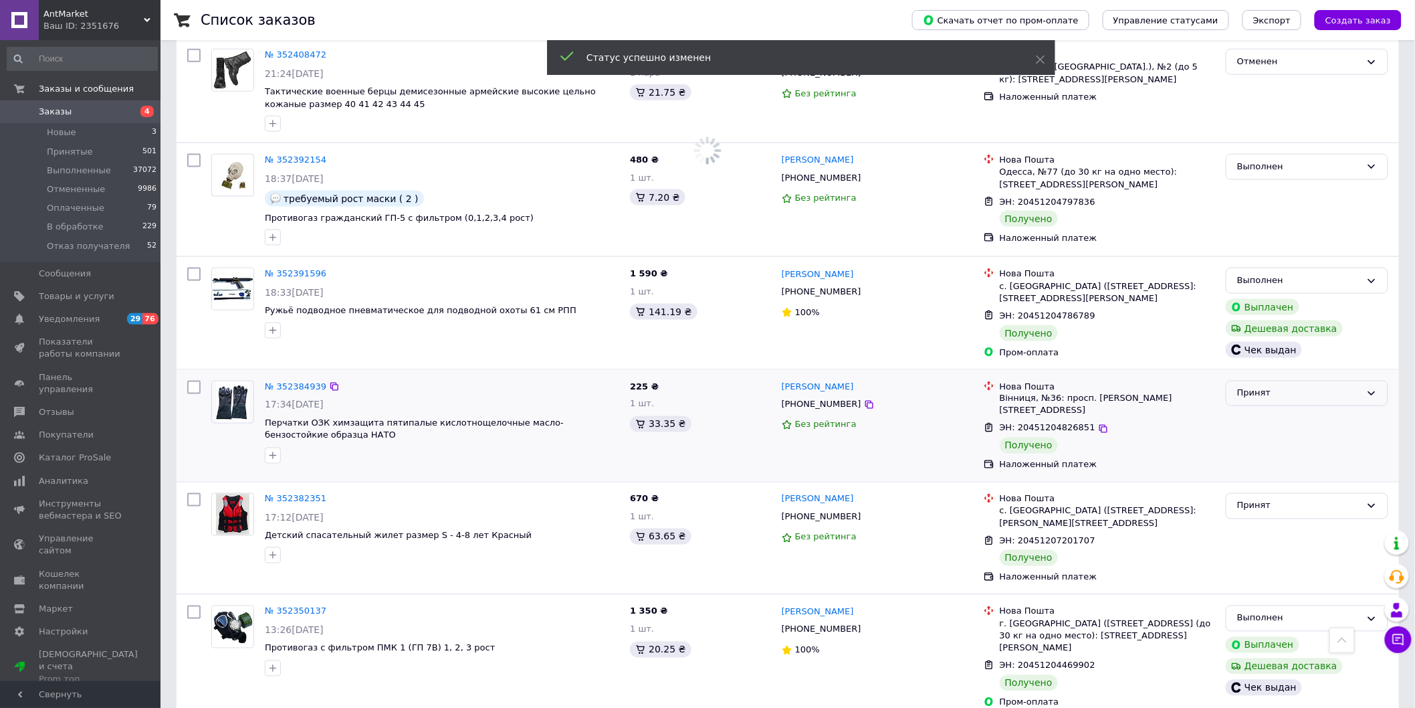
click at [1362, 386] on div "Принят" at bounding box center [1307, 394] width 163 height 26
click at [1305, 416] on li "Выполнен" at bounding box center [1307, 421] width 161 height 25
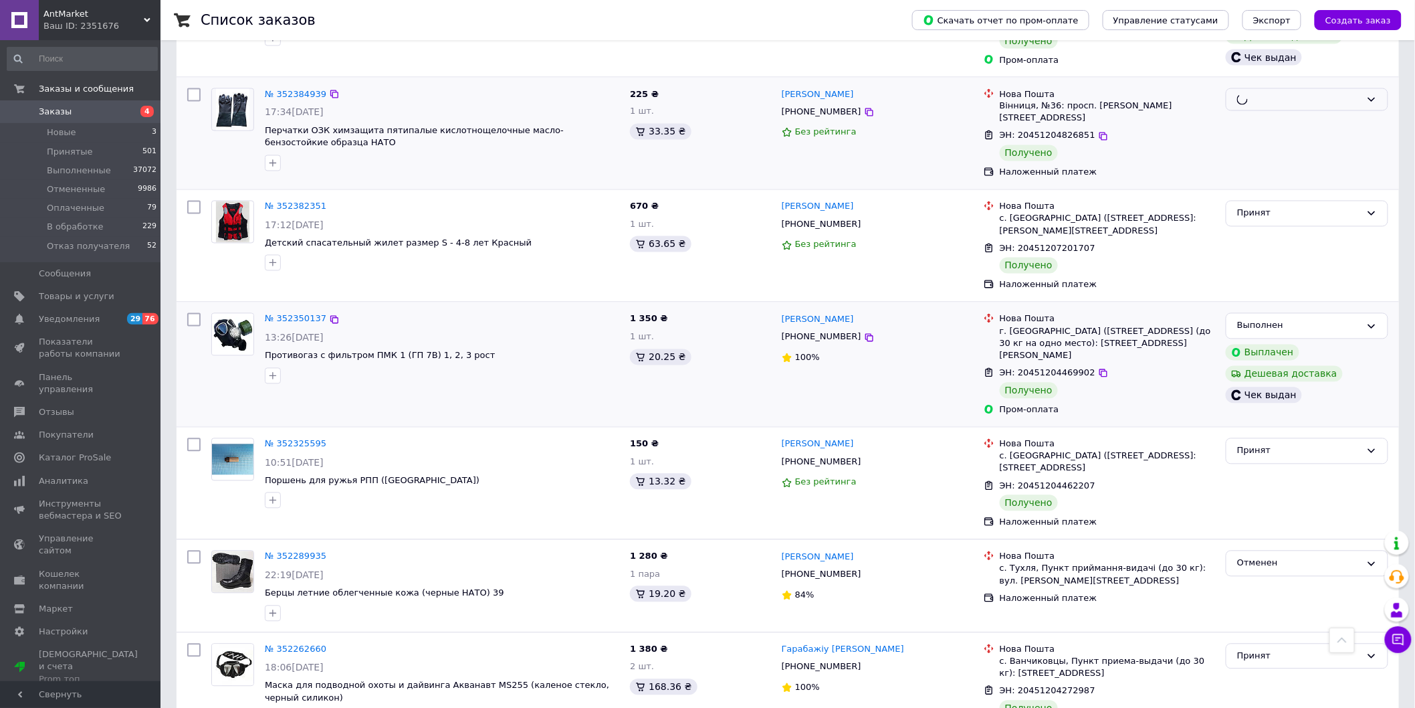
scroll to position [966, 0]
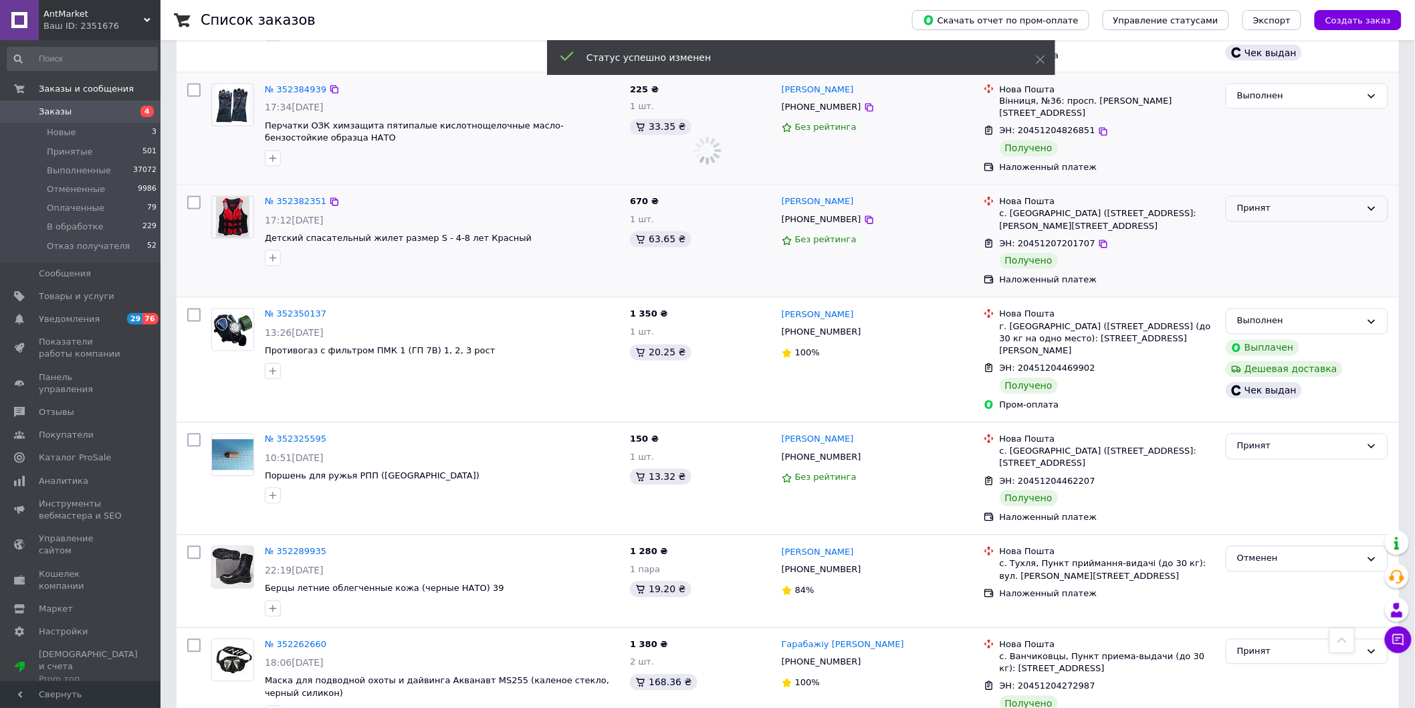
click at [1369, 205] on icon at bounding box center [1372, 208] width 11 height 11
click at [1327, 235] on li "Выполнен" at bounding box center [1307, 237] width 161 height 25
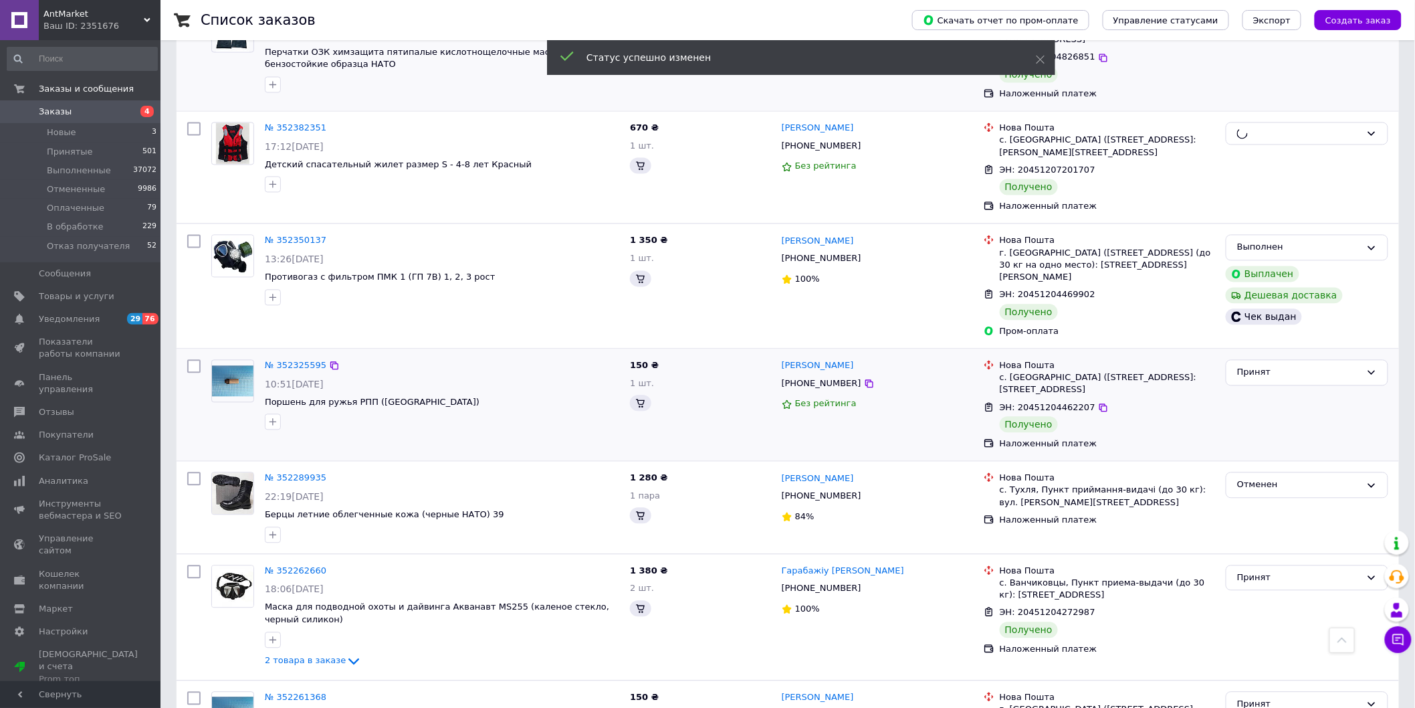
scroll to position [1114, 0]
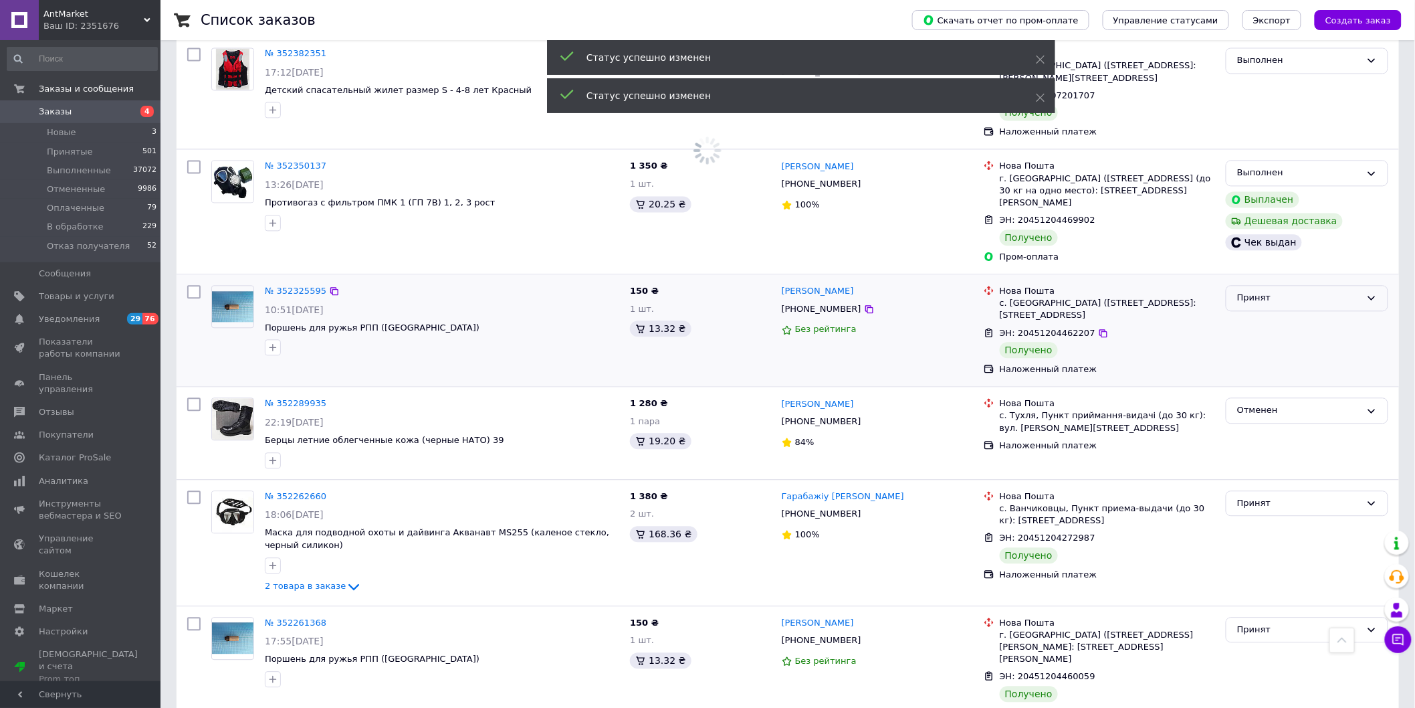
click at [1369, 292] on icon at bounding box center [1372, 297] width 11 height 11
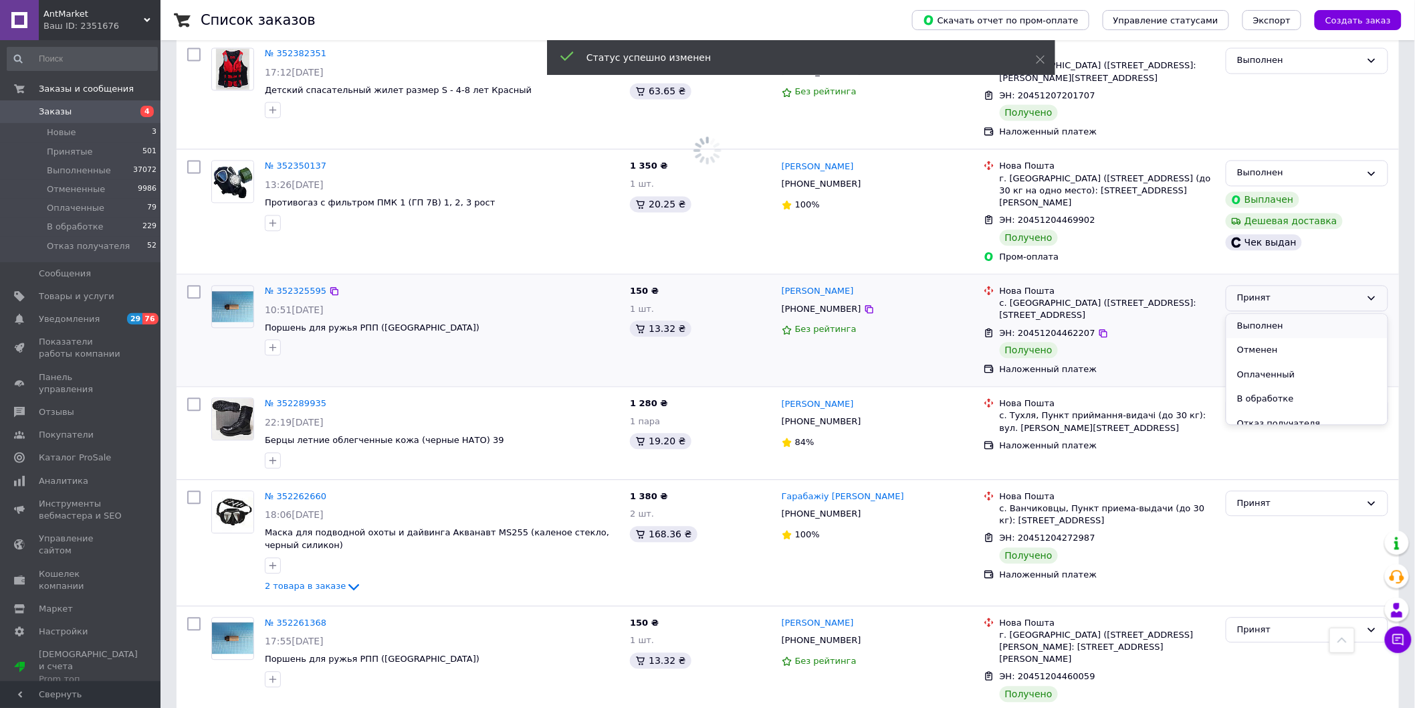
click at [1321, 318] on li "Выполнен" at bounding box center [1307, 326] width 161 height 25
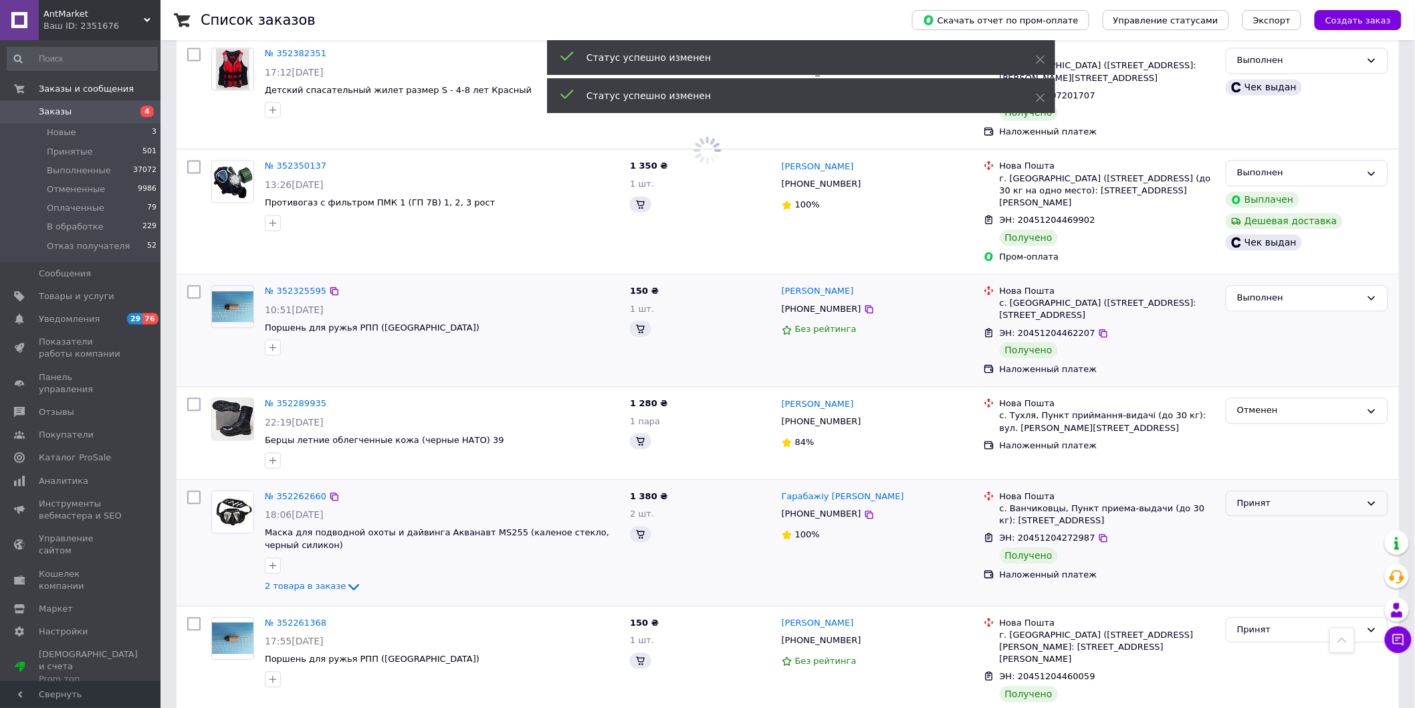
click at [1339, 496] on div "Принят" at bounding box center [1299, 503] width 124 height 14
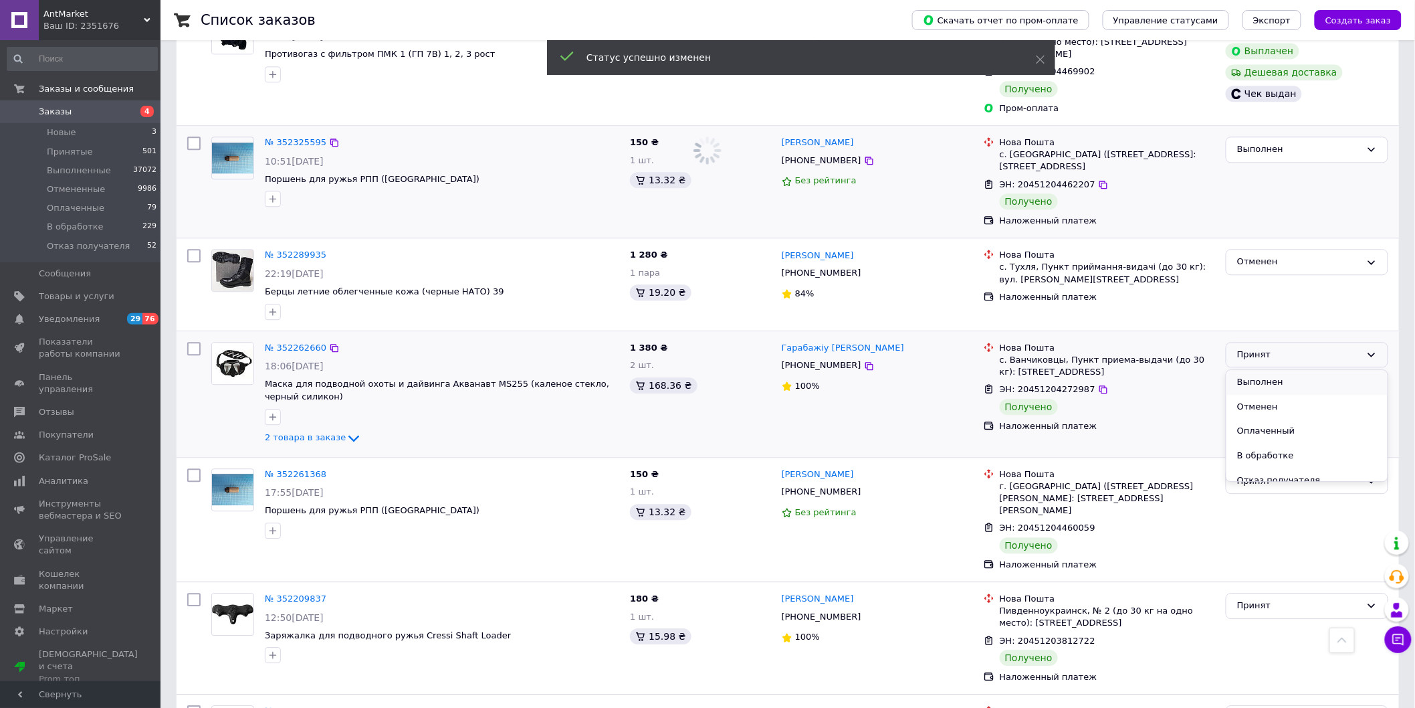
click at [1289, 377] on li "Выполнен" at bounding box center [1307, 382] width 161 height 25
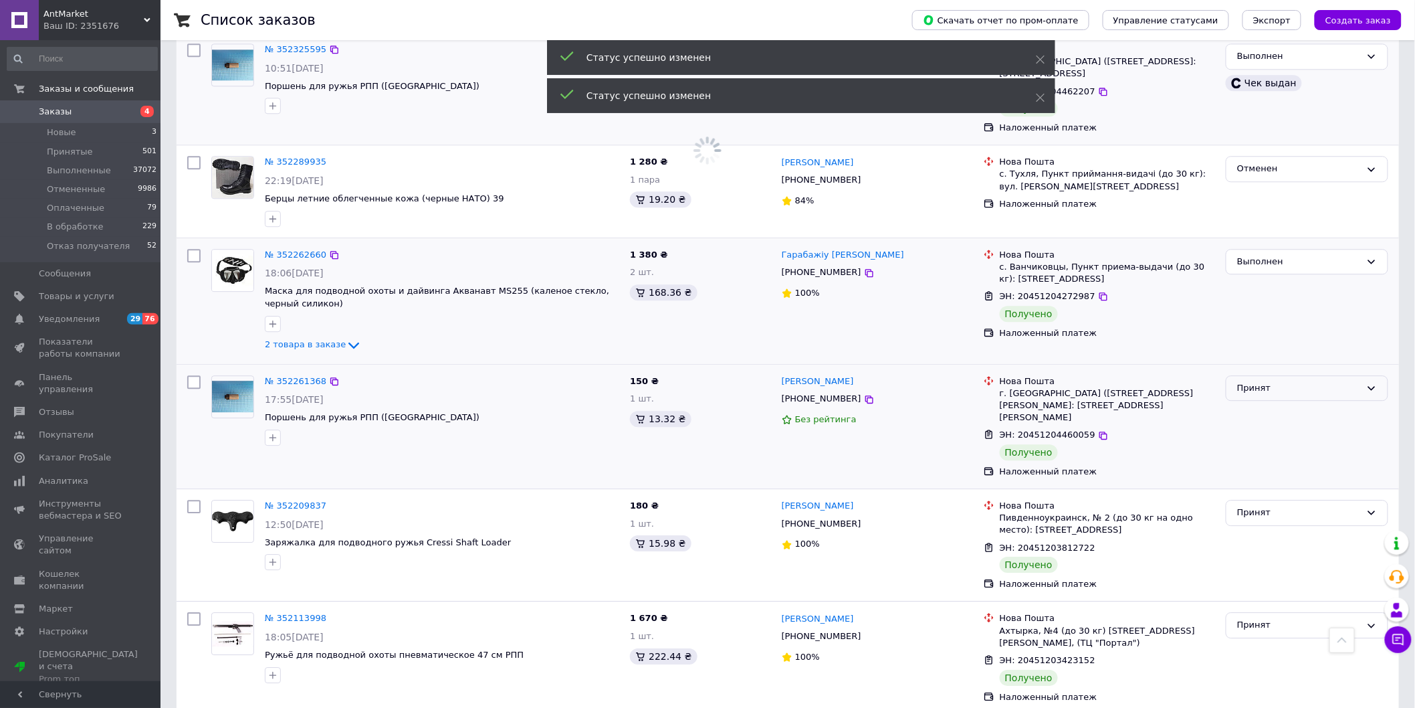
scroll to position [1412, 0]
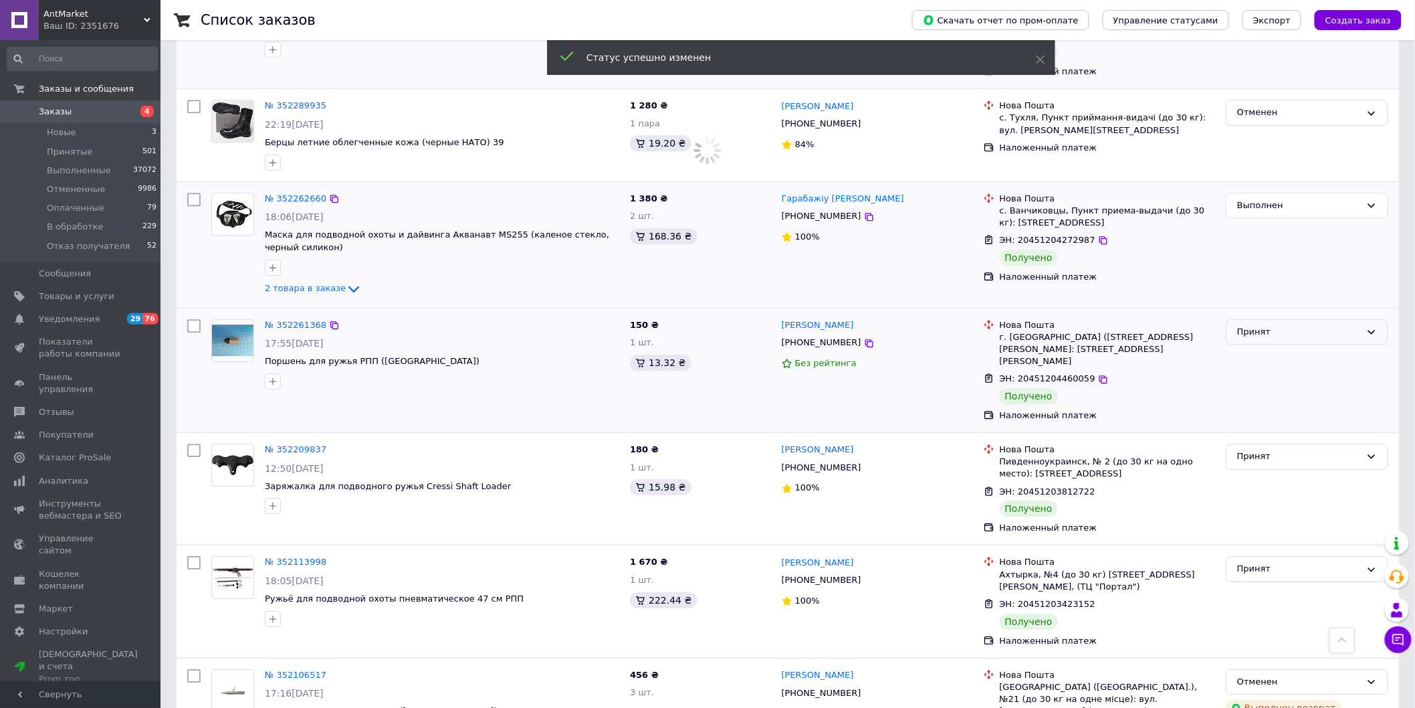
click at [1360, 325] on div "Принят" at bounding box center [1299, 332] width 124 height 14
click at [1294, 357] on li "Выполнен" at bounding box center [1307, 359] width 161 height 25
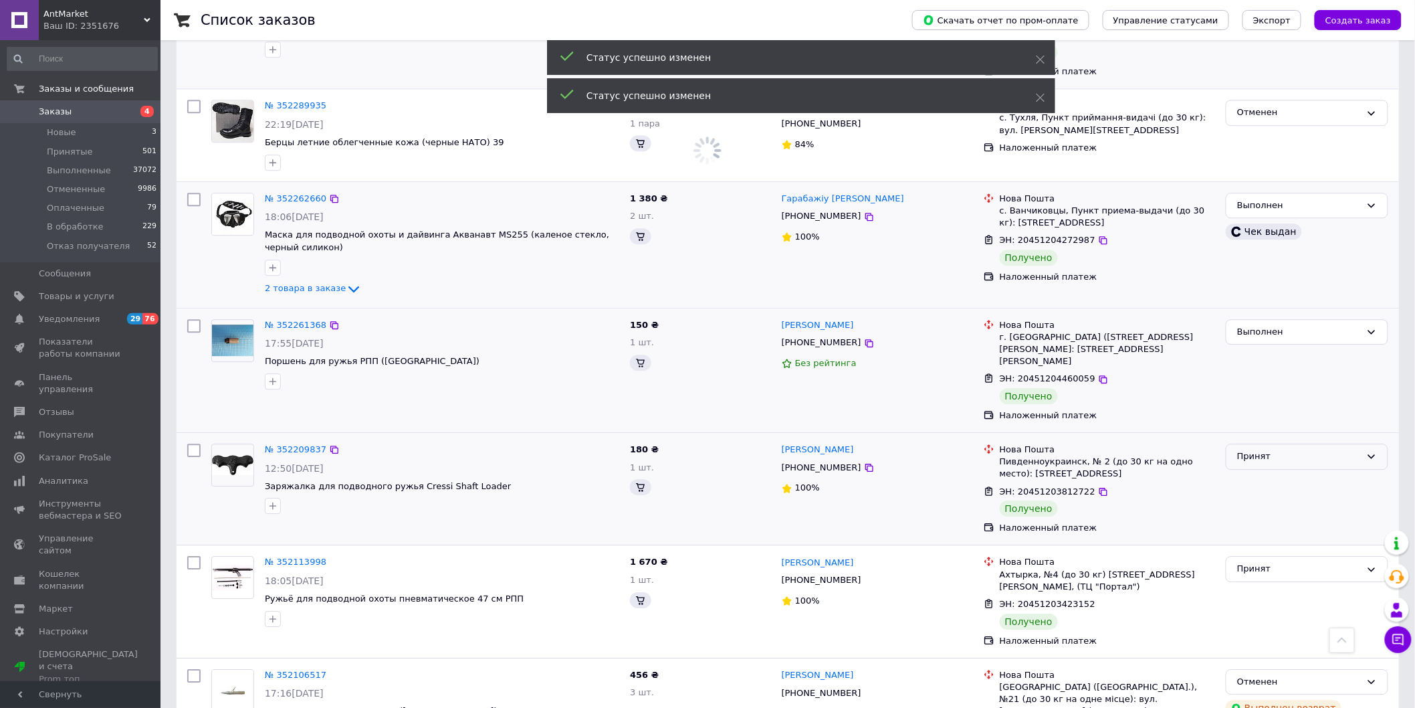
scroll to position [1560, 0]
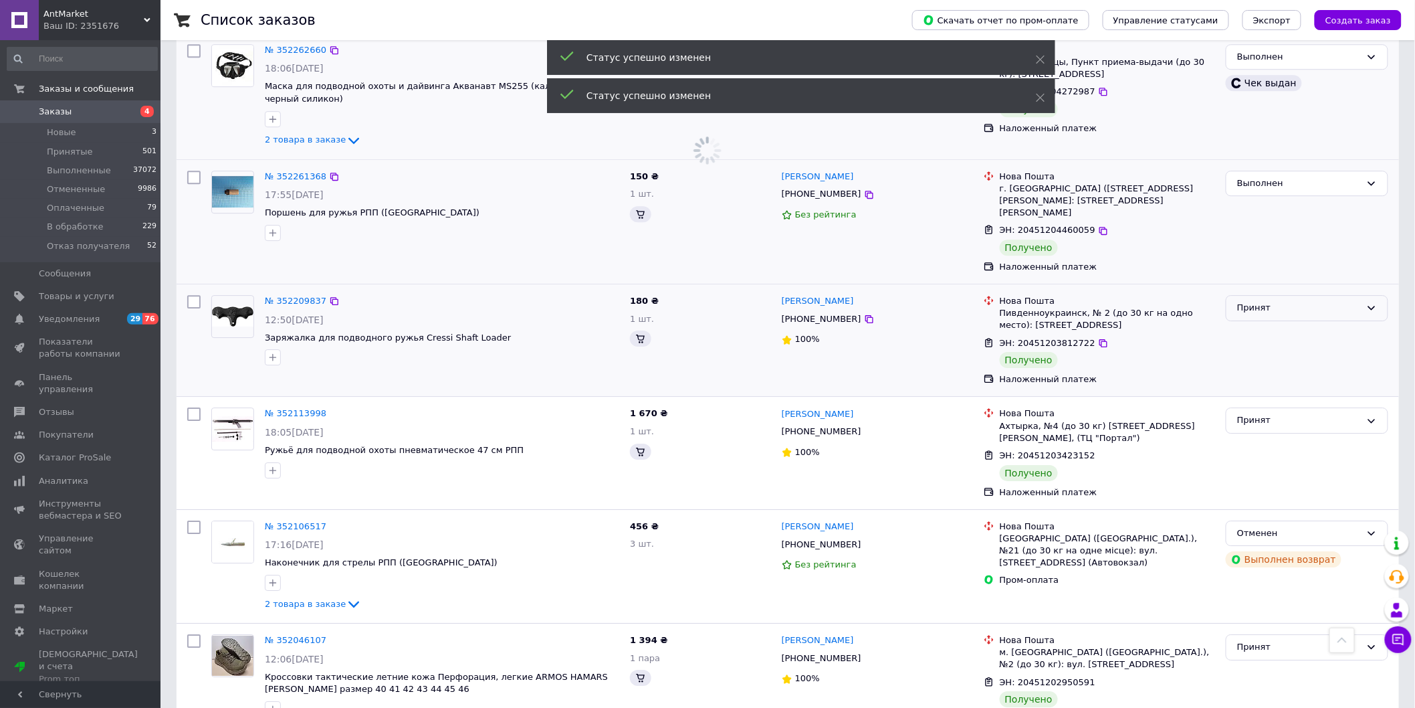
click at [1367, 302] on icon at bounding box center [1372, 307] width 11 height 11
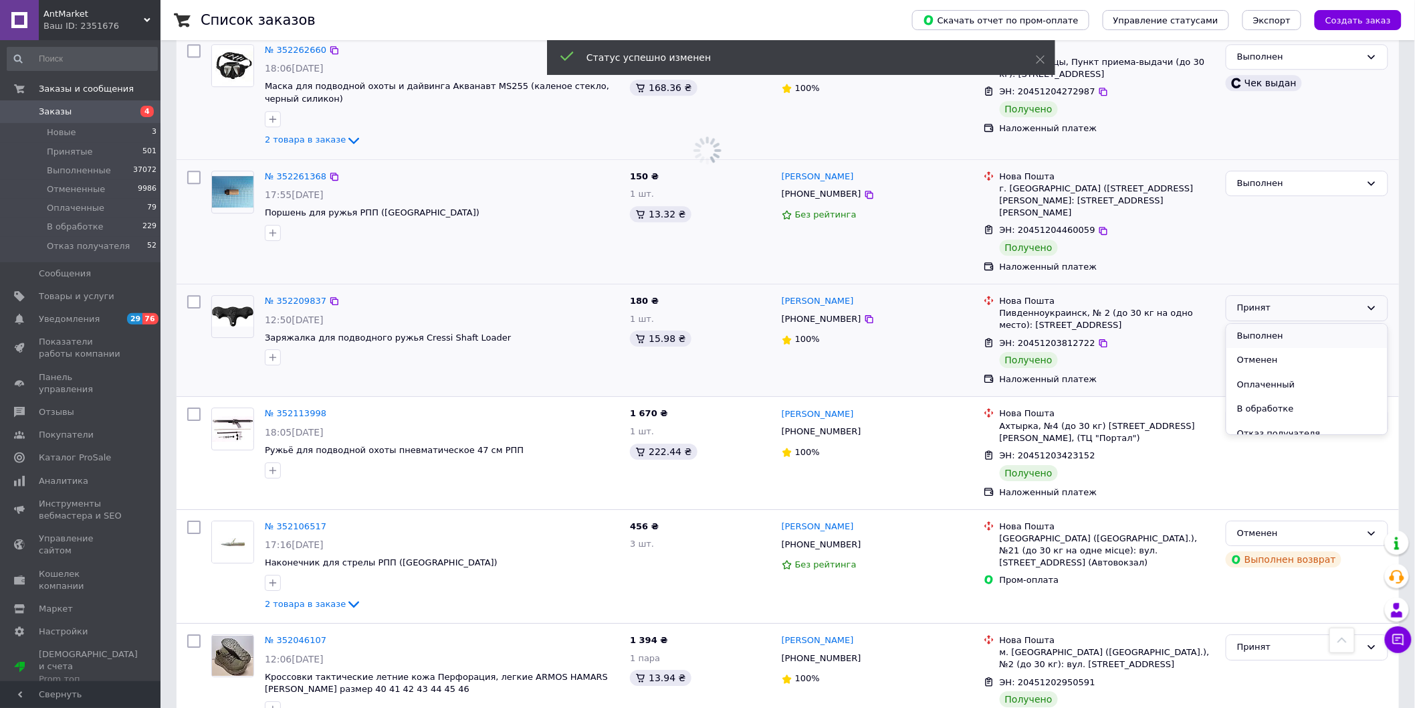
click at [1302, 324] on li "Выполнен" at bounding box center [1307, 336] width 161 height 25
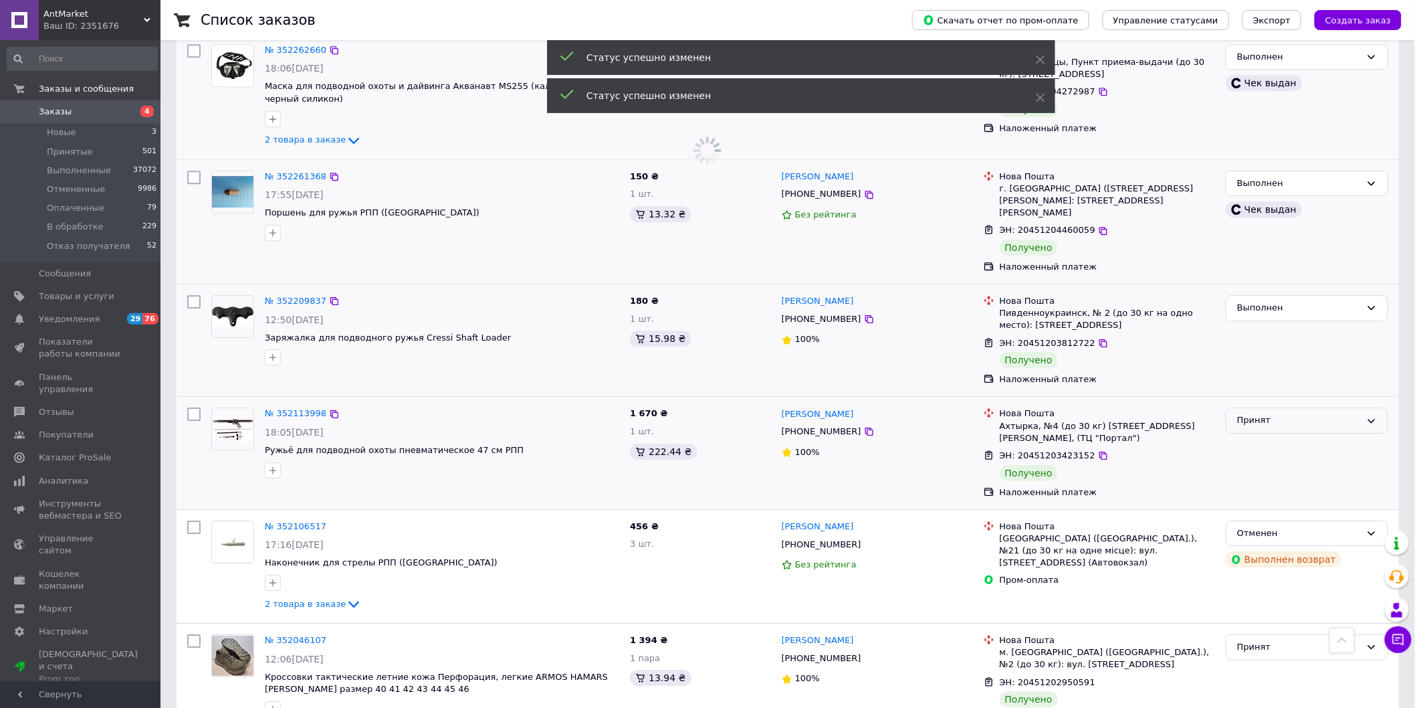
click at [1358, 413] on div "Принят" at bounding box center [1299, 420] width 124 height 14
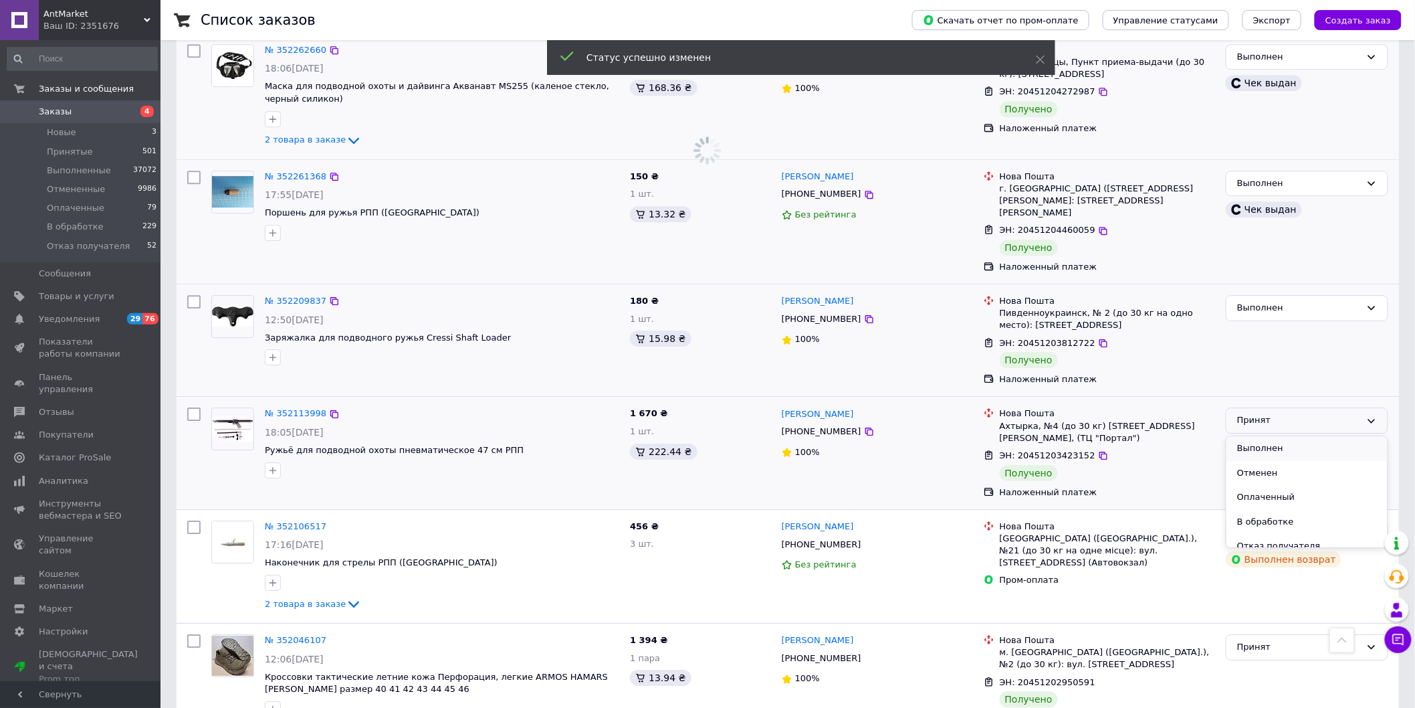
click at [1303, 436] on li "Выполнен" at bounding box center [1307, 448] width 161 height 25
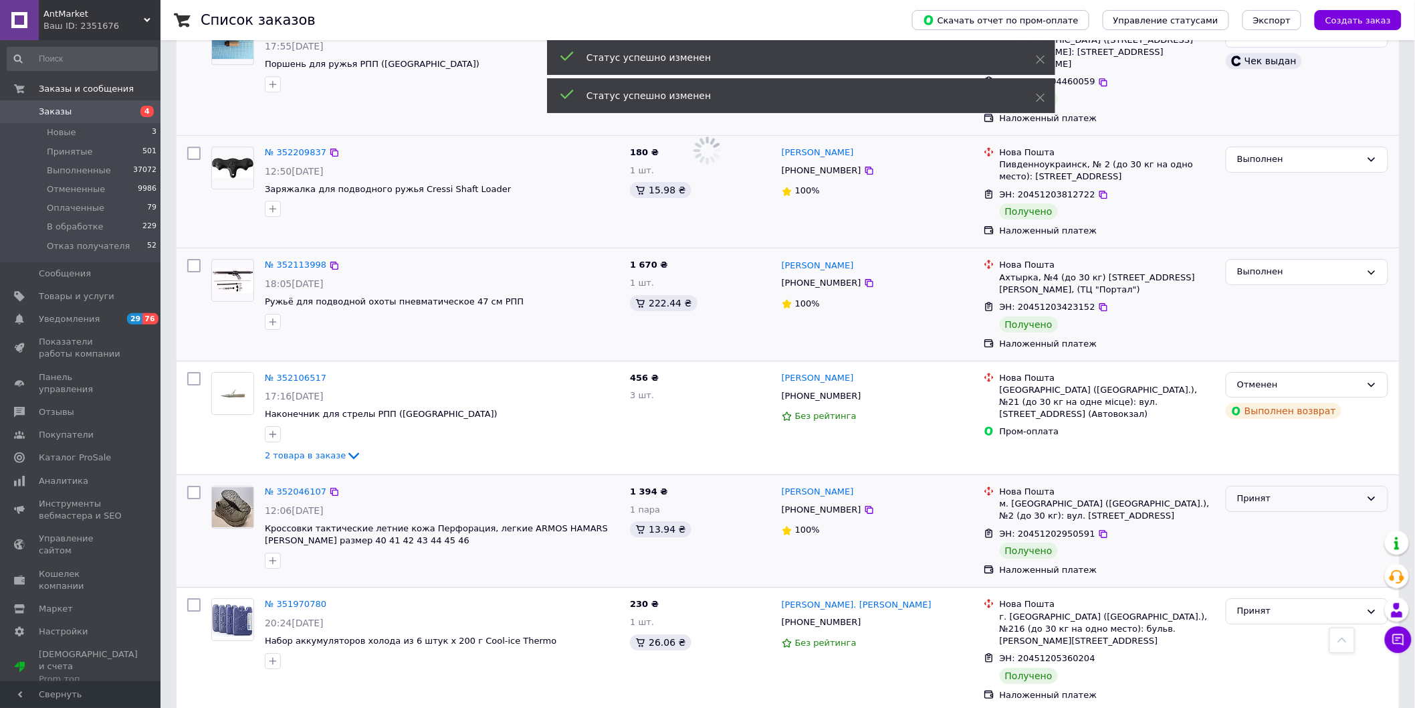
click at [1365, 486] on div "Принят" at bounding box center [1307, 499] width 163 height 26
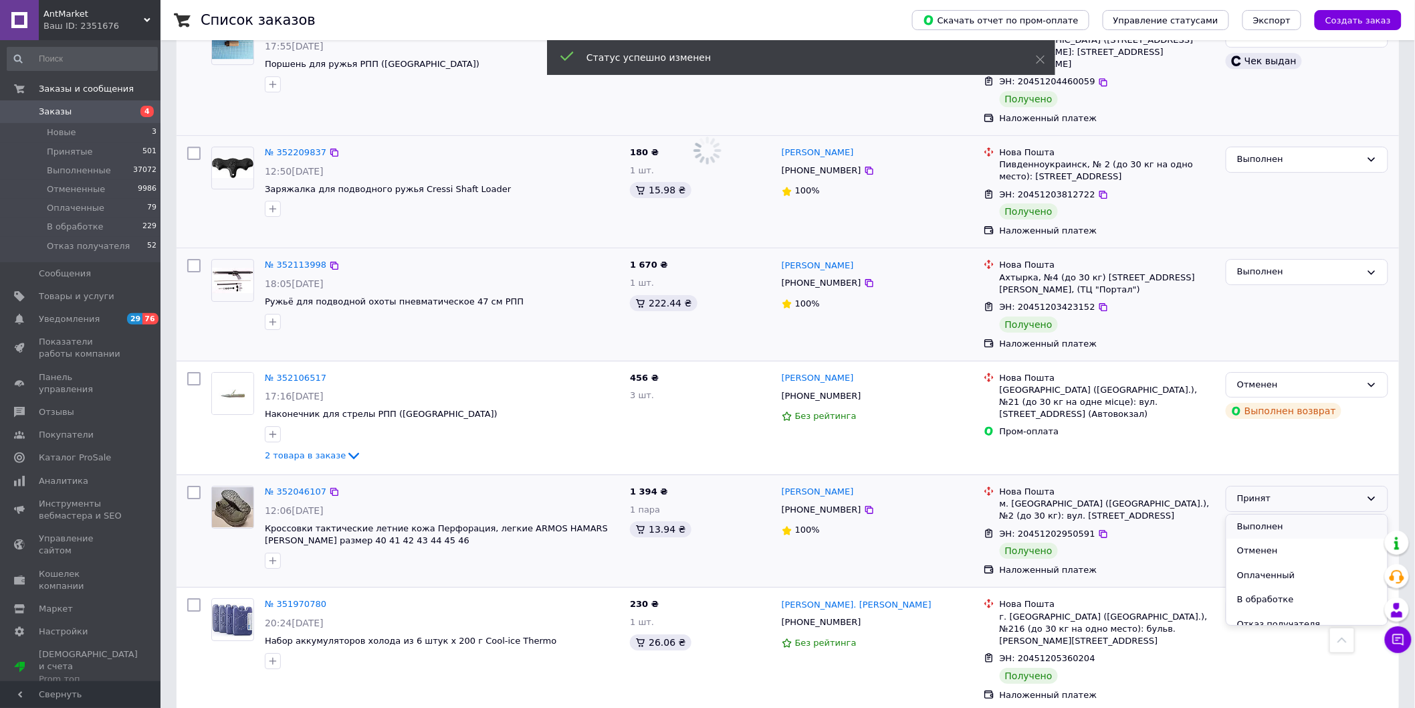
click at [1298, 514] on li "Выполнен" at bounding box center [1307, 526] width 161 height 25
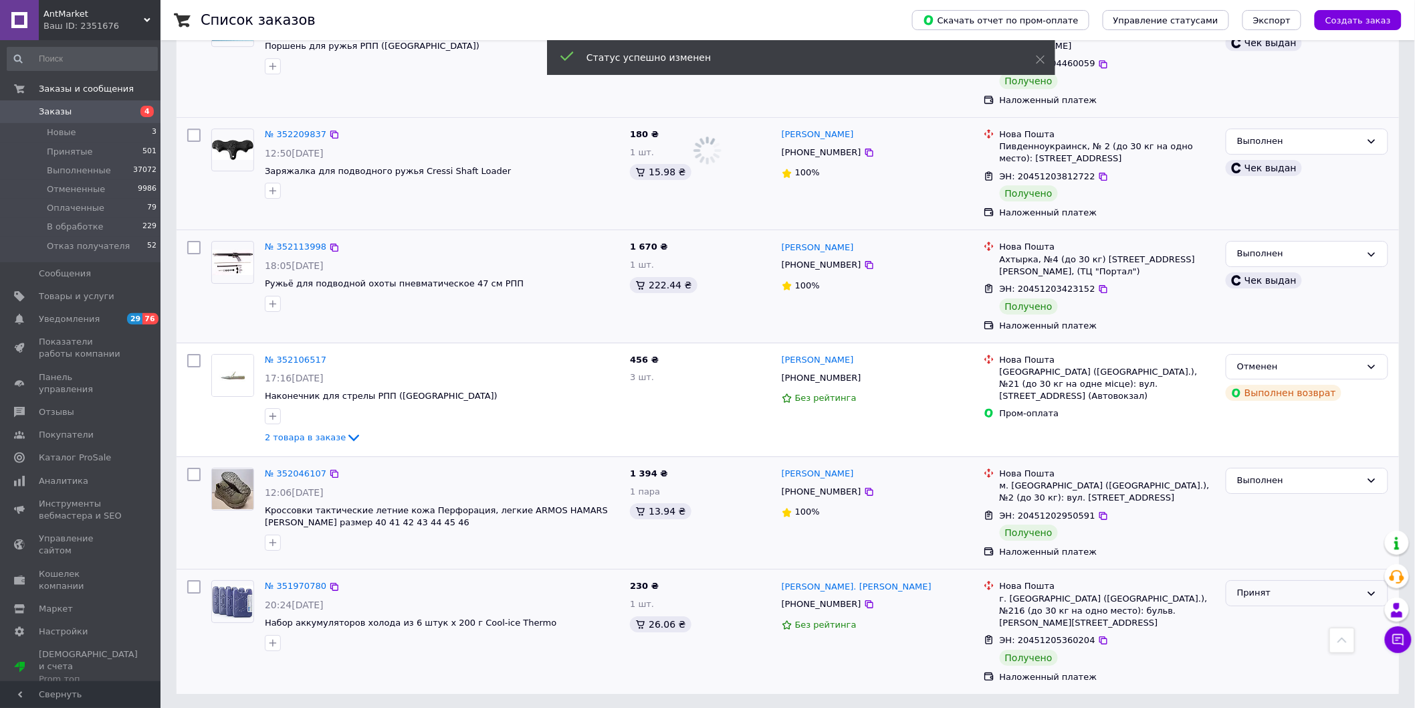
click at [1359, 580] on div "Принят" at bounding box center [1307, 593] width 163 height 26
click at [1310, 609] on li "Выполнен" at bounding box center [1307, 621] width 161 height 25
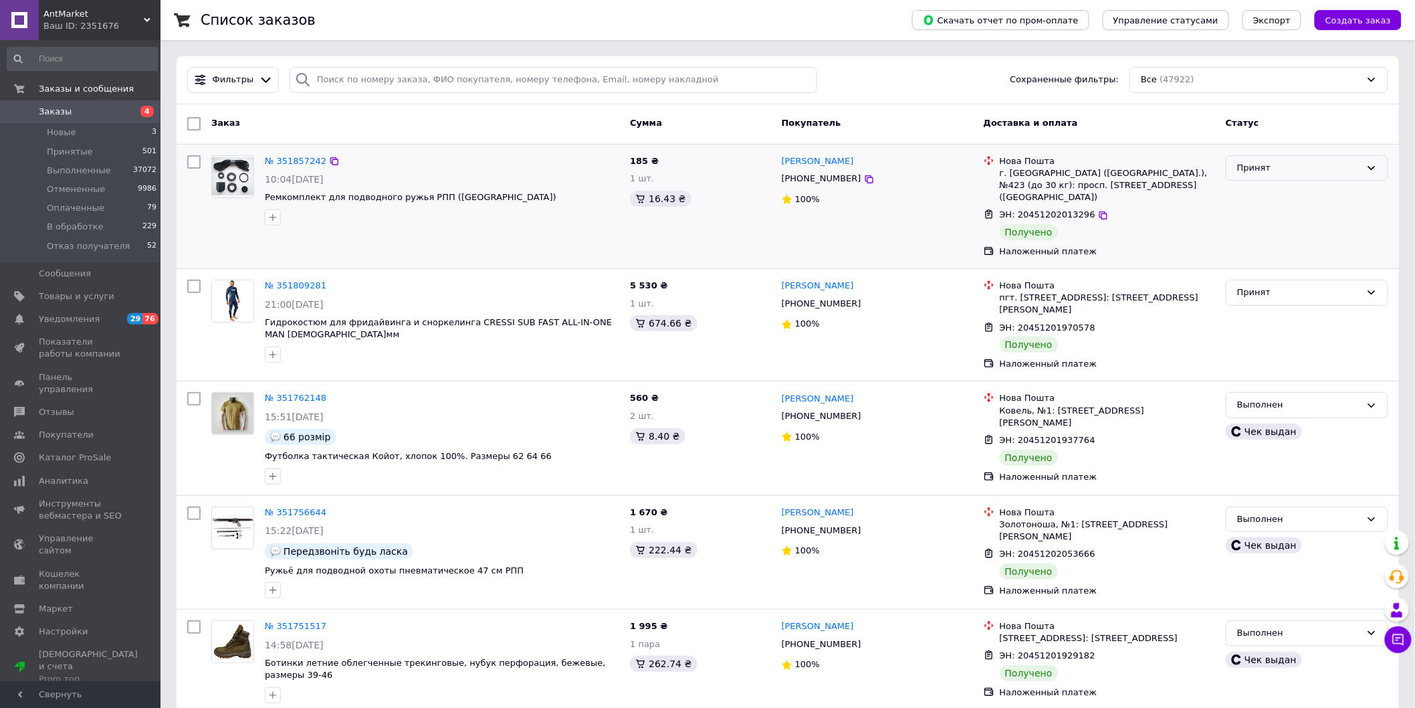
click at [1354, 162] on div "Принят" at bounding box center [1299, 168] width 124 height 14
click at [1319, 190] on li "Выполнен" at bounding box center [1307, 195] width 161 height 25
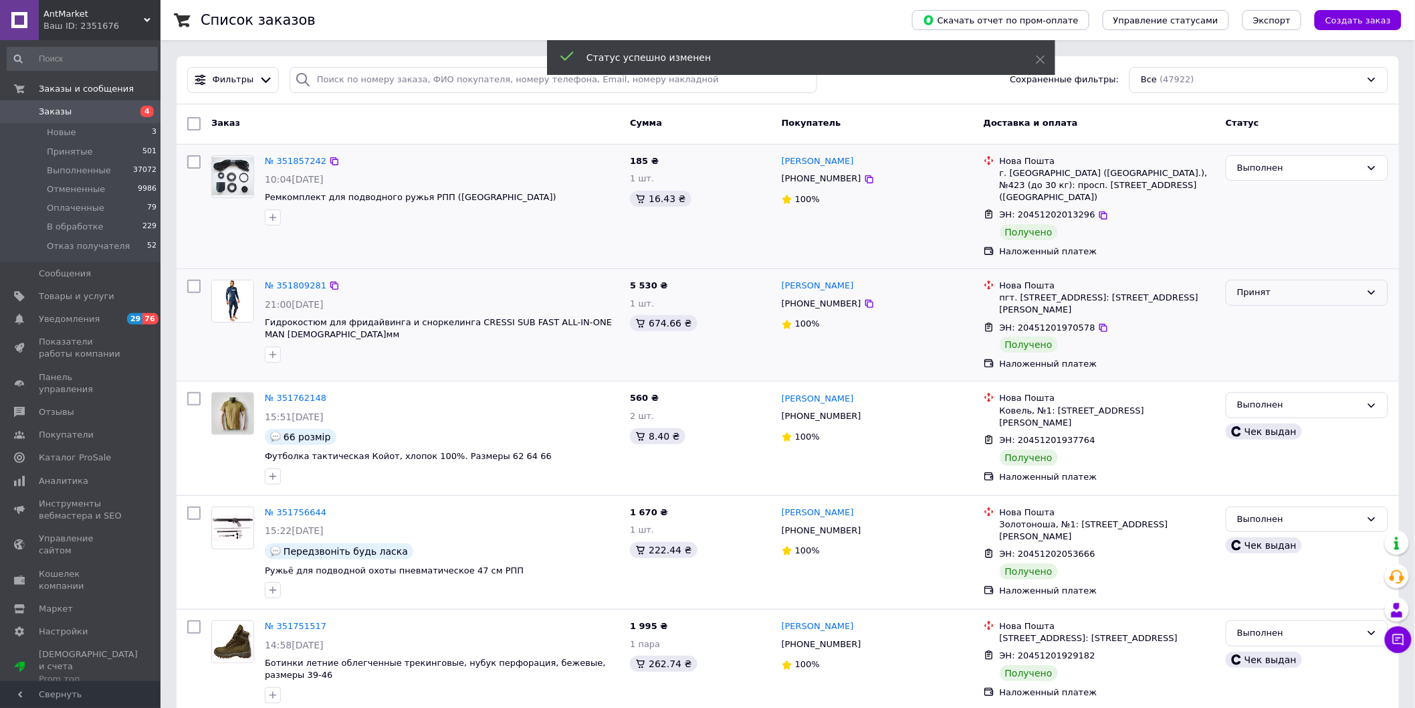
click at [1367, 287] on icon at bounding box center [1372, 292] width 11 height 11
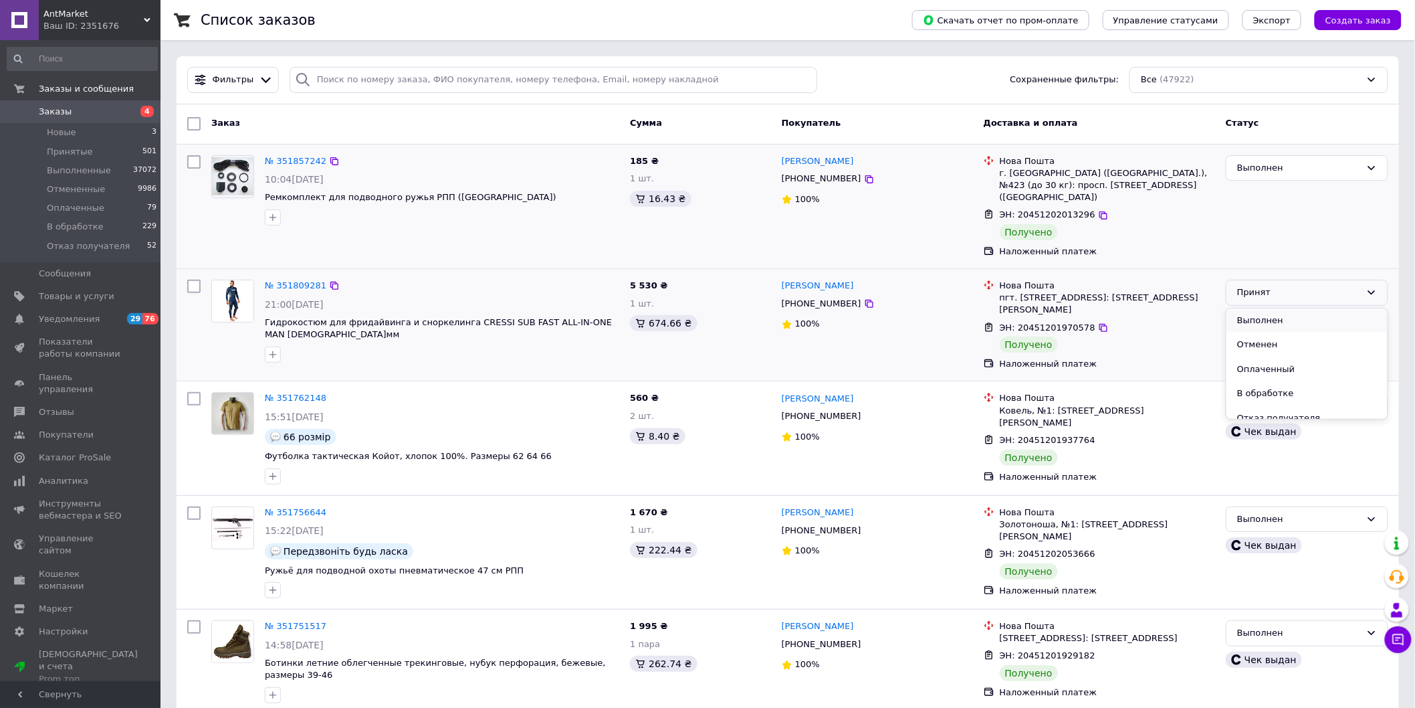
click at [1340, 308] on li "Выполнен" at bounding box center [1307, 320] width 161 height 25
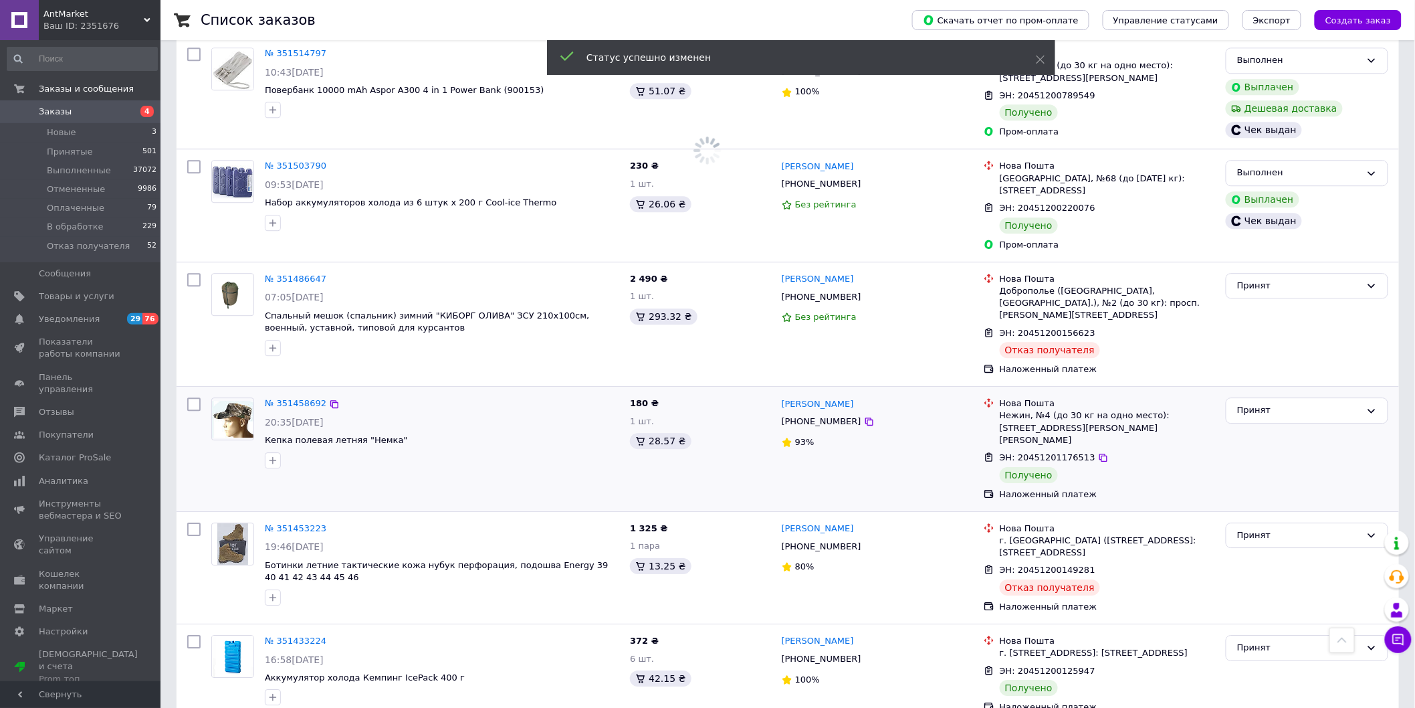
scroll to position [1412, 0]
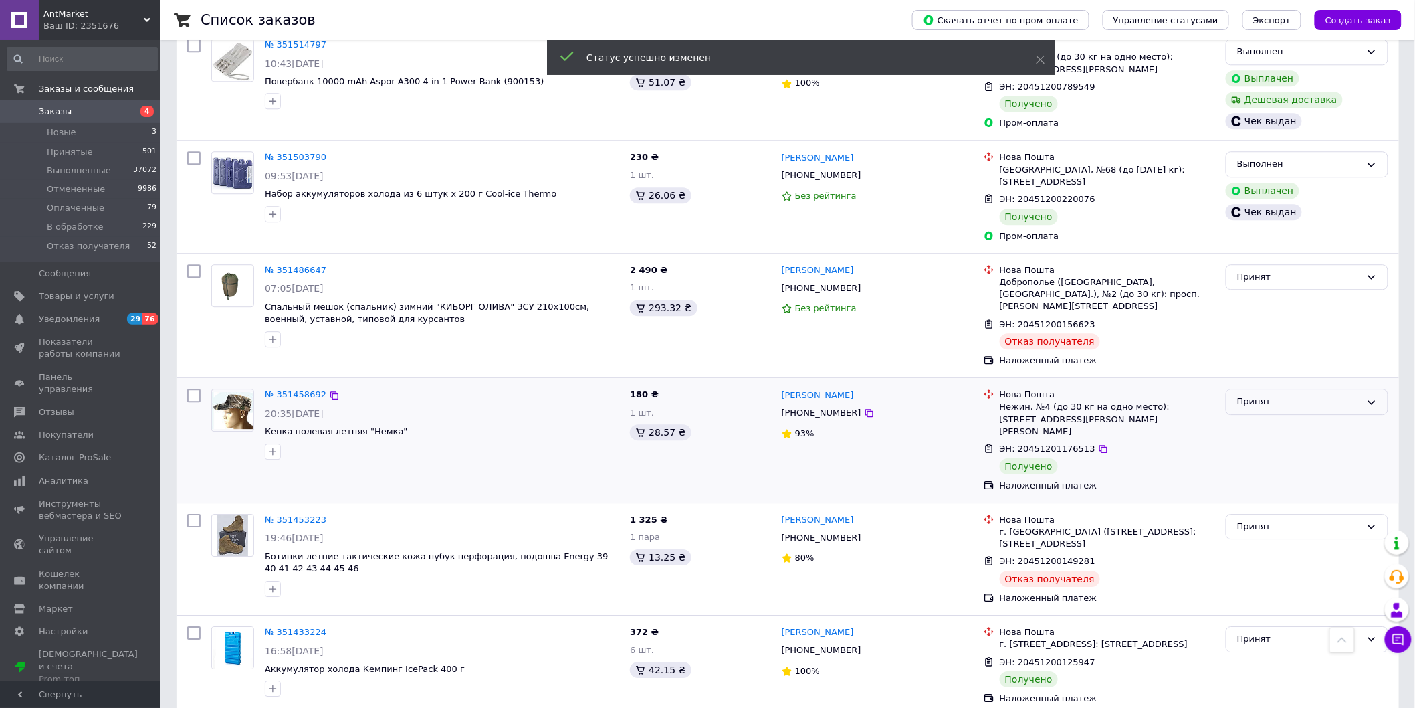
click at [1354, 395] on div "Принят" at bounding box center [1299, 402] width 124 height 14
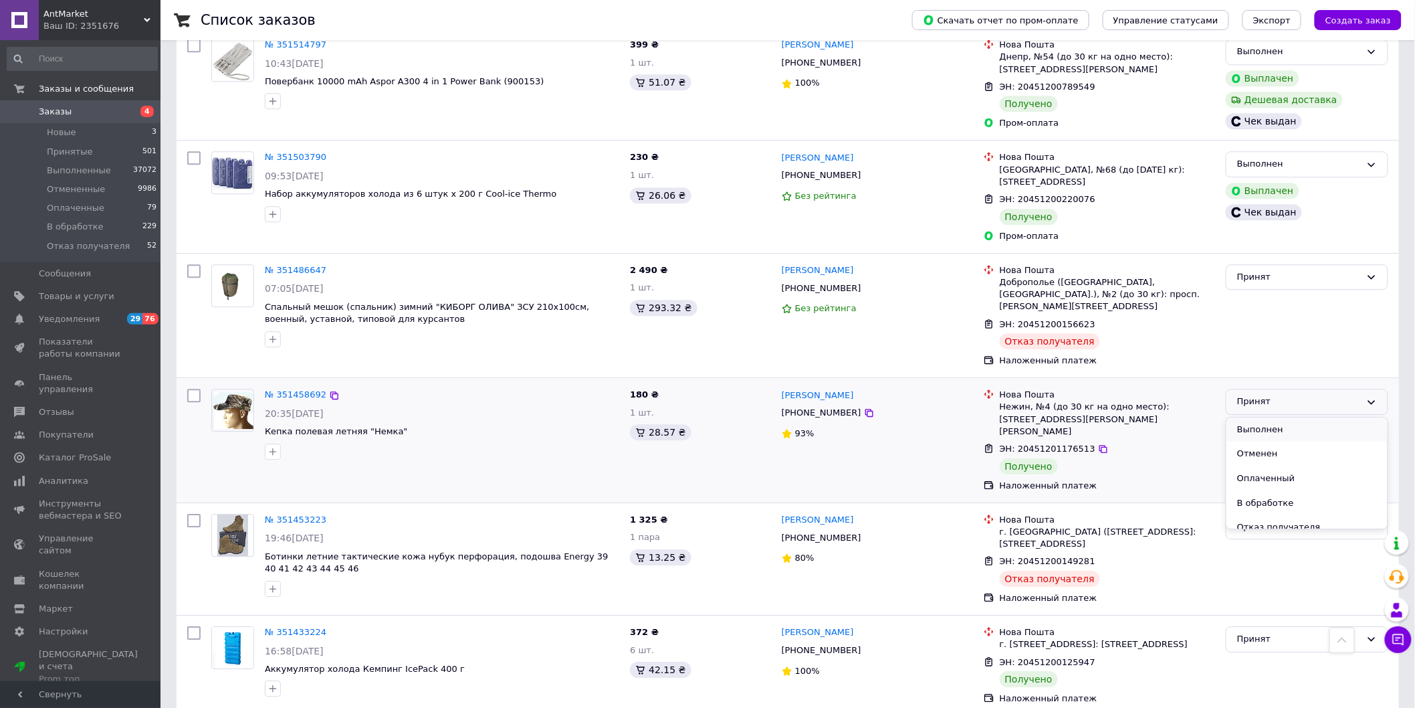
click at [1326, 417] on li "Выполнен" at bounding box center [1307, 429] width 161 height 25
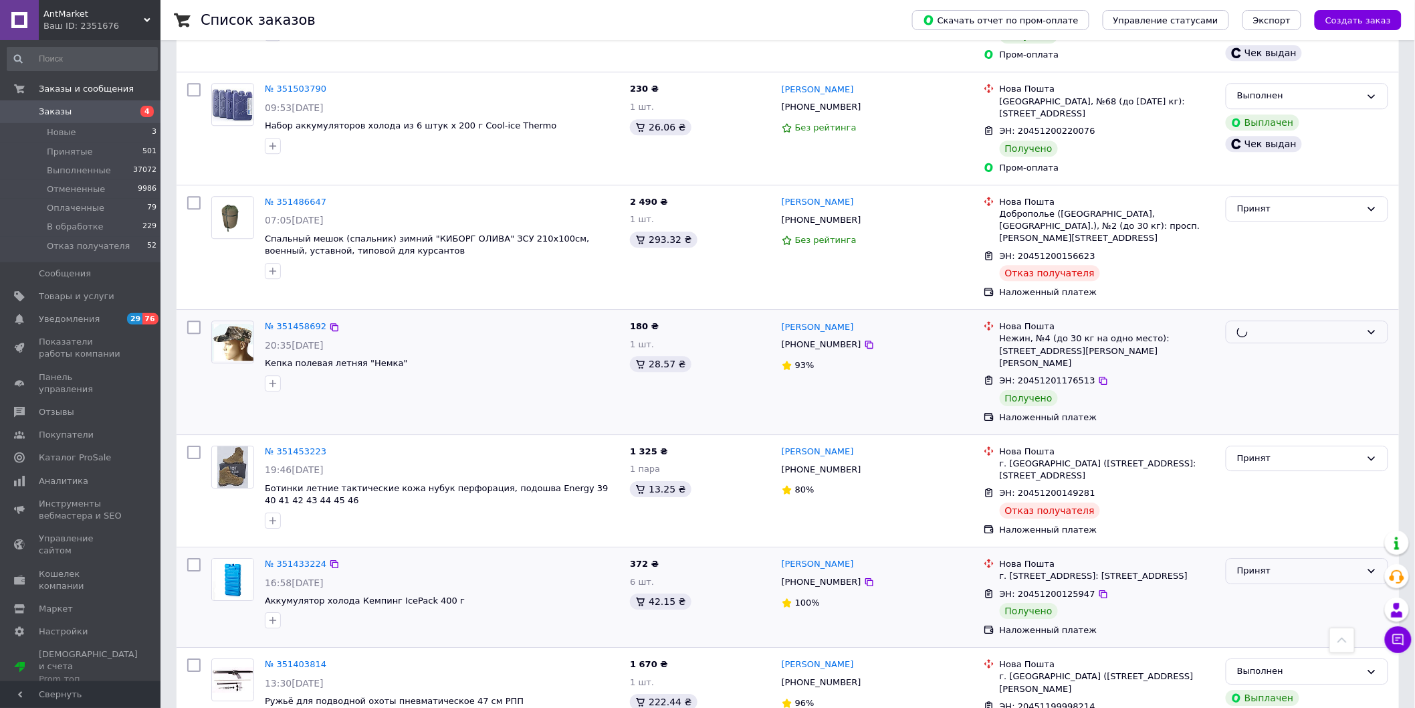
scroll to position [1486, 0]
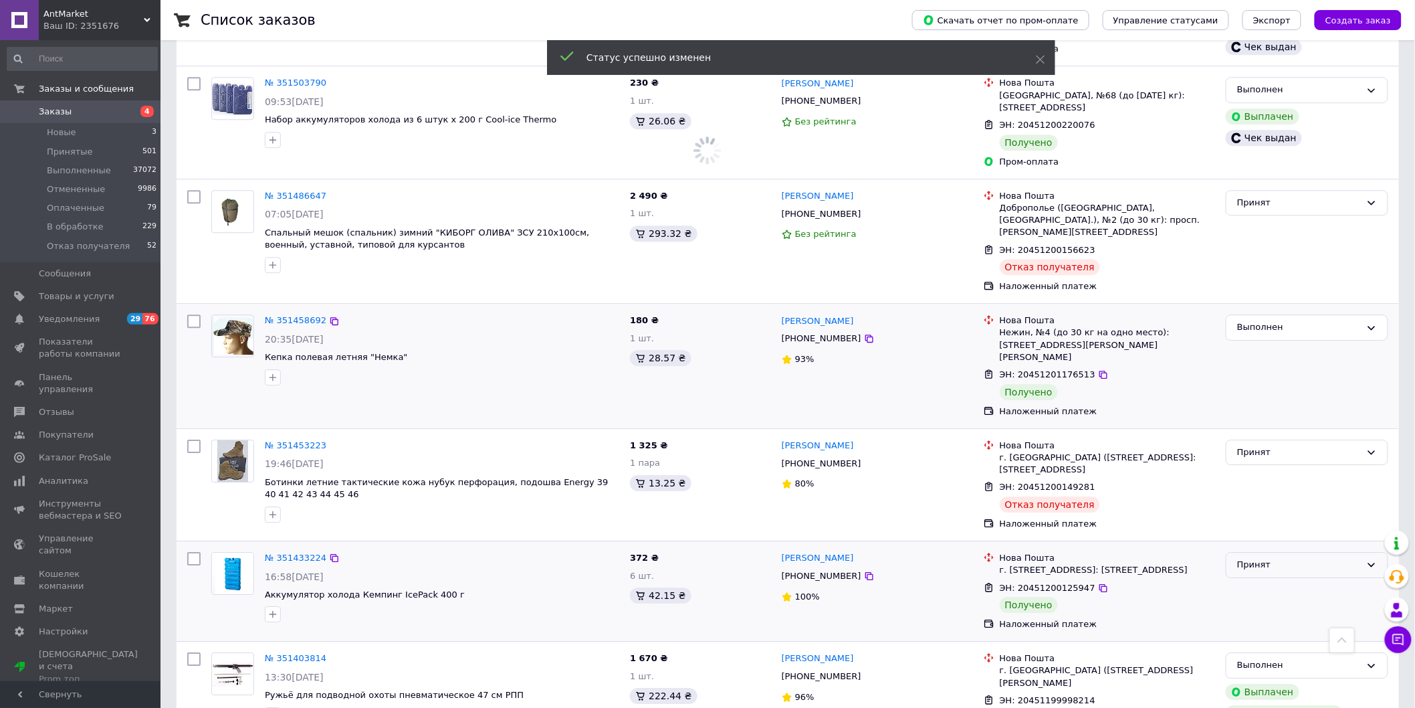
click at [1363, 552] on div "Принят" at bounding box center [1307, 565] width 163 height 26
click at [1308, 581] on li "Выполнен" at bounding box center [1307, 593] width 161 height 25
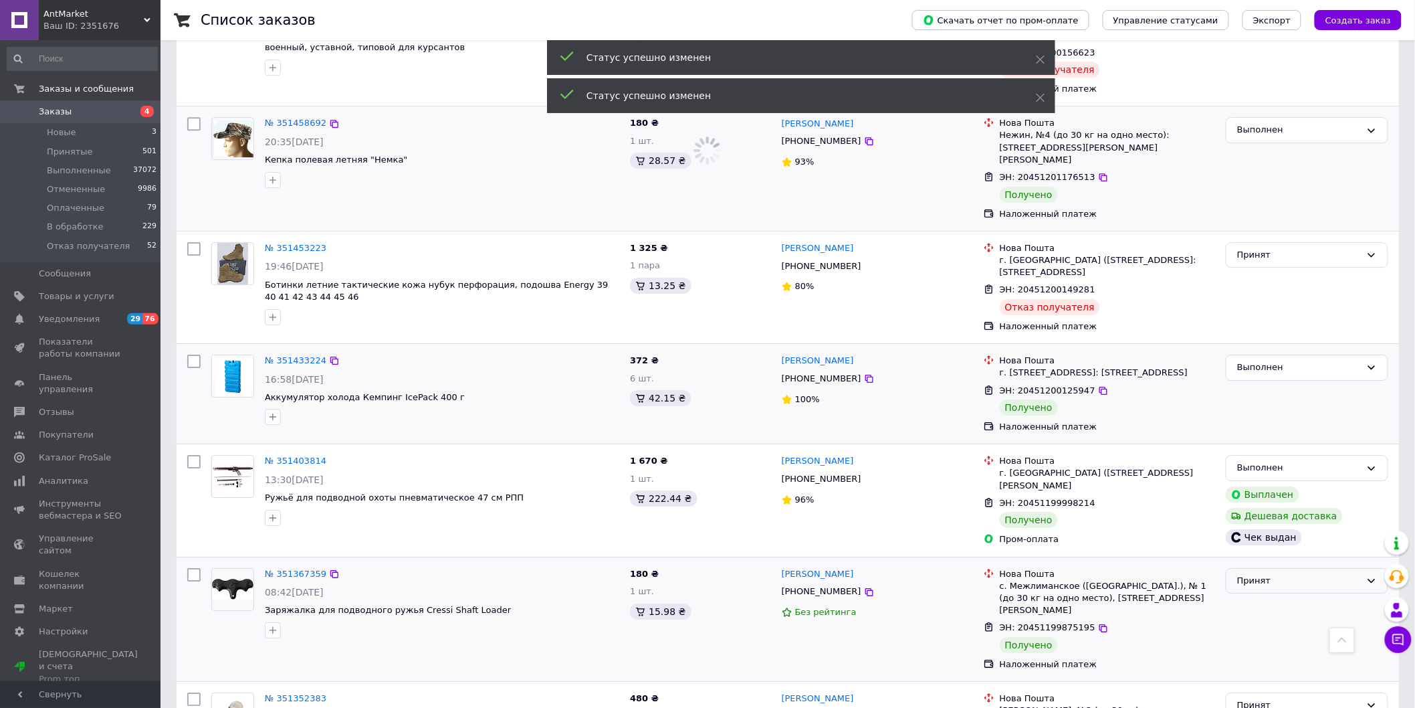
scroll to position [1697, 0]
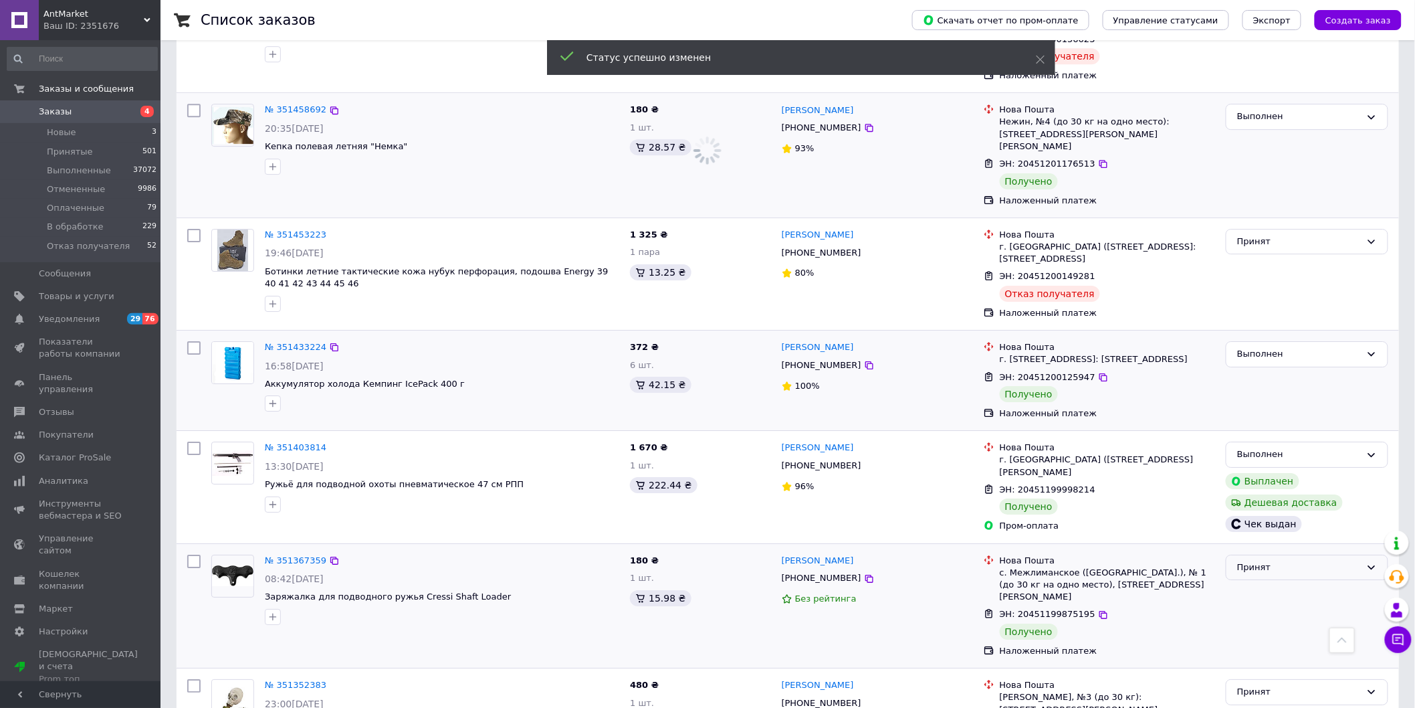
click at [1339, 561] on div "Принят" at bounding box center [1299, 568] width 124 height 14
click at [1298, 583] on li "Выполнен" at bounding box center [1307, 595] width 161 height 25
click at [1340, 685] on div "Принят" at bounding box center [1299, 692] width 124 height 14
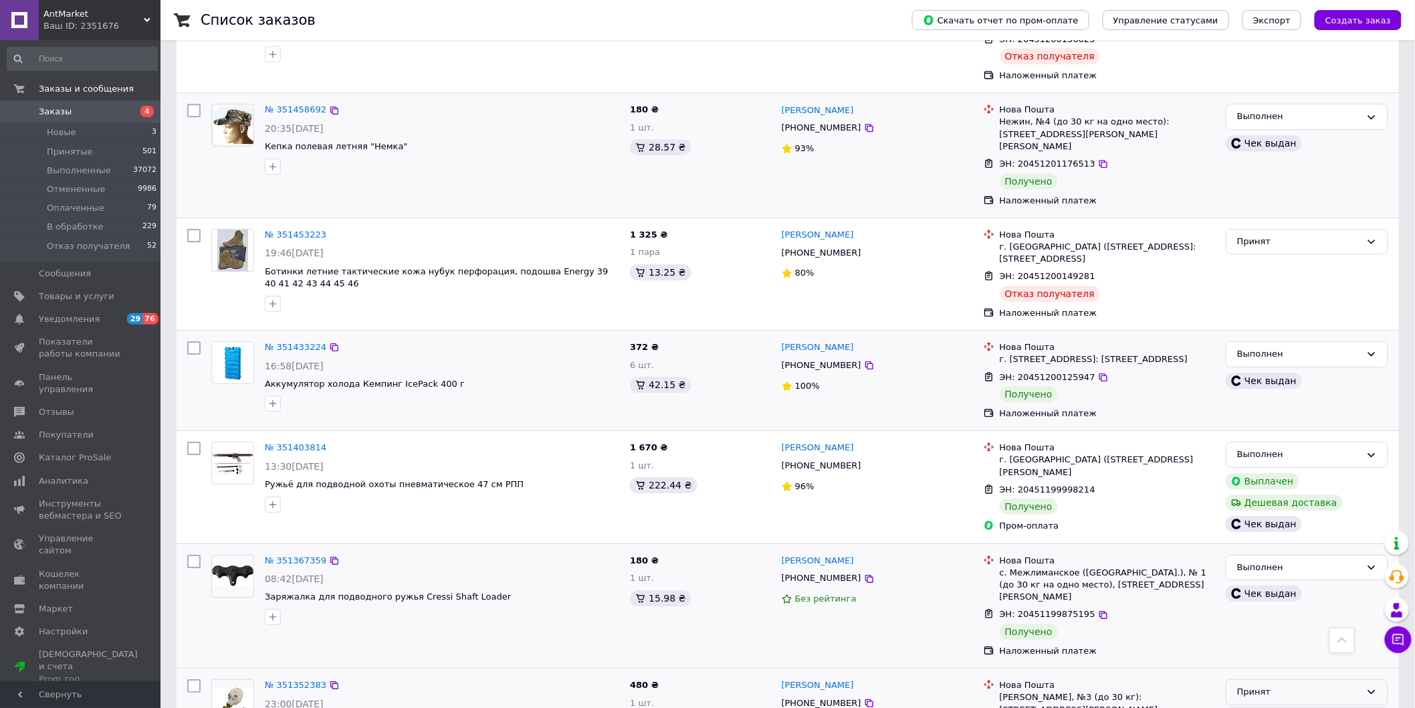
click at [1286, 707] on li "Выполнен" at bounding box center [1307, 720] width 161 height 25
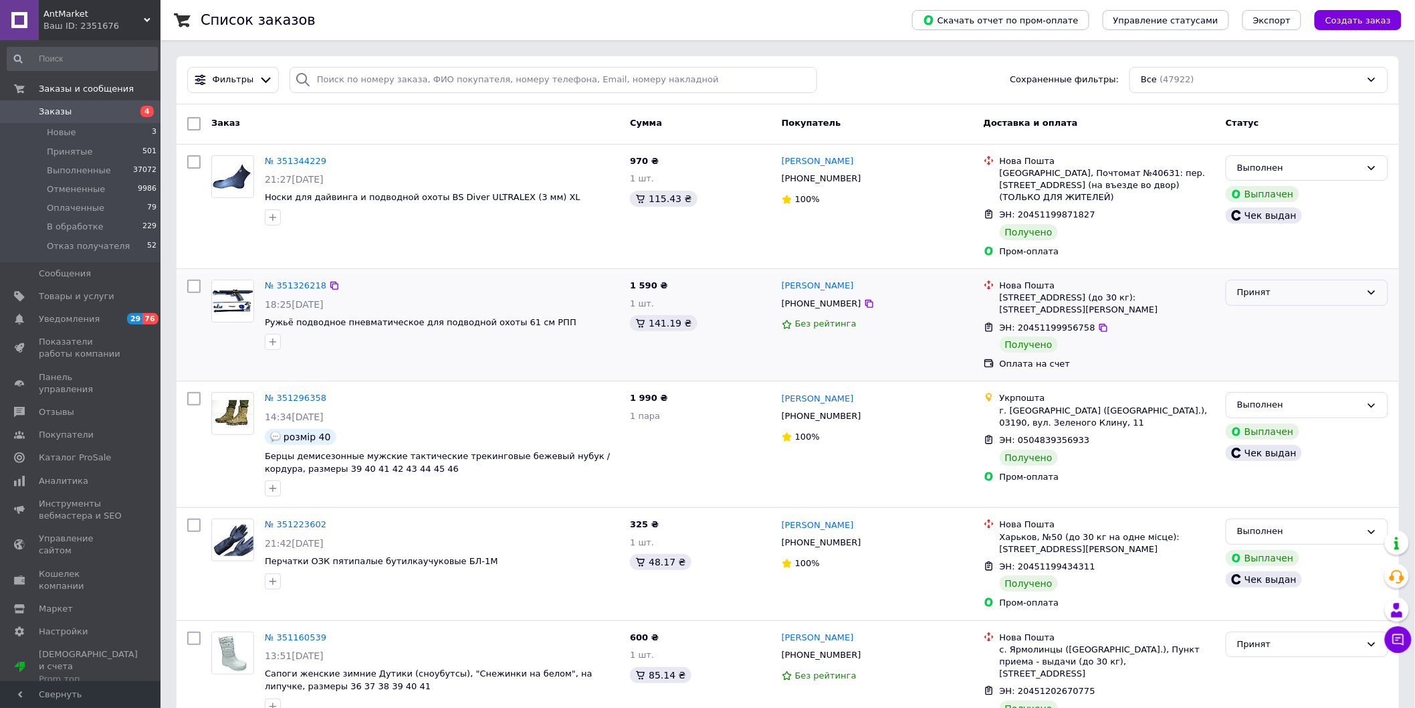
click at [1363, 286] on div "Принят" at bounding box center [1307, 293] width 163 height 26
click at [1332, 308] on li "Выполнен" at bounding box center [1307, 320] width 161 height 25
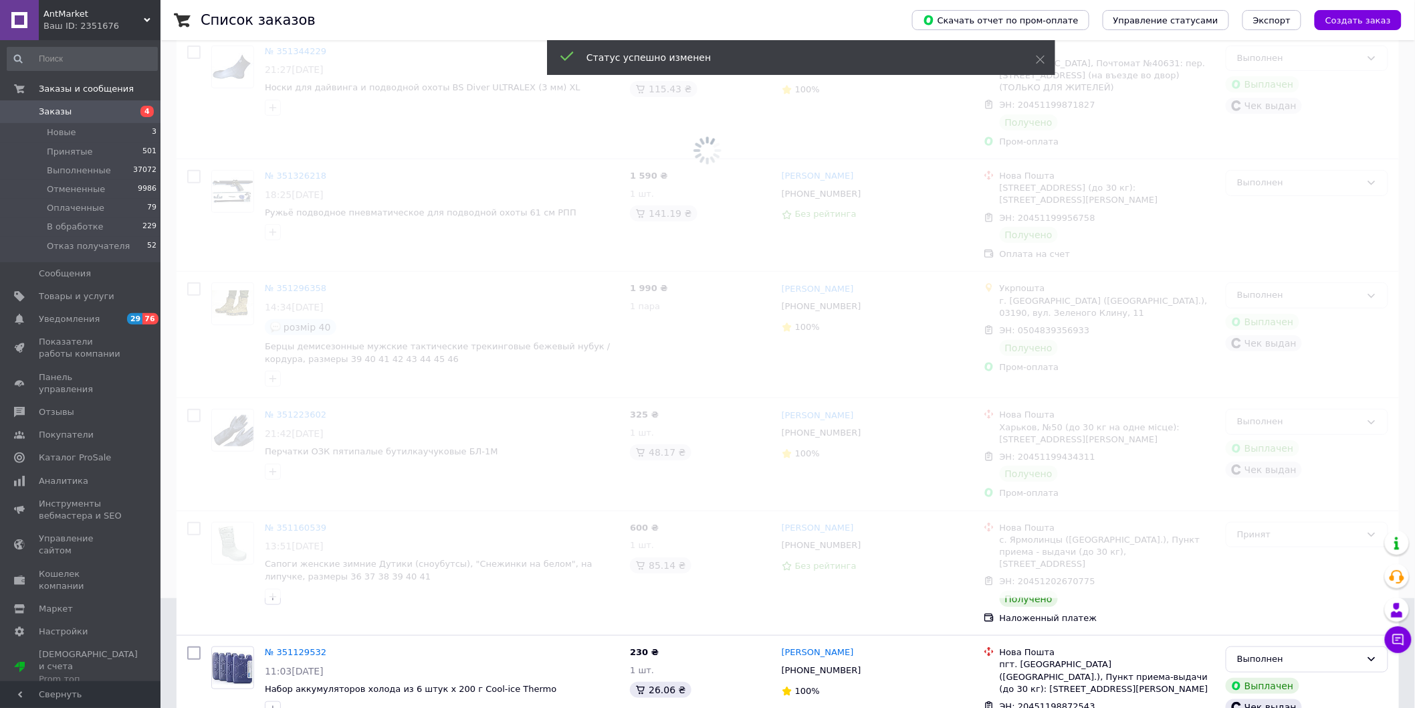
scroll to position [297, 0]
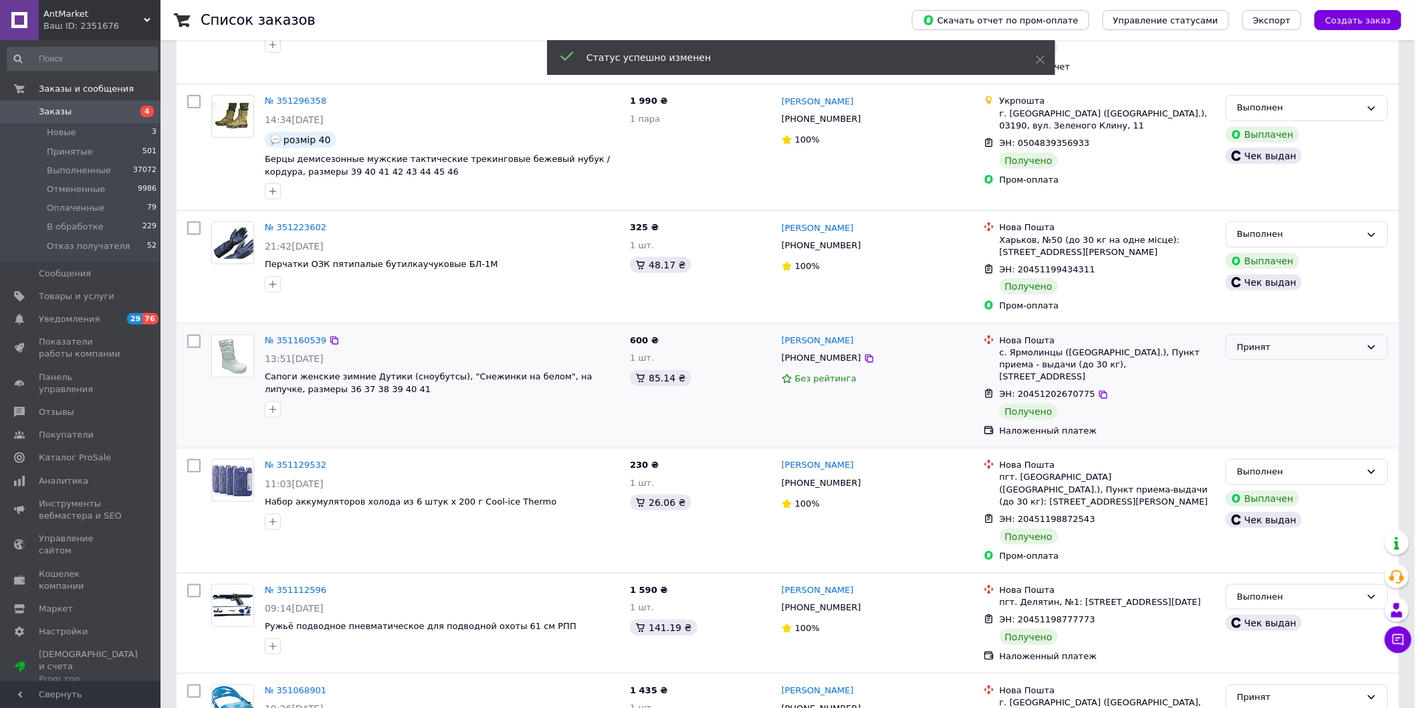
click at [1353, 340] on div "Принят" at bounding box center [1299, 347] width 124 height 14
click at [1300, 363] on li "Выполнен" at bounding box center [1307, 375] width 161 height 25
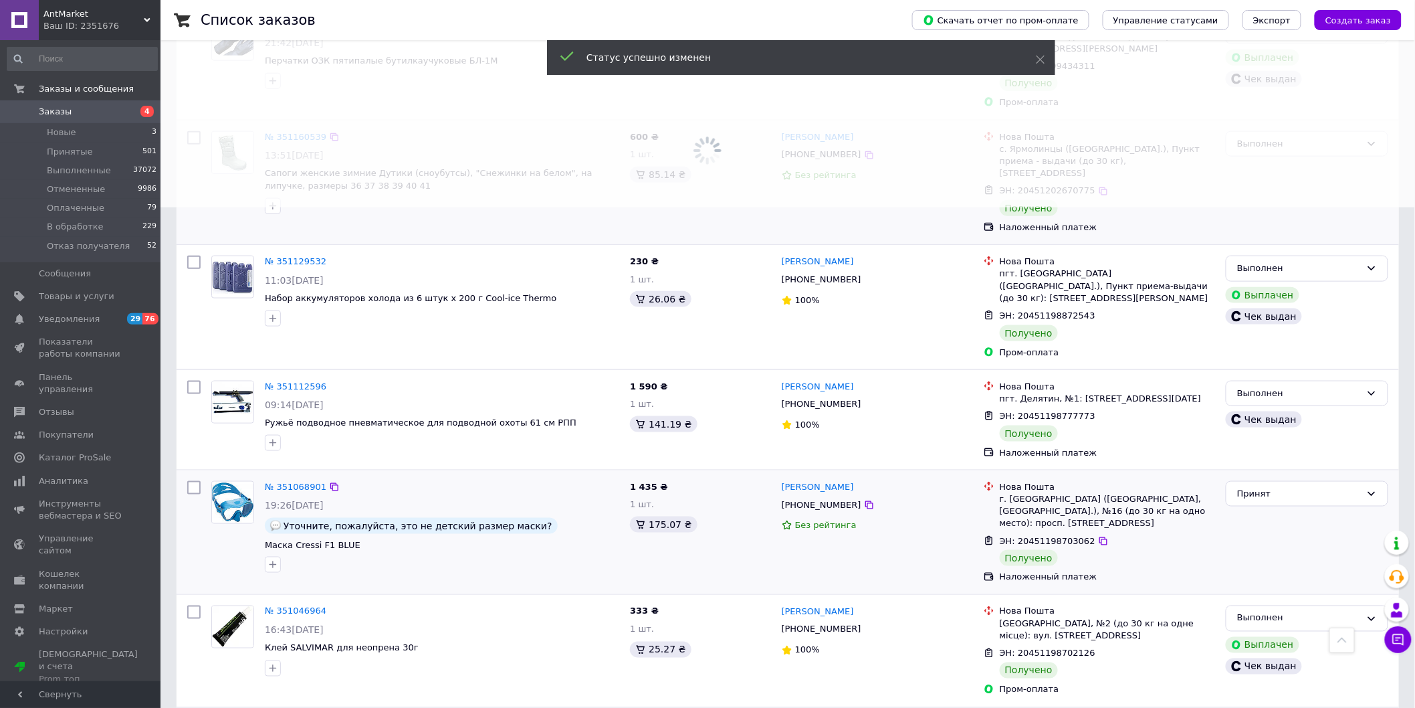
scroll to position [669, 0]
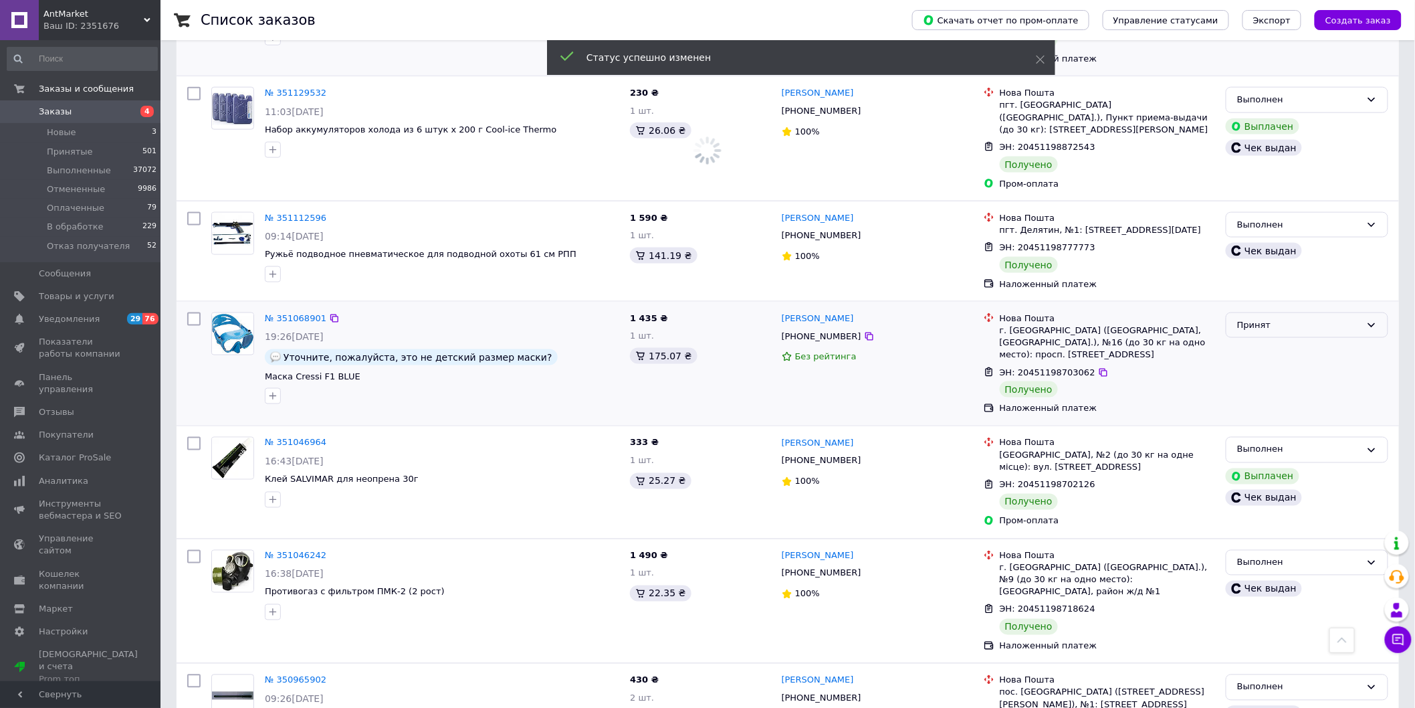
click at [1363, 312] on div "Принят" at bounding box center [1307, 325] width 163 height 26
click at [1328, 340] on li "Выполнен" at bounding box center [1307, 352] width 161 height 25
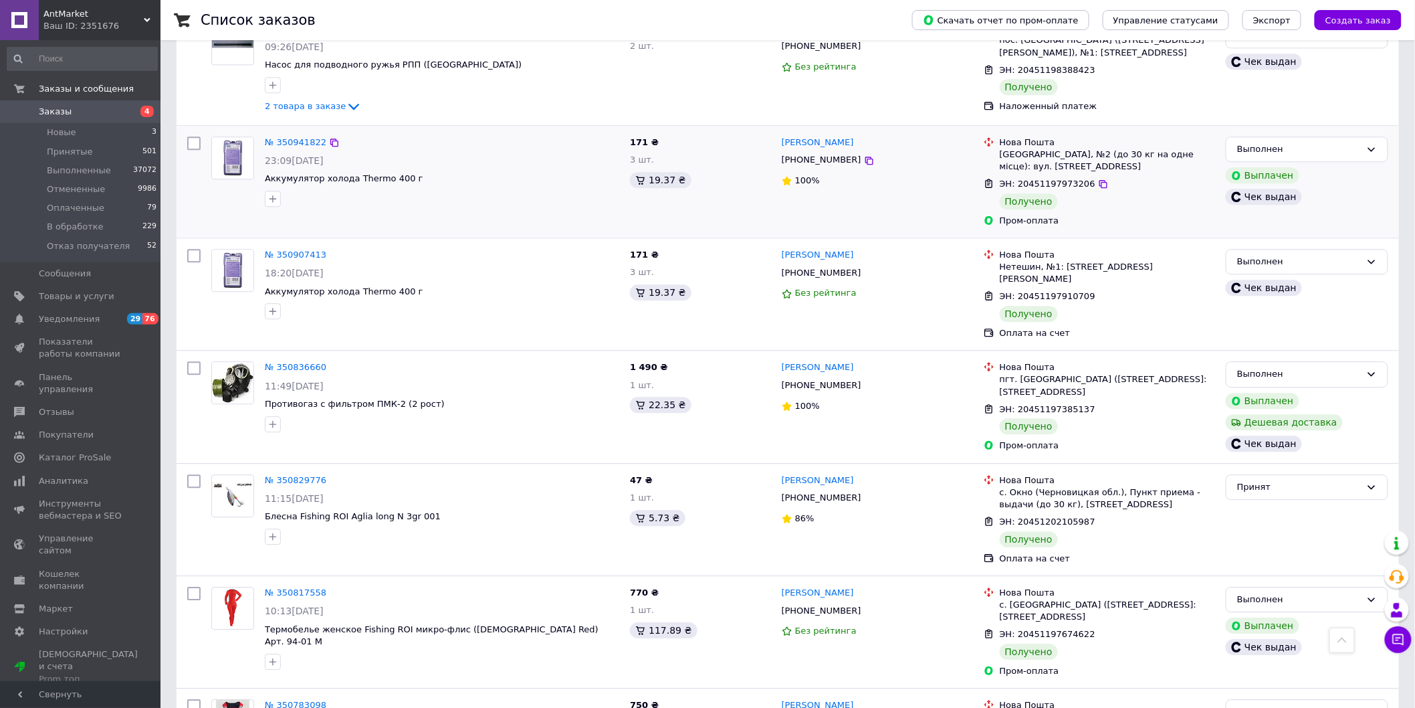
scroll to position [1412, 0]
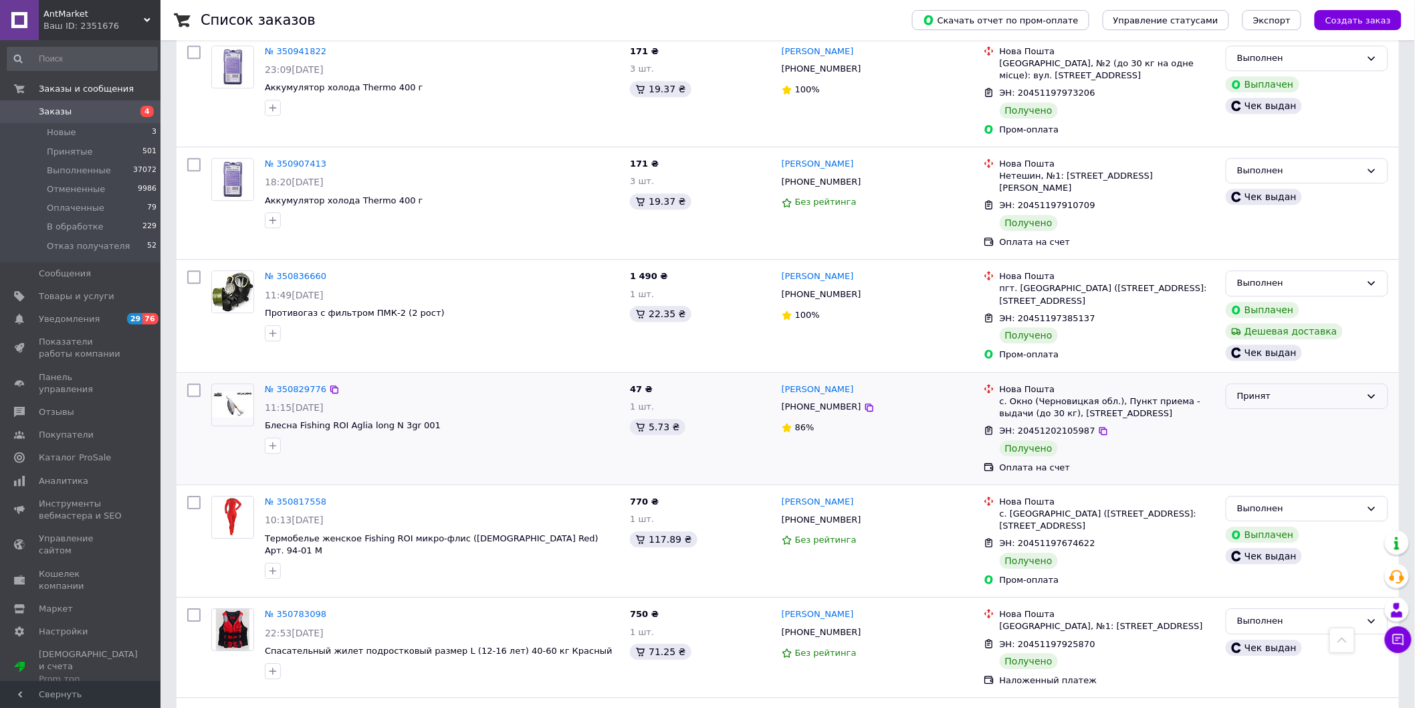
drag, startPoint x: 1352, startPoint y: 332, endPoint x: 1340, endPoint y: 342, distance: 15.3
click at [1350, 389] on div "Принят" at bounding box center [1299, 396] width 124 height 14
drag, startPoint x: 1320, startPoint y: 353, endPoint x: 1311, endPoint y: 365, distance: 14.7
click at [1320, 411] on li "Выполнен" at bounding box center [1307, 423] width 161 height 25
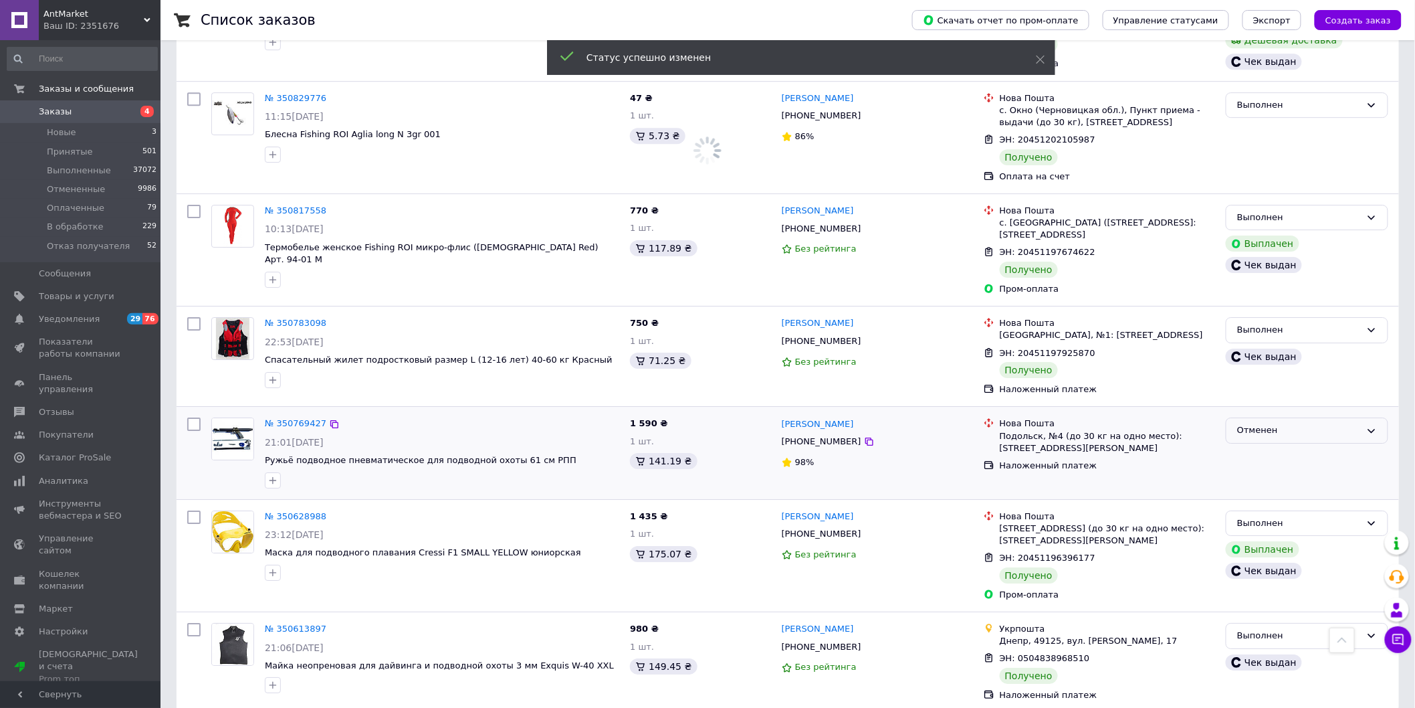
scroll to position [1704, 0]
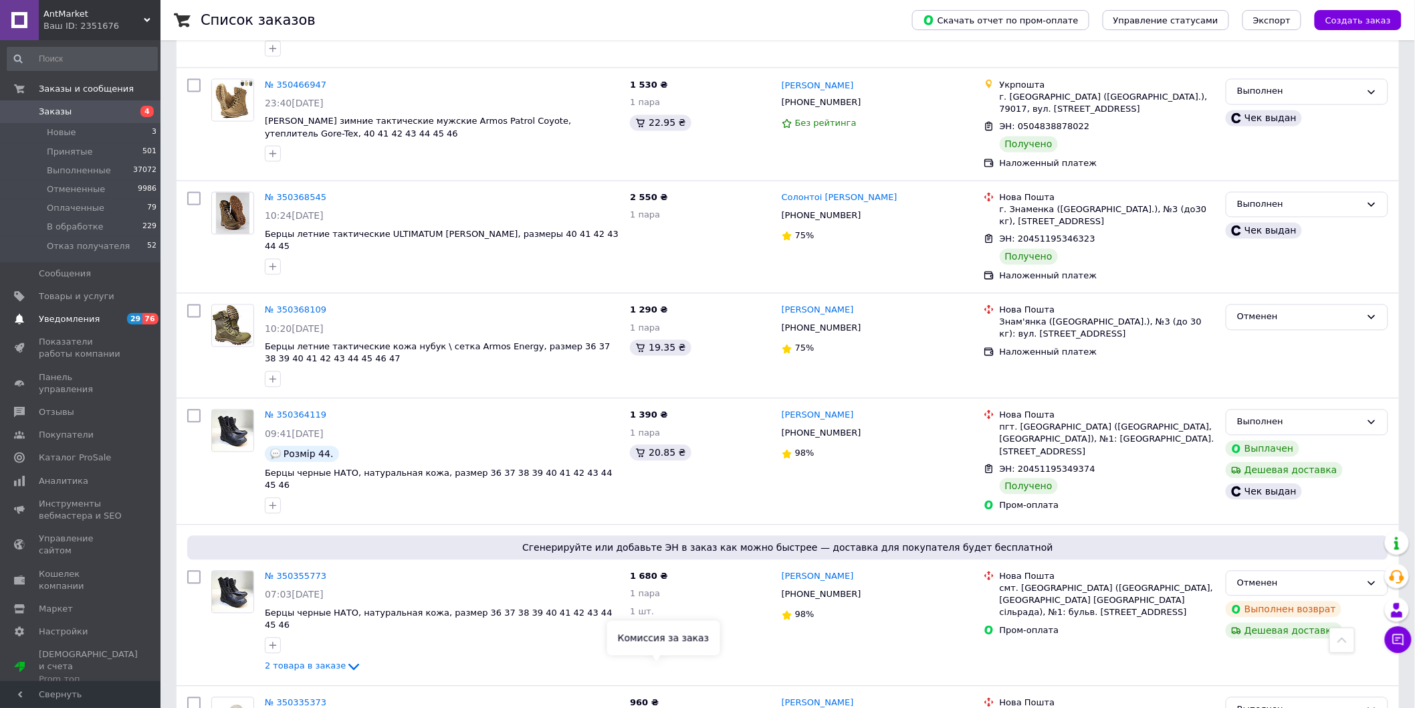
scroll to position [908, 0]
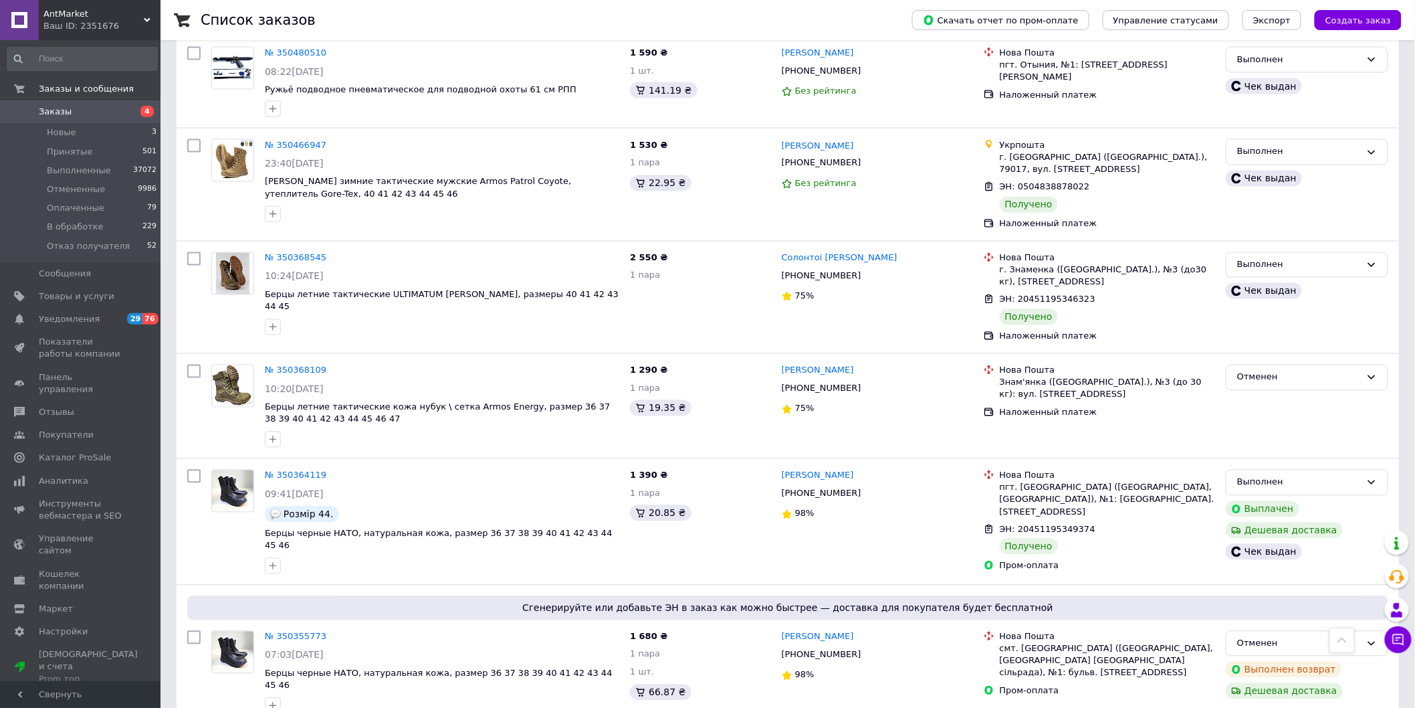
click at [59, 112] on span "Заказы" at bounding box center [55, 112] width 33 height 12
